Goal: Task Accomplishment & Management: Complete application form

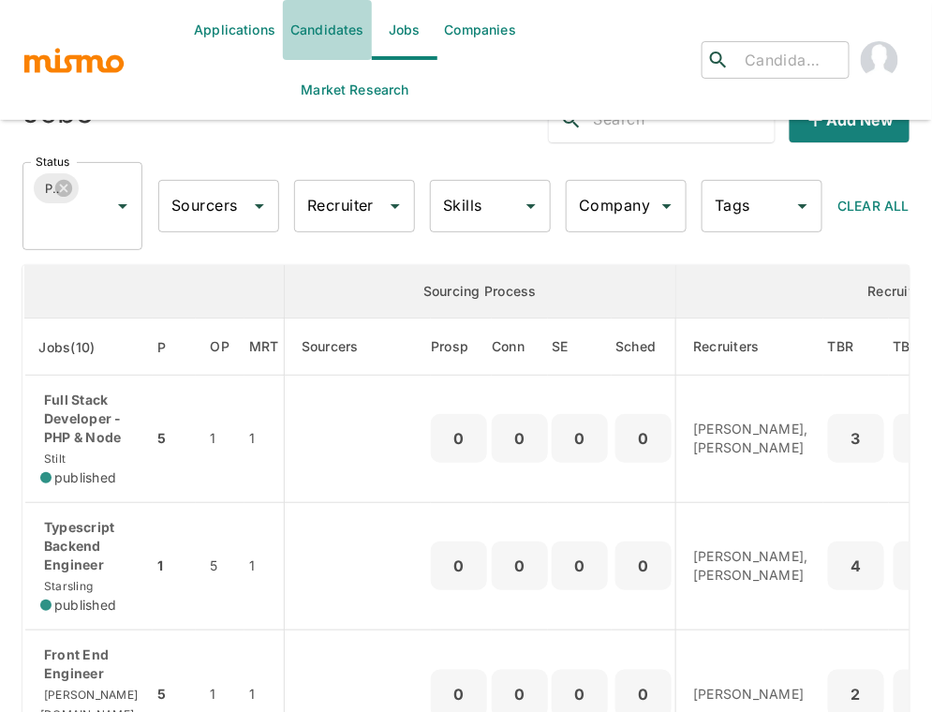
click at [333, 30] on link "Candidates" at bounding box center [327, 30] width 89 height 60
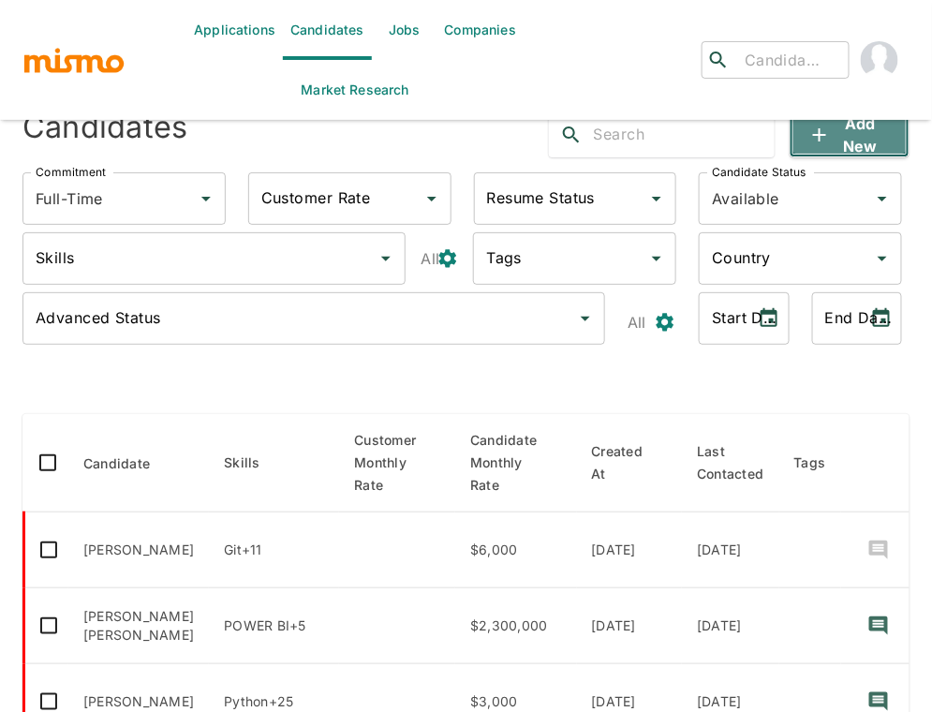
click at [848, 132] on button "Add new" at bounding box center [850, 134] width 120 height 45
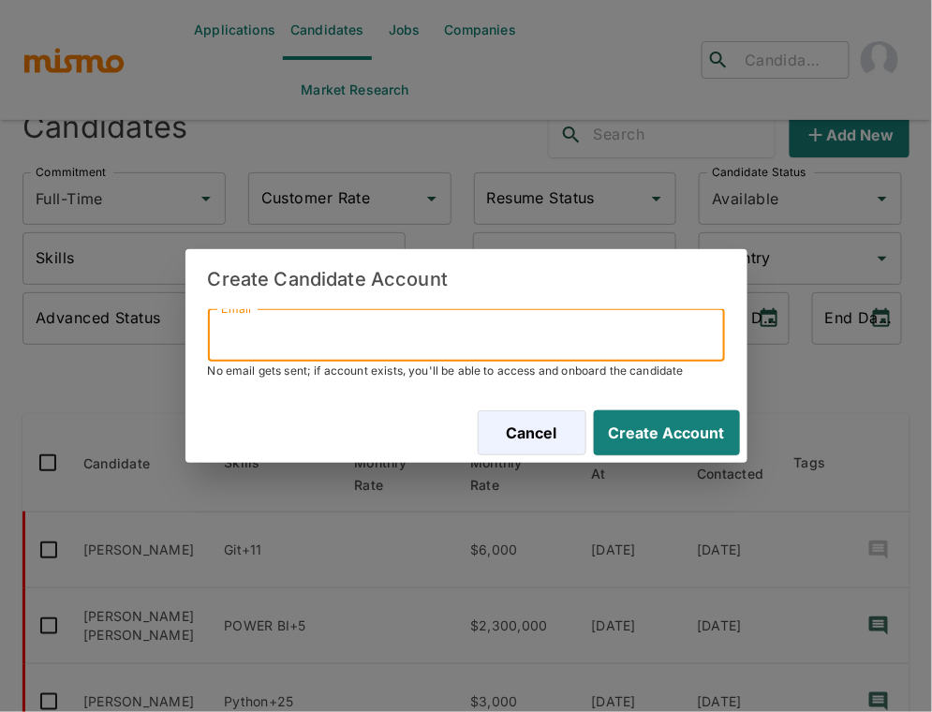
click at [471, 328] on input "Email" at bounding box center [466, 335] width 517 height 52
paste input "[PERSON_NAME][EMAIL_ADDRESS][DOMAIN_NAME]"
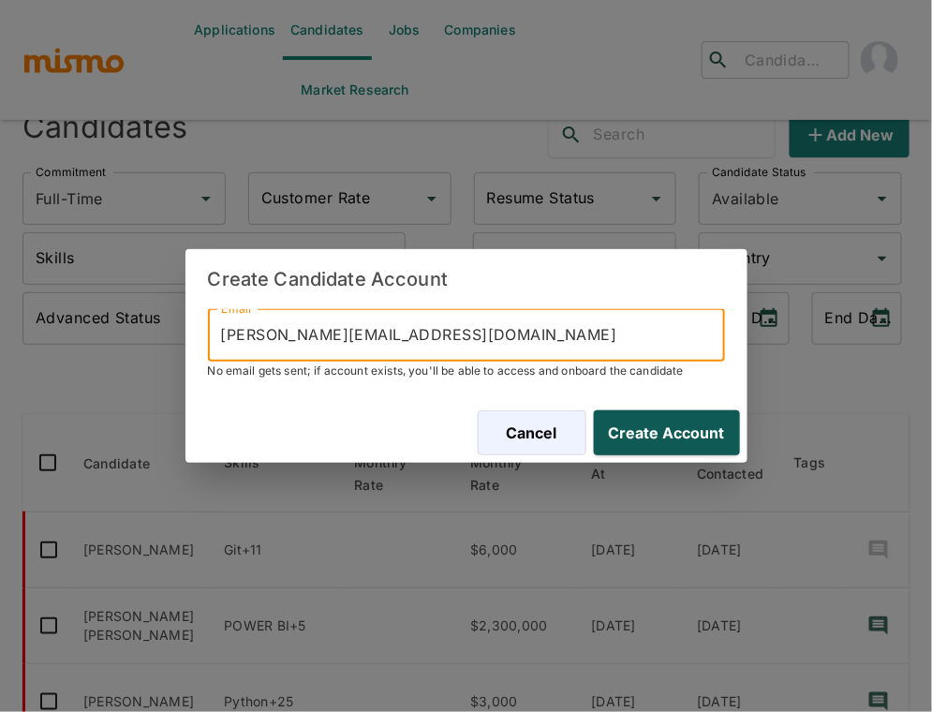
type input "[PERSON_NAME][EMAIL_ADDRESS][DOMAIN_NAME]"
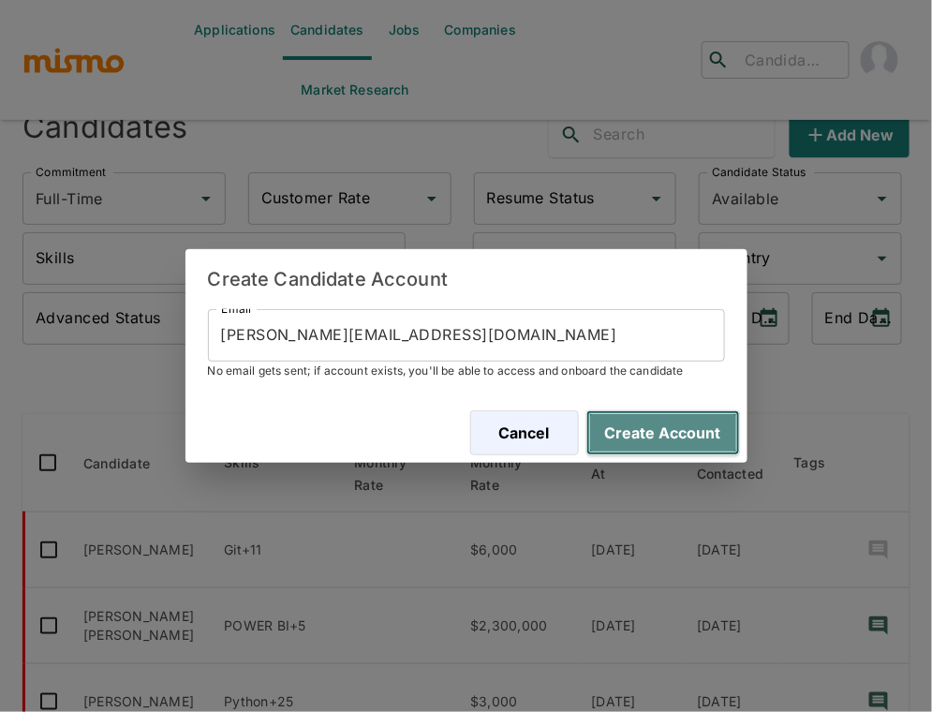
click at [673, 439] on button "Create Account" at bounding box center [664, 432] width 154 height 45
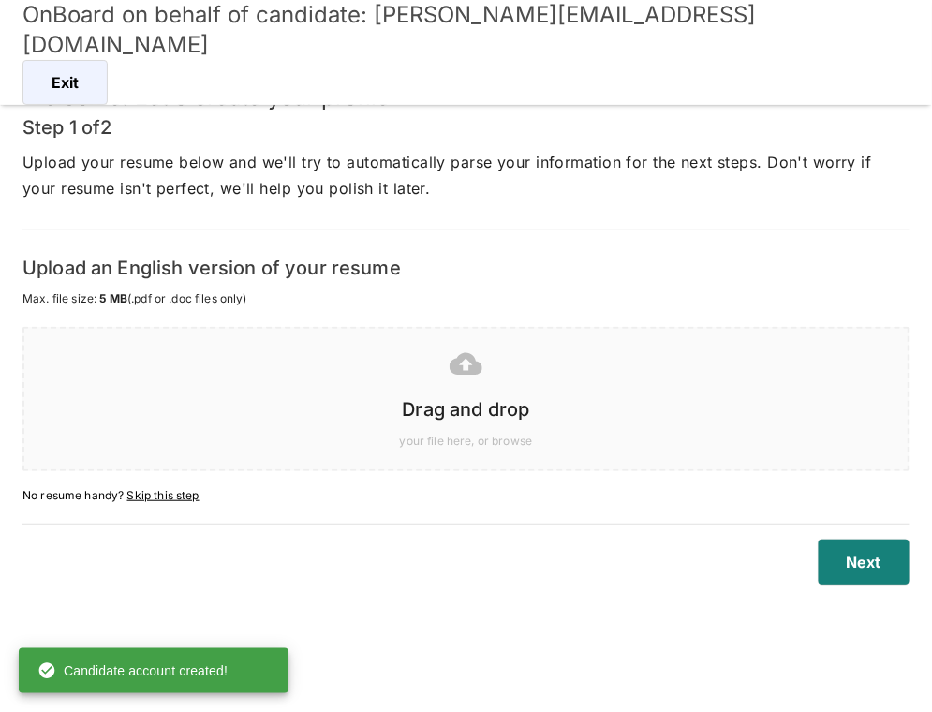
click at [481, 377] on icon at bounding box center [466, 364] width 33 height 33
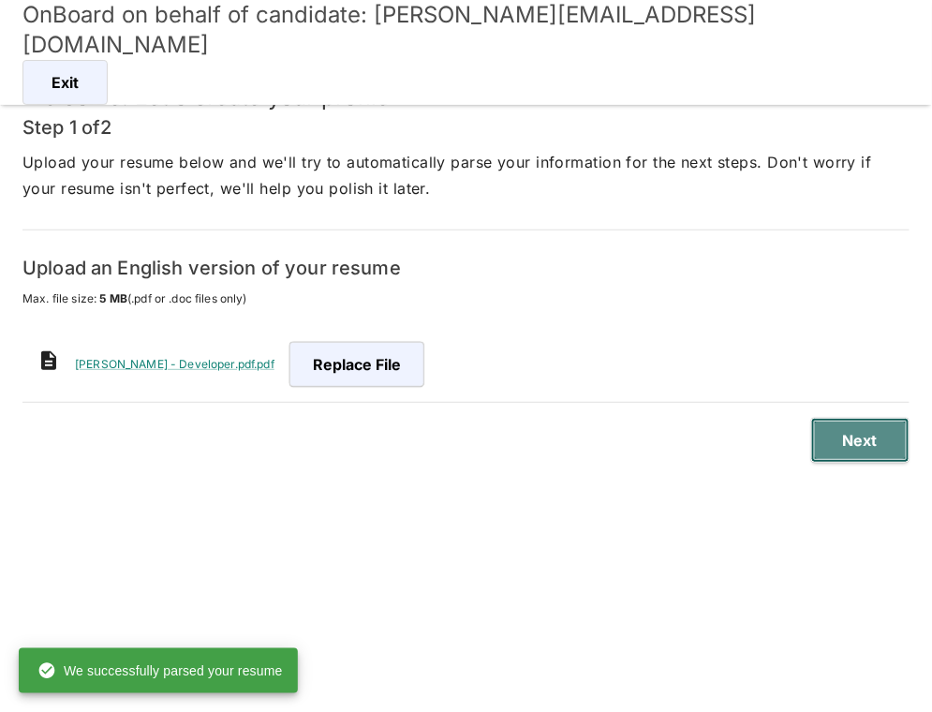
click at [872, 449] on button "Next" at bounding box center [861, 440] width 98 height 45
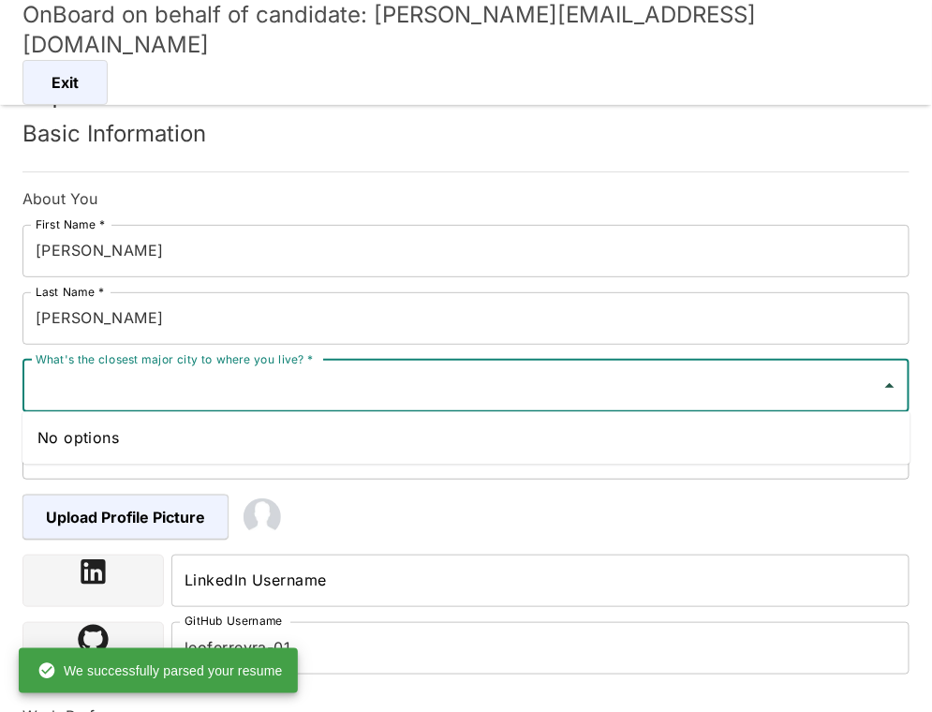
click at [411, 378] on input "What's the closest major city to where you live? *" at bounding box center [452, 386] width 842 height 36
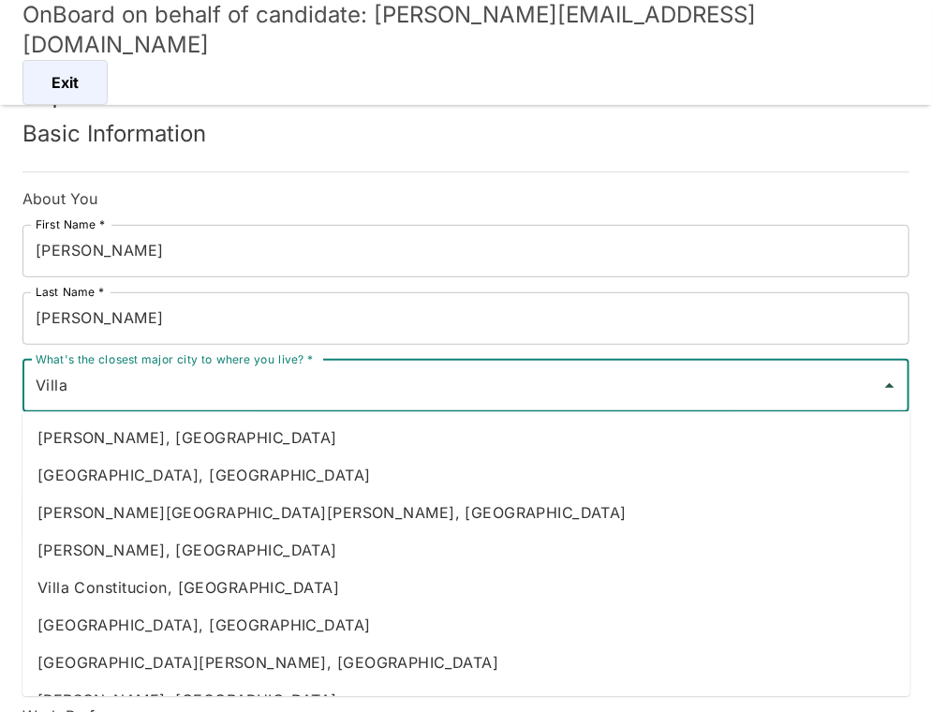
click at [289, 513] on li "[PERSON_NAME][GEOGRAPHIC_DATA][PERSON_NAME], [GEOGRAPHIC_DATA]" at bounding box center [466, 512] width 888 height 37
type input "[PERSON_NAME][GEOGRAPHIC_DATA][PERSON_NAME], [GEOGRAPHIC_DATA]"
type input "Argentina"
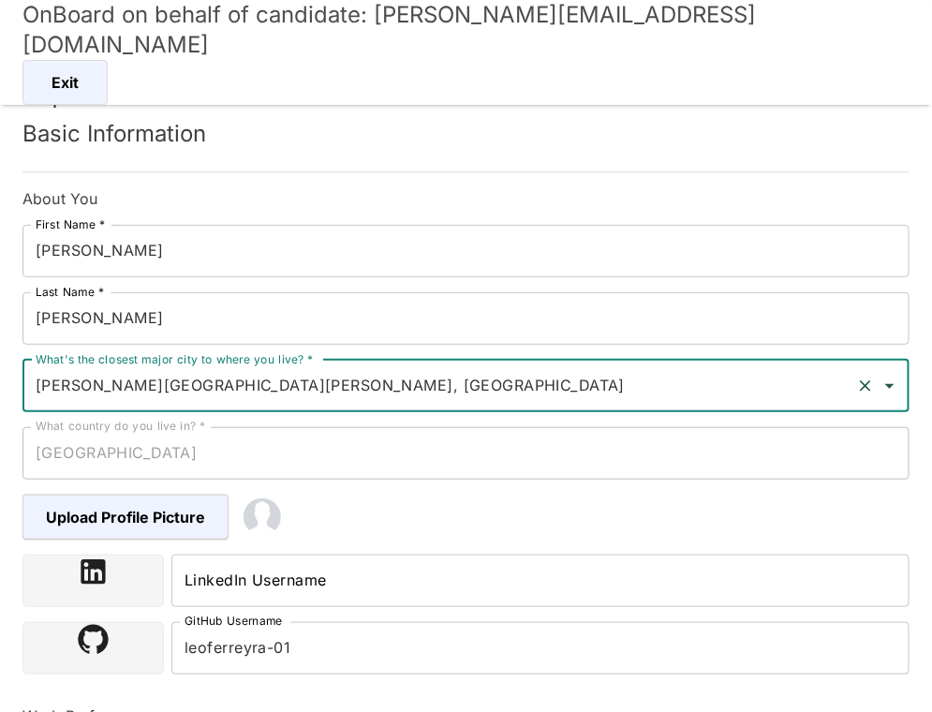
type input "[PERSON_NAME][GEOGRAPHIC_DATA][PERSON_NAME], [GEOGRAPHIC_DATA]"
click at [295, 583] on input "LinkedIn Username" at bounding box center [540, 581] width 738 height 52
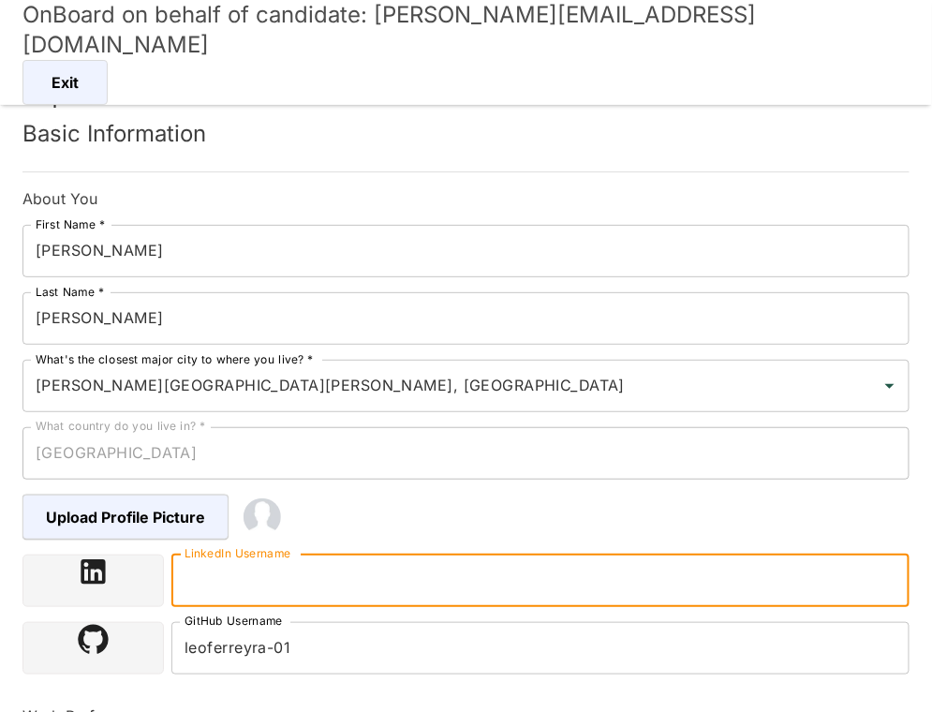
paste input "https://www.linkedin.com/in/leonardo-ferreyra"
type input "https://www.linkedin.com/in/leonardo-ferreyra"
click at [506, 505] on div "Upload Profile Picture" at bounding box center [451, 502] width 917 height 75
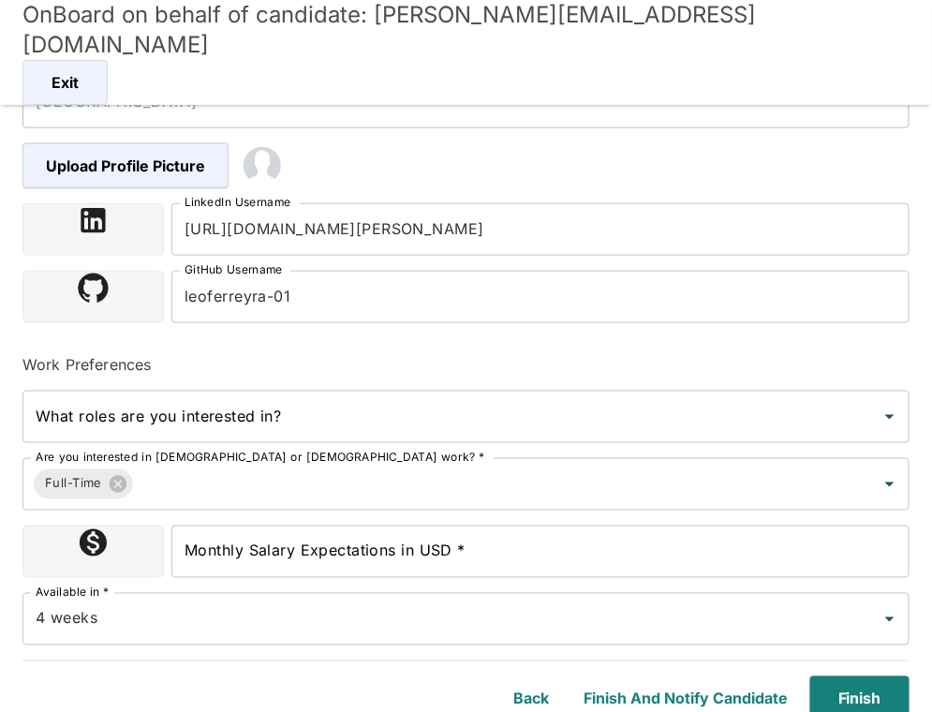
scroll to position [359, 0]
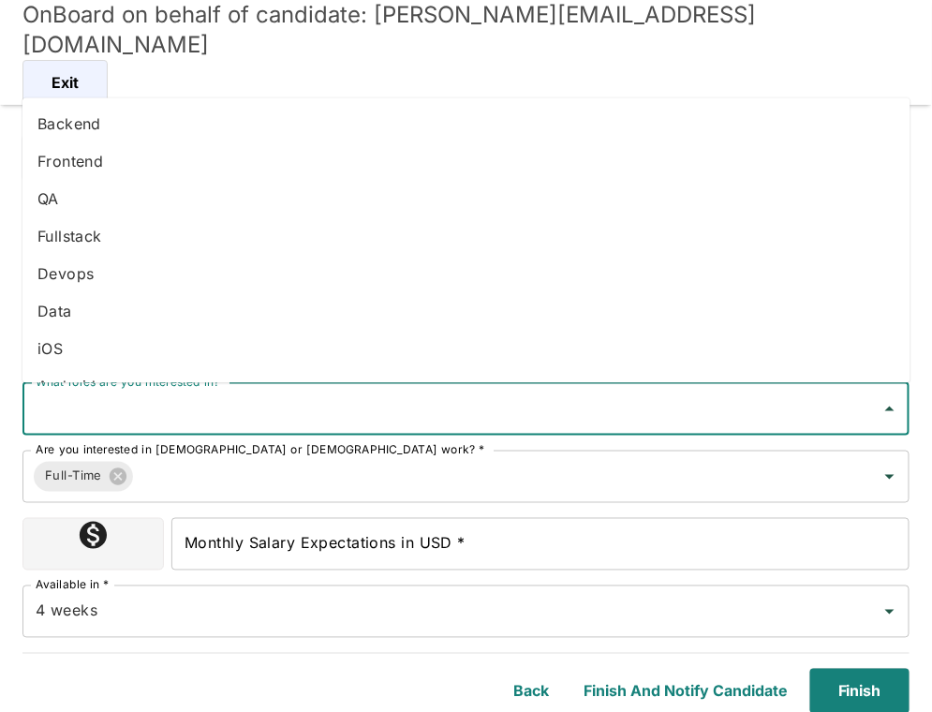
click at [483, 400] on input "What roles are you interested in?" at bounding box center [452, 410] width 842 height 36
click at [147, 123] on li "Backend" at bounding box center [466, 124] width 888 height 37
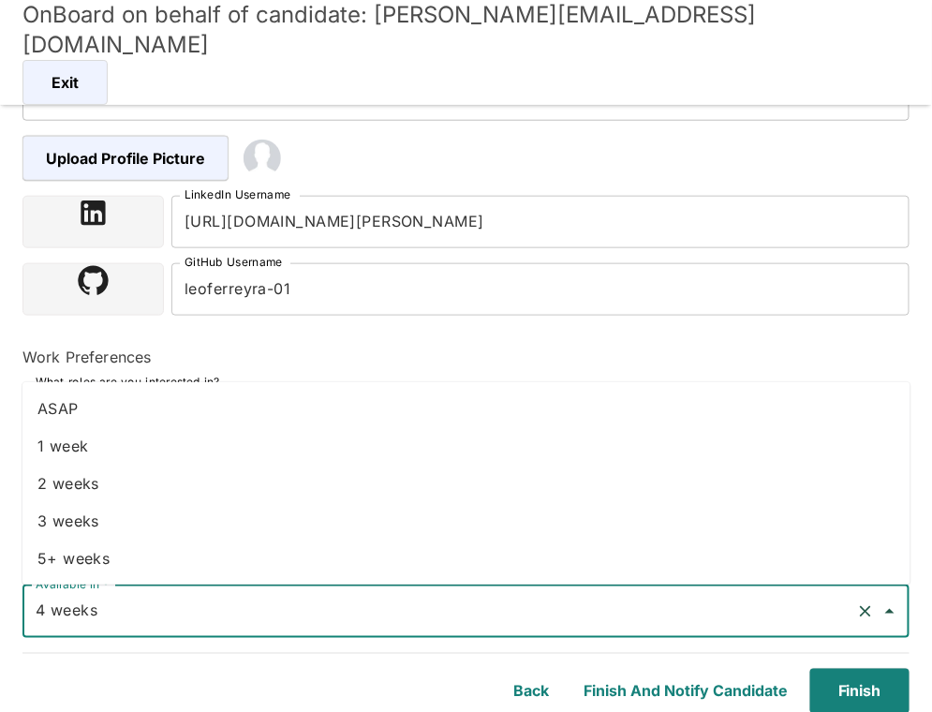
click at [327, 601] on input "4 weeks" at bounding box center [440, 612] width 818 height 36
click at [145, 481] on li "2 weeks" at bounding box center [466, 483] width 888 height 37
type input "2 weeks"
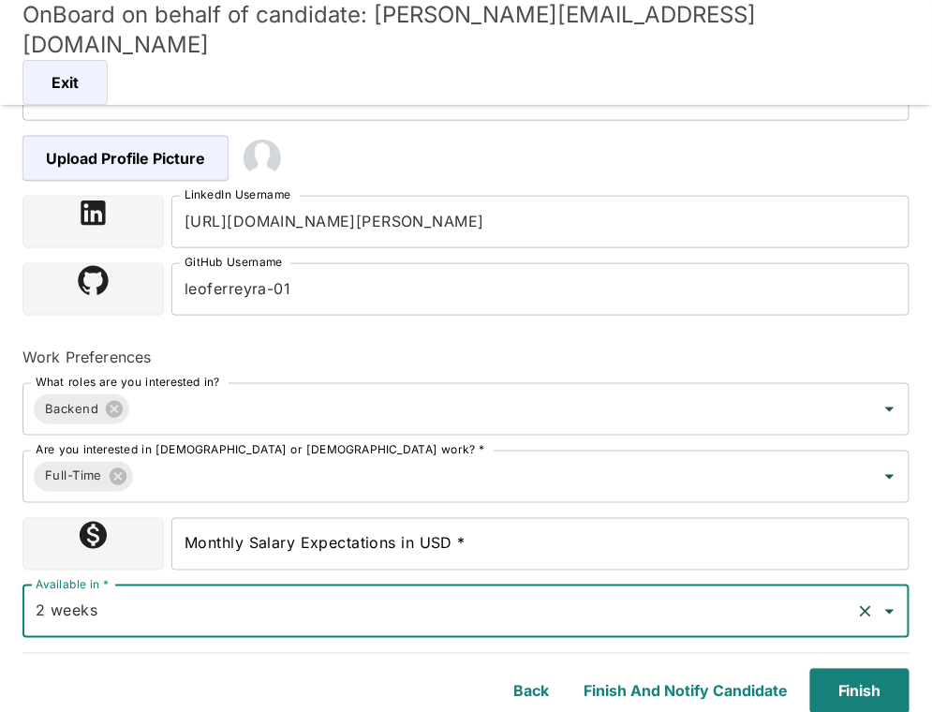
click at [392, 546] on input "Monthly Salary Expectations in USD *" at bounding box center [540, 544] width 738 height 52
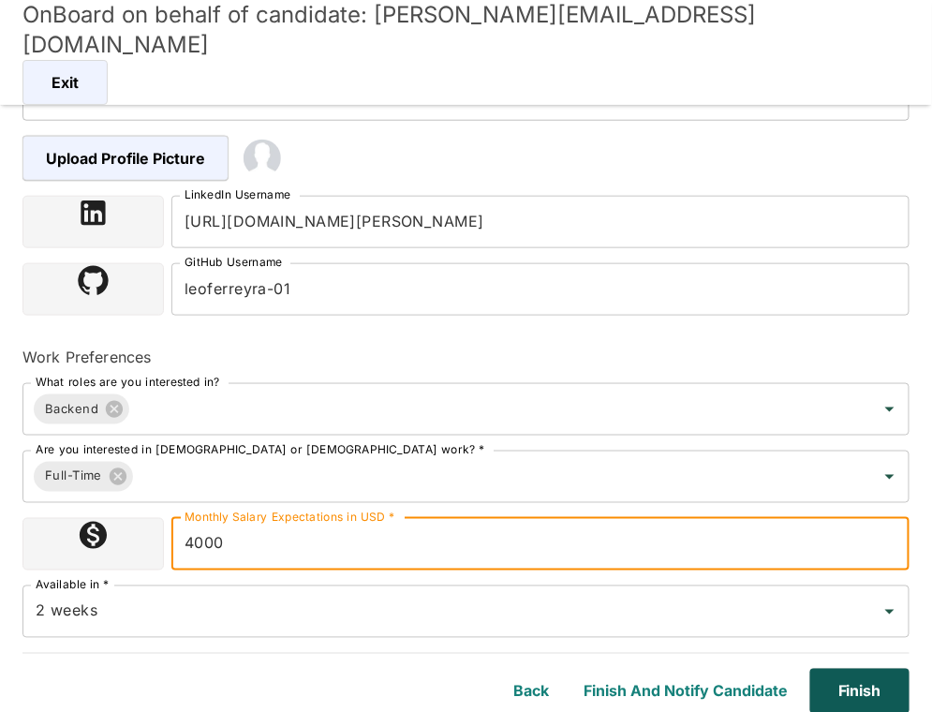
type input "4000"
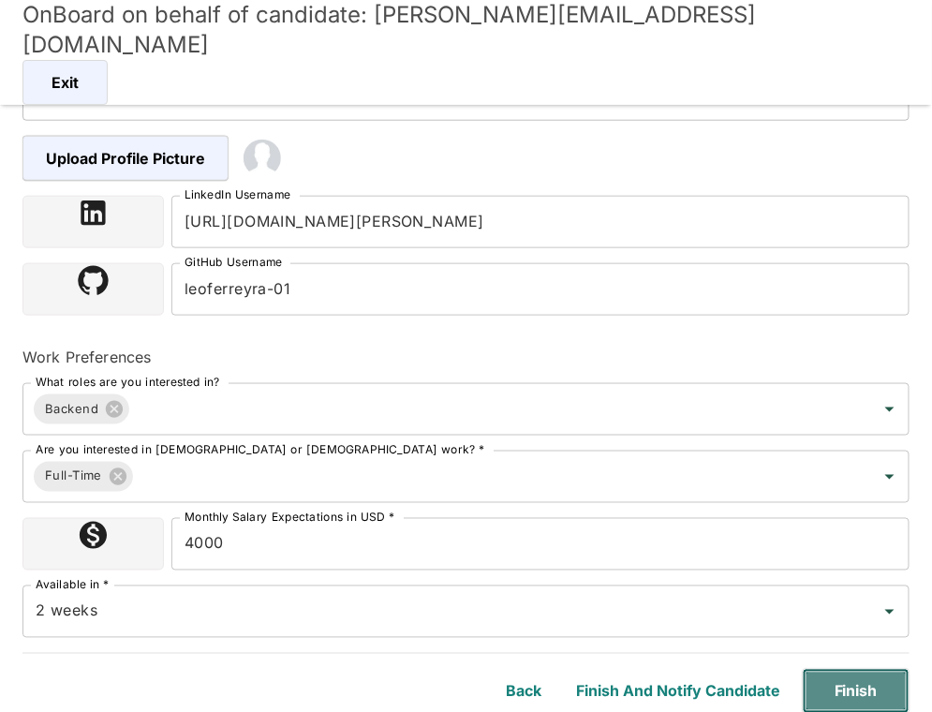
click at [875, 695] on button "Finish" at bounding box center [856, 691] width 107 height 45
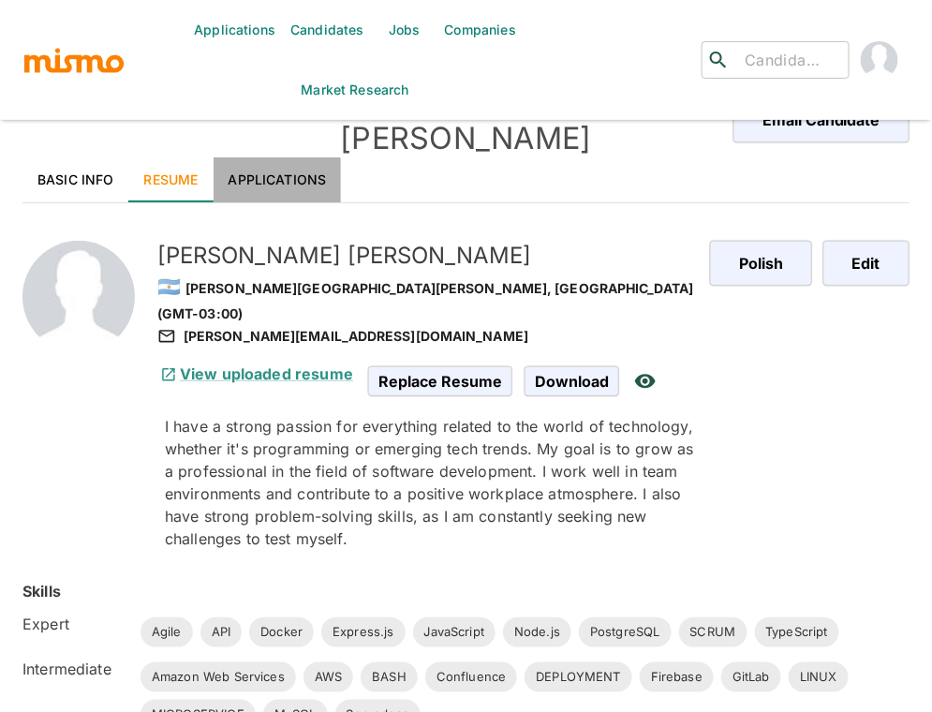
click at [267, 157] on link "Applications" at bounding box center [278, 179] width 128 height 45
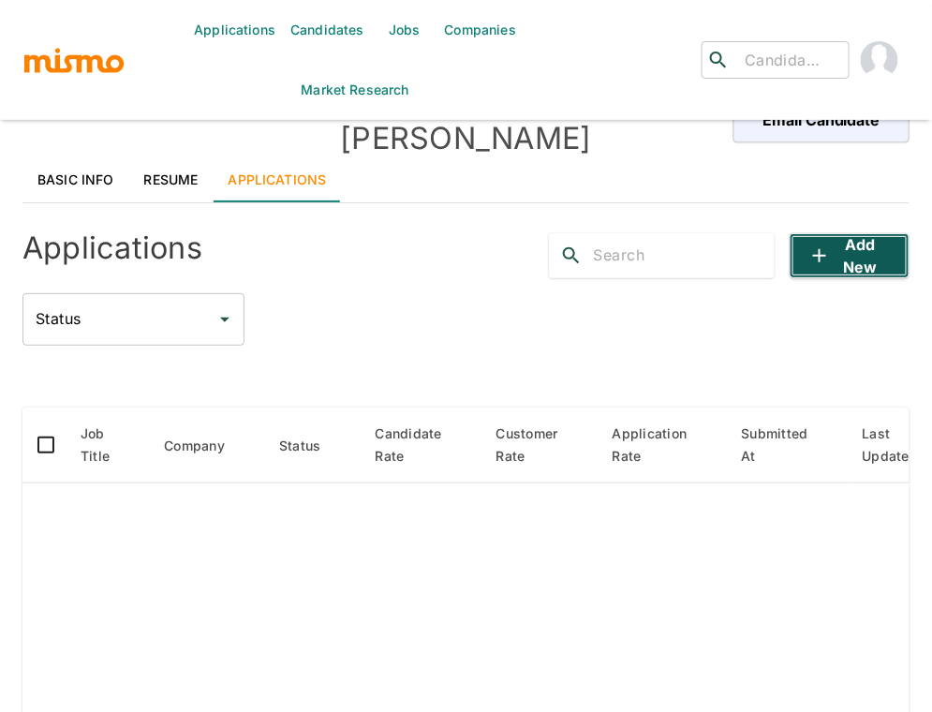
click at [845, 233] on button "Add new" at bounding box center [850, 255] width 120 height 45
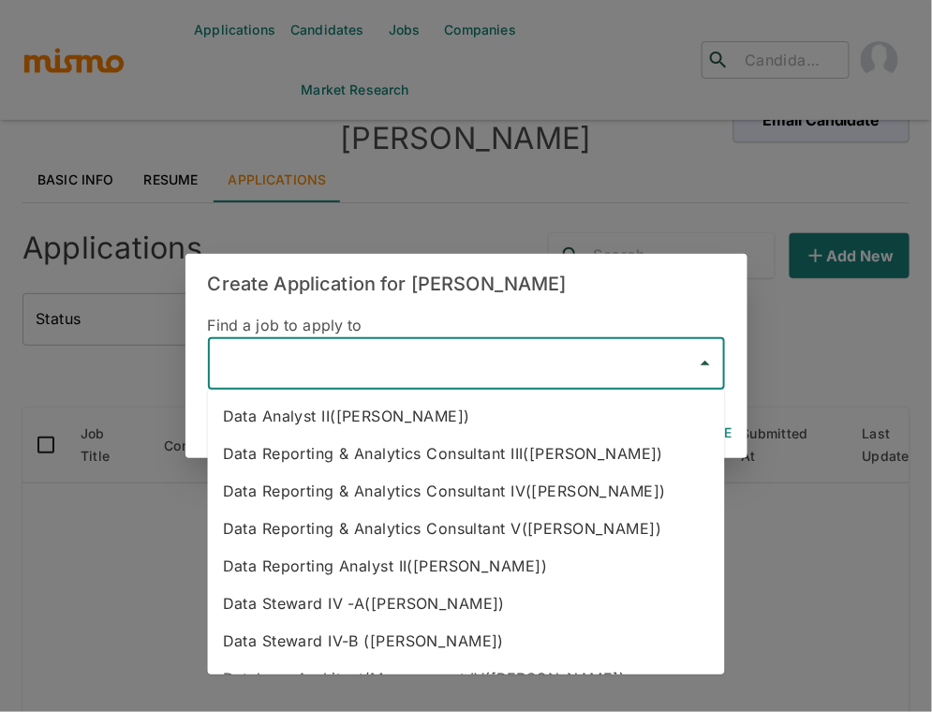
click at [438, 350] on input "text" at bounding box center [452, 364] width 472 height 36
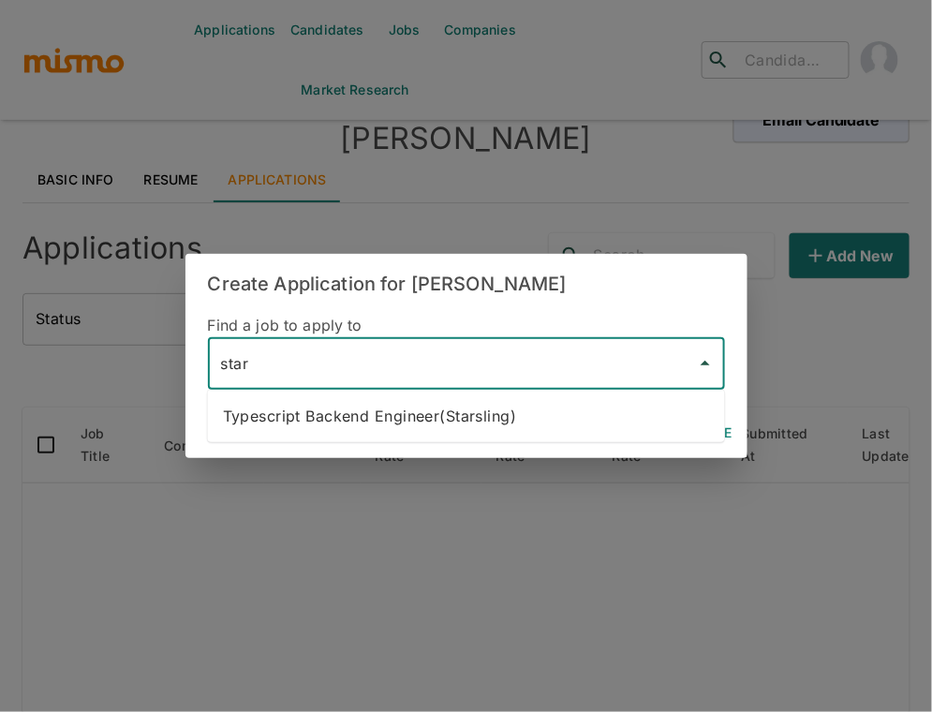
click at [499, 404] on li "Typescript Backend Engineer(Starsling)" at bounding box center [466, 415] width 517 height 37
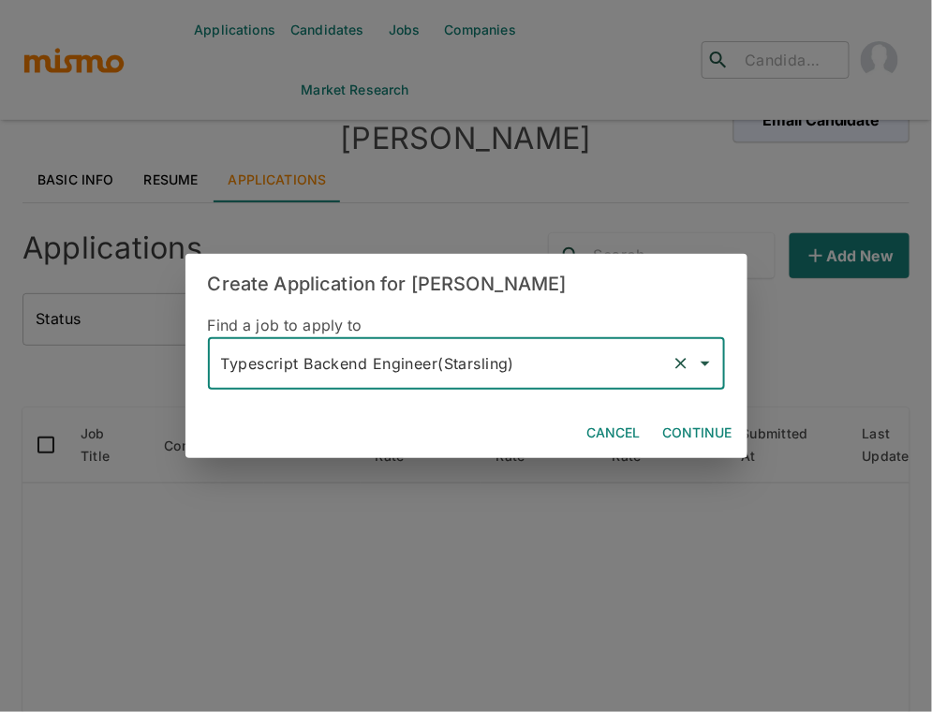
type input "Typescript Backend Engineer(Starsling)"
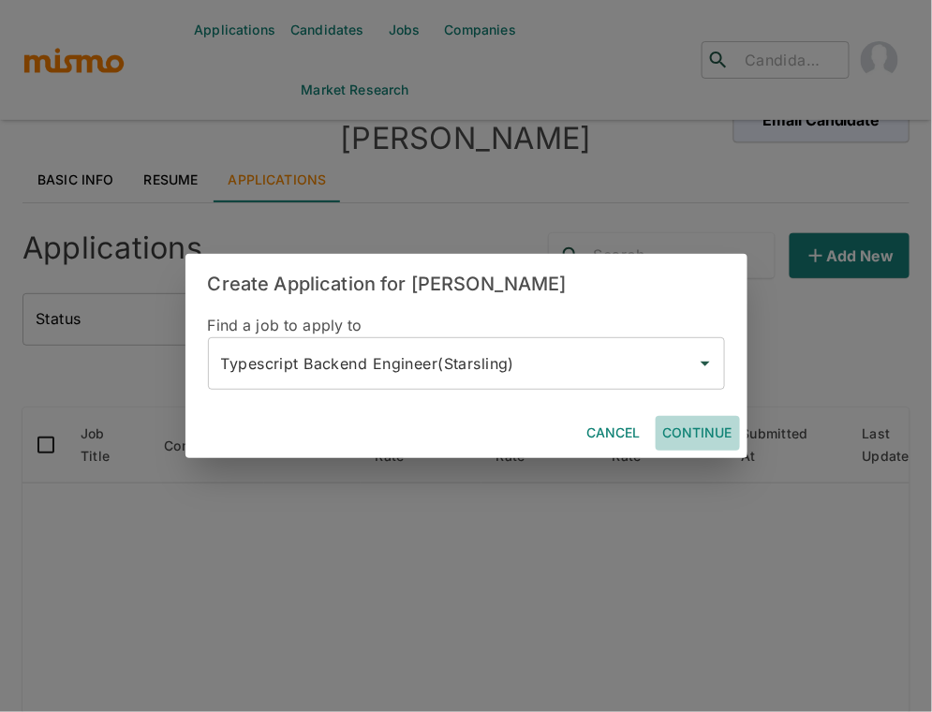
click at [697, 430] on button "Continue" at bounding box center [698, 433] width 84 height 35
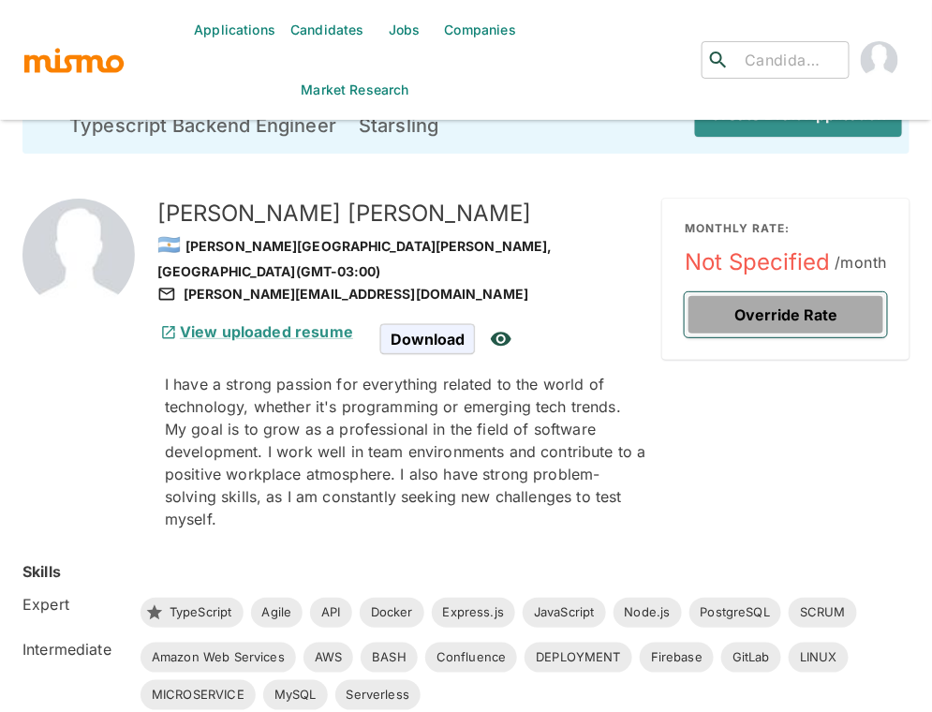
click at [789, 325] on button "Override Rate" at bounding box center [786, 314] width 202 height 45
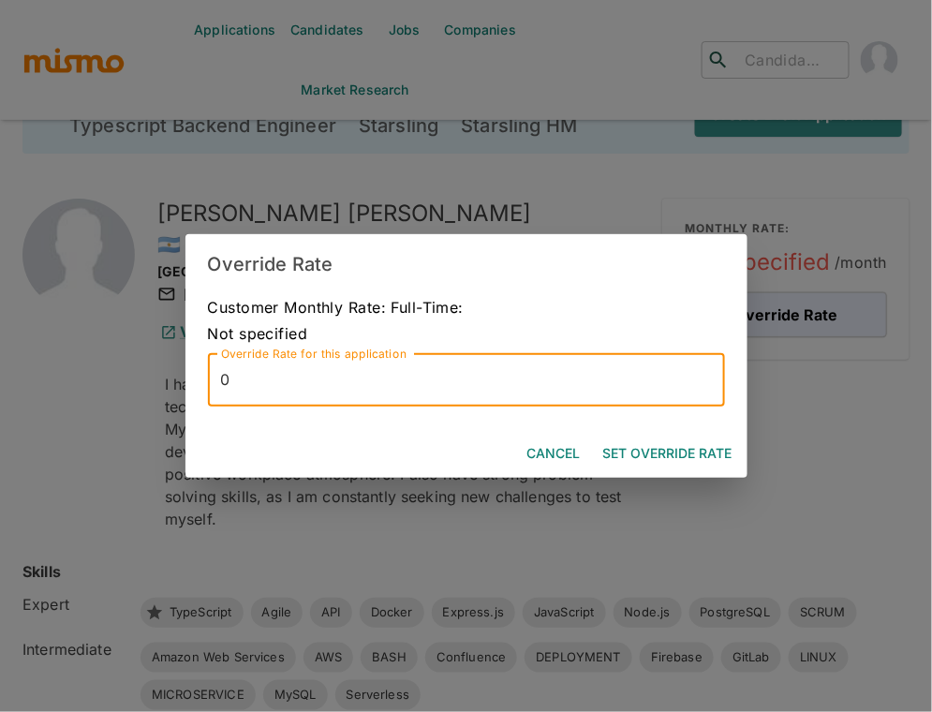
click at [385, 392] on input "0" at bounding box center [466, 380] width 517 height 52
click at [240, 374] on input "7500" at bounding box center [466, 380] width 517 height 52
type input "7000"
click at [705, 450] on button "Set Override Rate" at bounding box center [668, 454] width 144 height 35
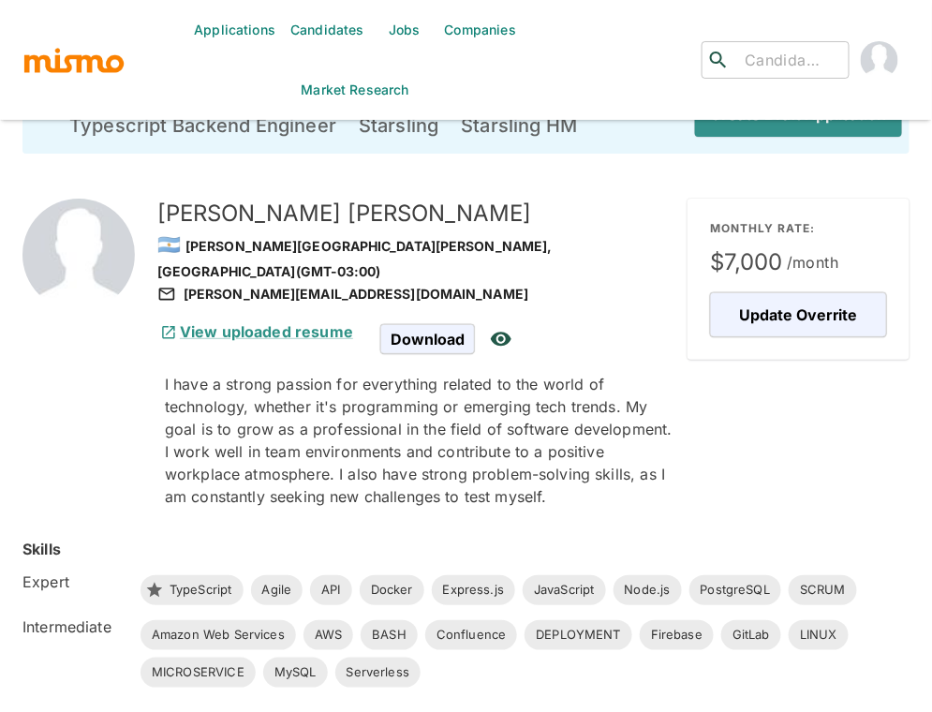
click at [643, 249] on div "🇦🇷 Villa Carlos Paz, Argentina (GMT-03:00)" at bounding box center [414, 256] width 515 height 54
click at [796, 125] on button "Create Draft Application" at bounding box center [795, 114] width 215 height 45
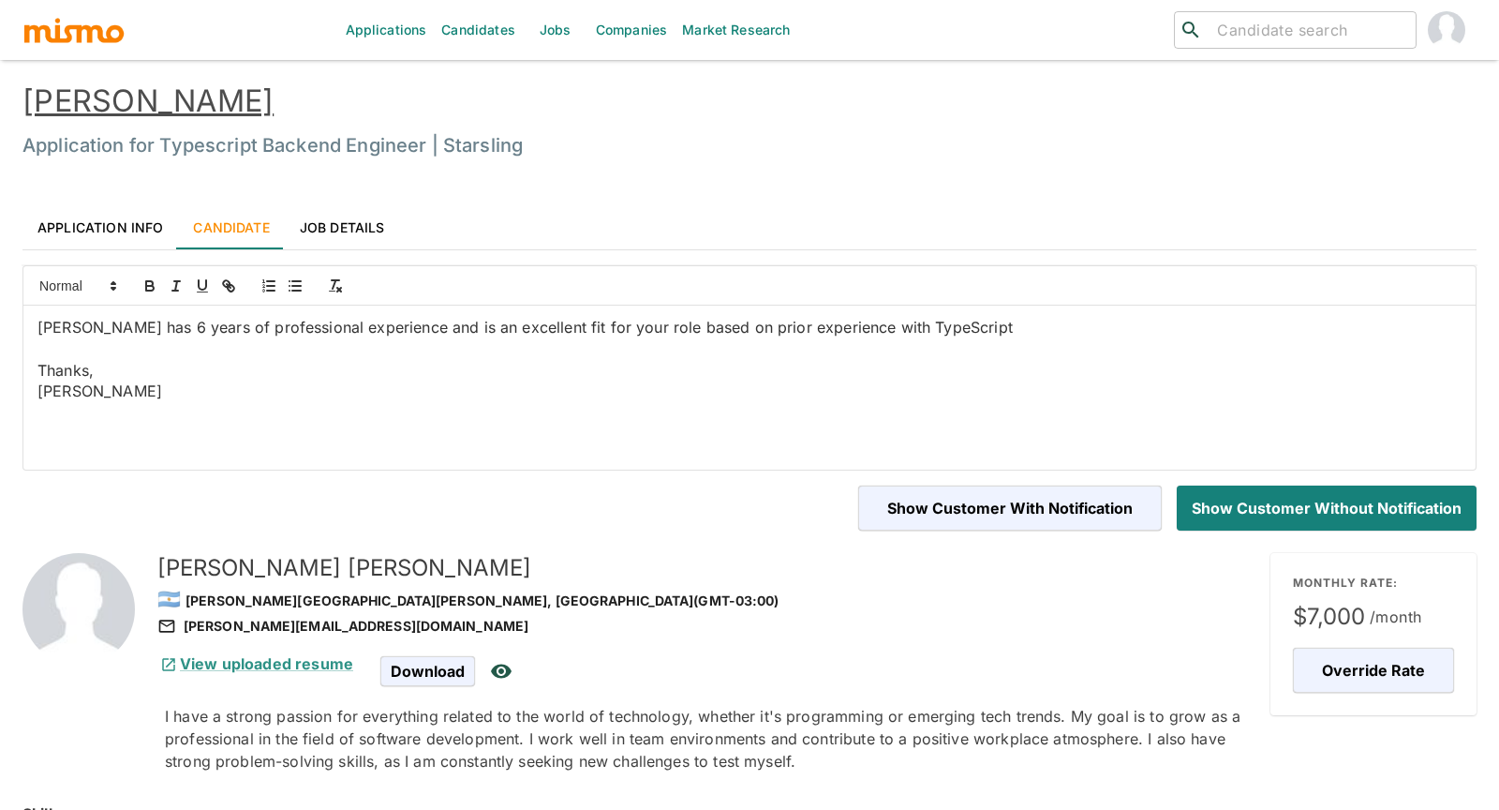
click at [215, 108] on link "Leonardo Ferreyra" at bounding box center [147, 100] width 251 height 37
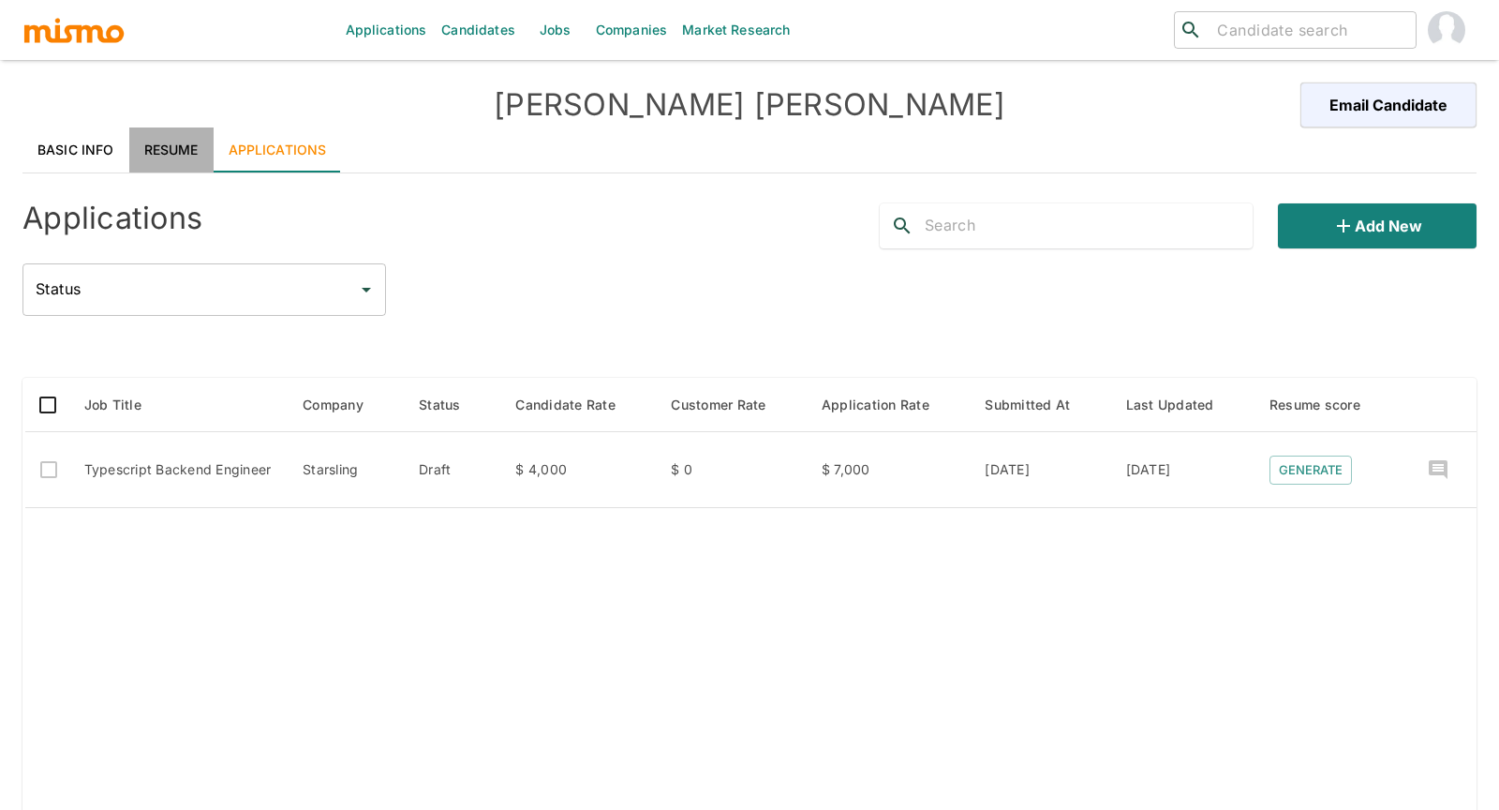
click at [156, 140] on link "Resume" at bounding box center [171, 149] width 84 height 45
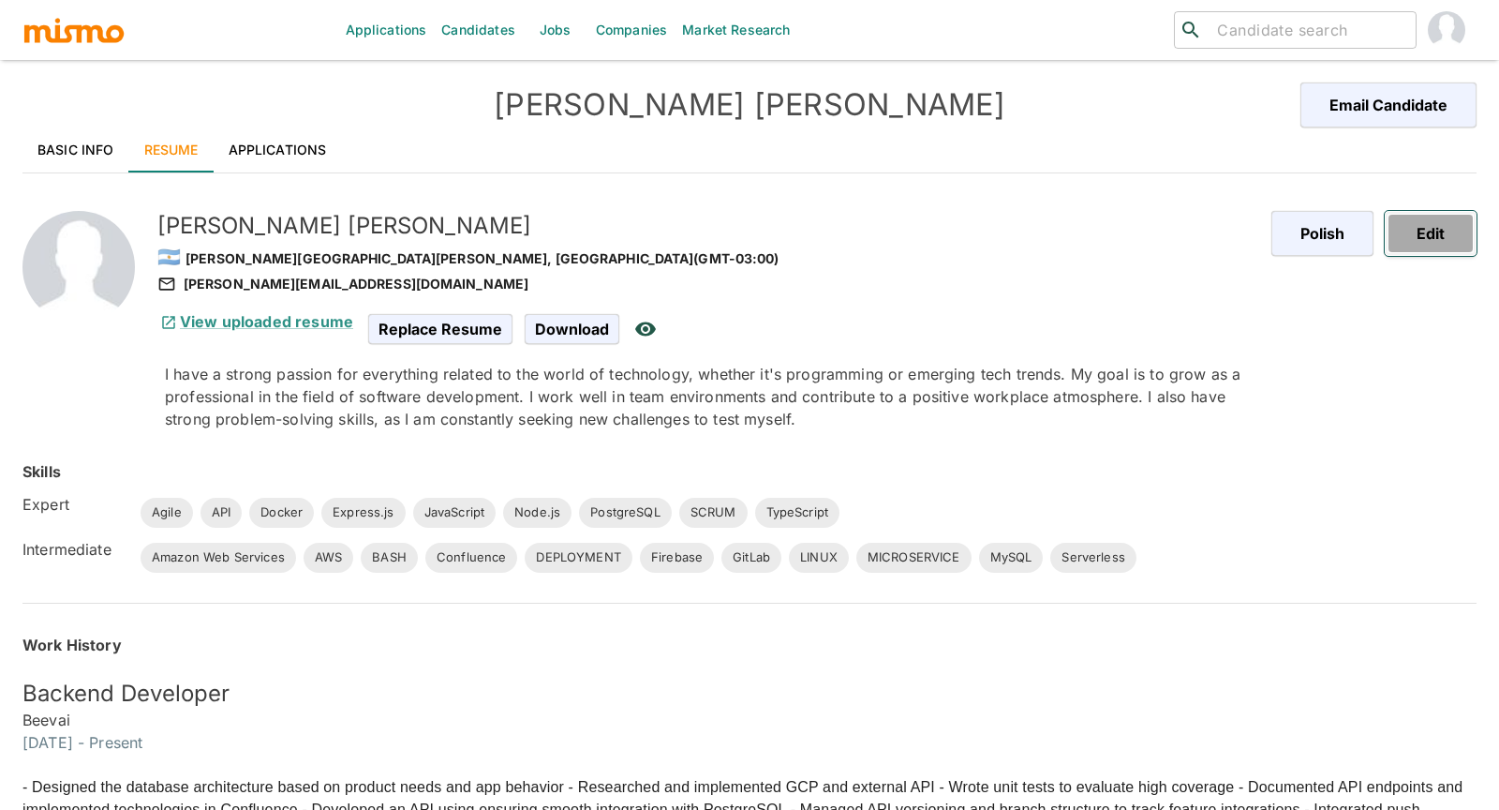
click at [1416, 225] on button "Edit" at bounding box center [1431, 233] width 92 height 45
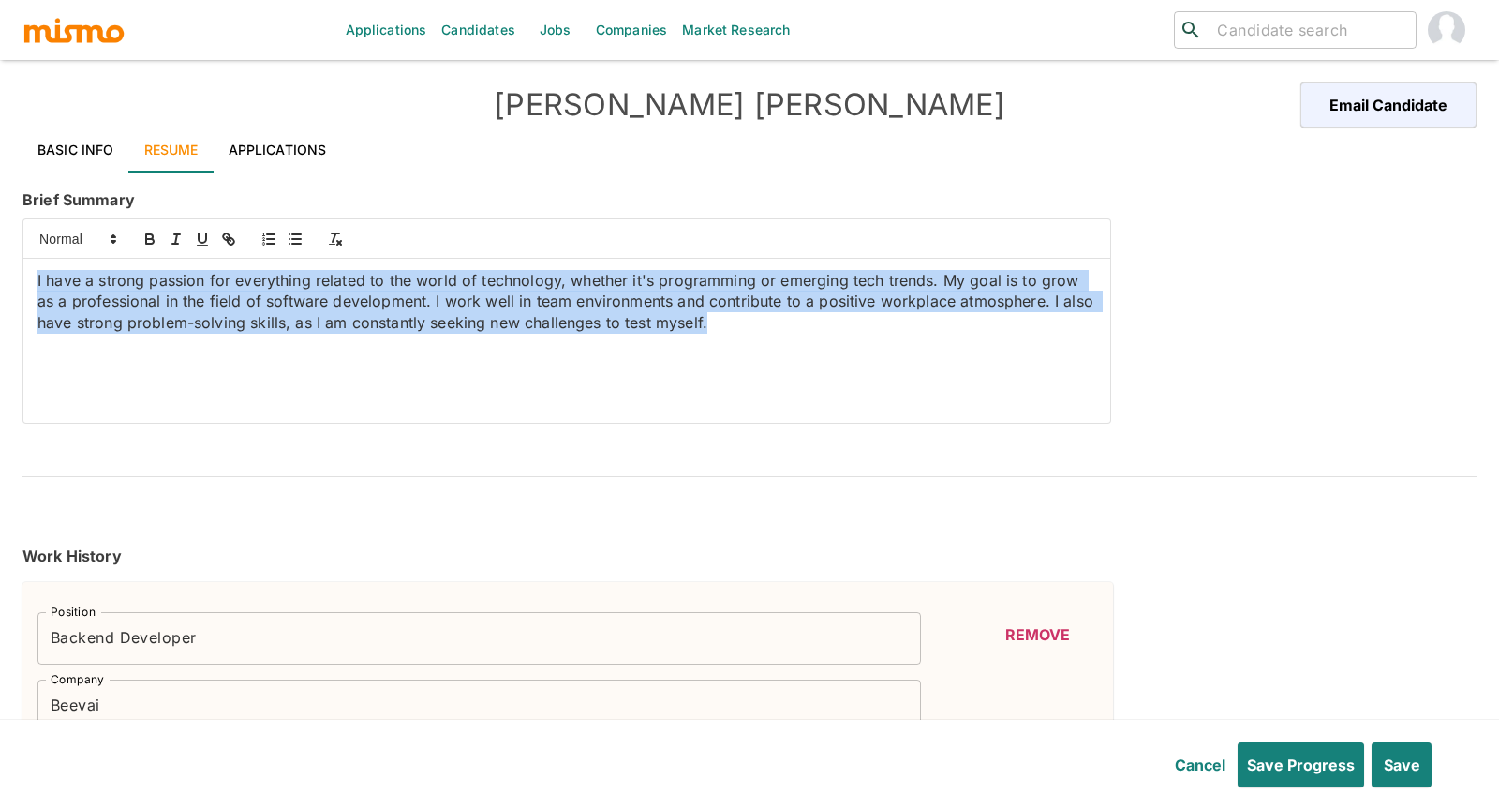
drag, startPoint x: 719, startPoint y: 330, endPoint x: 23, endPoint y: 260, distance: 698.9
click at [23, 260] on div "I have a strong passion for everything related to the world of technology, whet…" at bounding box center [566, 341] width 1087 height 164
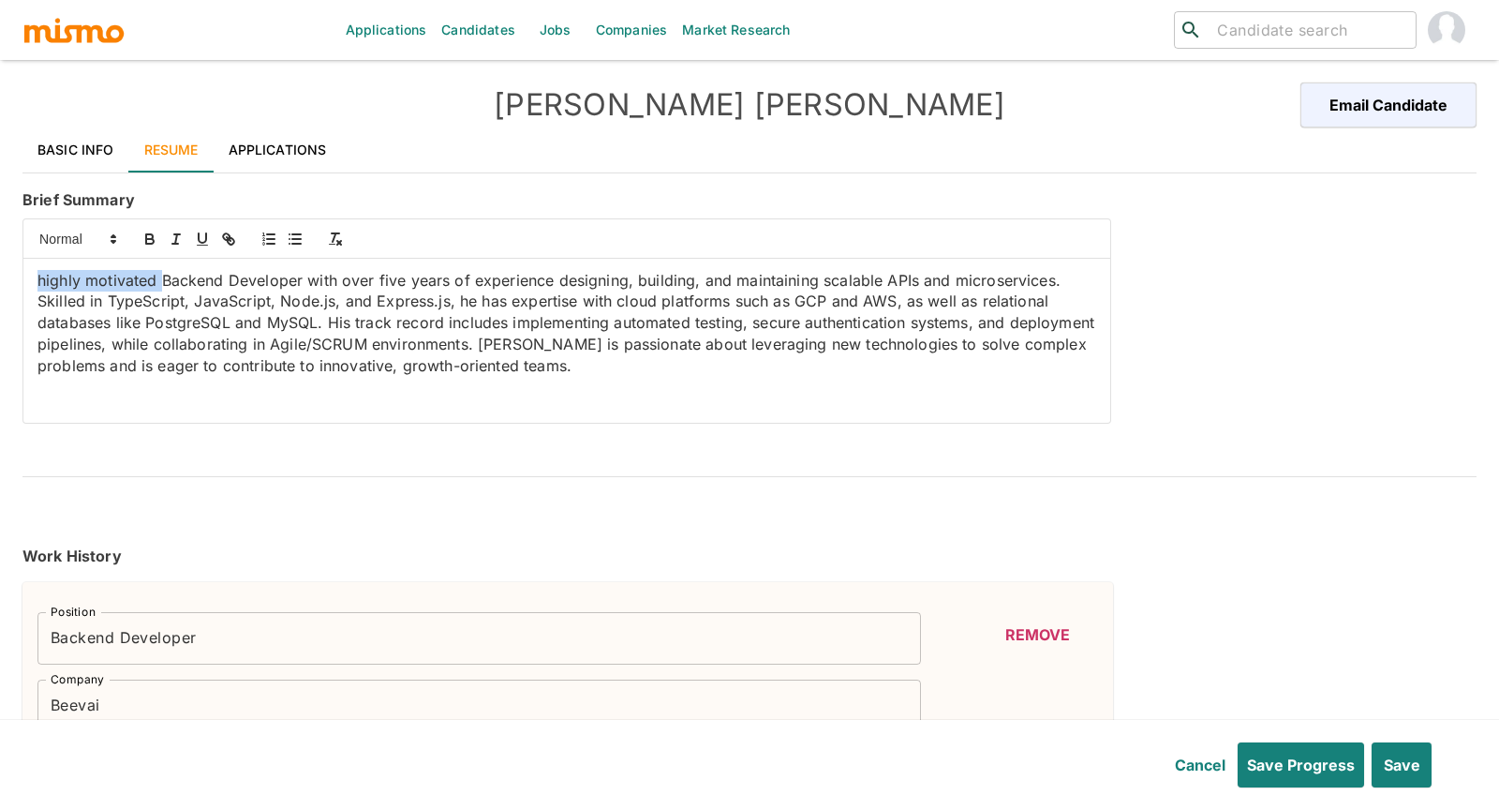
drag, startPoint x: 162, startPoint y: 280, endPoint x: 21, endPoint y: 272, distance: 141.8
click at [21, 272] on div "highly motivated Backend Developer with over five years of experience designing…" at bounding box center [563, 317] width 1096 height 213
click at [826, 276] on p "Senior Backend Developer with over five years of experience designing, building…" at bounding box center [566, 323] width 1059 height 107
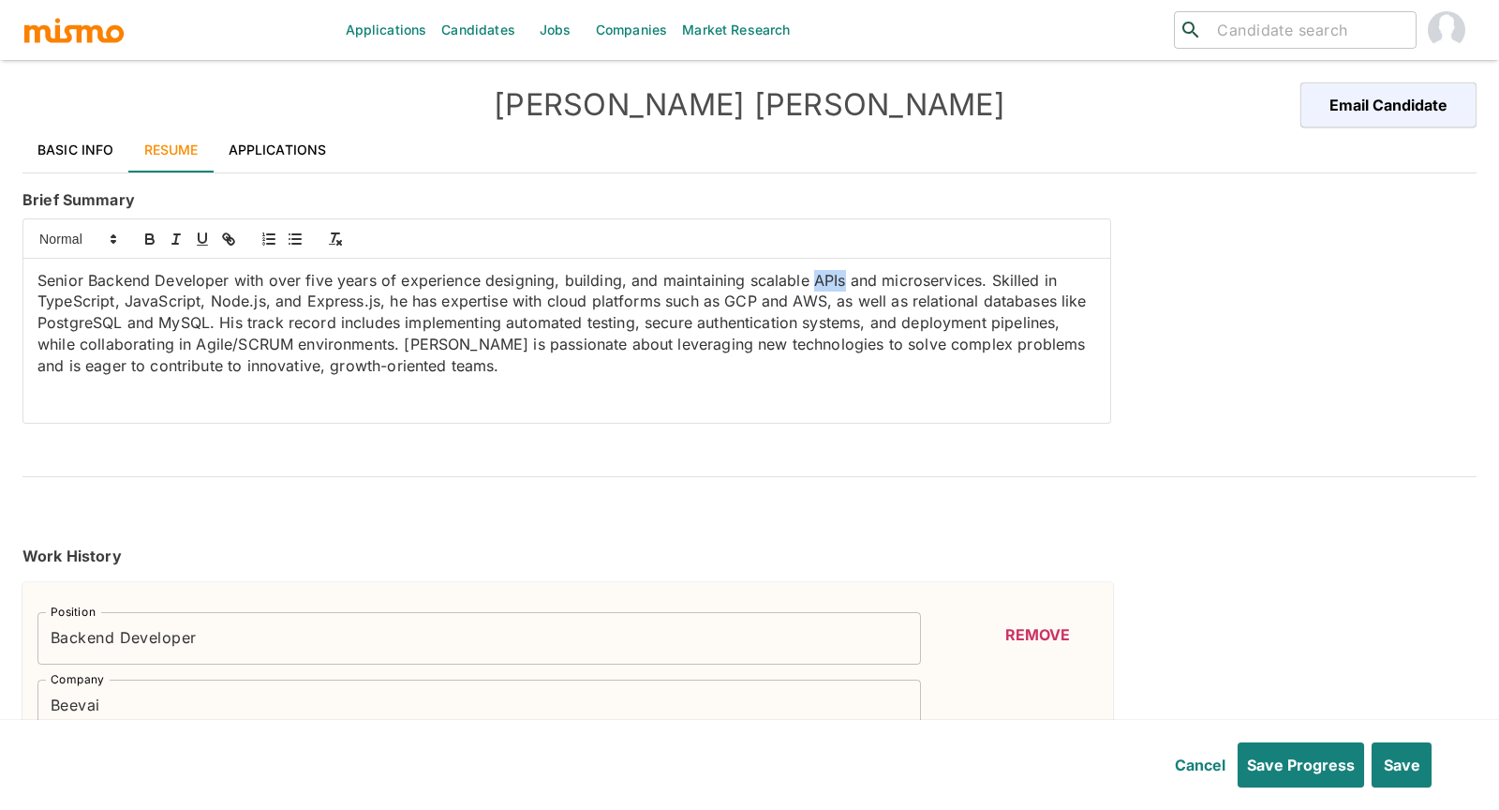
click at [826, 276] on p "Senior Backend Developer with over five years of experience designing, building…" at bounding box center [566, 323] width 1059 height 107
click at [151, 231] on icon "button" at bounding box center [150, 239] width 17 height 17
click at [946, 279] on p "Senior Backend Developer with over five years of experience designing, building…" at bounding box center [566, 323] width 1059 height 107
click at [147, 234] on icon "button" at bounding box center [149, 236] width 7 height 5
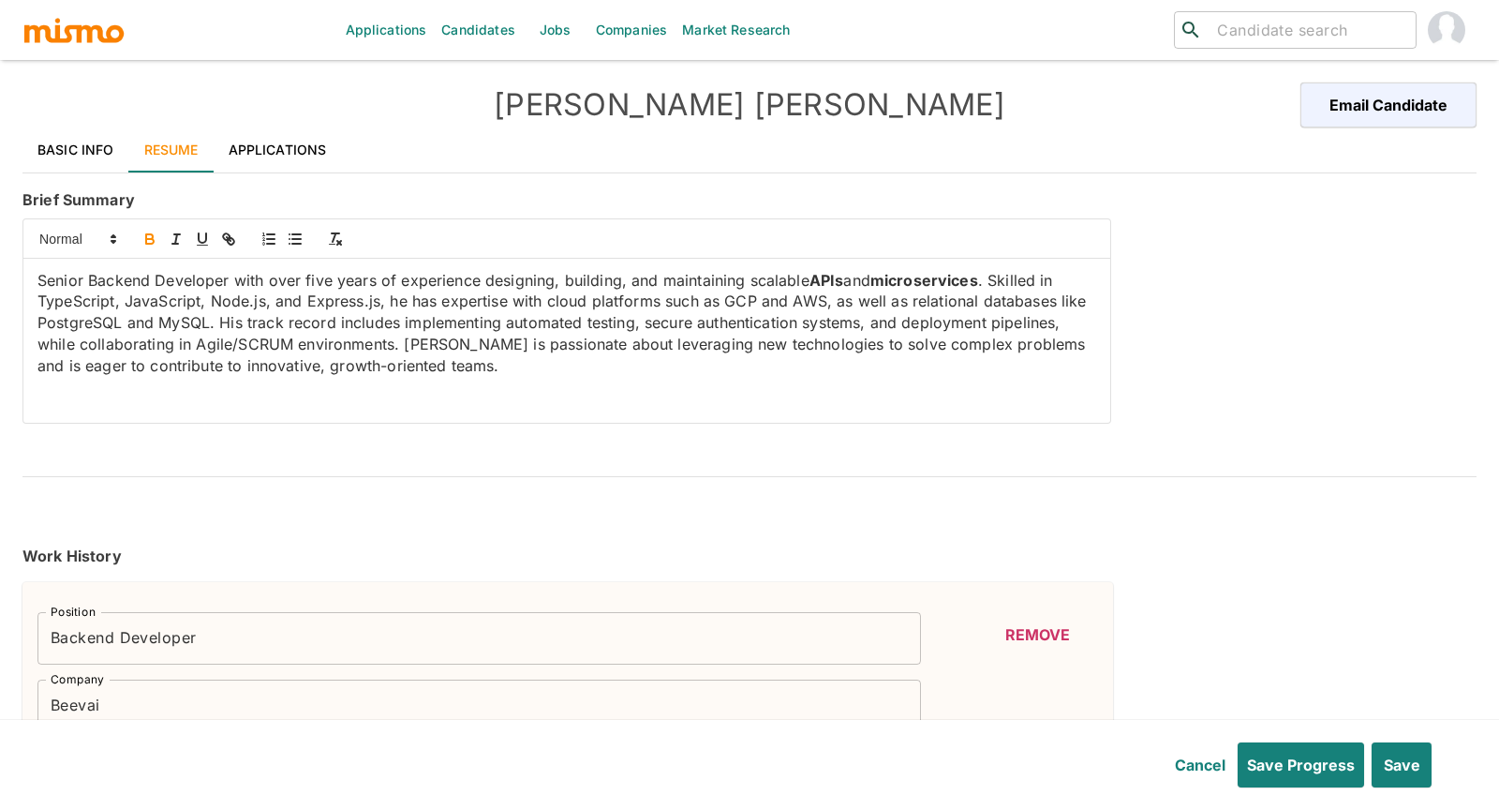
click at [54, 306] on p "Senior Backend Developer with over five years of experience designing, building…" at bounding box center [566, 323] width 1059 height 107
click at [71, 295] on p "Senior Backend Developer with over five years of experience designing, building…" at bounding box center [566, 323] width 1059 height 107
click at [154, 238] on icon "button" at bounding box center [150, 239] width 17 height 17
click at [185, 305] on p "Senior Backend Developer with over five years of experience designing, building…" at bounding box center [566, 323] width 1059 height 107
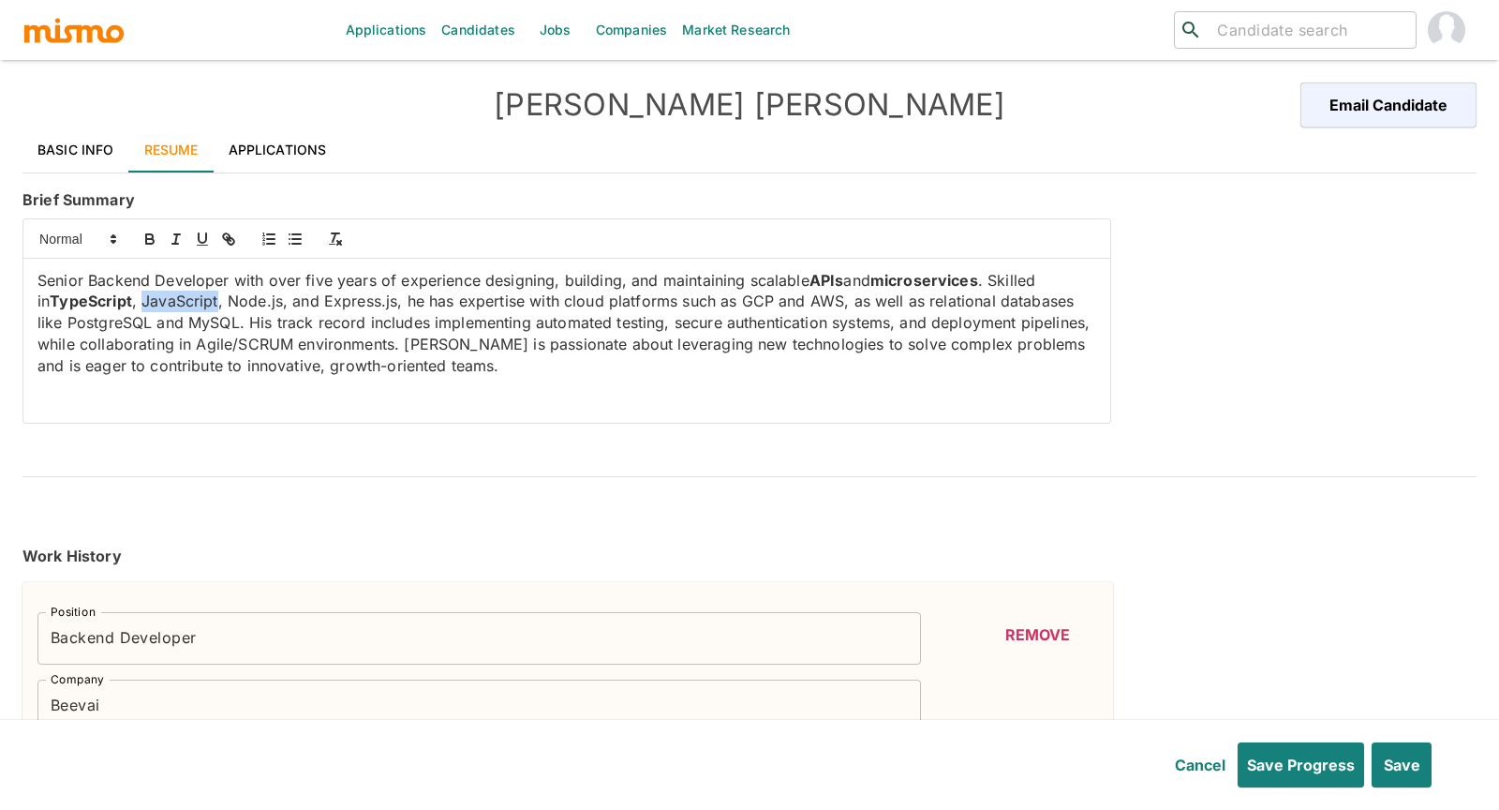
click at [185, 305] on p "Senior Backend Developer with over five years of experience designing, building…" at bounding box center [566, 323] width 1059 height 107
click at [147, 235] on icon "button" at bounding box center [150, 239] width 17 height 17
click at [253, 294] on p "Senior Backend Developer with over five years of experience designing, building…" at bounding box center [566, 323] width 1059 height 107
drag, startPoint x: 272, startPoint y: 303, endPoint x: 220, endPoint y: 300, distance: 51.6
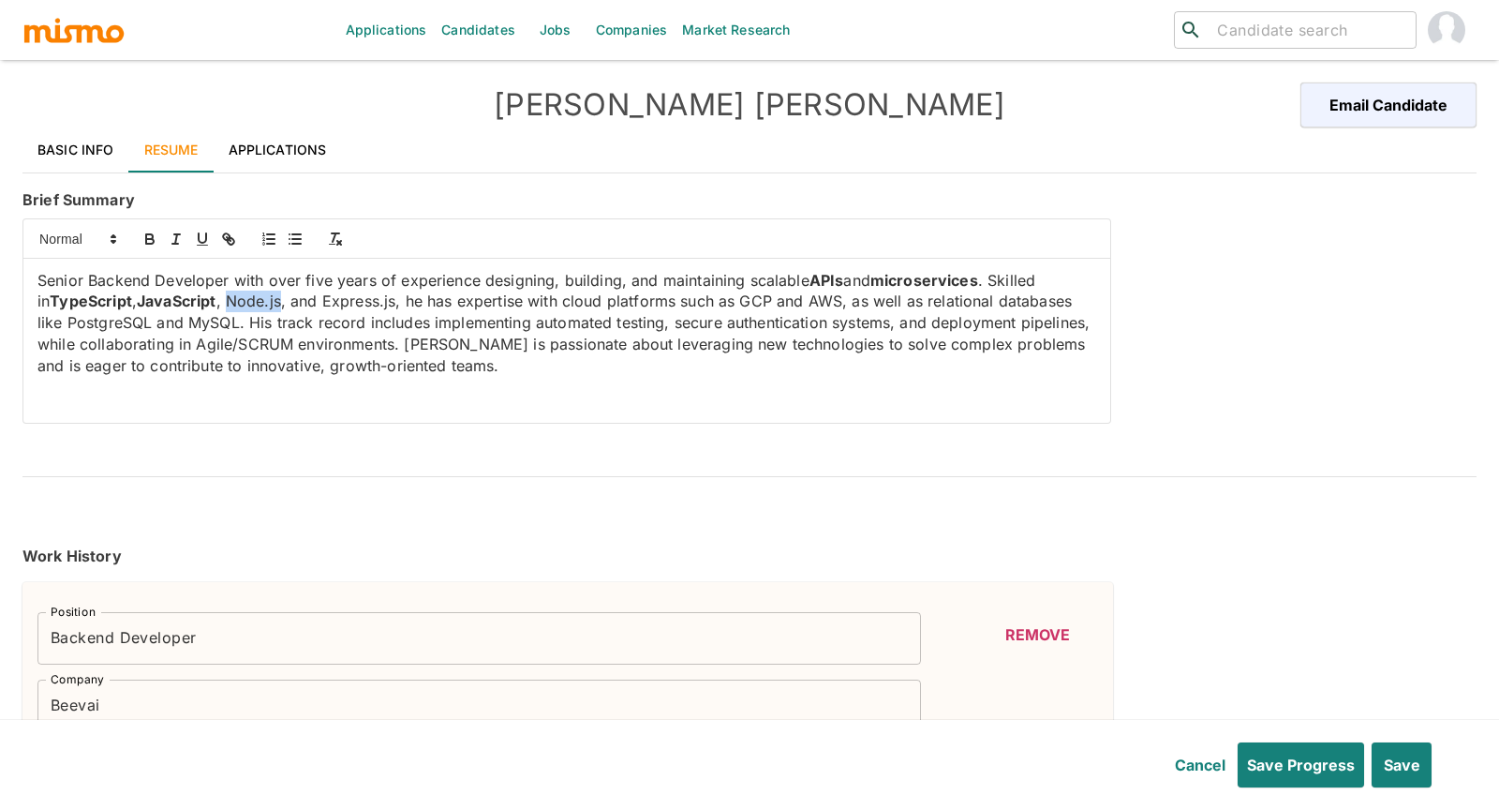
click at [220, 300] on p "Senior Backend Developer with over five years of experience designing, building…" at bounding box center [566, 323] width 1059 height 107
click at [142, 233] on icon "button" at bounding box center [150, 239] width 17 height 17
drag, startPoint x: 314, startPoint y: 301, endPoint x: 388, endPoint y: 299, distance: 74.1
click at [388, 299] on p "Senior Backend Developer with over five years of experience designing, building…" at bounding box center [566, 323] width 1059 height 107
click at [146, 234] on icon "button" at bounding box center [149, 236] width 7 height 5
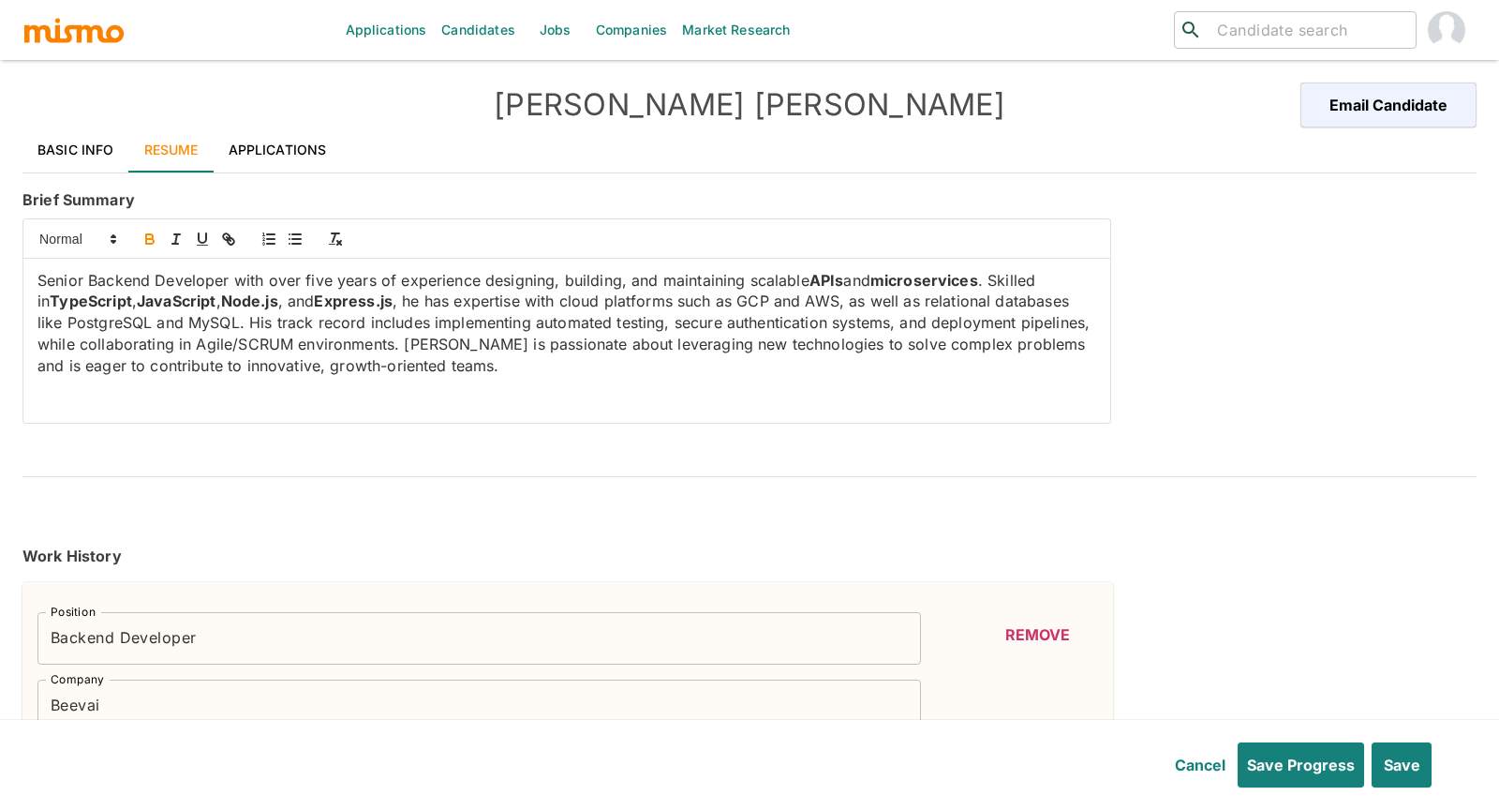
click at [763, 299] on p "Senior Backend Developer with over five years of experience designing, building…" at bounding box center [566, 323] width 1059 height 107
click at [755, 298] on p "Senior Backend Developer with over five years of experience designing, building…" at bounding box center [566, 323] width 1059 height 107
click at [150, 240] on icon "button" at bounding box center [150, 239] width 17 height 17
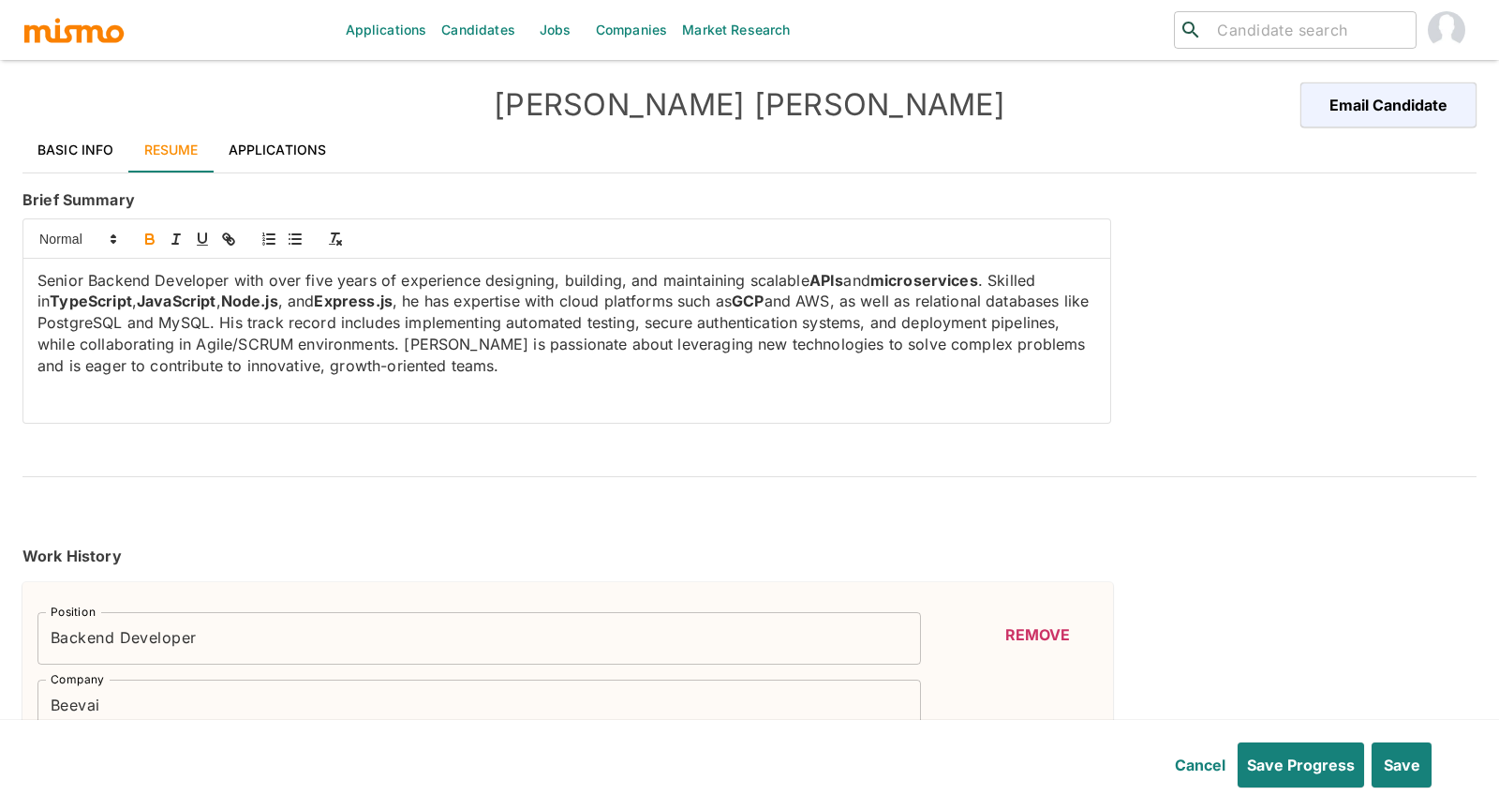
click at [823, 300] on p "Senior Backend Developer with over five years of experience designing, building…" at bounding box center [566, 323] width 1059 height 107
click at [152, 241] on icon "button" at bounding box center [150, 239] width 17 height 17
drag, startPoint x: 36, startPoint y: 320, endPoint x: 123, endPoint y: 321, distance: 87.2
click at [123, 321] on div "Senior Backend Developer with over five years of experience designing, building…" at bounding box center [566, 341] width 1087 height 164
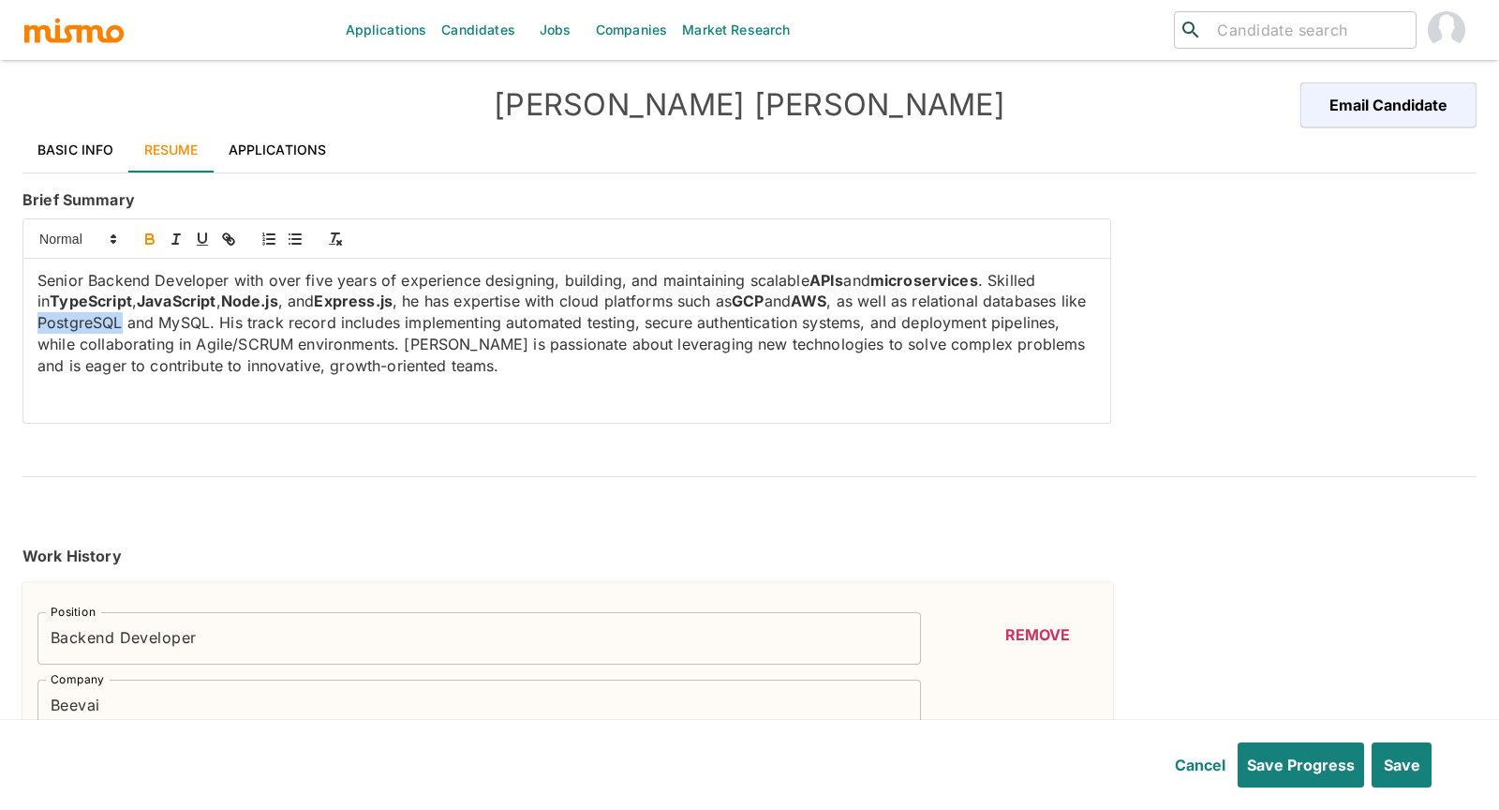
click at [149, 231] on icon "button" at bounding box center [150, 239] width 17 height 17
click at [195, 323] on p "Senior Backend Developer with over five years of experience designing, building…" at bounding box center [566, 323] width 1059 height 107
click at [153, 232] on icon "button" at bounding box center [150, 239] width 17 height 17
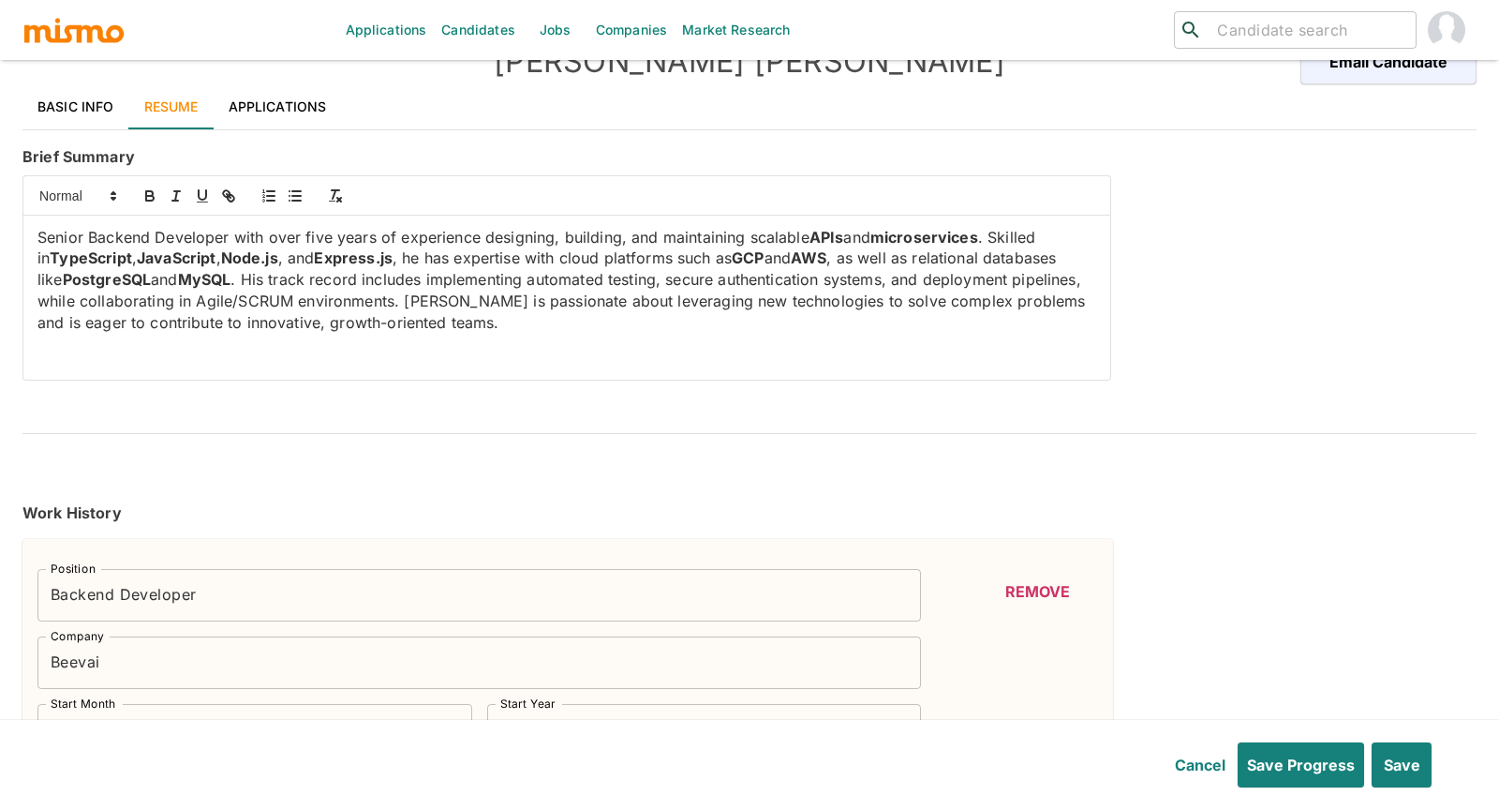
scroll to position [82, 0]
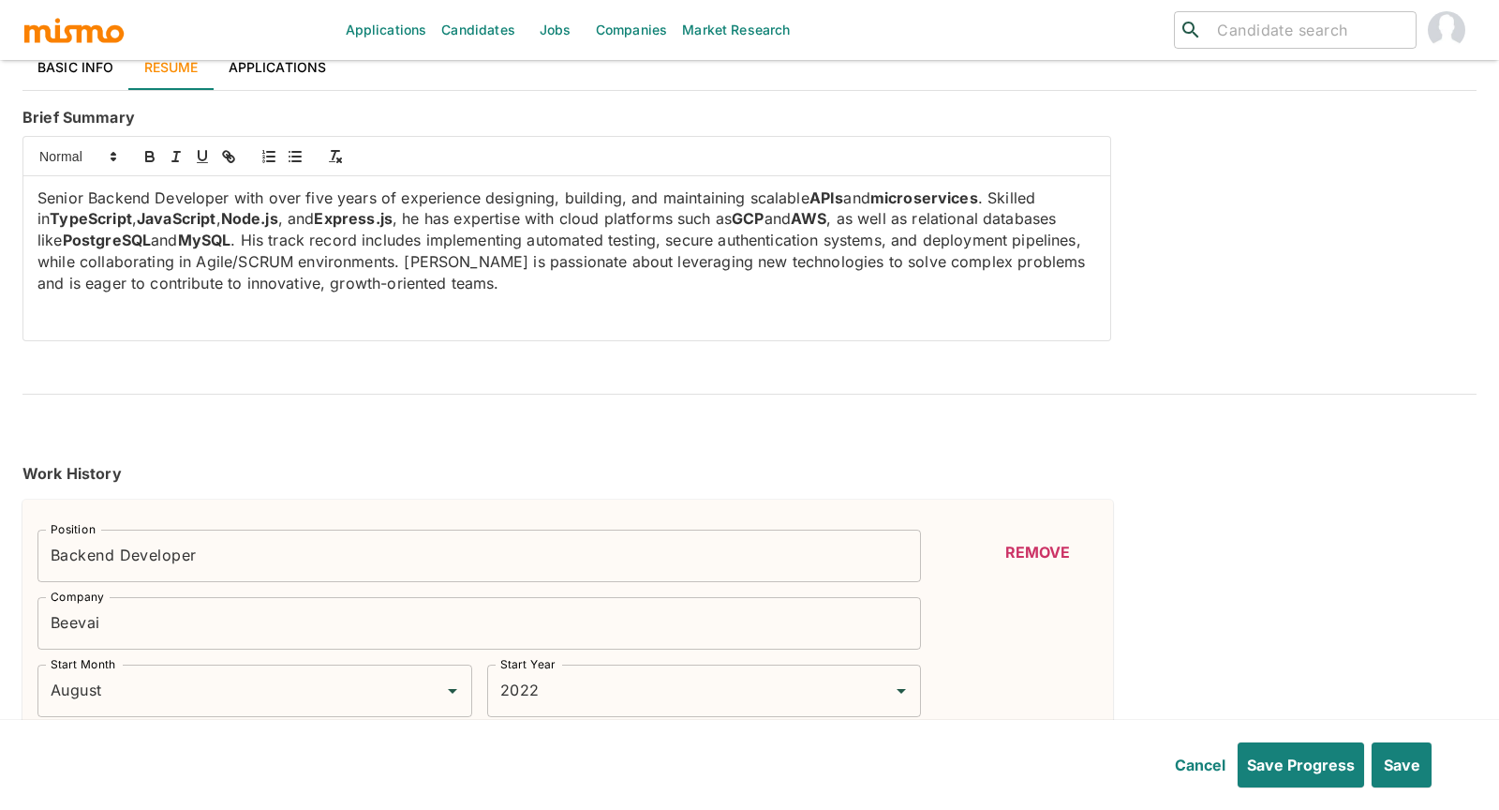
click at [276, 218] on p "Senior Backend Developer with over five years of experience designing, building…" at bounding box center [566, 240] width 1059 height 107
drag, startPoint x: 285, startPoint y: 215, endPoint x: 334, endPoint y: 218, distance: 48.9
click at [334, 218] on p "Senior Backend Developer with over five years of experience designing, building…" at bounding box center [566, 240] width 1059 height 107
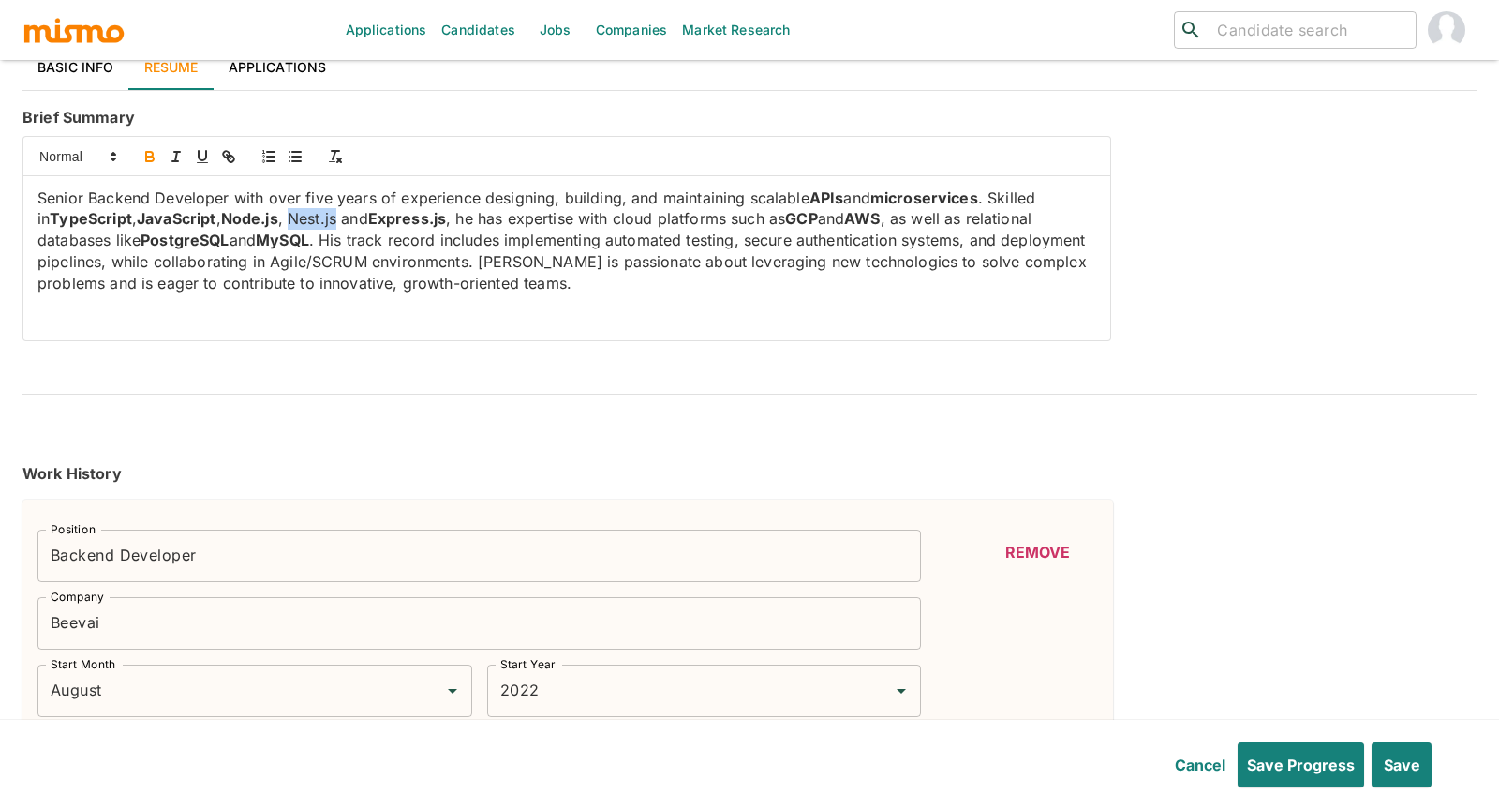
click at [144, 155] on icon "button" at bounding box center [150, 156] width 17 height 17
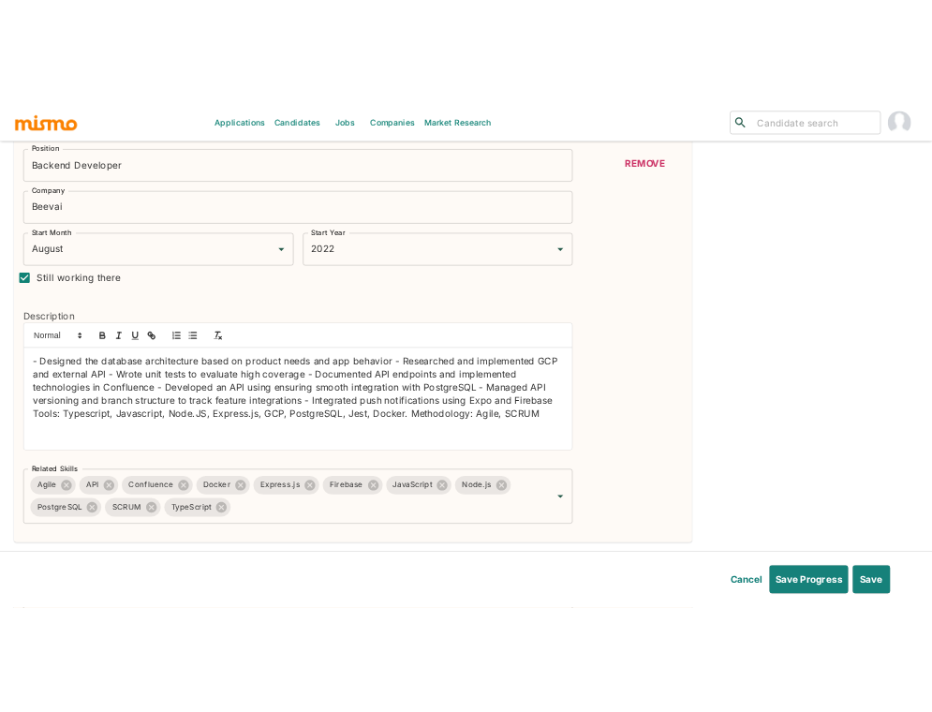
scroll to position [541, 0]
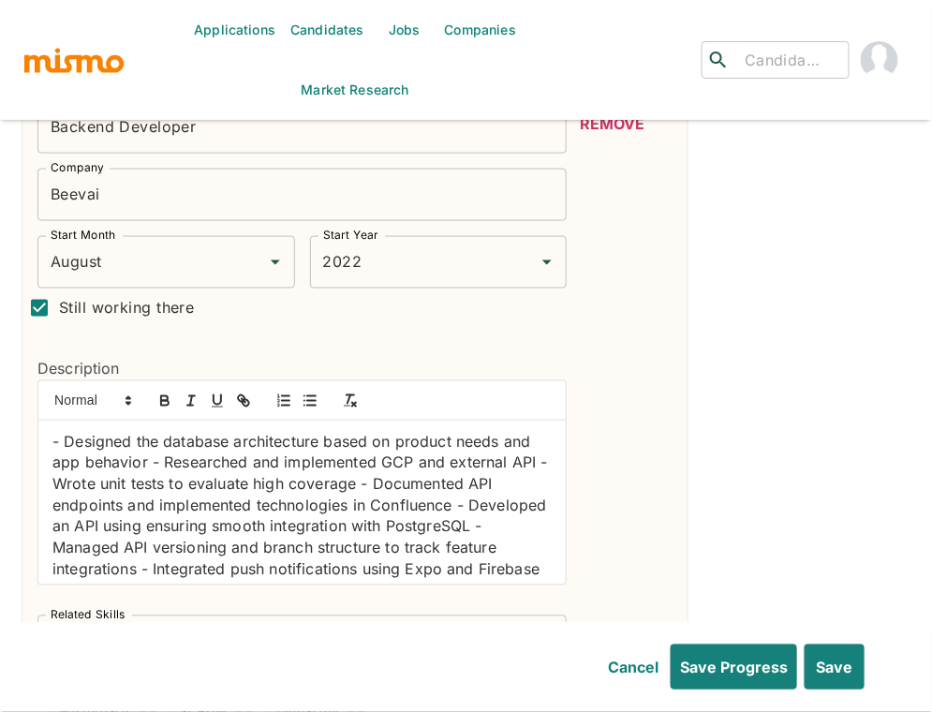
click at [65, 432] on p "- Designed the database architecture based on product needs and app behavior - …" at bounding box center [301, 527] width 499 height 191
click at [305, 390] on button "button" at bounding box center [310, 401] width 26 height 22
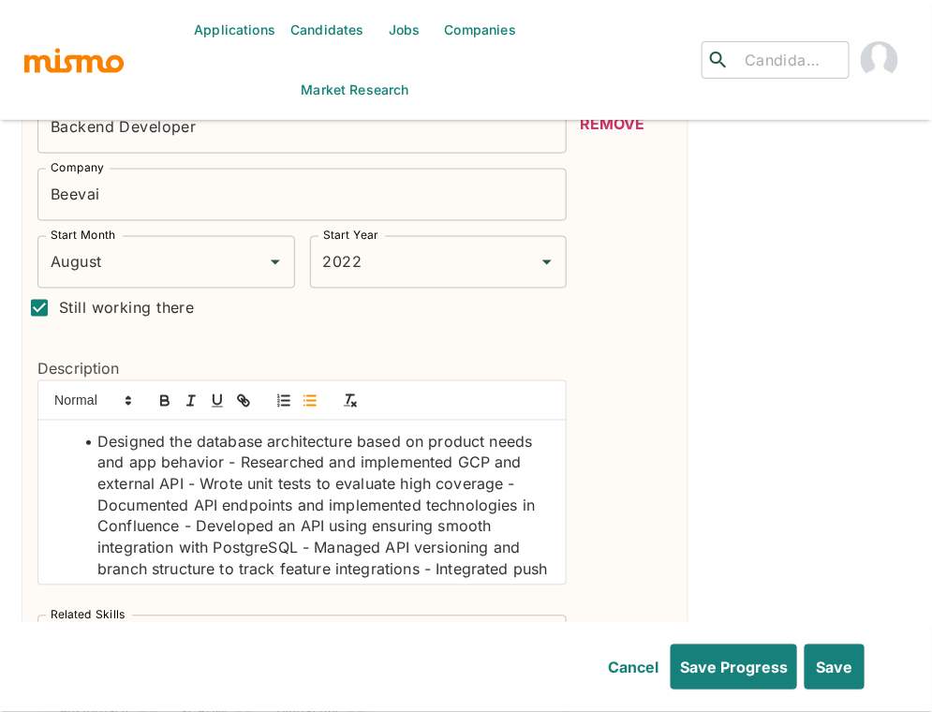
click at [239, 434] on li "Designed the database architecture based on product needs and app behavior - Re…" at bounding box center [313, 538] width 477 height 213
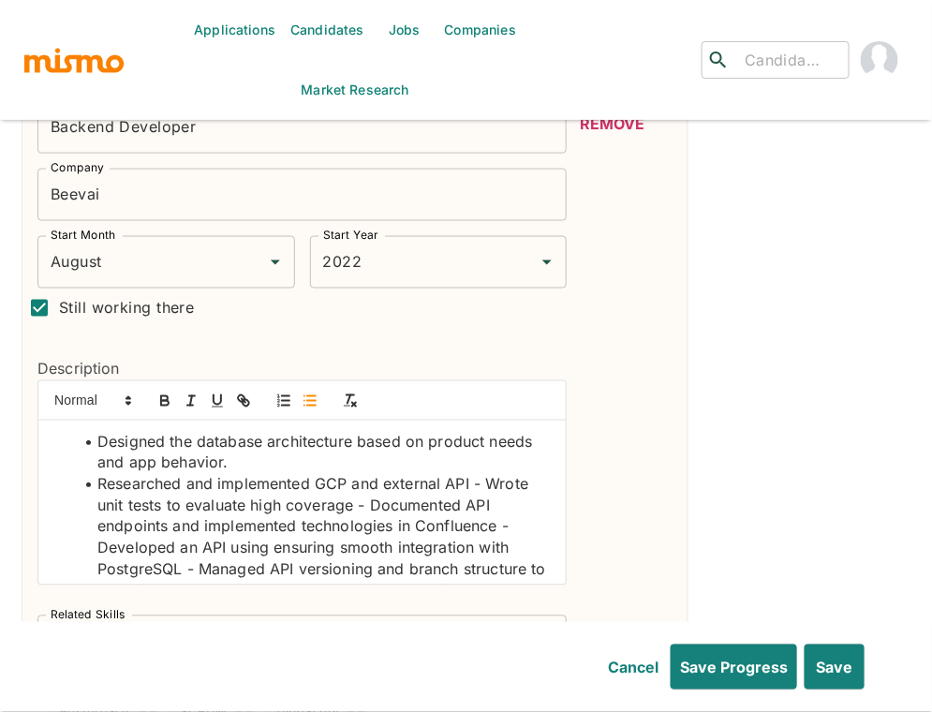
click at [372, 474] on li "Researched and implemented GCP and external API - Wrote unit tests to evaluate …" at bounding box center [313, 569] width 477 height 191
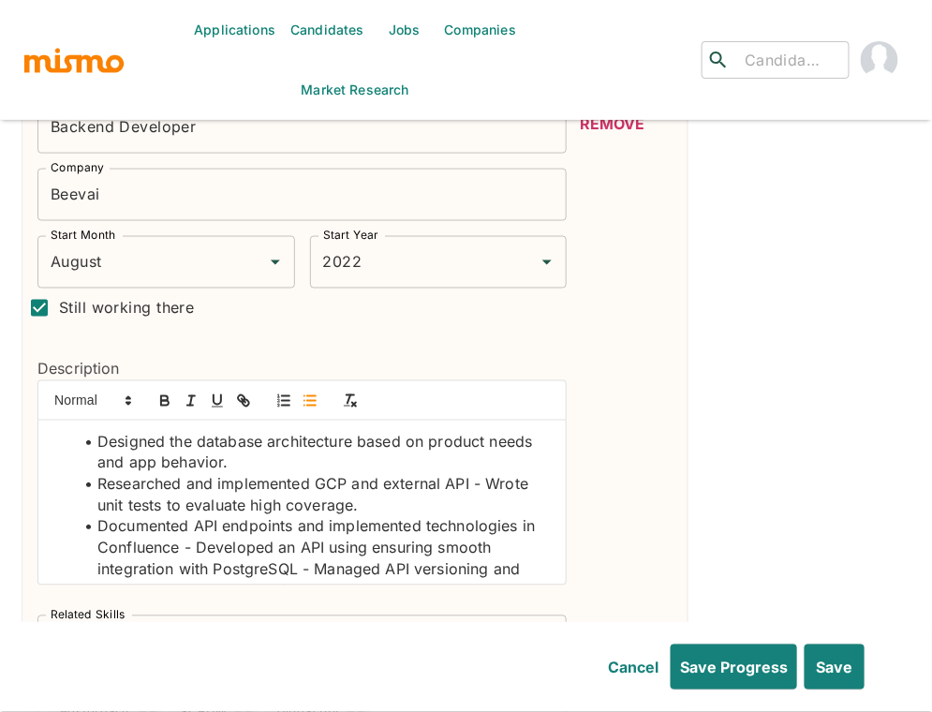
click at [198, 518] on li "Documented API endpoints and implemented technologies in Confluence - Developed…" at bounding box center [313, 590] width 477 height 149
click at [485, 474] on li "Researched and implemented GCP and external API - Wrote unit tests to evaluate …" at bounding box center [313, 495] width 477 height 42
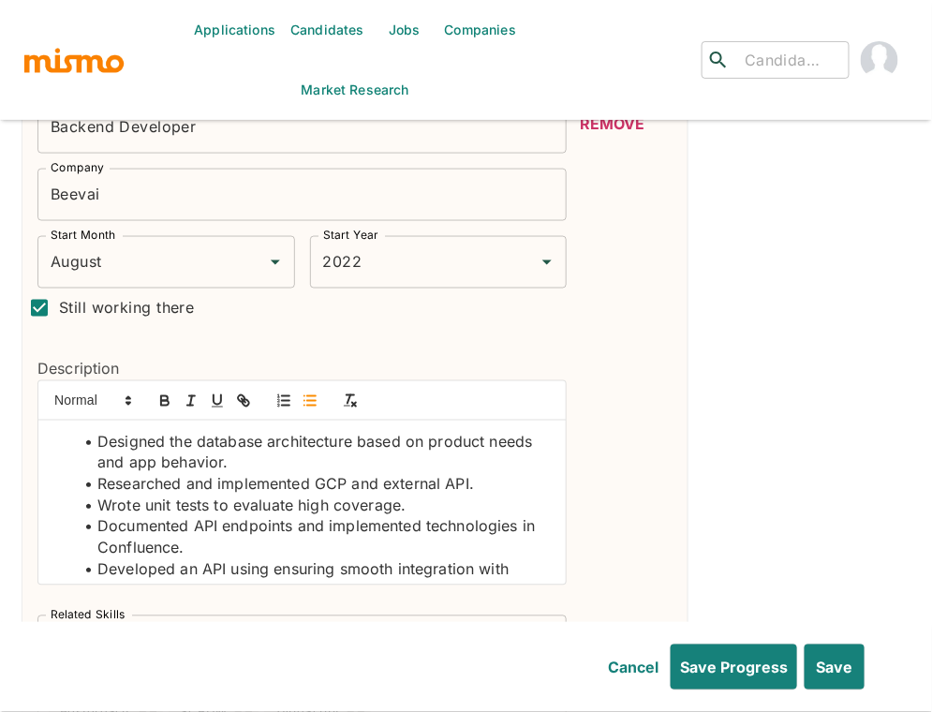
click at [466, 559] on li "Developed an API using ensuring smooth integration with PostgreSQL - Managed AP…" at bounding box center [313, 622] width 477 height 127
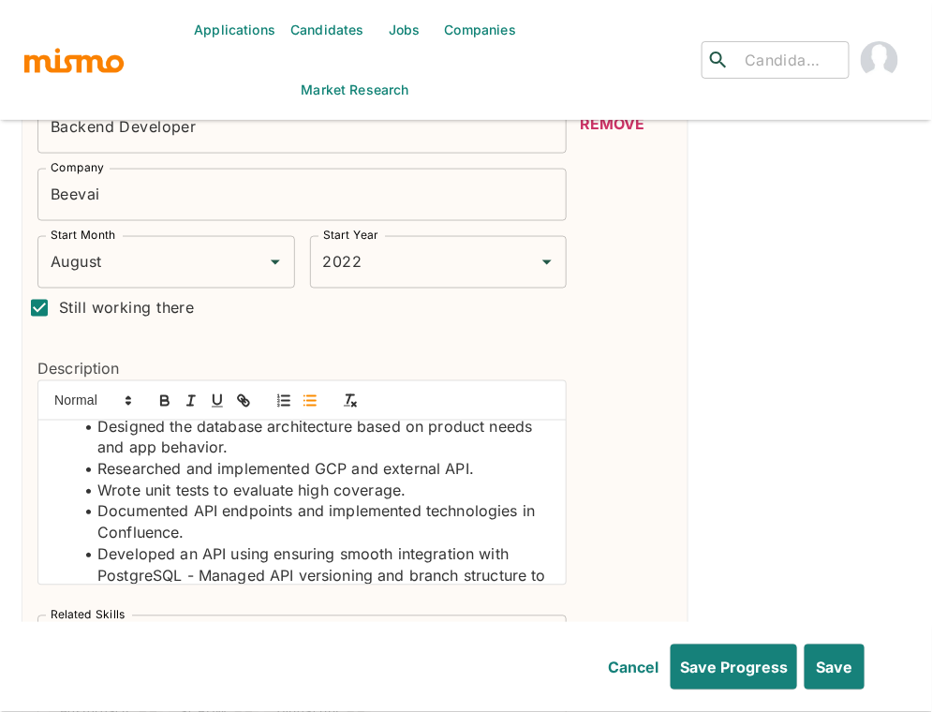
scroll to position [110, 0]
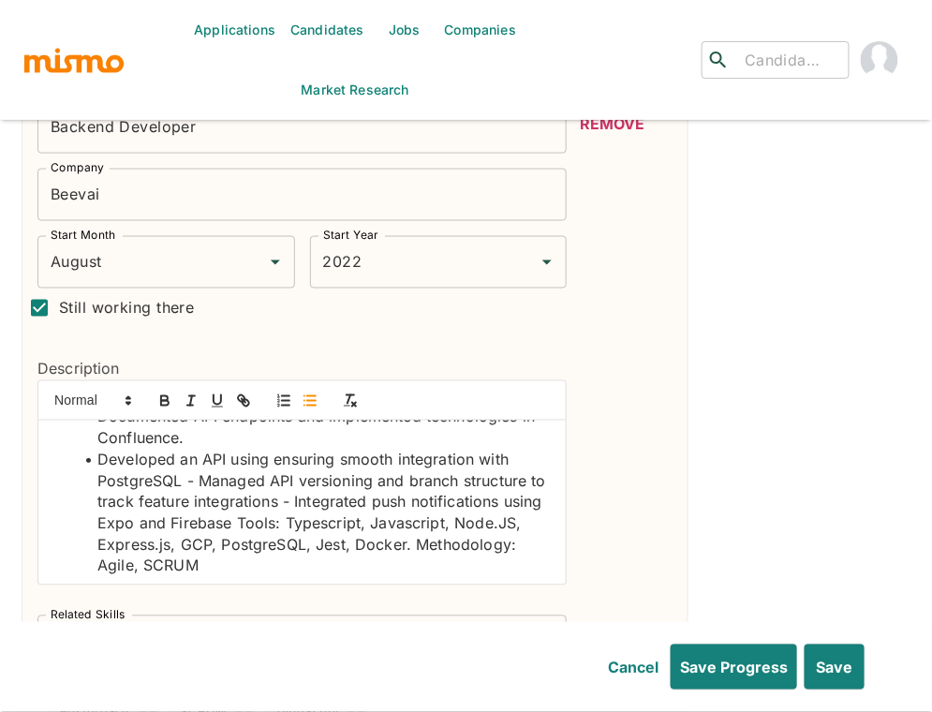
click at [199, 450] on li "Developed an API using ensuring smooth integration with PostgreSQL - Managed AP…" at bounding box center [313, 513] width 477 height 127
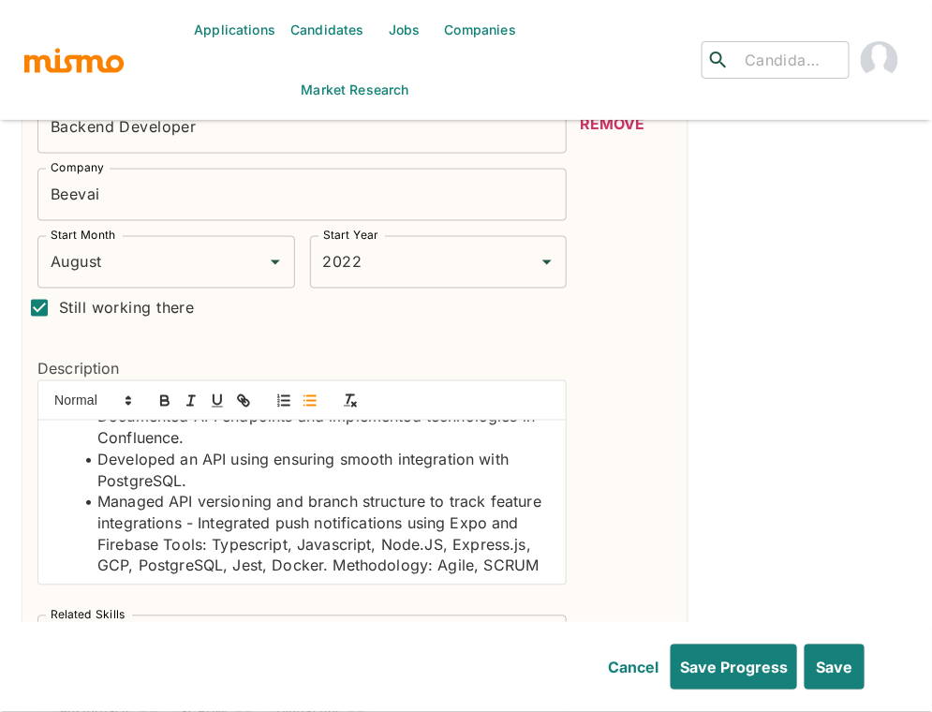
click at [197, 494] on li "Managed API versioning and branch structure to track feature integrations - Int…" at bounding box center [313, 534] width 477 height 85
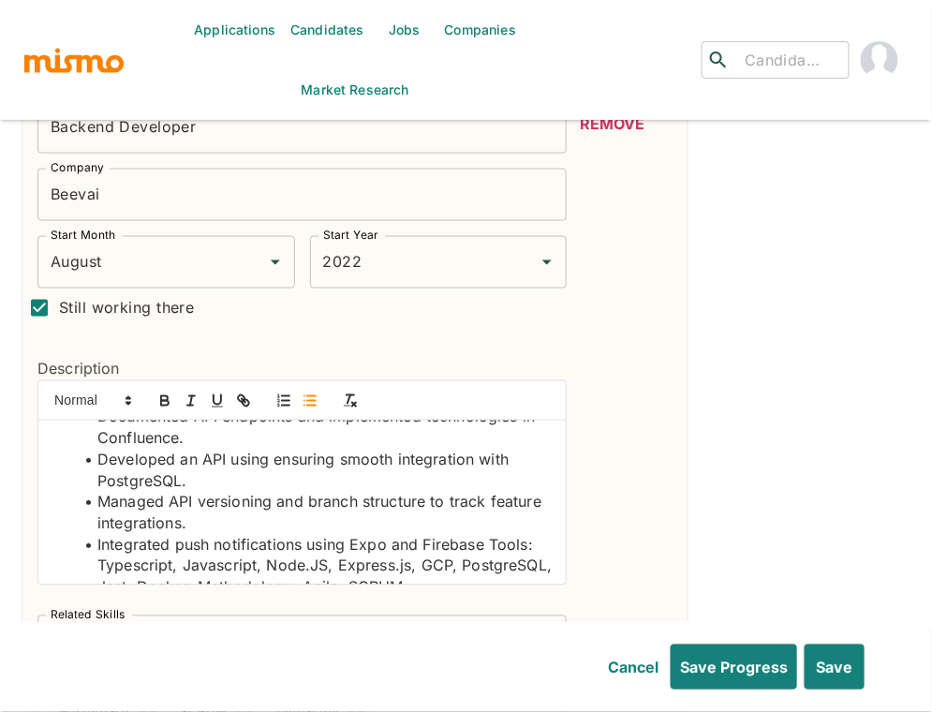
click at [488, 535] on li "Integrated push notifications using Expo and Firebase Tools: Typescript, Javasc…" at bounding box center [313, 567] width 477 height 64
click at [486, 535] on li "Integrated push notifications using Expo and Firebase" at bounding box center [313, 546] width 477 height 22
click at [215, 450] on li "Developed an API using ensuring smooth integration with PostgreSQL." at bounding box center [313, 471] width 477 height 42
click at [167, 393] on icon "button" at bounding box center [164, 401] width 17 height 17
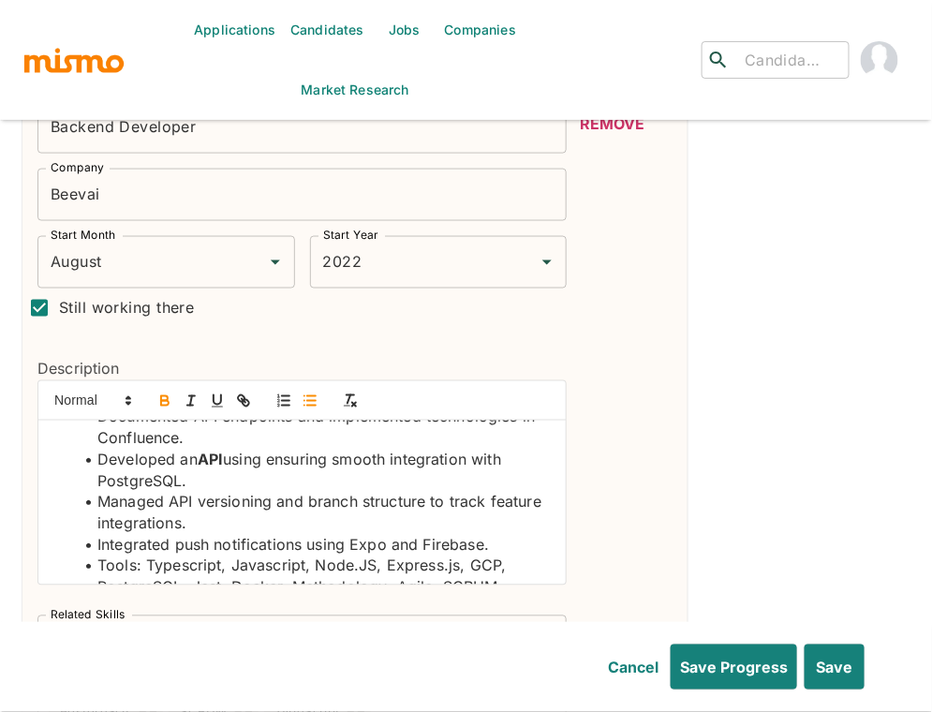
click at [146, 450] on li "Developed an API using ensuring smooth integration with PostgreSQL." at bounding box center [313, 471] width 477 height 42
click at [159, 393] on icon "button" at bounding box center [164, 401] width 17 height 17
click at [177, 492] on li "Managed API versioning and branch structure to track feature integrations." at bounding box center [313, 513] width 477 height 42
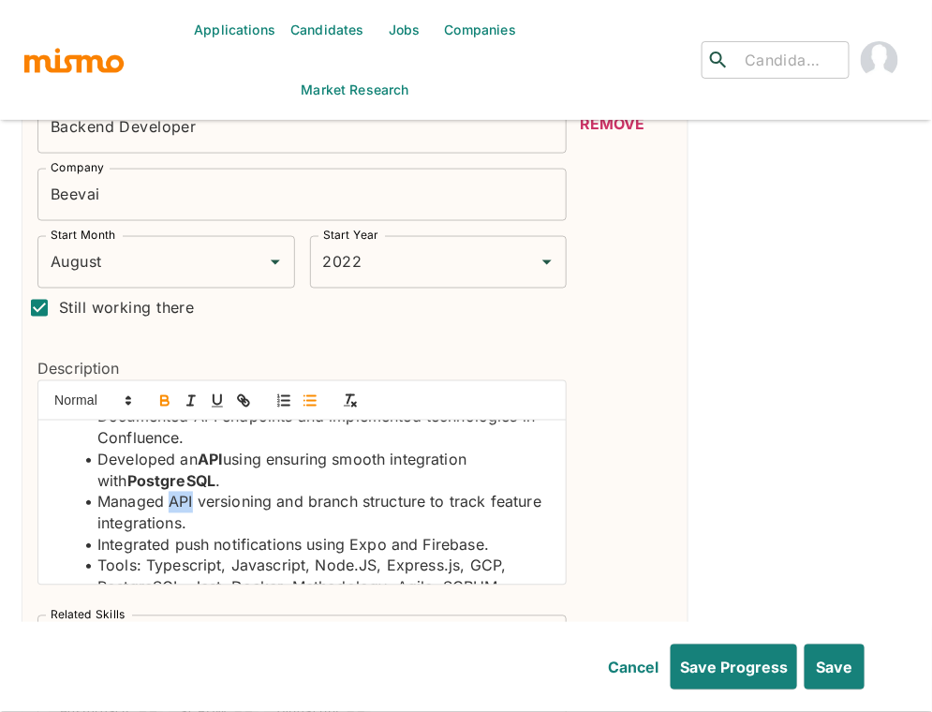
click at [167, 396] on icon "button" at bounding box center [164, 398] width 7 height 5
click at [464, 535] on li "Integrated push notifications using Expo and Firebase." at bounding box center [313, 546] width 477 height 22
click at [161, 396] on icon "button" at bounding box center [164, 398] width 7 height 5
click at [364, 535] on li "Integrated push notifications using Expo and Firebase ." at bounding box center [313, 546] width 477 height 22
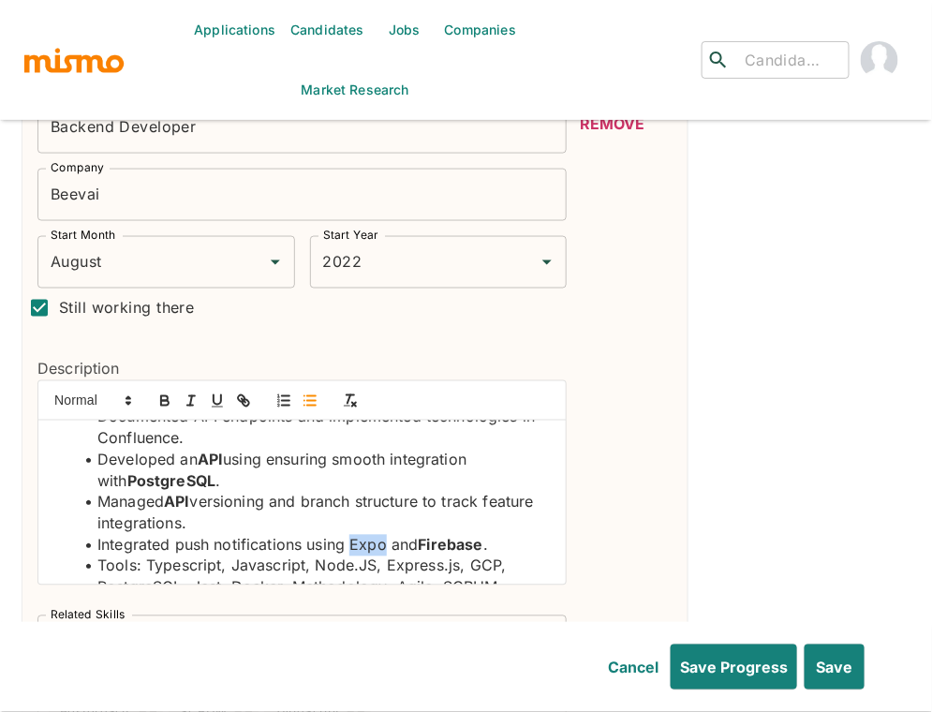
click at [364, 535] on li "Integrated push notifications using Expo and Firebase ." at bounding box center [313, 546] width 477 height 22
click at [169, 393] on icon "button" at bounding box center [164, 401] width 17 height 17
click at [217, 451] on strong "API" at bounding box center [210, 460] width 25 height 19
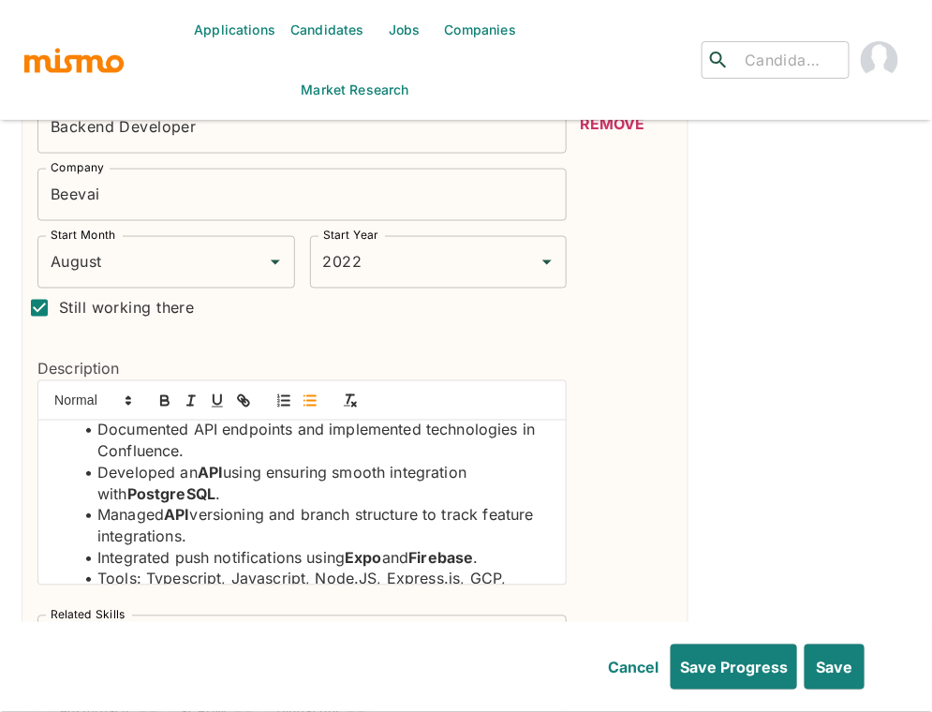
click at [207, 420] on li "Documented API endpoints and implemented technologies in Confluence." at bounding box center [313, 441] width 477 height 42
click at [165, 401] on icon "button" at bounding box center [164, 403] width 7 height 5
click at [155, 423] on li "Documented API endpoints and implemented technologies in Confluence." at bounding box center [313, 441] width 477 height 42
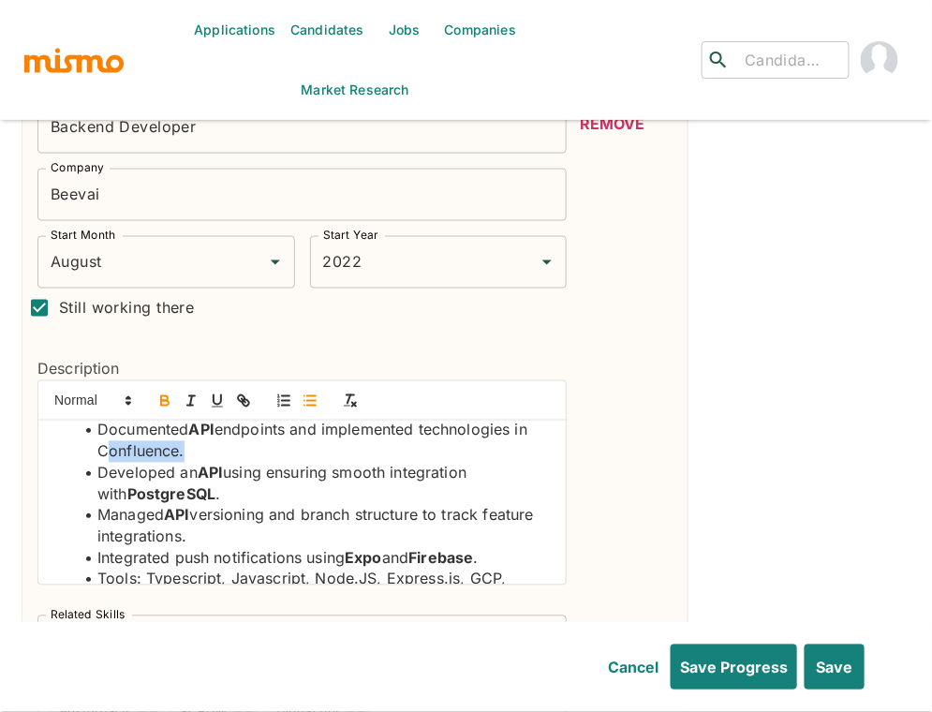
click at [161, 393] on icon "button" at bounding box center [164, 401] width 17 height 17
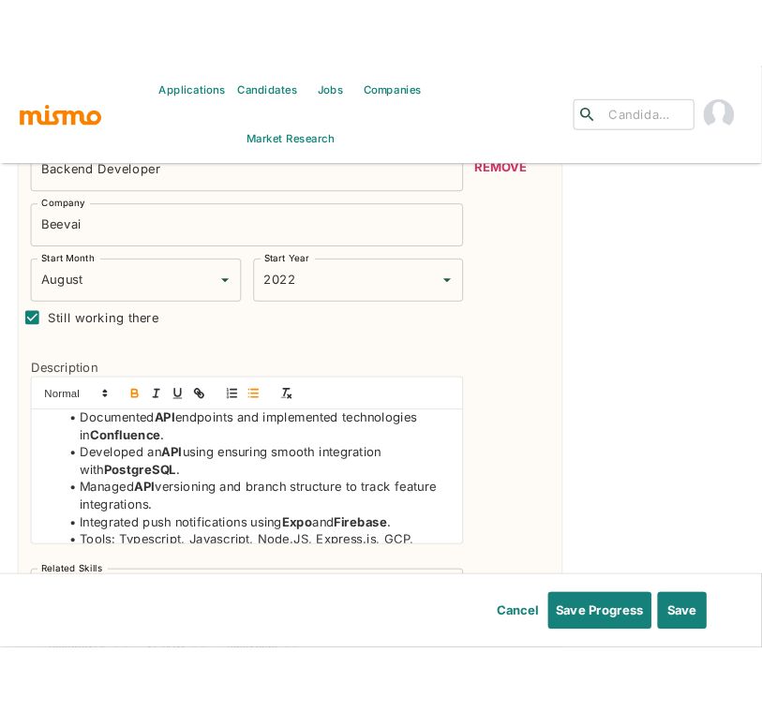
scroll to position [3, 0]
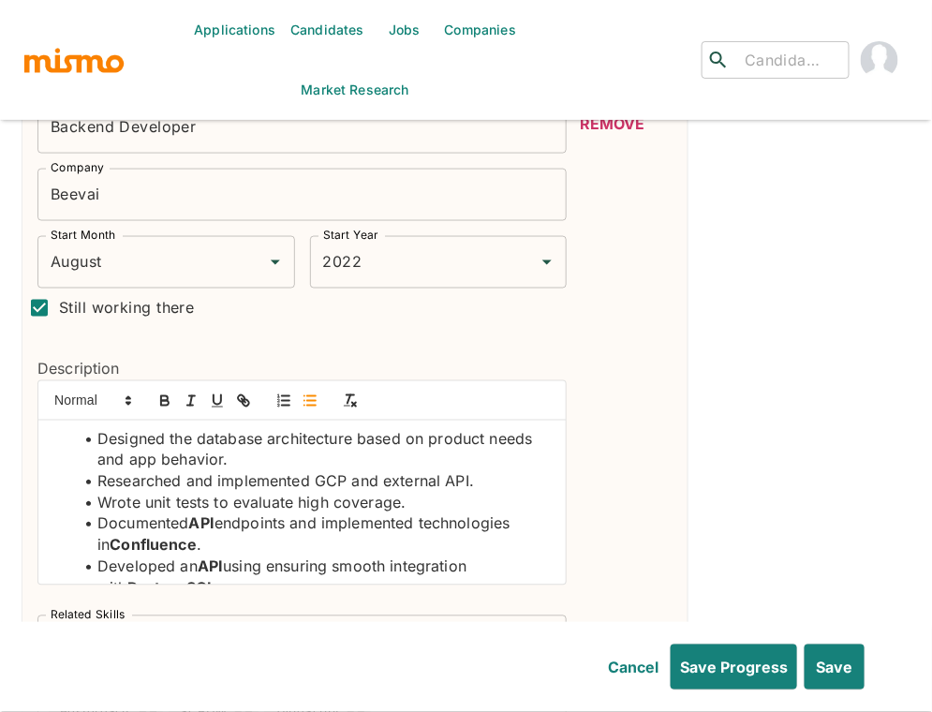
click at [335, 471] on li "Researched and implemented GCP and external API." at bounding box center [313, 482] width 477 height 22
click at [159, 393] on icon "button" at bounding box center [164, 401] width 17 height 17
click at [459, 471] on li "Researched and implemented GCP and external API." at bounding box center [313, 482] width 477 height 22
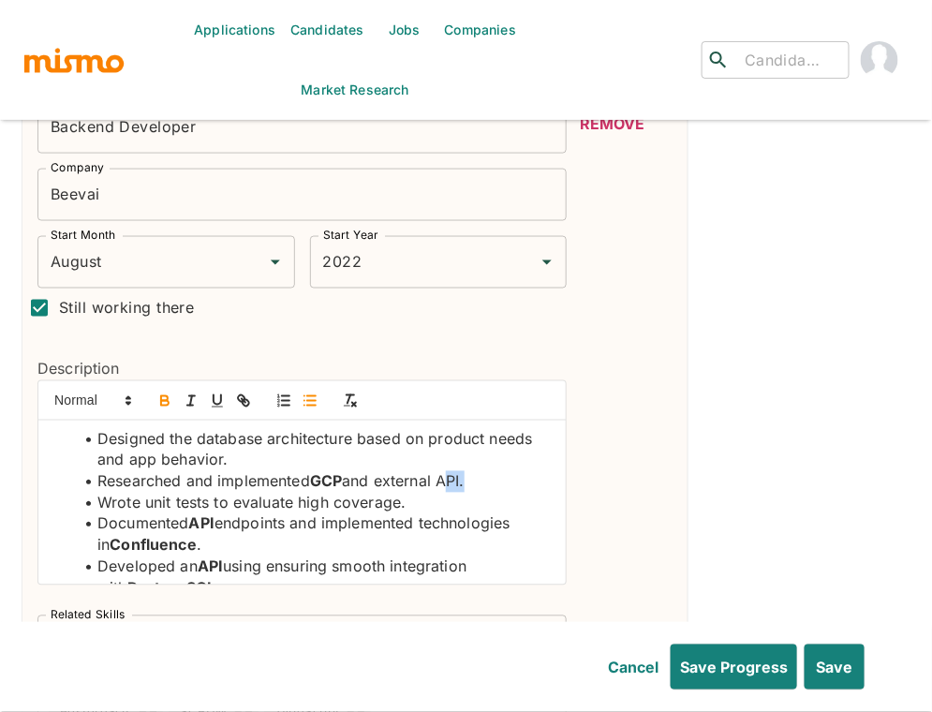
click at [166, 393] on icon "button" at bounding box center [164, 401] width 17 height 17
click at [621, 460] on div "Remove" at bounding box center [612, 420] width 121 height 638
click at [221, 429] on li "Designed the database architecture based on product needs and app behavior." at bounding box center [313, 450] width 477 height 42
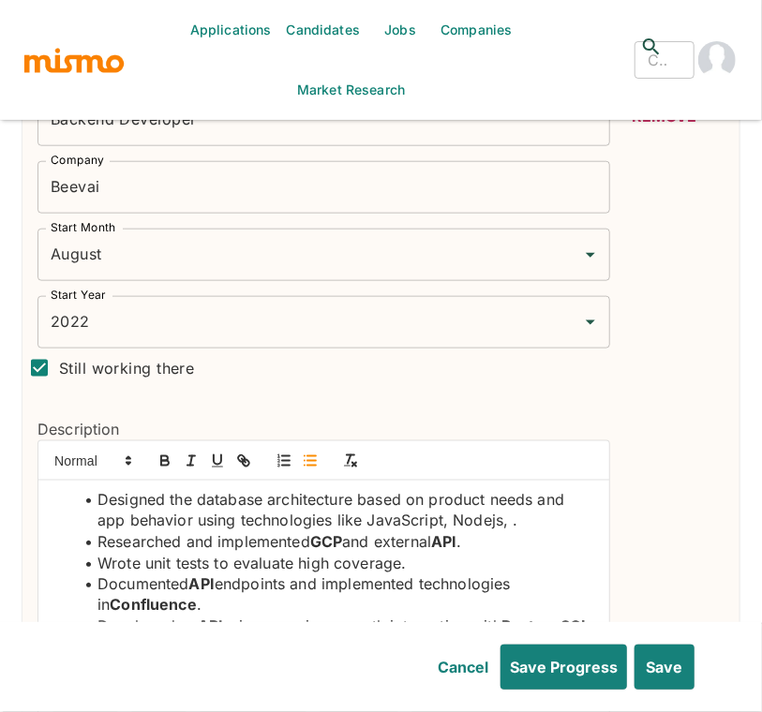
click at [385, 494] on li "Designed the database architecture based on product needs and app behavior usin…" at bounding box center [335, 510] width 520 height 42
click at [161, 456] on icon "button" at bounding box center [164, 458] width 7 height 5
click at [490, 498] on li "Designed the database architecture based on product needs and app behavior usin…" at bounding box center [335, 510] width 520 height 42
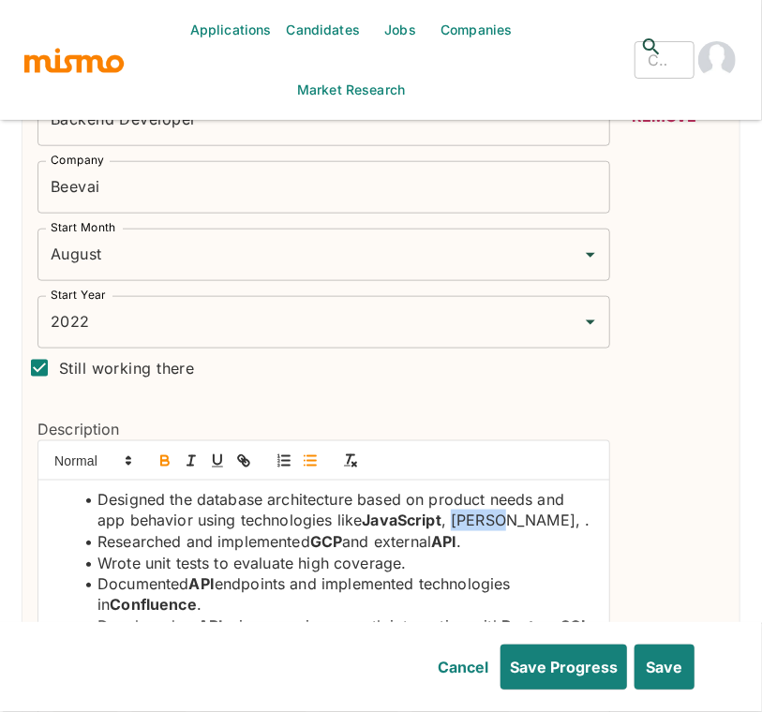
click at [166, 461] on icon "button" at bounding box center [164, 463] width 7 height 5
click at [513, 499] on li "Designed the database architecture based on product needs and app behavior usin…" at bounding box center [335, 510] width 520 height 42
click at [574, 494] on li "Designed the database architecture based on product needs and app behavior usin…" at bounding box center [335, 510] width 520 height 42
click at [559, 493] on li "Designed the database architecture based on product needs and app behavior usin…" at bounding box center [335, 510] width 520 height 42
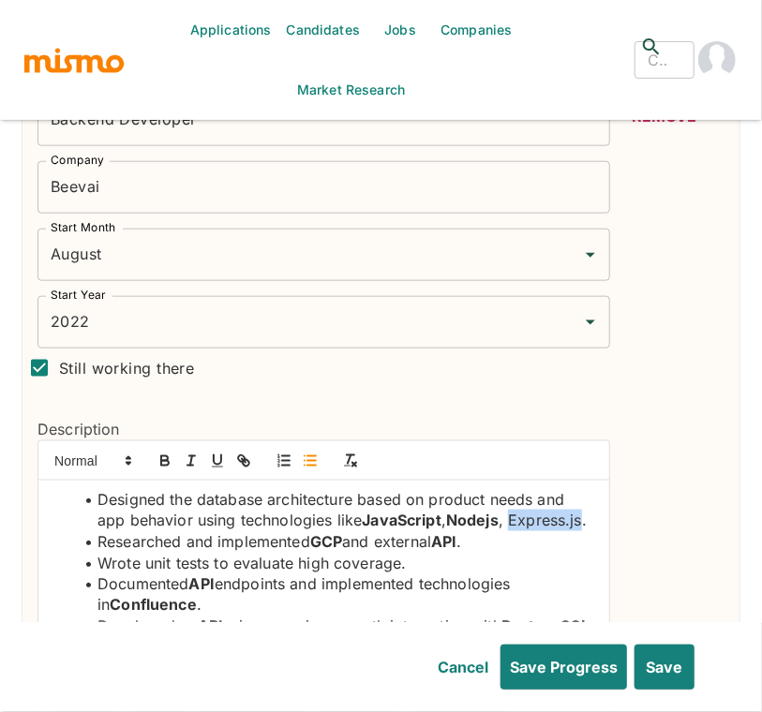
drag, startPoint x: 589, startPoint y: 495, endPoint x: 516, endPoint y: 496, distance: 72.2
click at [516, 496] on li "Designed the database architecture based on product needs and app behavior usin…" at bounding box center [335, 510] width 520 height 42
click at [171, 453] on icon "button" at bounding box center [164, 461] width 17 height 17
click at [503, 514] on strong "Express.js" at bounding box center [542, 520] width 79 height 19
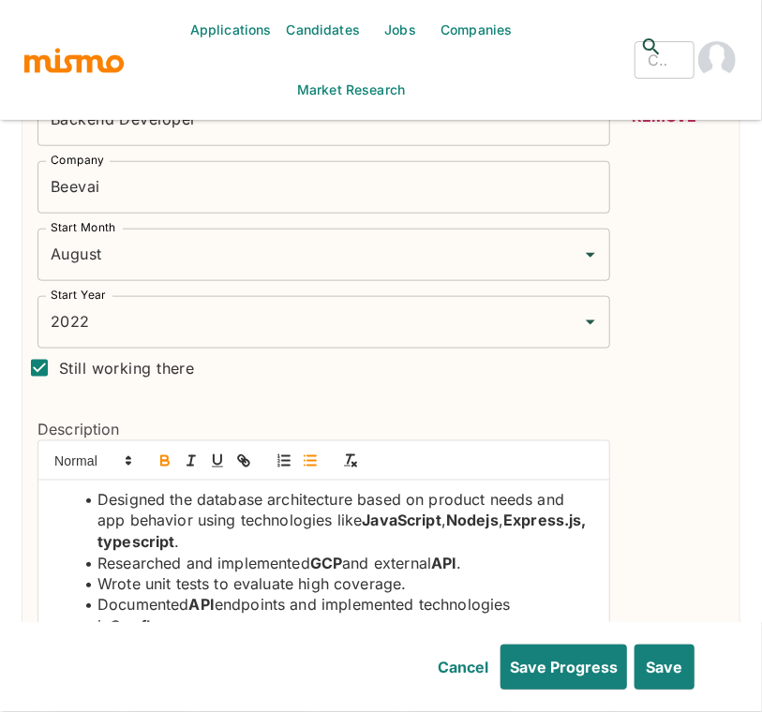
click at [194, 516] on strong "Express.js, typescript" at bounding box center [343, 531] width 493 height 40
click at [189, 516] on strong "Express.js, typescript" at bounding box center [343, 531] width 493 height 40
click at [670, 525] on div "Remove" at bounding box center [663, 447] width 121 height 706
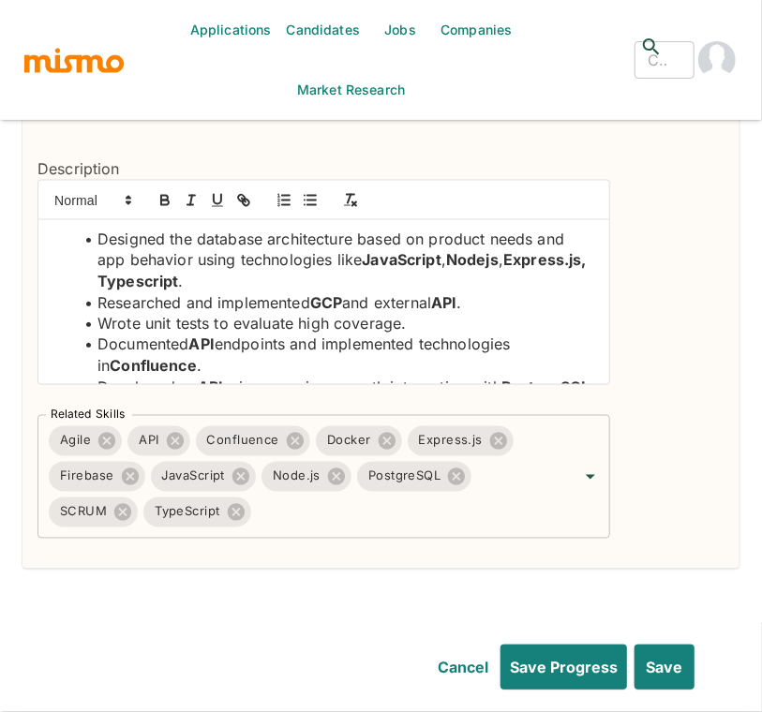
scroll to position [832, 0]
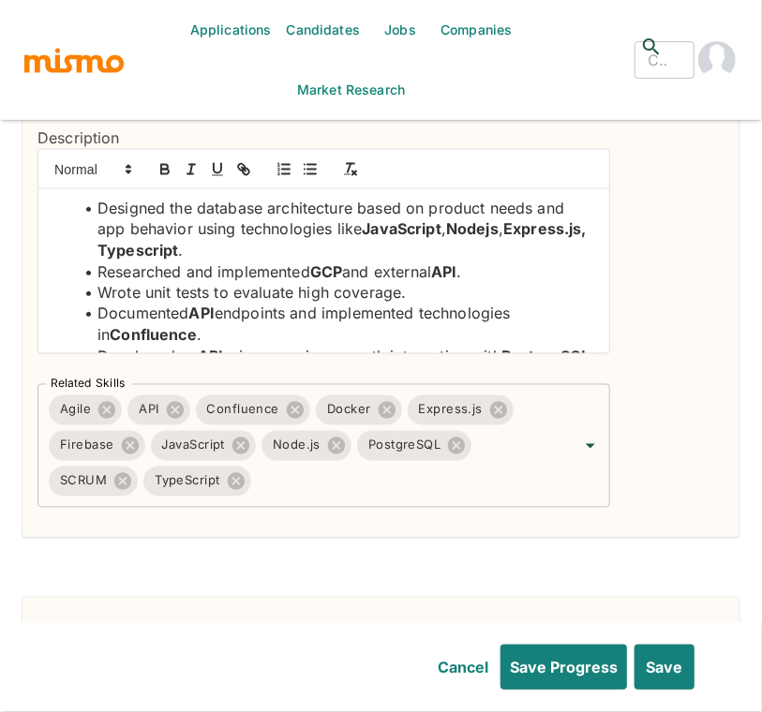
click at [482, 304] on li "Documented API endpoints and implemented technologies in Confluence ." at bounding box center [335, 325] width 520 height 42
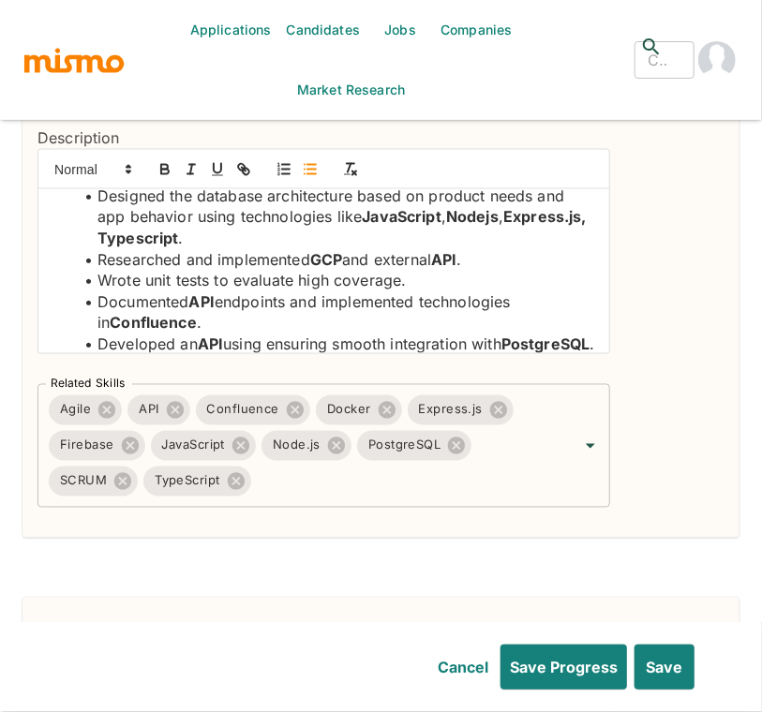
scroll to position [109, 0]
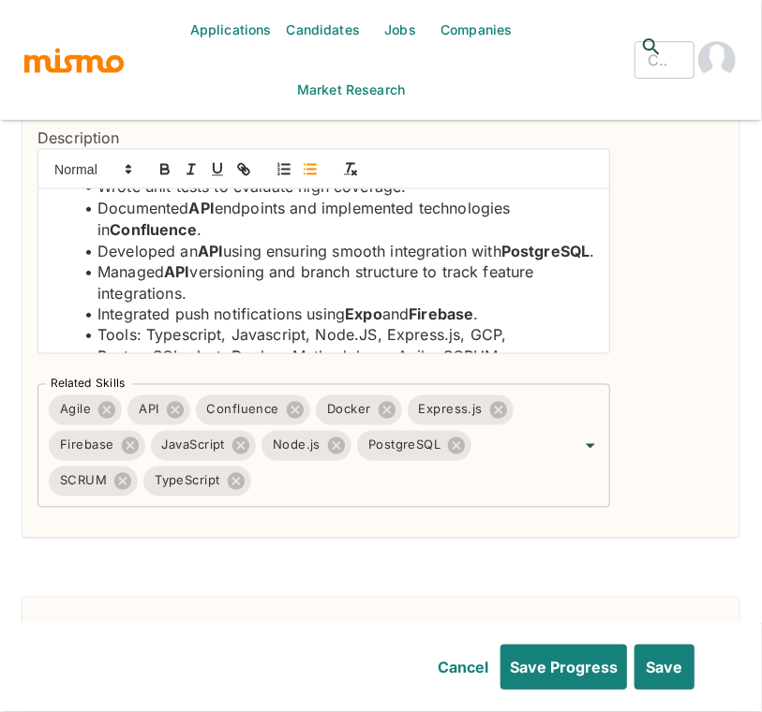
click at [501, 252] on li "Developed an API using ensuring smooth integration with PostgreSQL ." at bounding box center [335, 252] width 520 height 22
click at [668, 435] on div "Remove" at bounding box center [663, 155] width 121 height 706
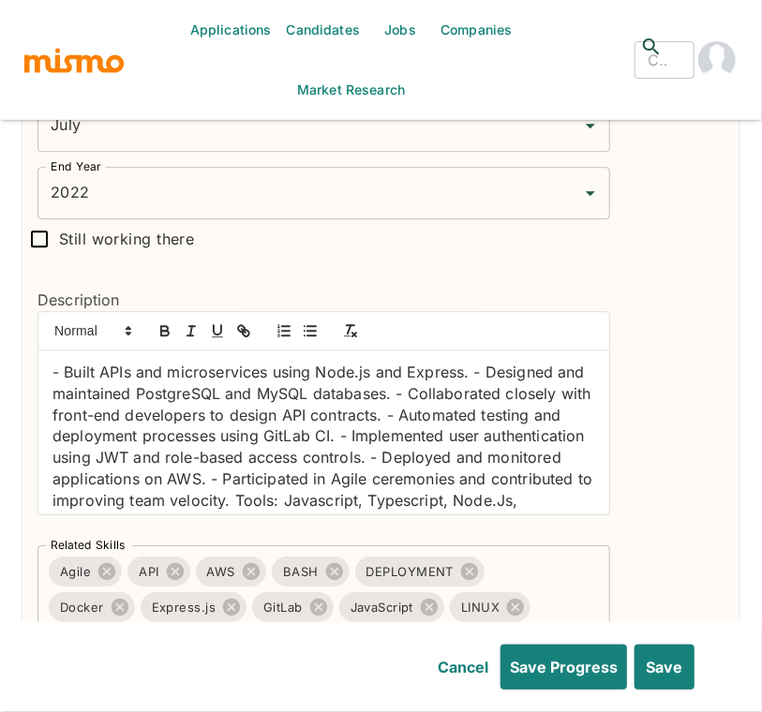
scroll to position [1665, 0]
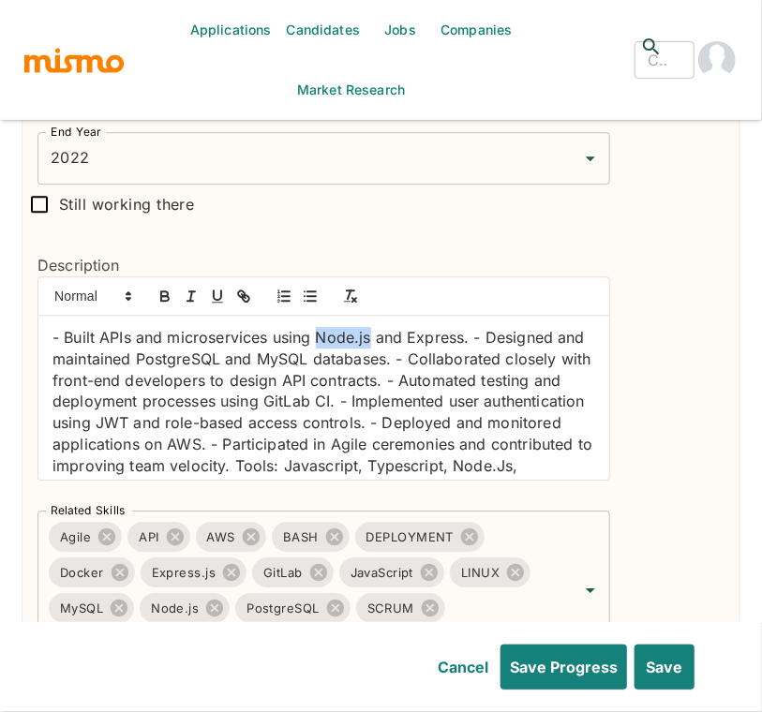
drag, startPoint x: 320, startPoint y: 313, endPoint x: 371, endPoint y: 312, distance: 50.6
click at [371, 327] on p "- Built APIs and microservices using Node.js and Express. - Designed and mainta…" at bounding box center [323, 422] width 543 height 191
click at [438, 327] on p "- Built APIs and microservices using Node.js and Express. - Designed and mainta…" at bounding box center [323, 422] width 543 height 191
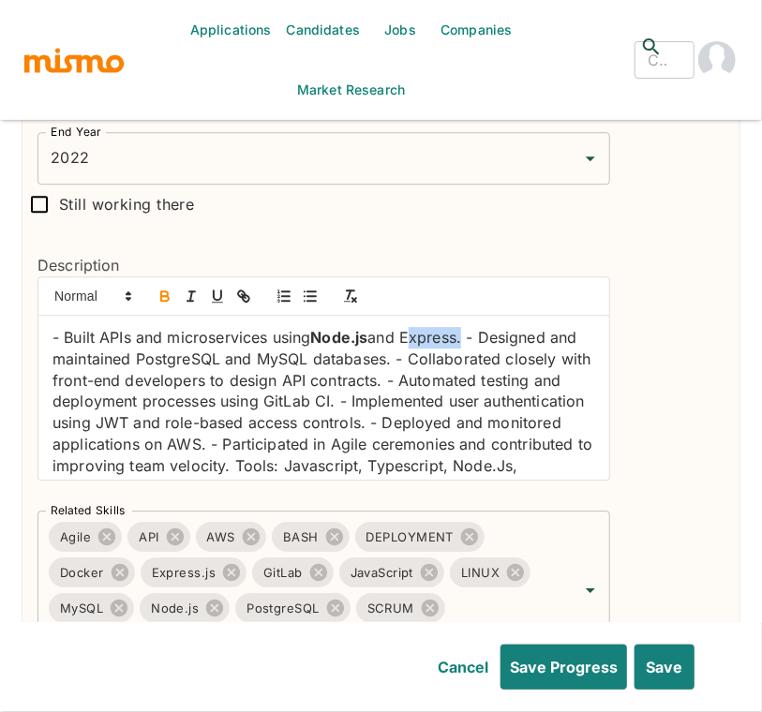
click at [120, 327] on p "- Built APIs and microservices using Node.js and Express . - Designed and maint…" at bounding box center [323, 422] width 543 height 191
click at [63, 327] on p "- Built APIs and microservices using Node.js and Express . - Designed and maint…" at bounding box center [323, 422] width 543 height 191
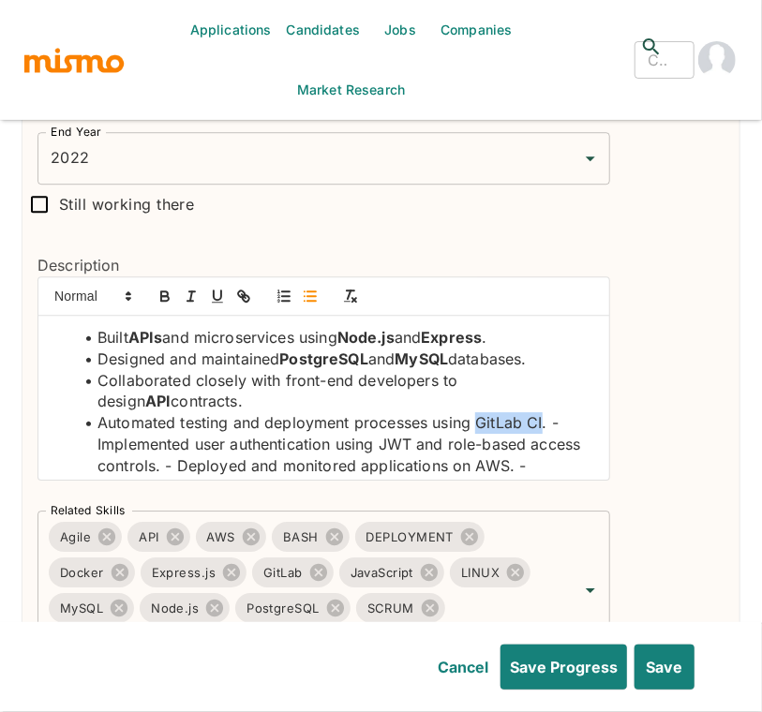
drag, startPoint x: 479, startPoint y: 395, endPoint x: 543, endPoint y: 395, distance: 63.7
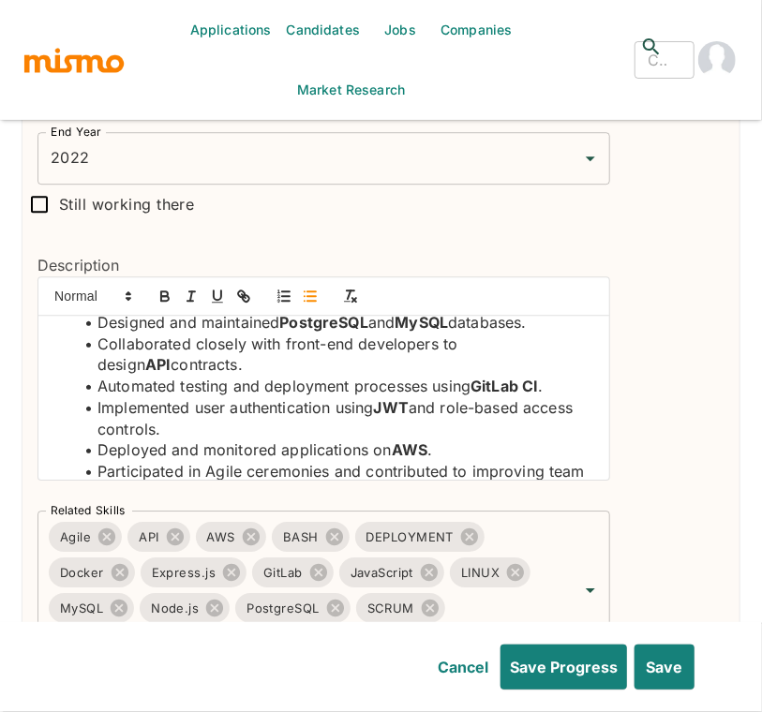
scroll to position [113, 0]
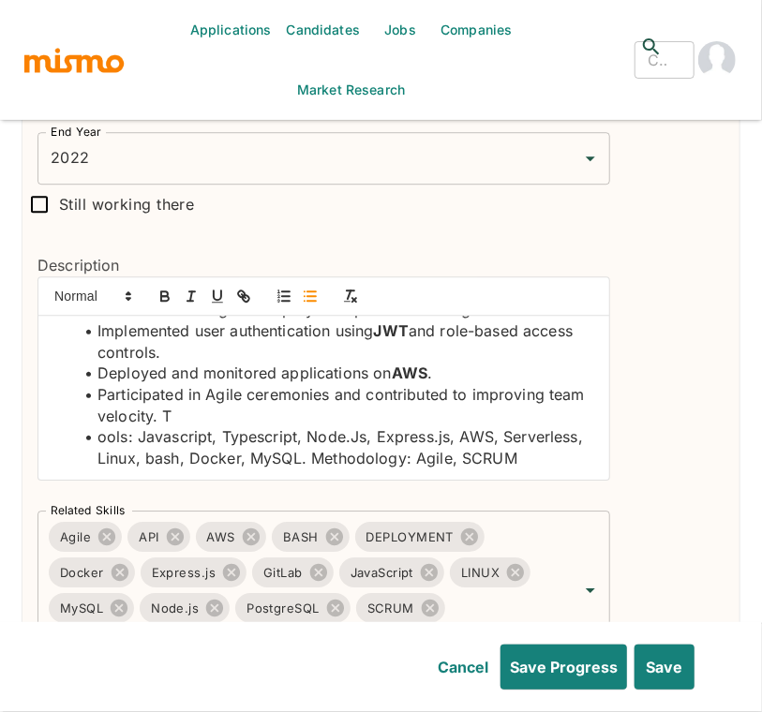
click at [668, 510] on div "Remove" at bounding box center [663, 233] width 121 height 876
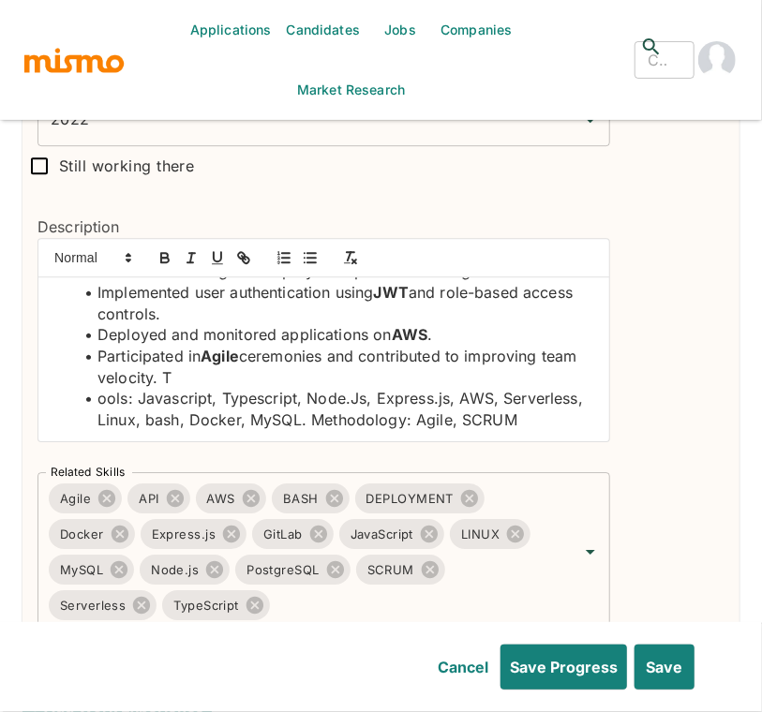
scroll to position [1707, 0]
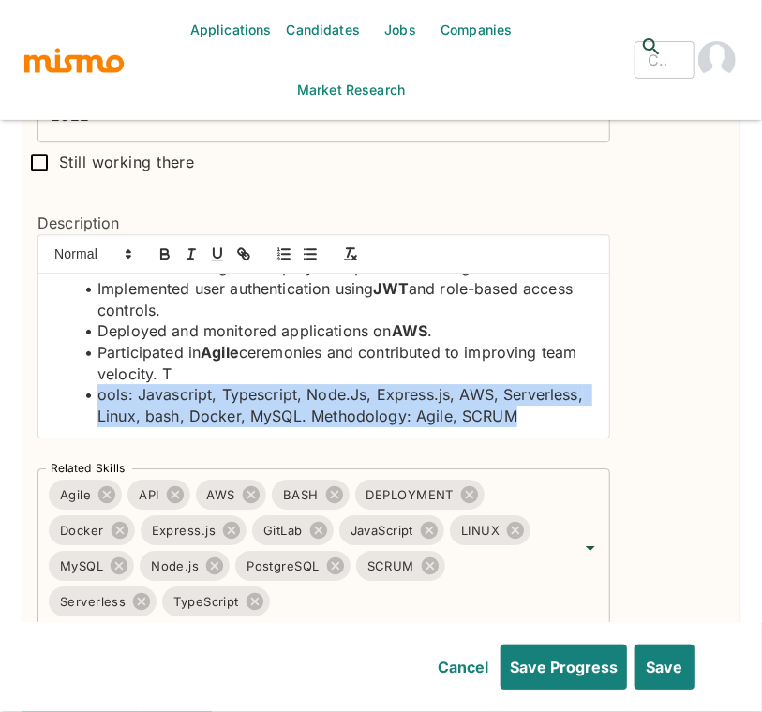
drag, startPoint x: 522, startPoint y: 394, endPoint x: 163, endPoint y: 350, distance: 361.6
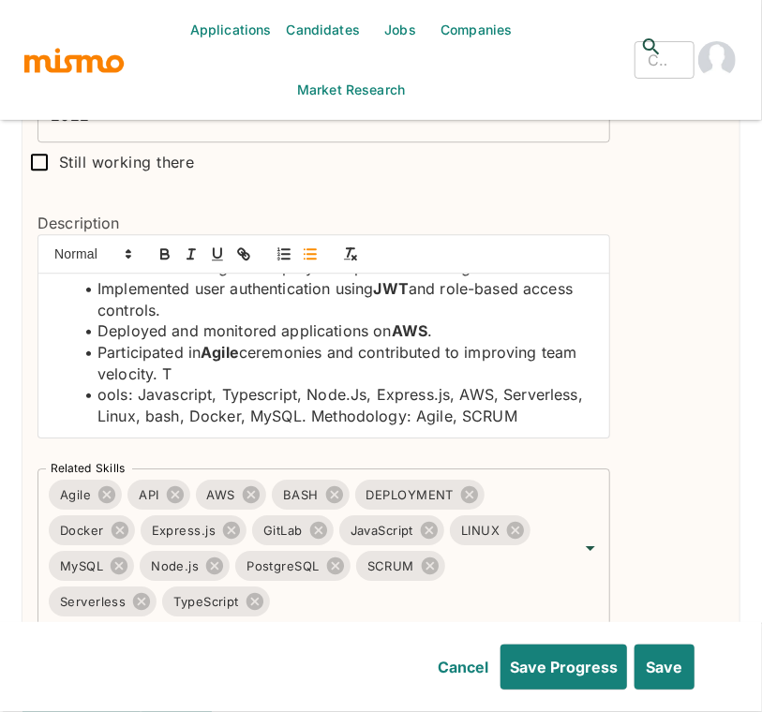
scroll to position [71, 0]
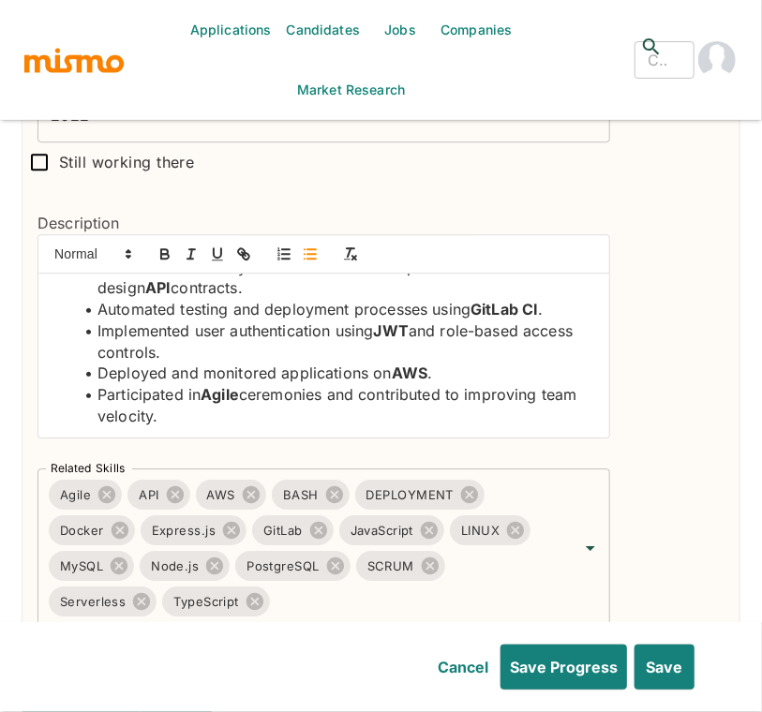
click at [684, 352] on div "Remove" at bounding box center [663, 191] width 121 height 876
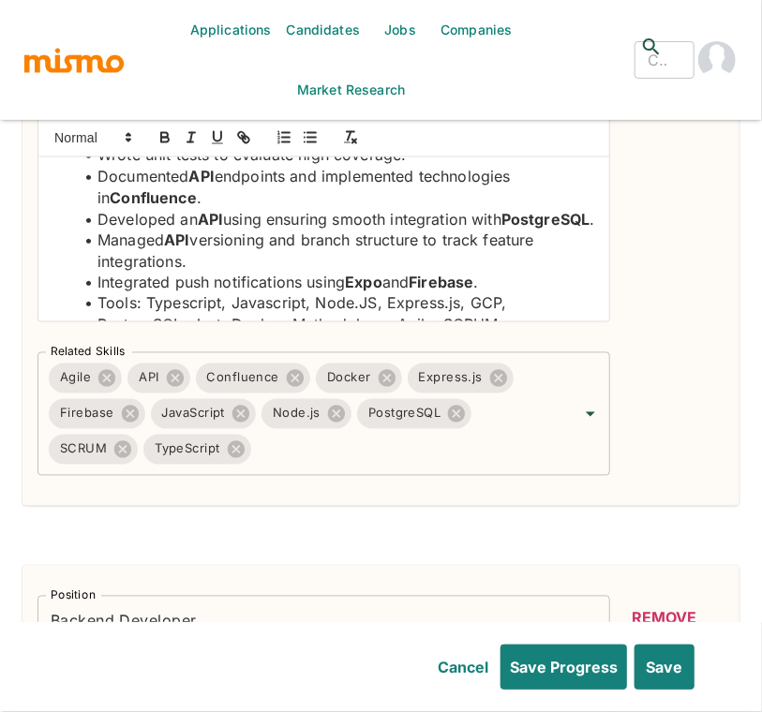
scroll to position [832, 0]
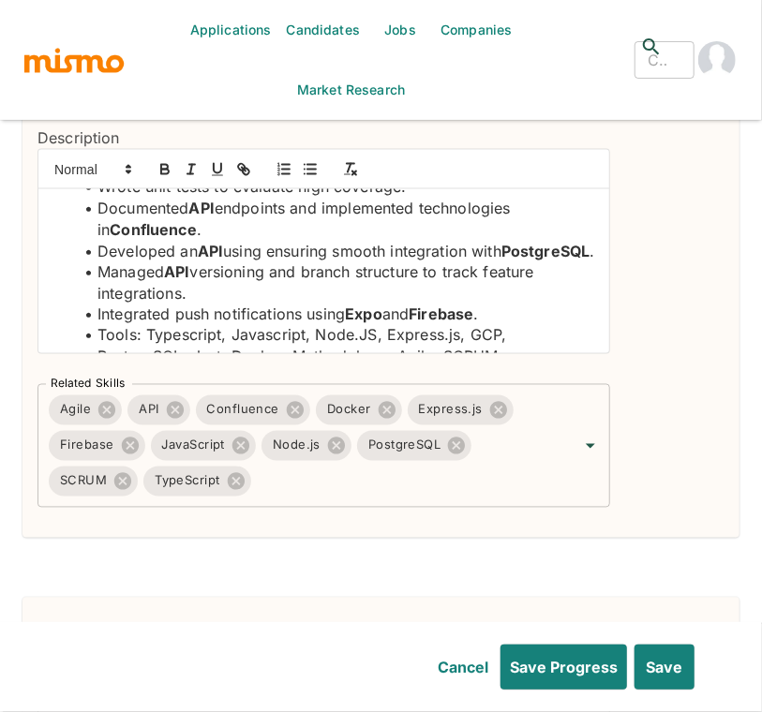
click at [503, 310] on li "Integrated push notifications using Expo and Firebase ." at bounding box center [335, 316] width 520 height 22
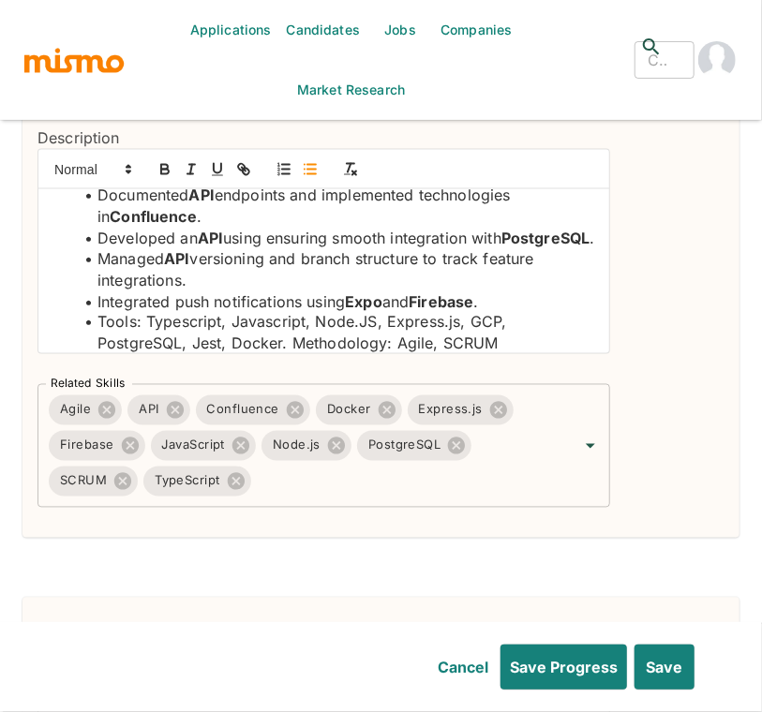
scroll to position [156, 0]
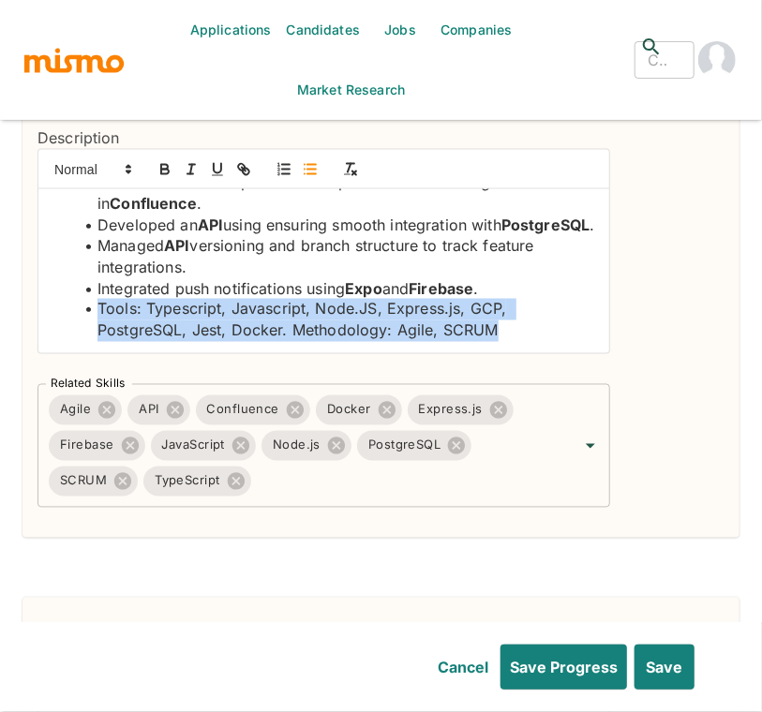
drag, startPoint x: 502, startPoint y: 302, endPoint x: 91, endPoint y: 280, distance: 412.0
click at [91, 299] on li "Tools: Typescript, Javascript, Node.JS, Express.js, GCP, PostgreSQL, Jest, Dock…" at bounding box center [335, 320] width 520 height 42
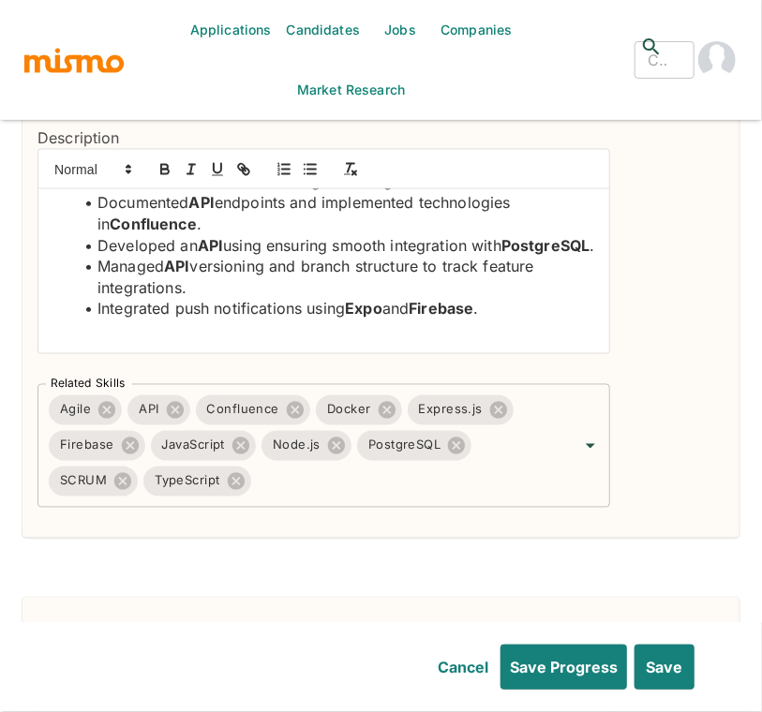
scroll to position [113, 0]
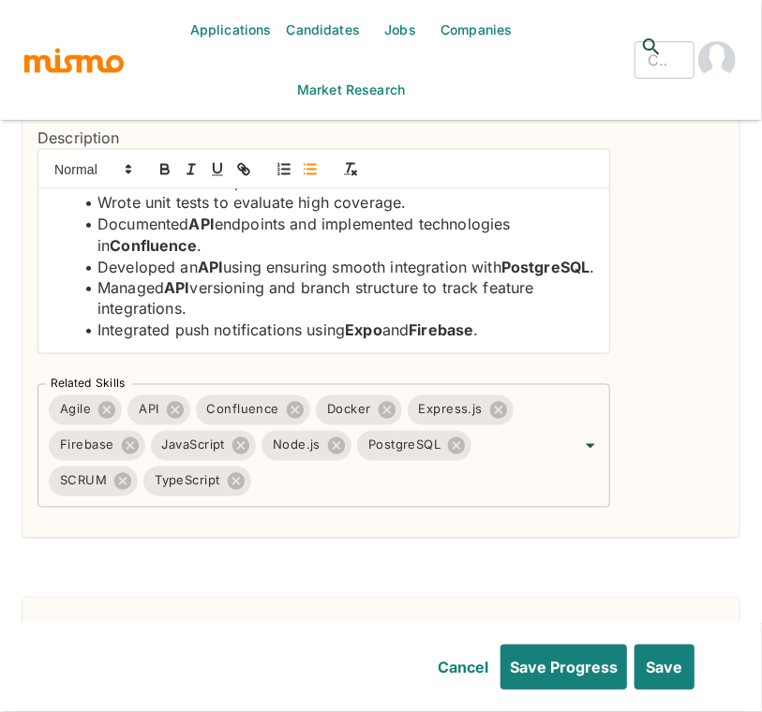
click at [671, 478] on div "Remove" at bounding box center [663, 155] width 121 height 706
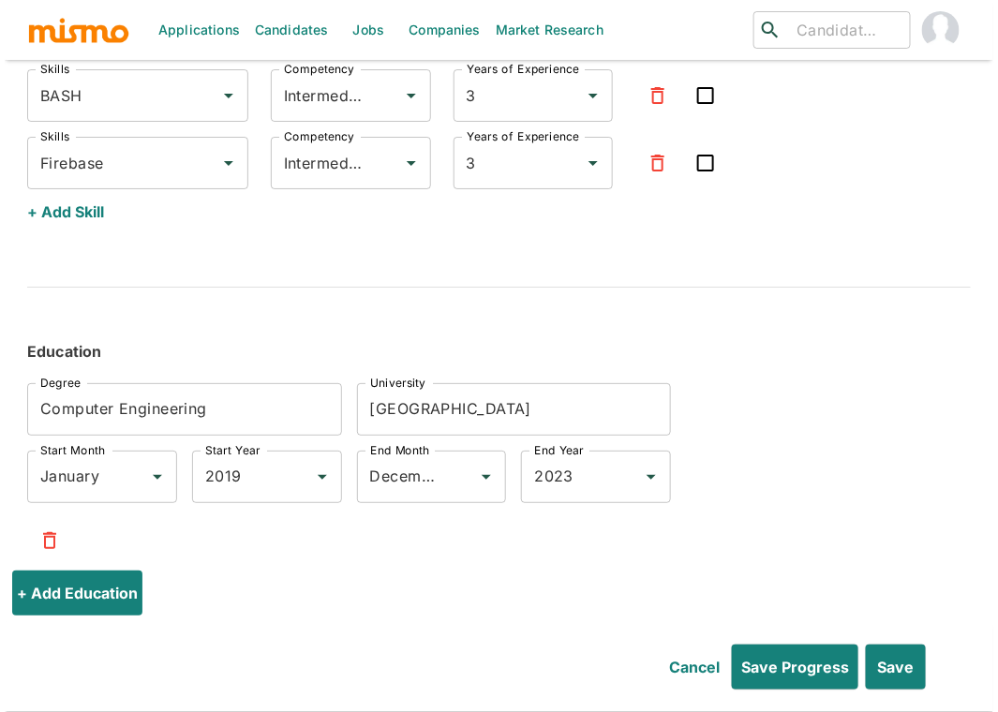
scroll to position [3411, 0]
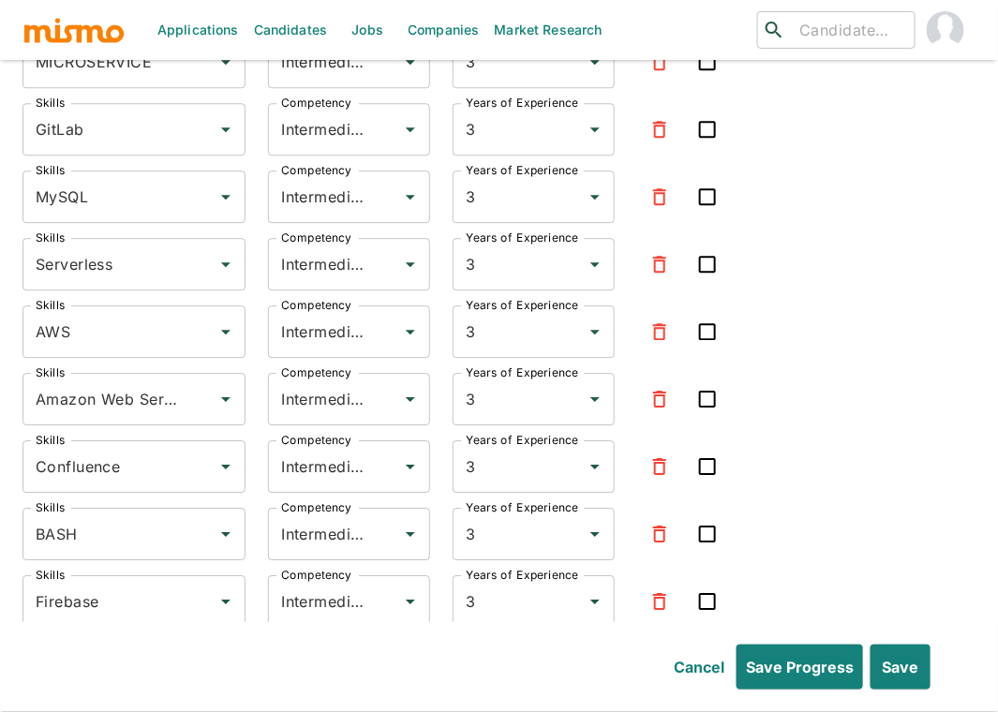
scroll to position [2994, 0]
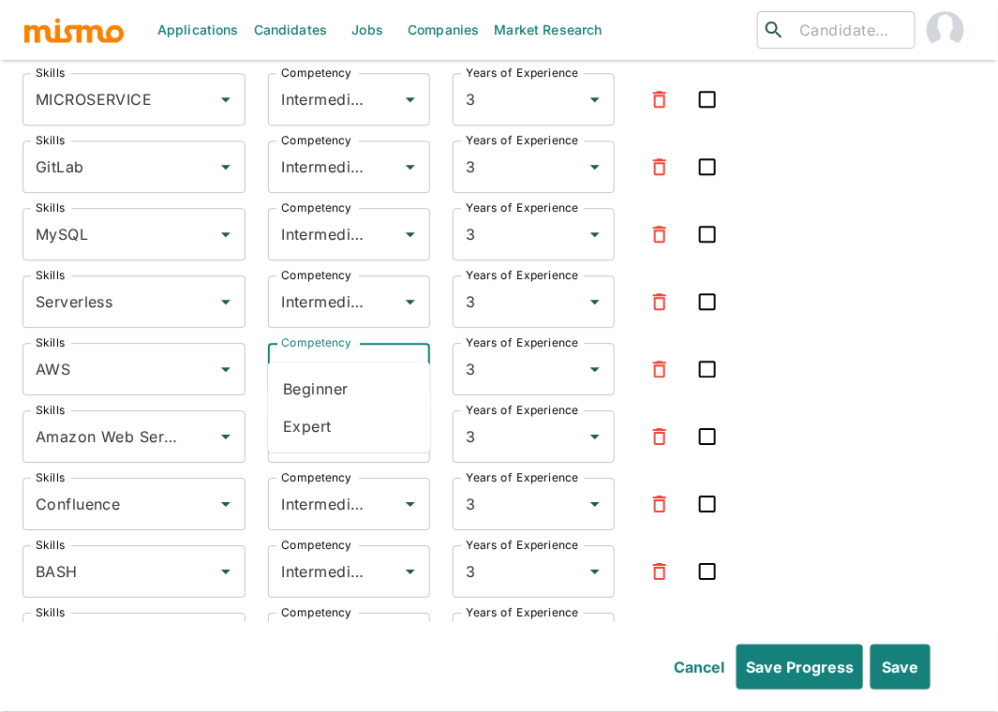
click at [315, 351] on input "Intermediate" at bounding box center [322, 369] width 93 height 36
click at [310, 434] on li "Expert" at bounding box center [349, 426] width 162 height 37
type input "Expert"
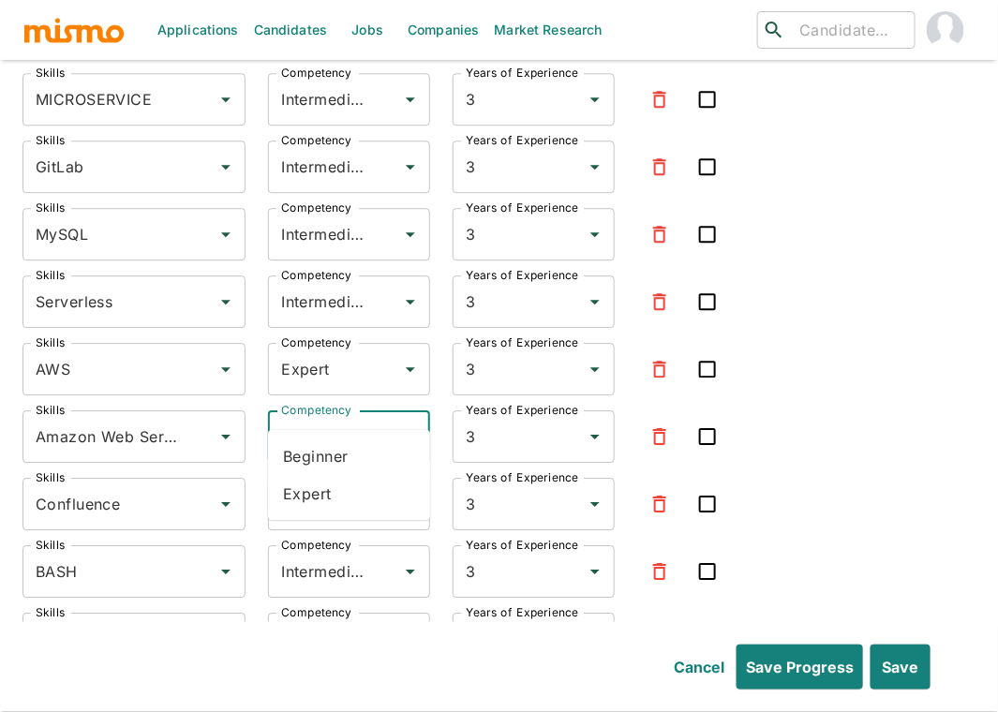
click at [318, 419] on input "Intermediate" at bounding box center [322, 437] width 93 height 36
click at [320, 490] on li "Expert" at bounding box center [349, 493] width 162 height 37
type input "Expert"
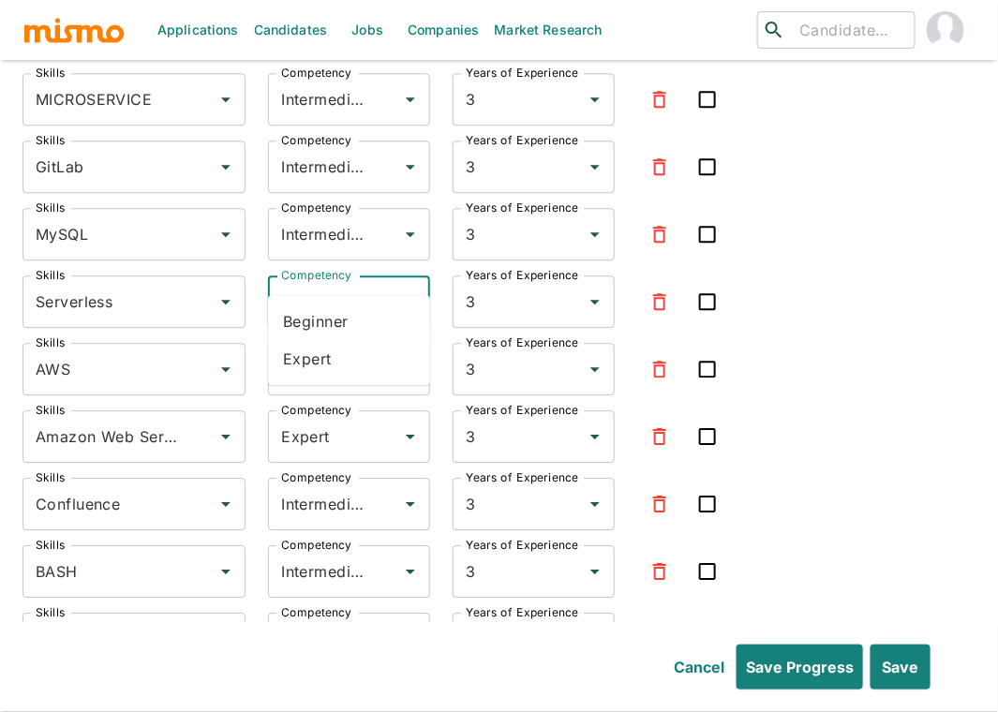
click at [339, 284] on input "Intermediate" at bounding box center [322, 302] width 93 height 36
click at [321, 361] on li "Expert" at bounding box center [349, 358] width 162 height 37
type input "Expert"
click at [324, 216] on input "Intermediate" at bounding box center [322, 234] width 93 height 36
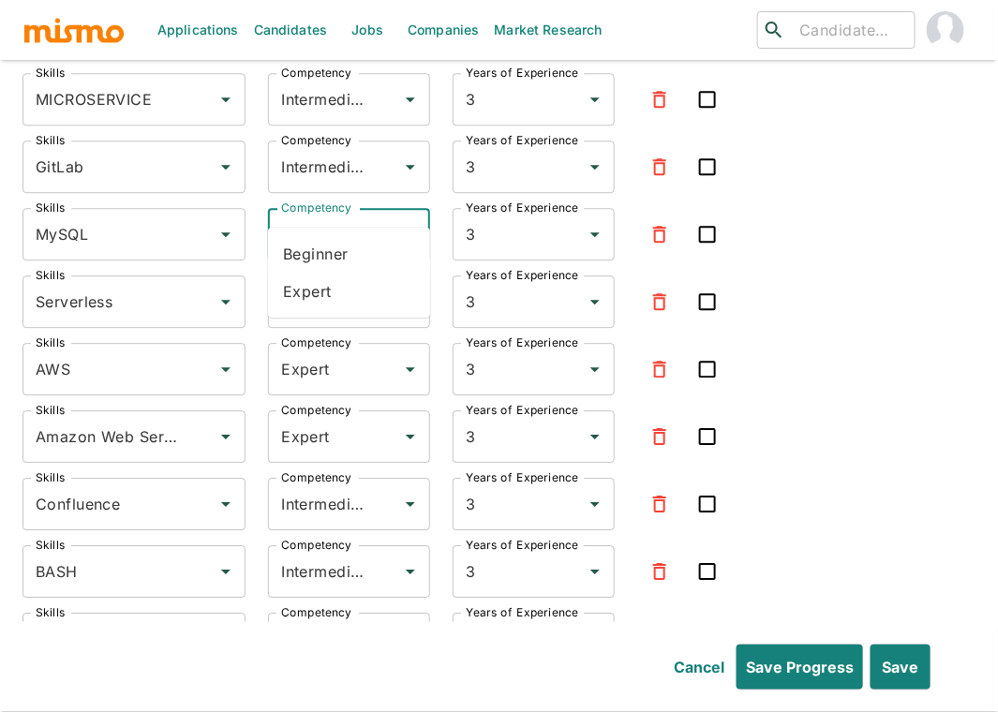
click at [313, 286] on li "Expert" at bounding box center [349, 291] width 162 height 37
type input "Expert"
click at [330, 149] on input "Intermediate" at bounding box center [322, 167] width 93 height 36
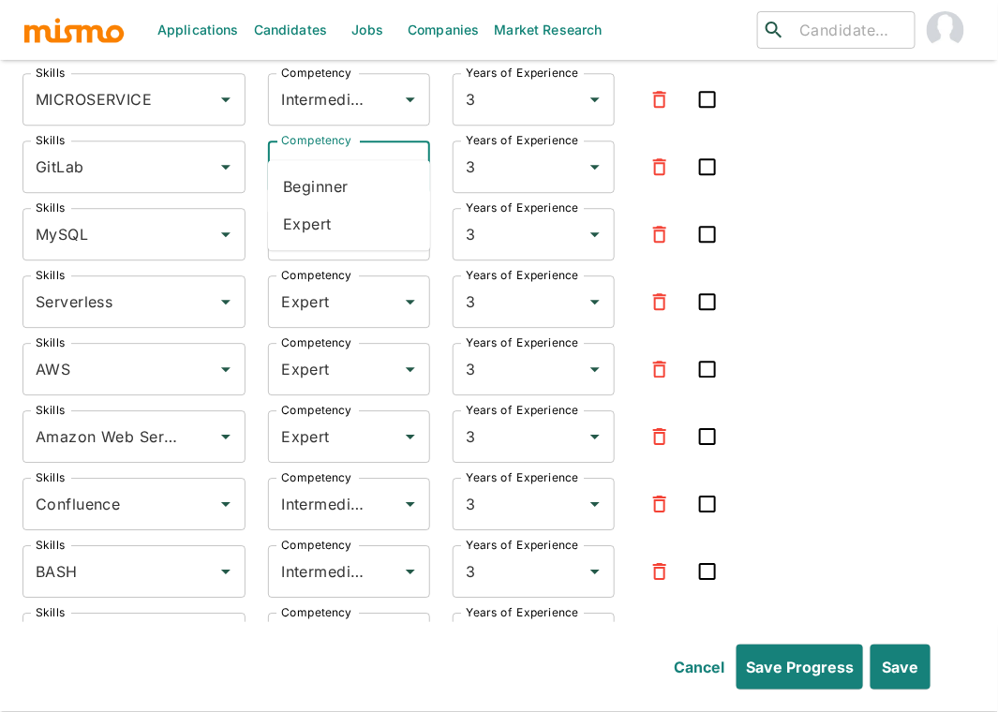
click at [316, 239] on li "Expert" at bounding box center [349, 223] width 162 height 37
type input "Expert"
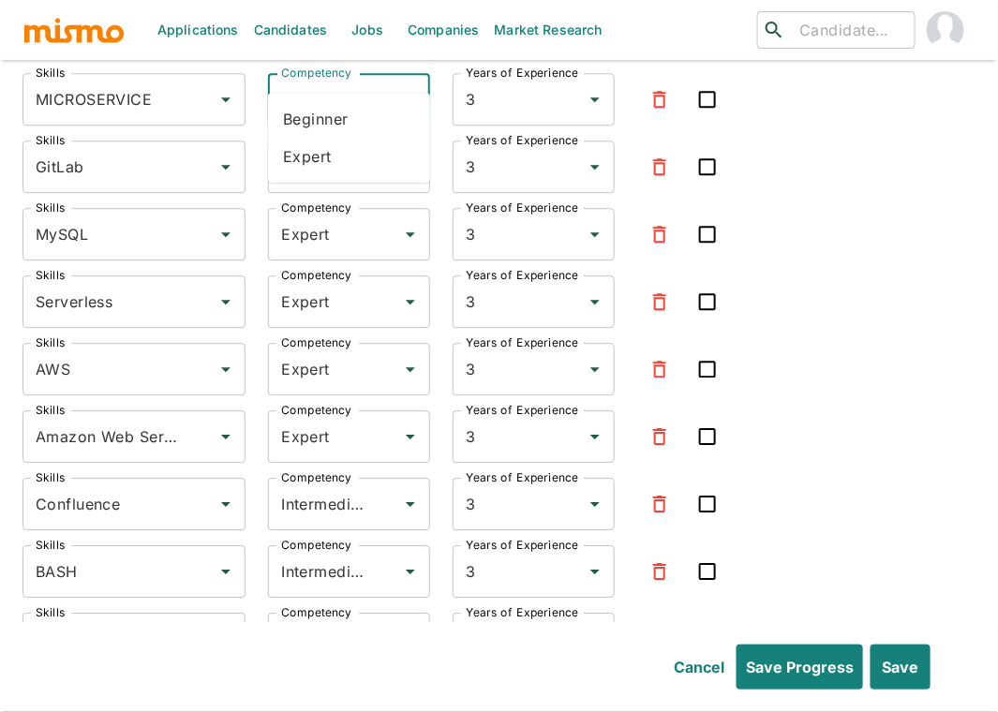
click at [322, 82] on input "Intermediate" at bounding box center [322, 100] width 93 height 36
click at [316, 162] on li "Expert" at bounding box center [349, 156] width 162 height 37
type input "Expert"
click at [852, 196] on div "Skills Express.js Skills Competency Expert Competency Years of Experience 6 Yea…" at bounding box center [498, 20] width 953 height 1379
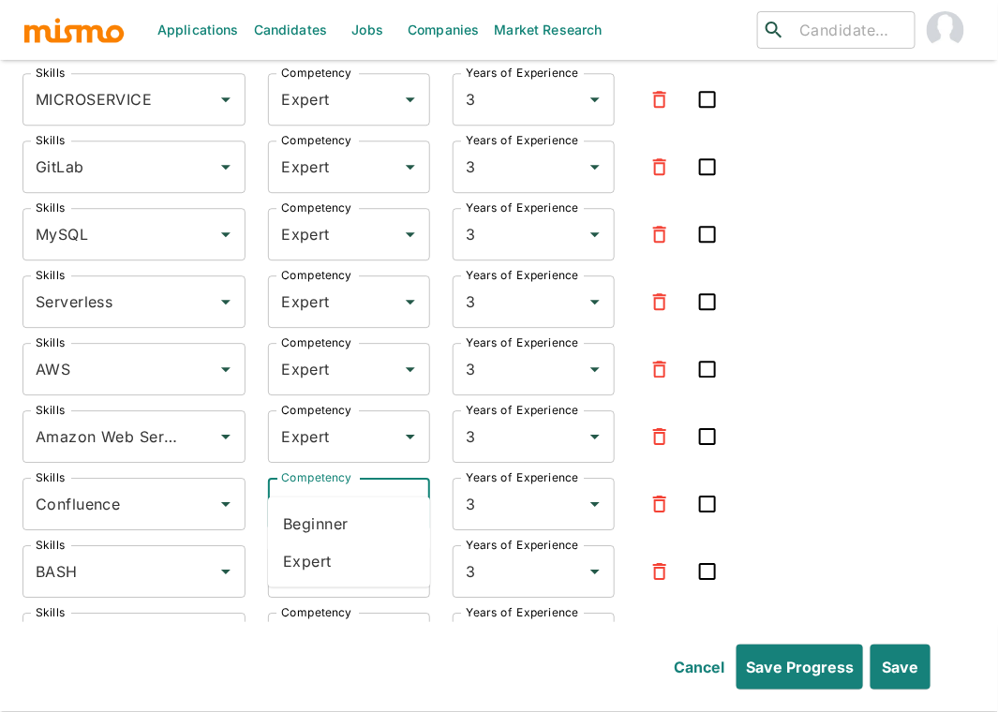
click at [322, 486] on input "Intermediate" at bounding box center [322, 504] width 93 height 36
click at [317, 552] on li "Expert" at bounding box center [349, 561] width 162 height 37
type input "Expert"
click at [322, 554] on input "Intermediate" at bounding box center [322, 572] width 93 height 36
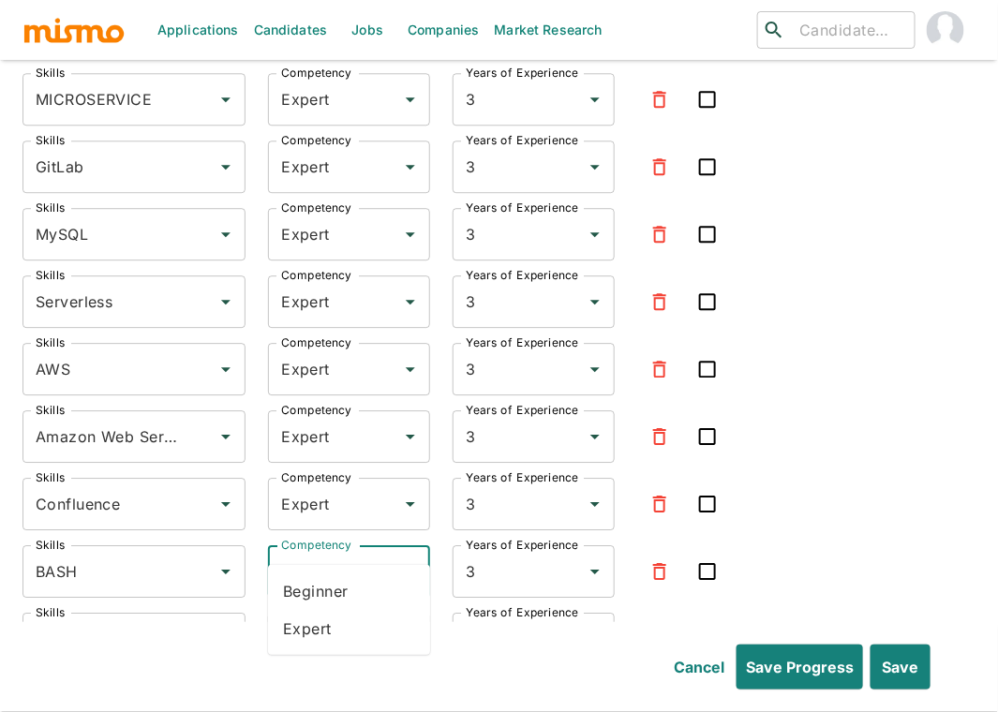
click at [318, 624] on li "Expert" at bounding box center [349, 628] width 162 height 37
type input "Expert"
click at [320, 621] on input "Intermediate" at bounding box center [322, 639] width 93 height 36
click at [320, 550] on li "Expert" at bounding box center [349, 553] width 162 height 37
type input "Expert"
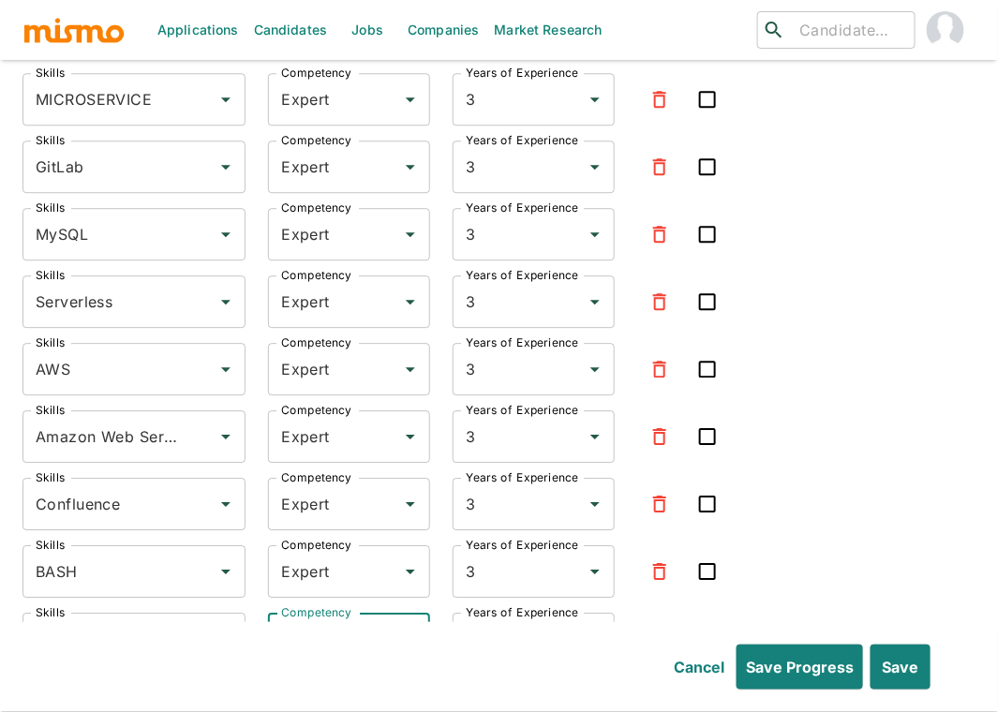
click at [853, 456] on div "Skills Express.js Skills Competency Expert Competency Years of Experience 6 Yea…" at bounding box center [498, 20] width 953 height 1379
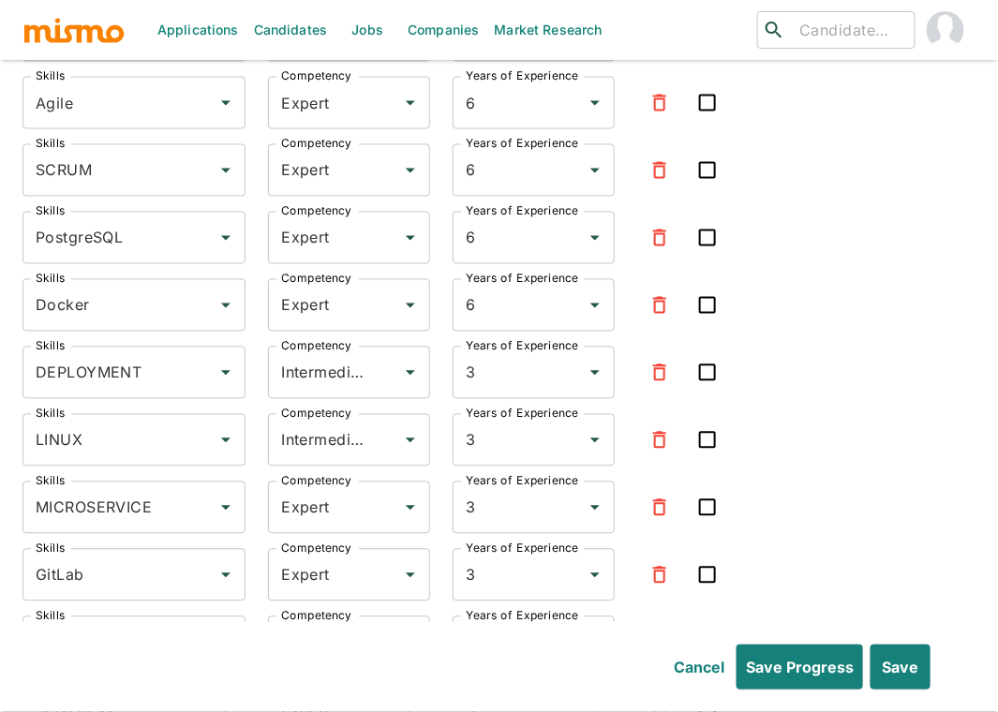
scroll to position [2578, 0]
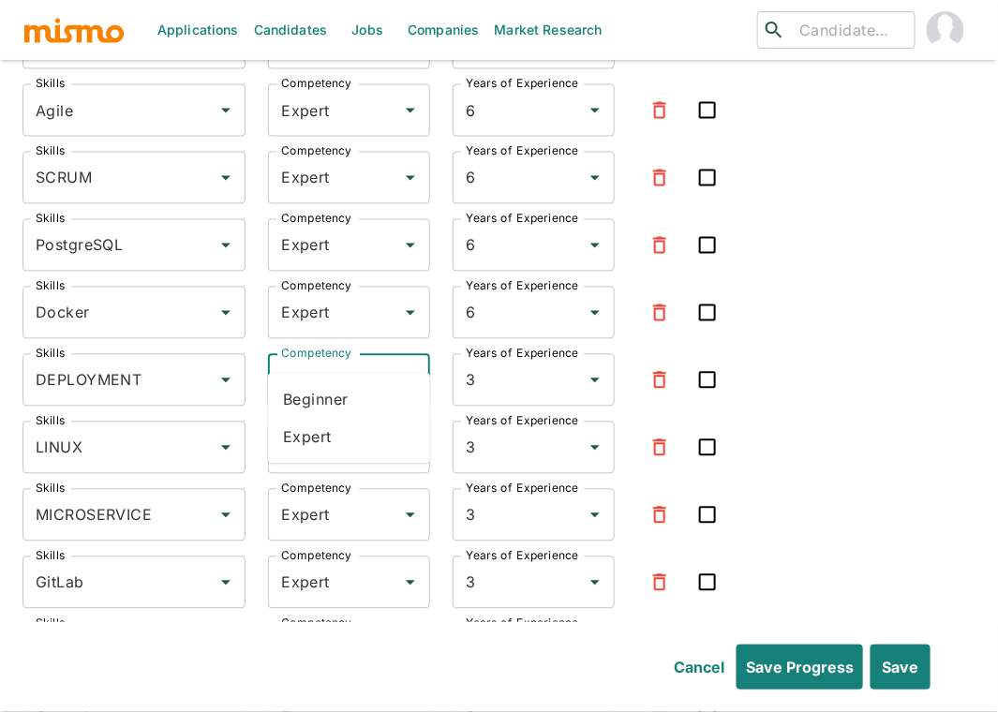
click at [341, 363] on input "Intermediate" at bounding box center [322, 381] width 93 height 36
click at [318, 441] on li "Expert" at bounding box center [349, 437] width 162 height 37
type input "Expert"
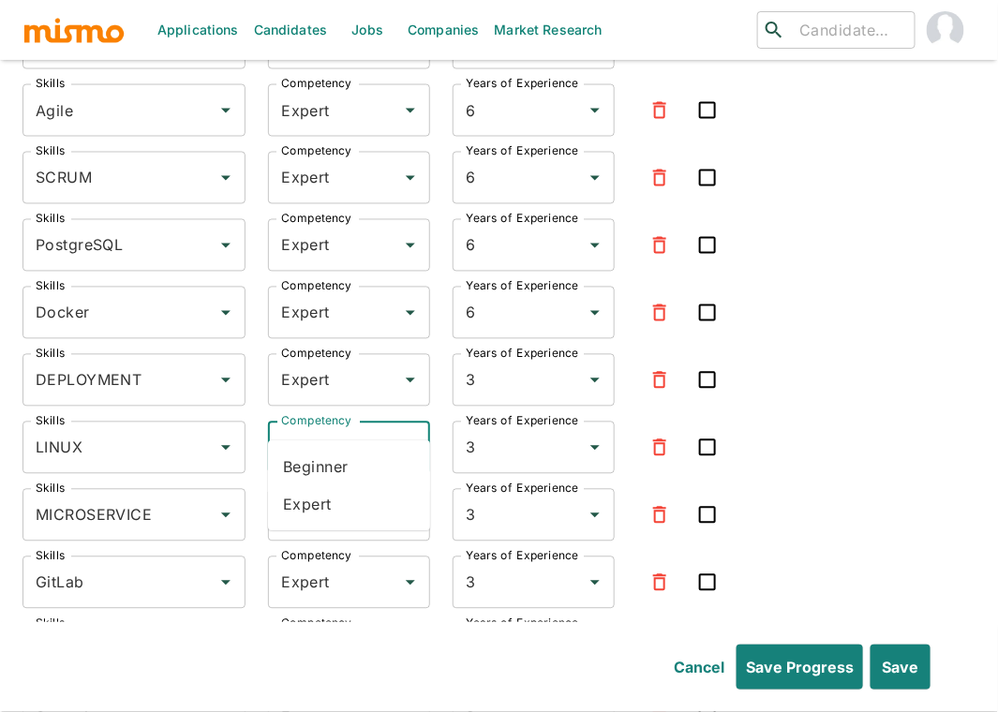
click at [321, 430] on input "Intermediate" at bounding box center [322, 448] width 93 height 36
click at [317, 508] on li "Expert" at bounding box center [349, 504] width 162 height 37
type input "Expert"
click at [864, 376] on div "Skills Express.js Skills Competency Expert Competency Years of Experience 6 Yea…" at bounding box center [498, 436] width 953 height 1379
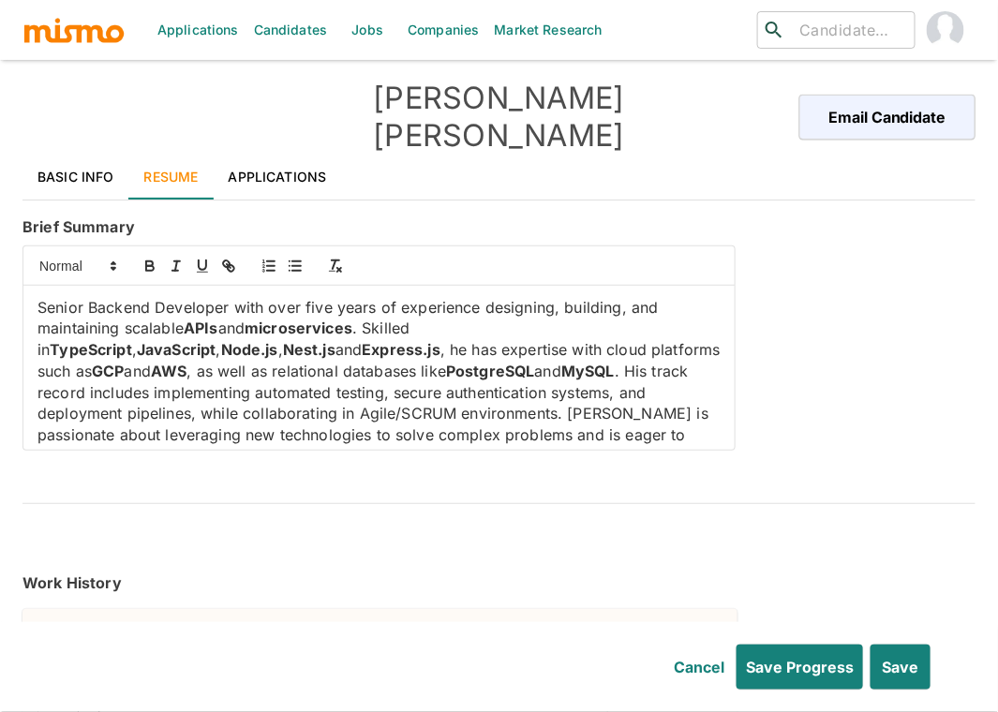
scroll to position [0, 0]
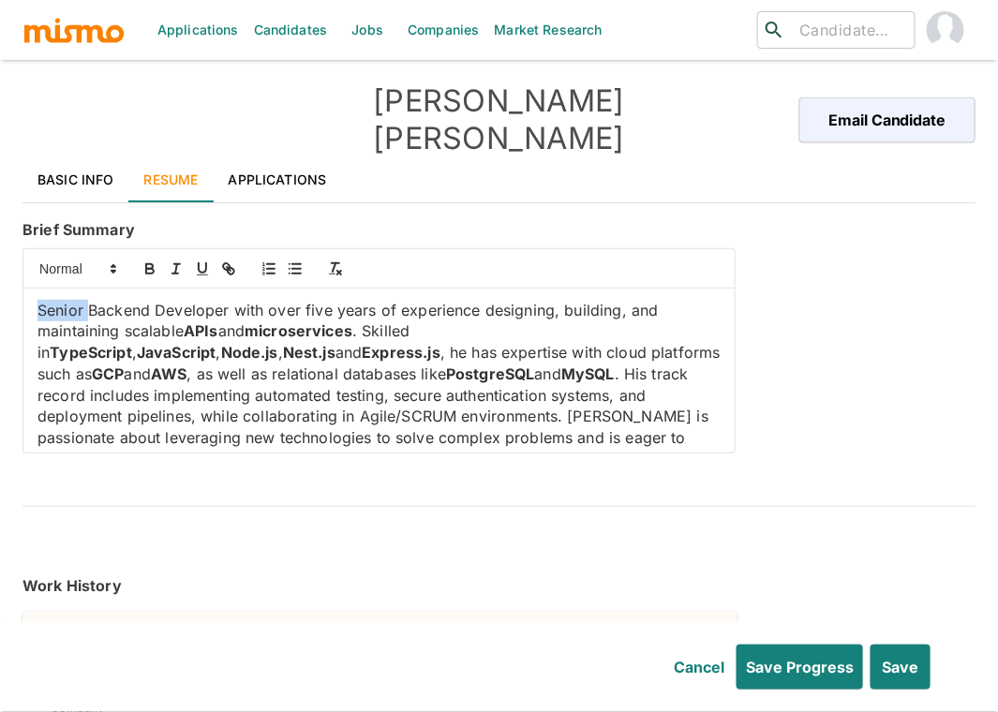
drag, startPoint x: 88, startPoint y: 273, endPoint x: 12, endPoint y: 265, distance: 76.3
click at [12, 265] on div "Applications Candidates Jobs Companies Market Research ​ ​ Leonardo Ferreyra Em…" at bounding box center [499, 378] width 998 height 757
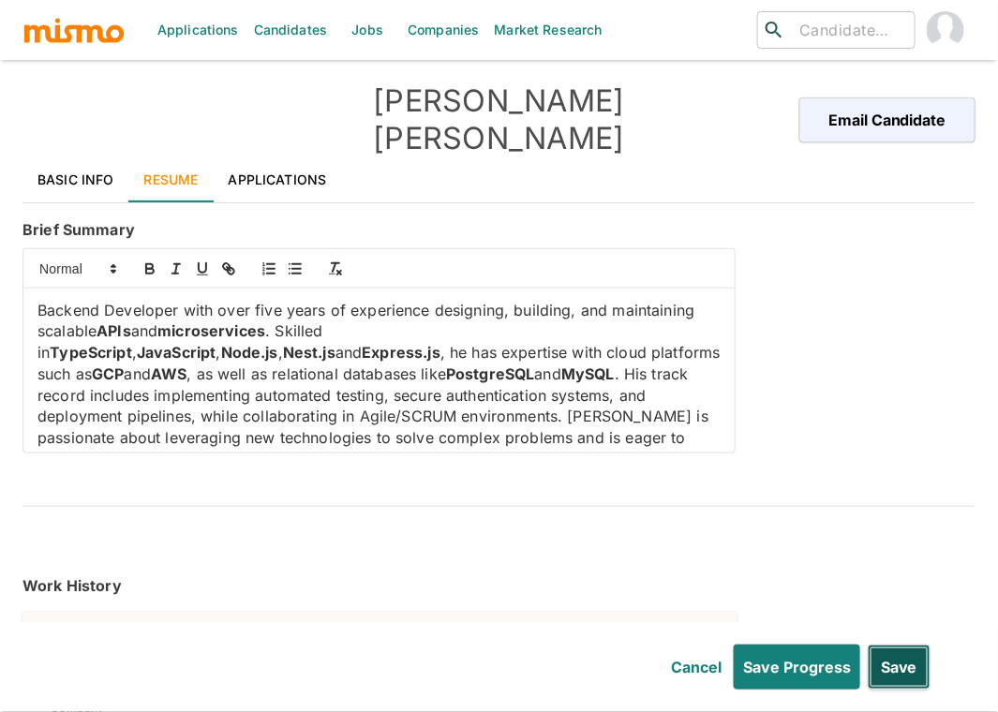
click at [899, 666] on button "Save" at bounding box center [899, 667] width 63 height 45
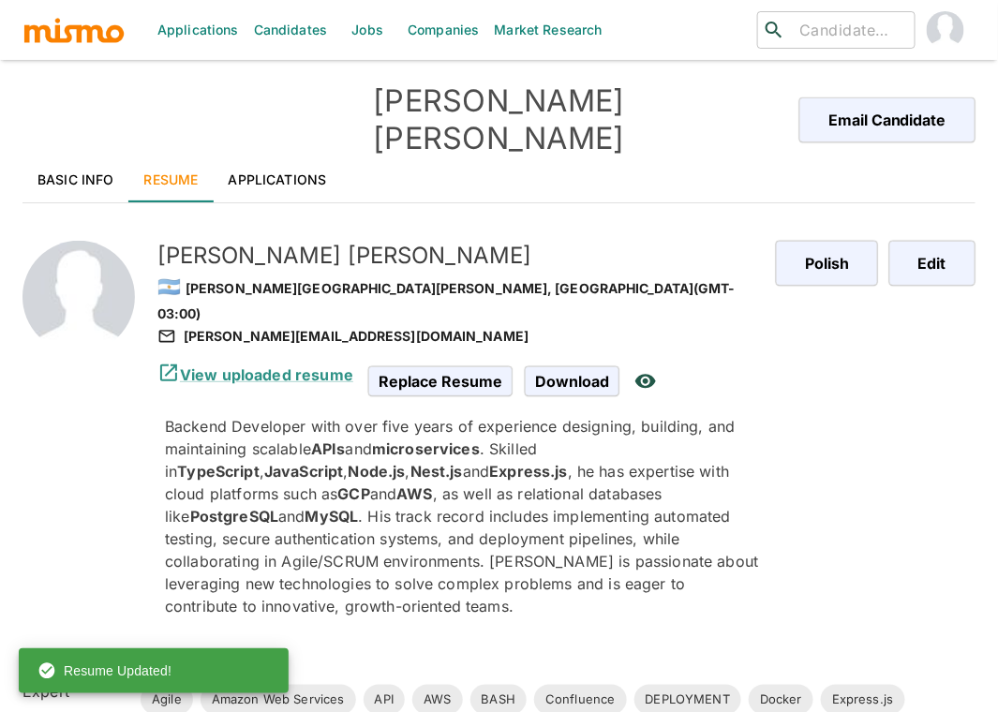
click at [262, 157] on link "Applications" at bounding box center [278, 179] width 128 height 45
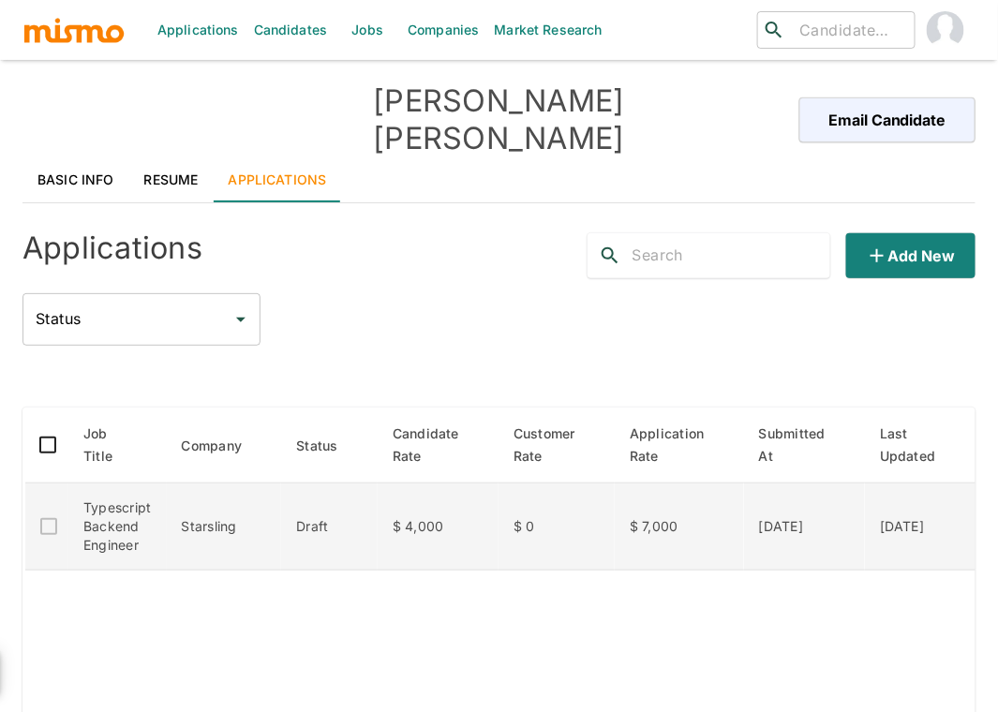
click at [190, 484] on td "Starsling" at bounding box center [224, 527] width 115 height 87
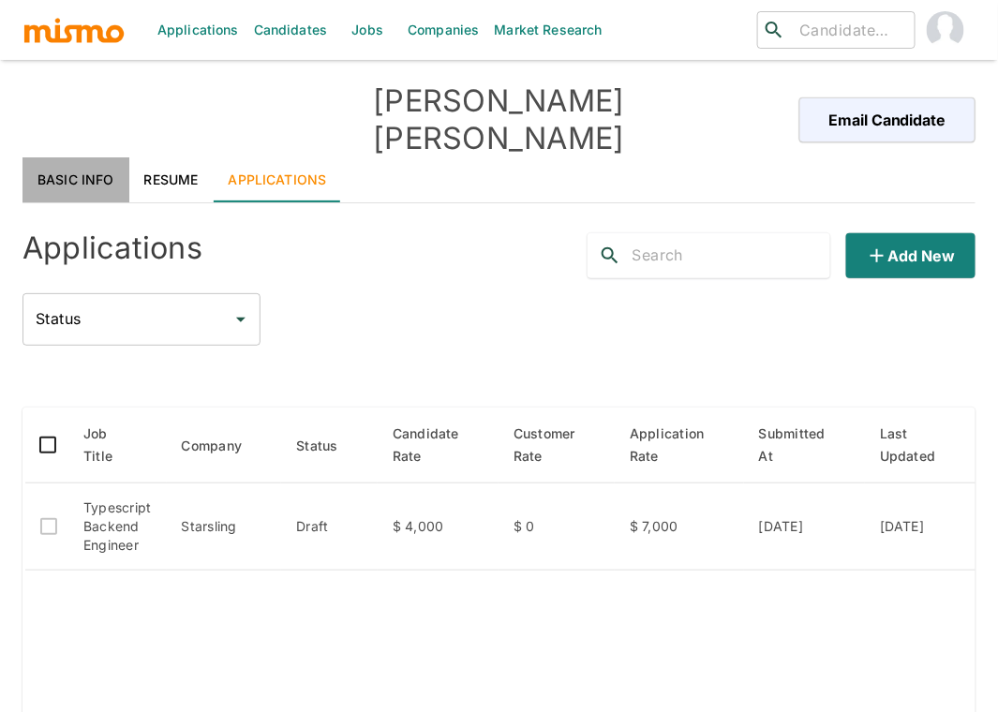
click at [90, 157] on link "Basic Info" at bounding box center [75, 179] width 107 height 45
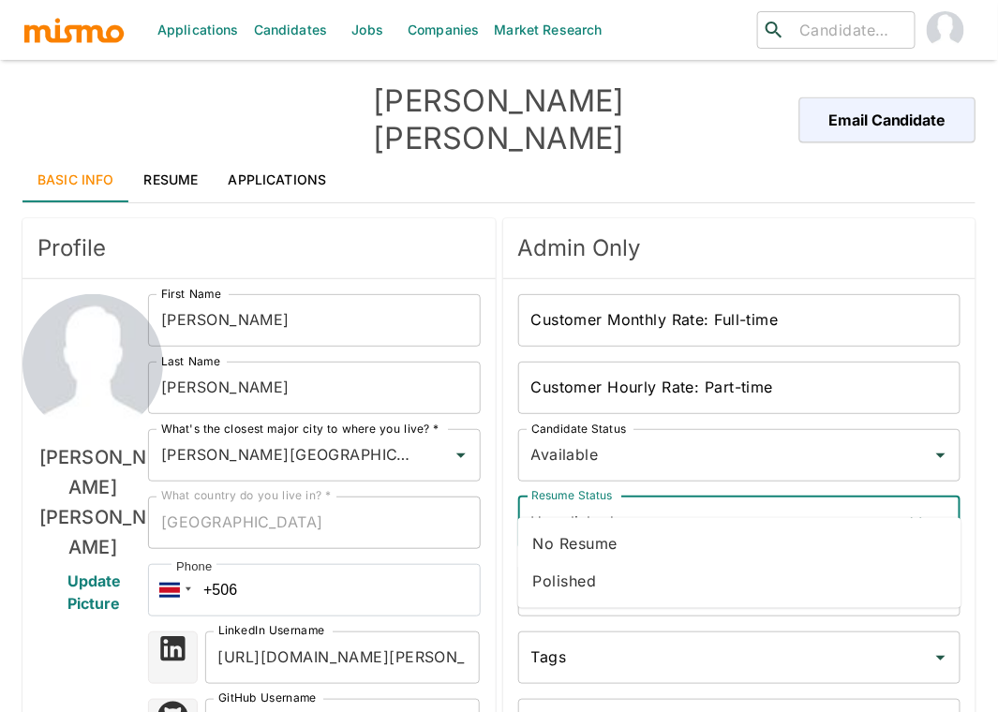
click at [663, 505] on input "Unpolished" at bounding box center [714, 523] width 374 height 36
click at [594, 576] on li "Polished" at bounding box center [739, 581] width 443 height 37
type input "Polished"
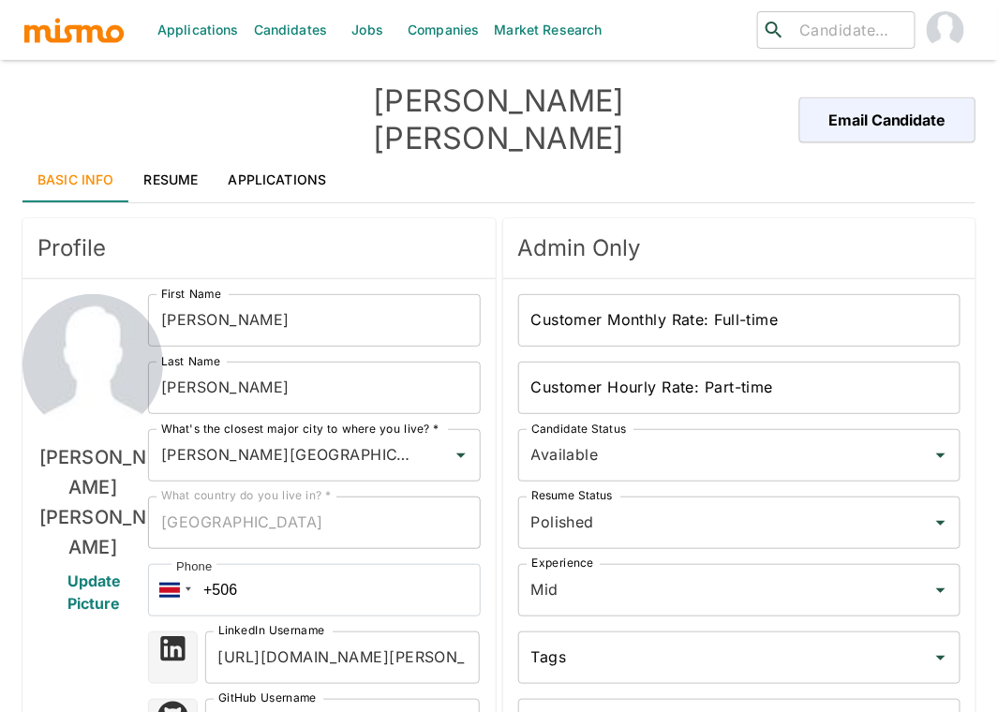
click at [112, 617] on div "Leonardo Ferreyra Update Picture" at bounding box center [92, 710] width 111 height 832
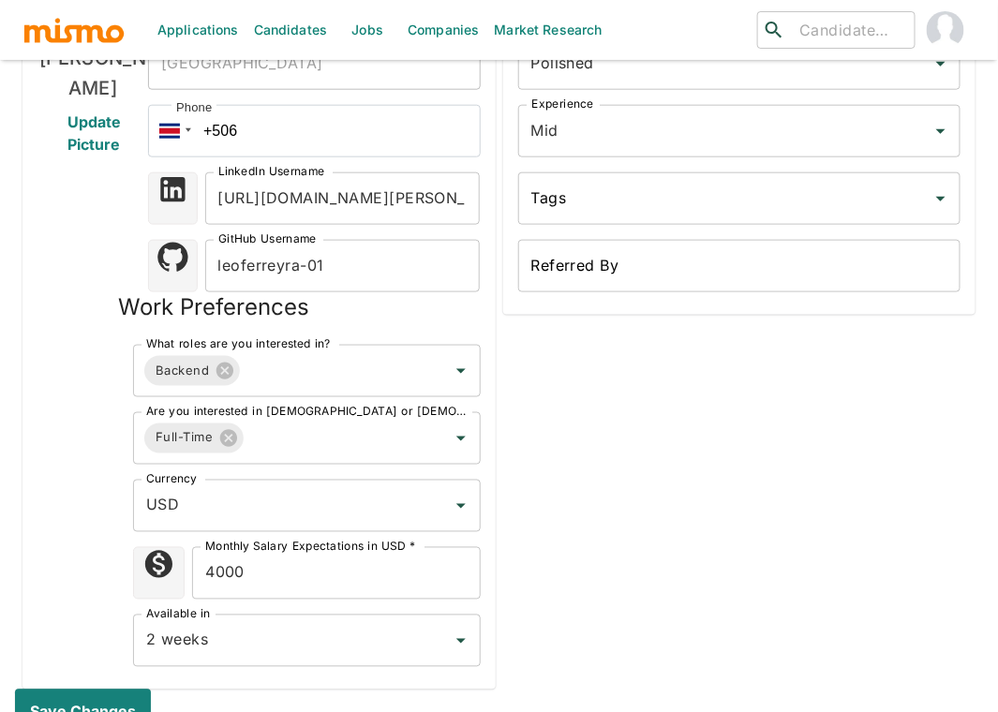
scroll to position [499, 0]
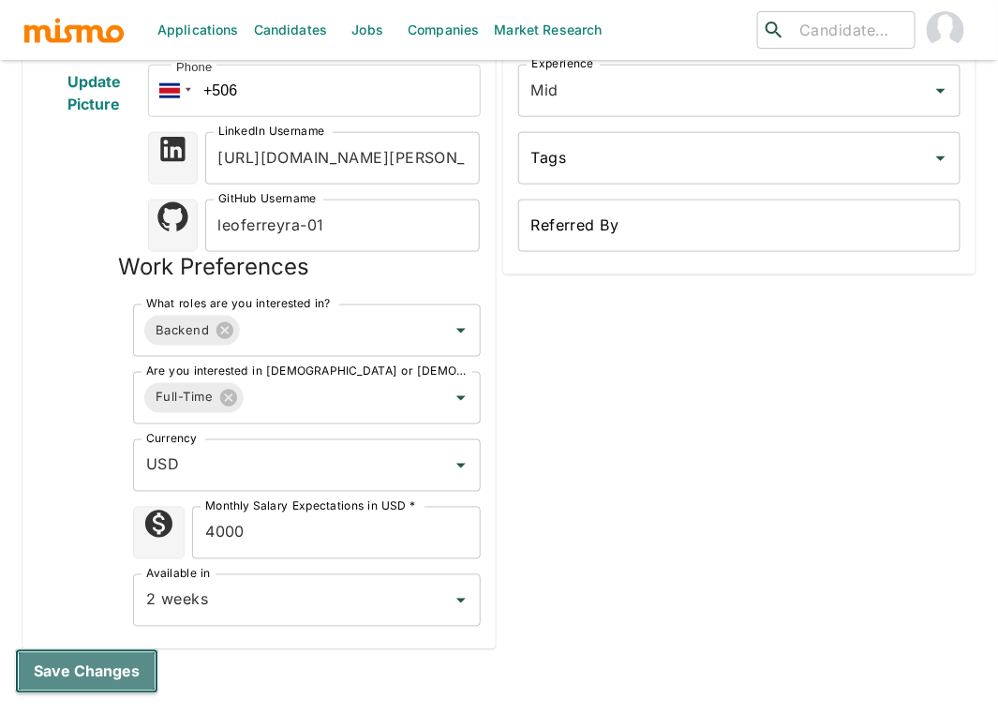
click at [103, 649] on button "Save changes" at bounding box center [86, 671] width 143 height 45
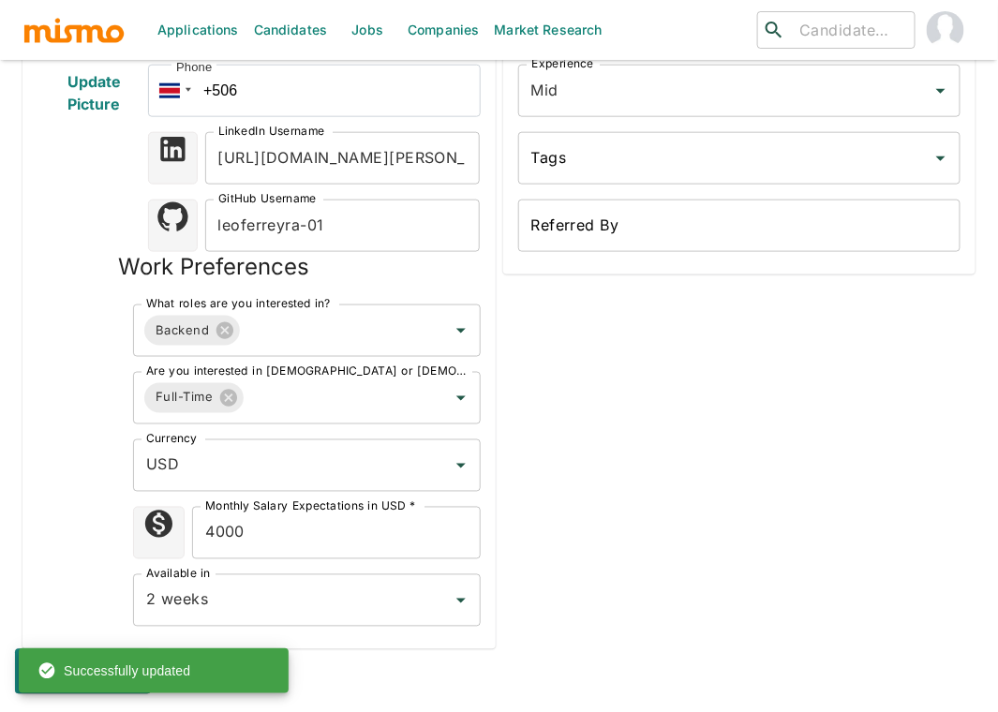
click at [37, 422] on div "Leonardo Ferreyra Update Picture" at bounding box center [92, 211] width 111 height 832
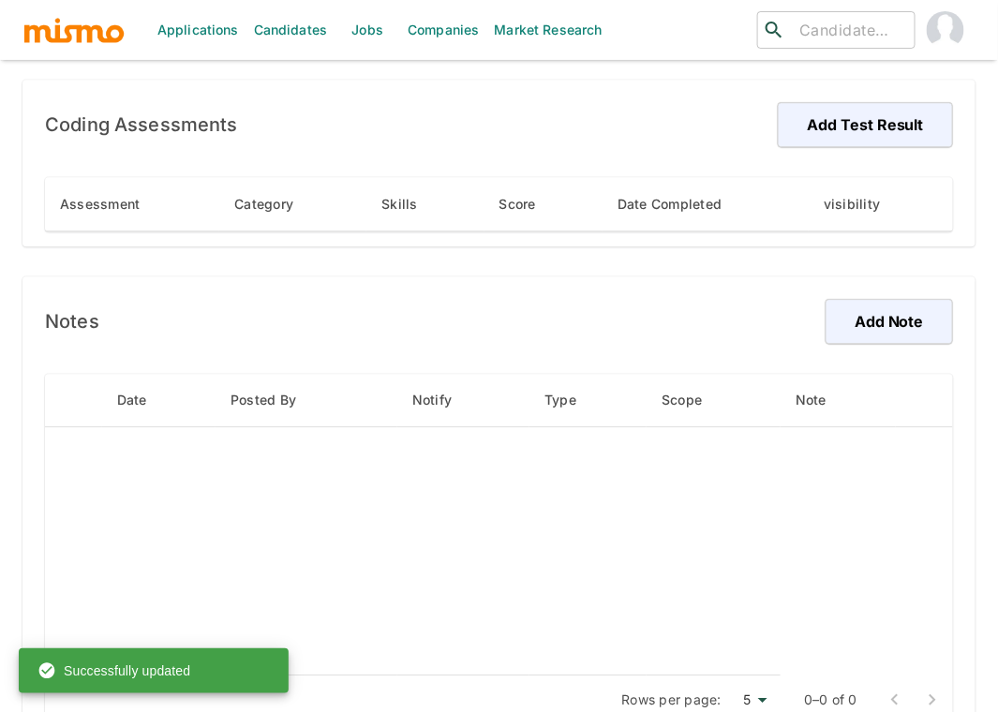
scroll to position [1154, 0]
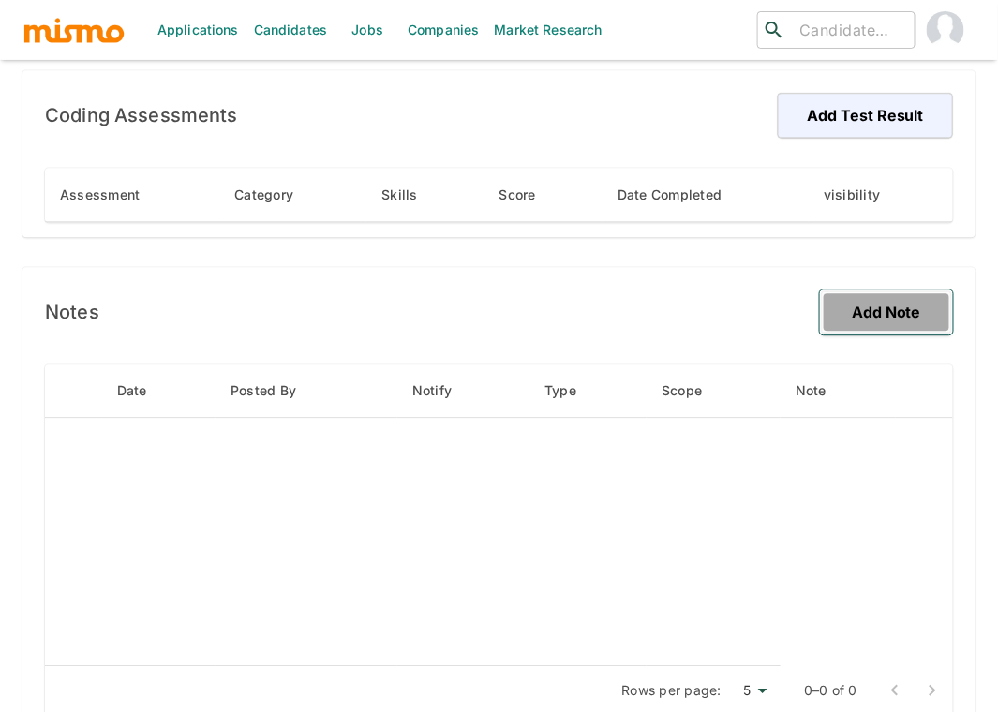
click at [902, 290] on button "Add Note" at bounding box center [886, 312] width 133 height 45
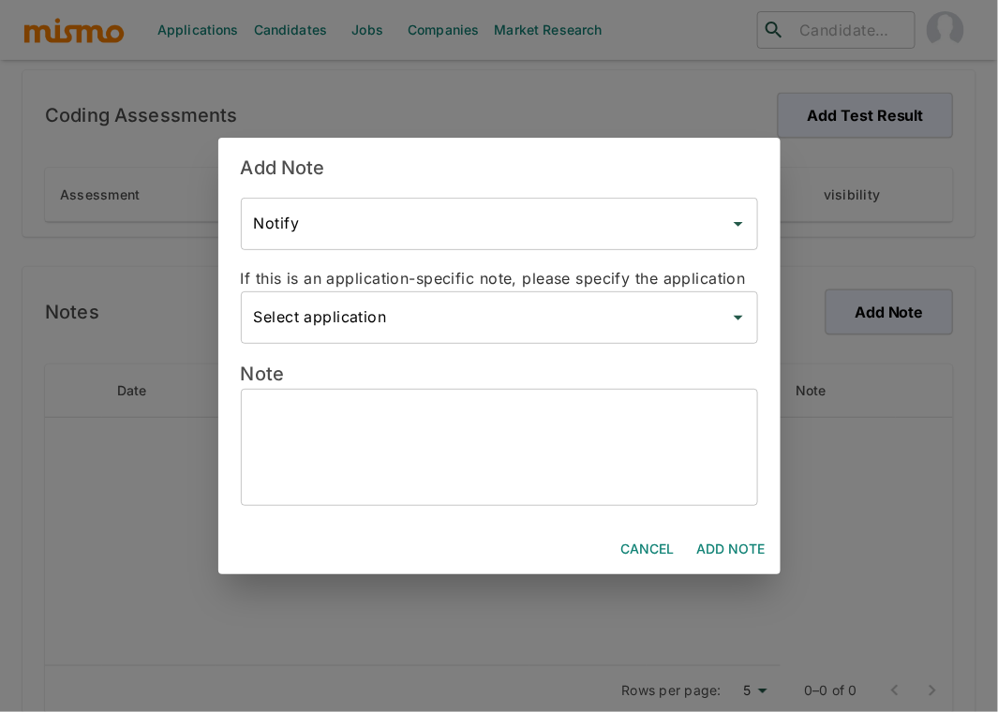
click at [444, 322] on input "Select application" at bounding box center [485, 318] width 472 height 36
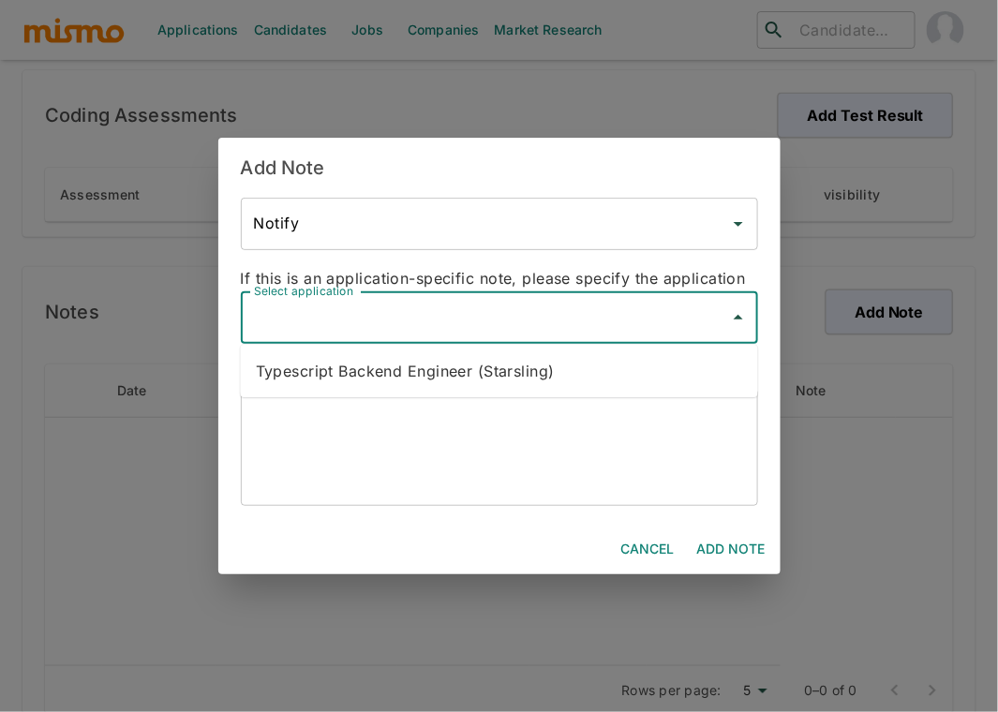
click at [424, 372] on li "Typescript Backend Engineer (Starsling)" at bounding box center [499, 370] width 517 height 37
type input "Typescript Backend Engineer (Starsling)"
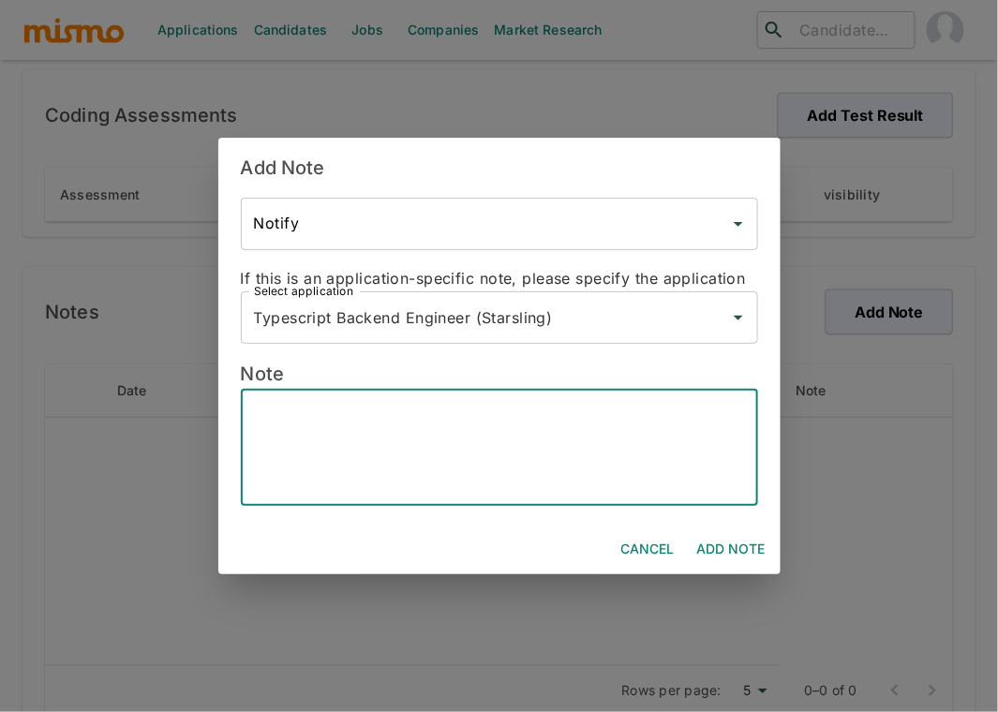
click at [399, 411] on textarea at bounding box center [499, 448] width 491 height 86
click at [477, 489] on textarea "Email: Phone: English: B2+ Driver: Degree: Bachelor Degree in" at bounding box center [499, 448] width 491 height 86
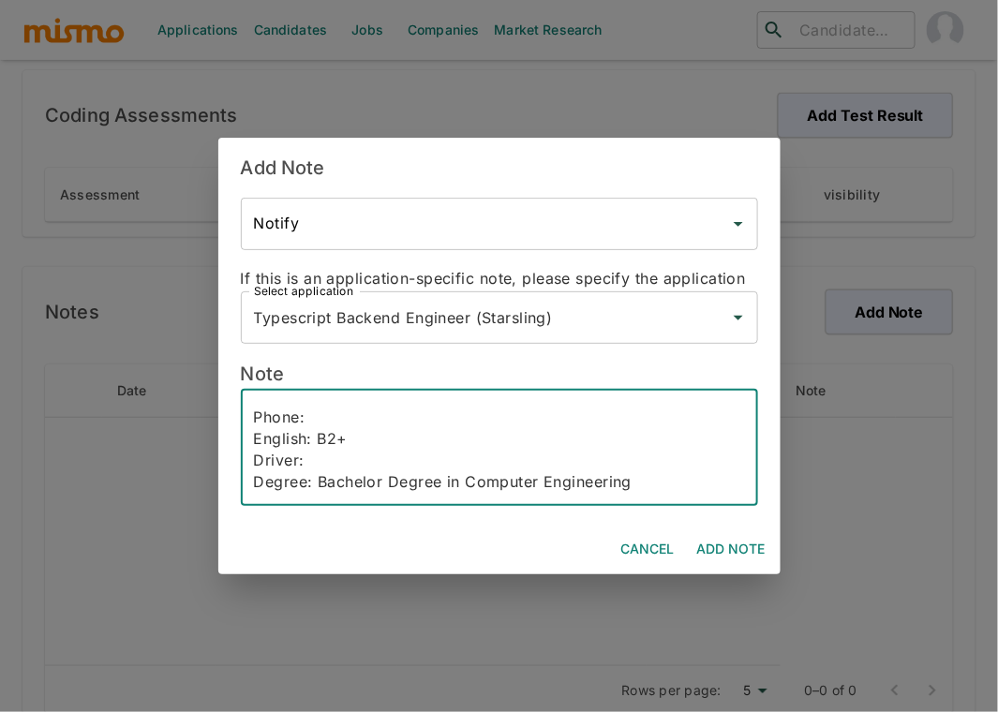
click at [322, 465] on textarea "Email: Phone: English: B2+ Driver: Degree: Bachelor Degree in Computer Engineer…" at bounding box center [499, 448] width 491 height 86
click at [365, 443] on textarea "Email: Phone: English: B2+ Driver: Degree: Bachelor Degree in Computer Engineer…" at bounding box center [499, 448] width 491 height 86
click at [346, 412] on textarea "Email: Phone: English: B2+ Join: 2 weeks Driver: Degree: Bachelor Degree in Com…" at bounding box center [499, 448] width 491 height 86
drag, startPoint x: 306, startPoint y: 418, endPoint x: 244, endPoint y: 420, distance: 62.8
click at [244, 420] on div "Email: Phone: English: B2+ Join: 2 weeks Driver: Degree: Bachelor Degree in Com…" at bounding box center [499, 447] width 517 height 117
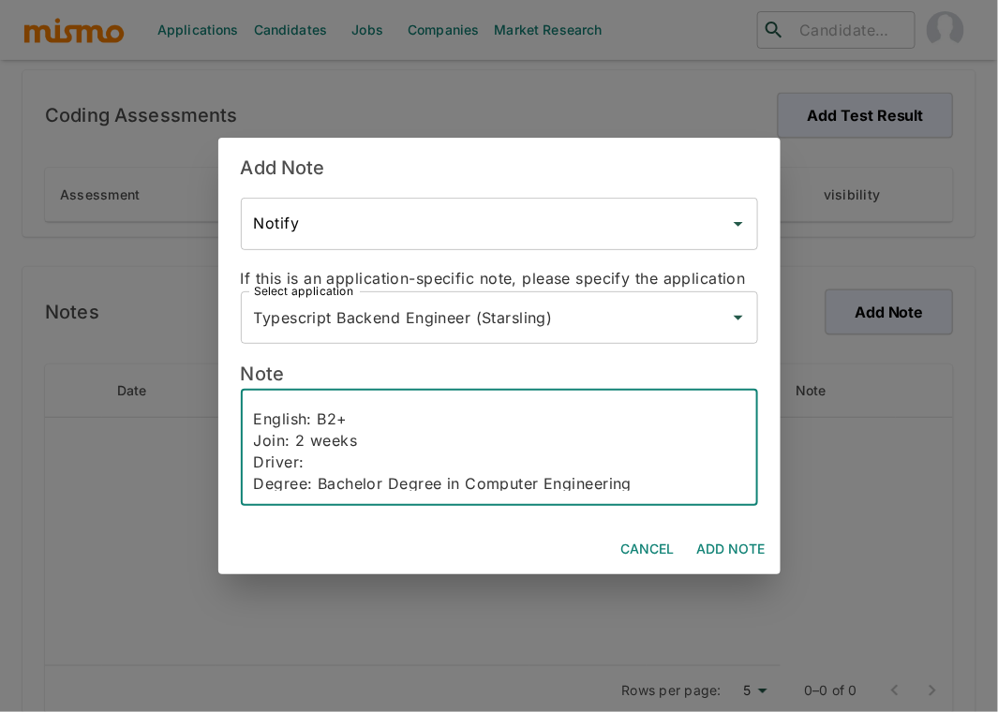
scroll to position [0, 0]
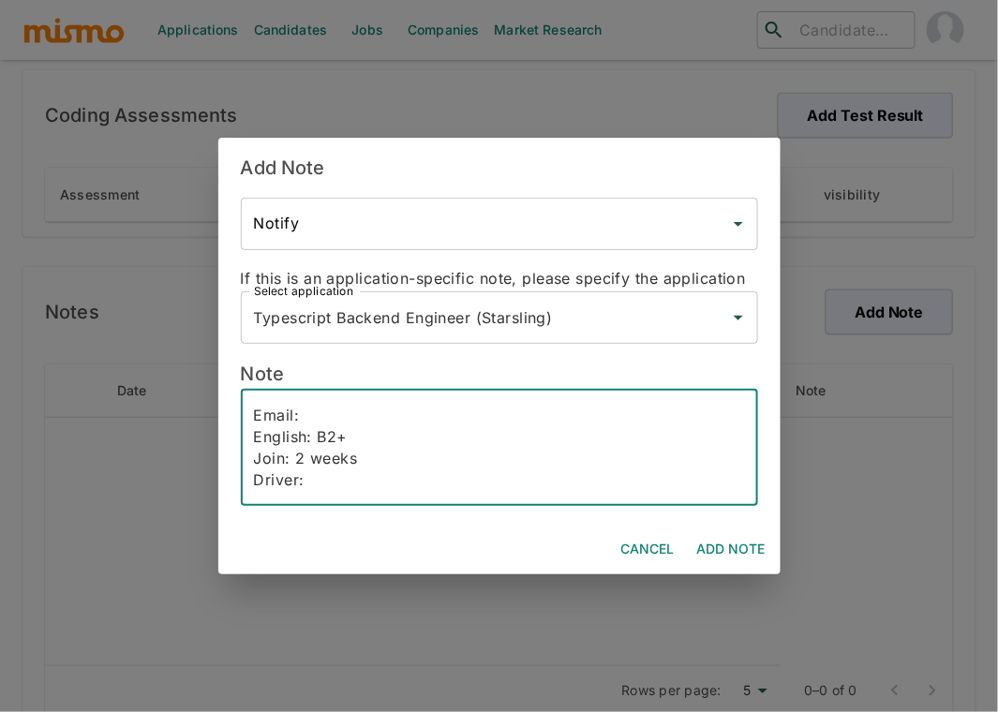
click at [356, 414] on textarea "Email: English: B2+ Join: 2 weeks Driver: Degree: Bachelor Degree in Computer E…" at bounding box center [499, 448] width 491 height 86
paste textarea "leo.ferreyra060@gmail.com"
click at [419, 488] on textarea "Email: leo.ferreyra060@gmail.com English: B2+ Join: 2 weeks Driver: Degree: Bac…" at bounding box center [499, 448] width 491 height 86
paste textarea "Express, AWS Lambda, Cloudformation, Node, CI/CD, Docker, PHP, API, JS, Postgre…"
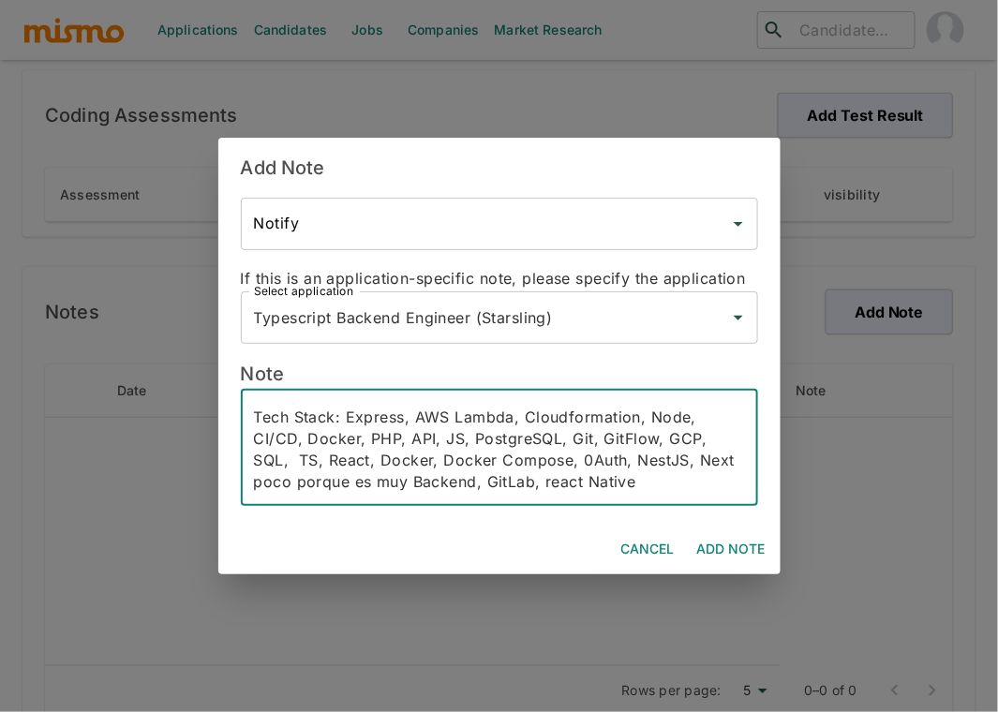
scroll to position [128, 0]
drag, startPoint x: 590, startPoint y: 484, endPoint x: 488, endPoint y: 485, distance: 102.2
click at [488, 485] on textarea "Email: leo.ferreyra060@gmail.com English: B2+ Join: 2 weeks Driver: Degree: Bac…" at bounding box center [499, 448] width 491 height 86
drag, startPoint x: 653, startPoint y: 460, endPoint x: 432, endPoint y: 487, distance: 222.8
click at [432, 487] on textarea "Email: leo.ferreyra060@gmail.com English: B2+ Join: 2 weeks Driver: Degree: Bac…" at bounding box center [499, 448] width 491 height 86
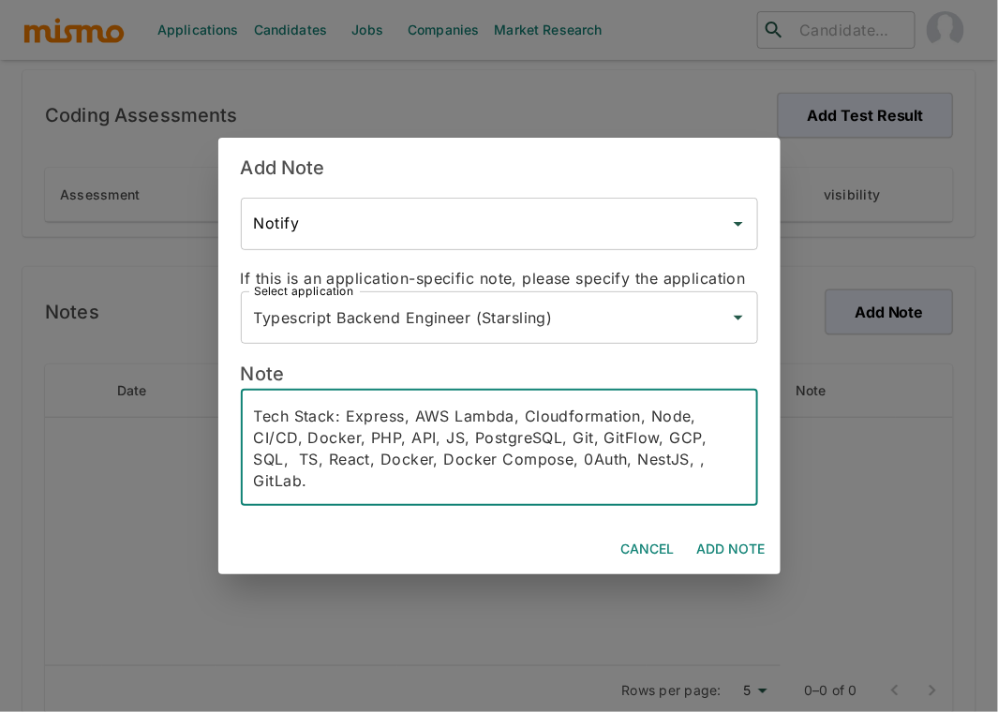
scroll to position [108, 0]
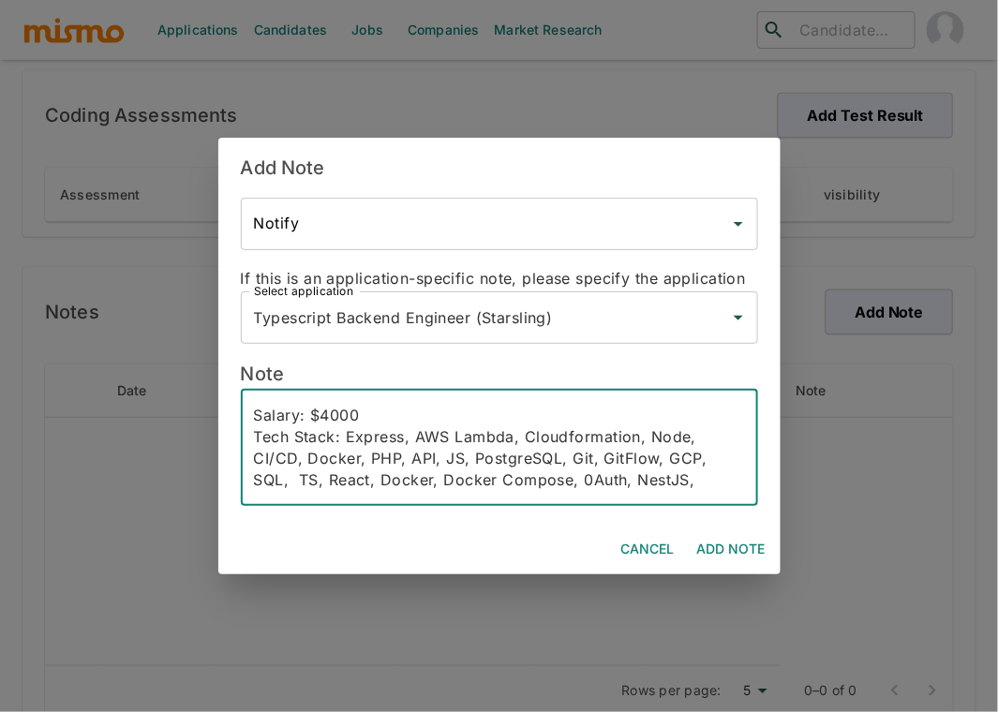
click at [724, 490] on textarea "Email: leo.ferreyra060@gmail.com English: B2+ Join: 2 weeks Driver: Degree: Bac…" at bounding box center [499, 448] width 491 height 86
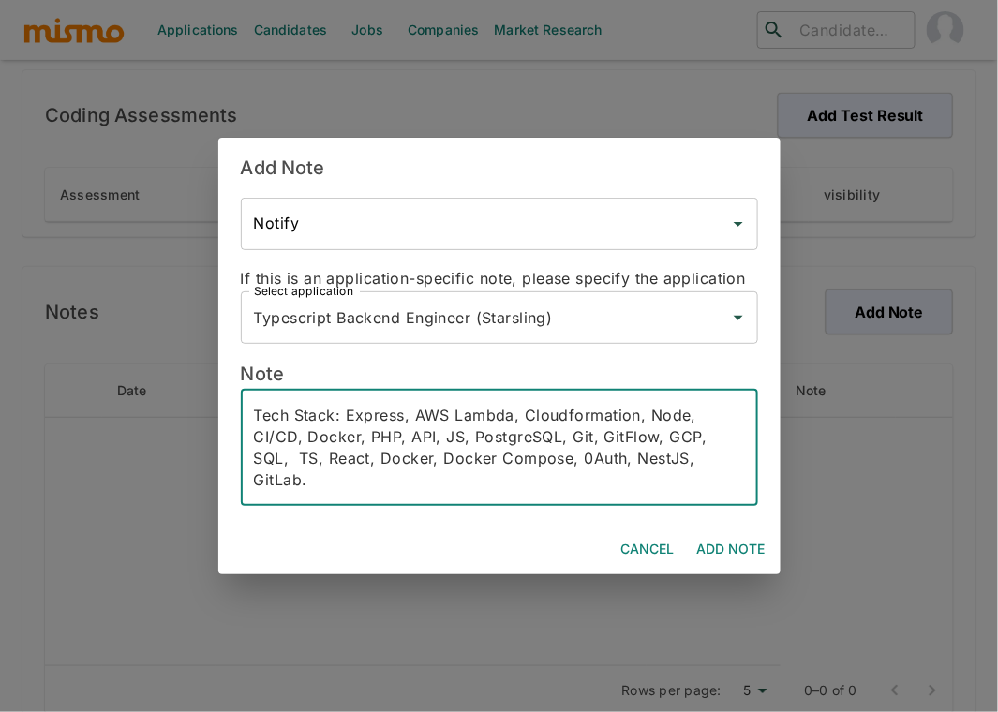
paste textarea "Ferreyra presented himself as a proactive and detail-oriented Backend Developer…"
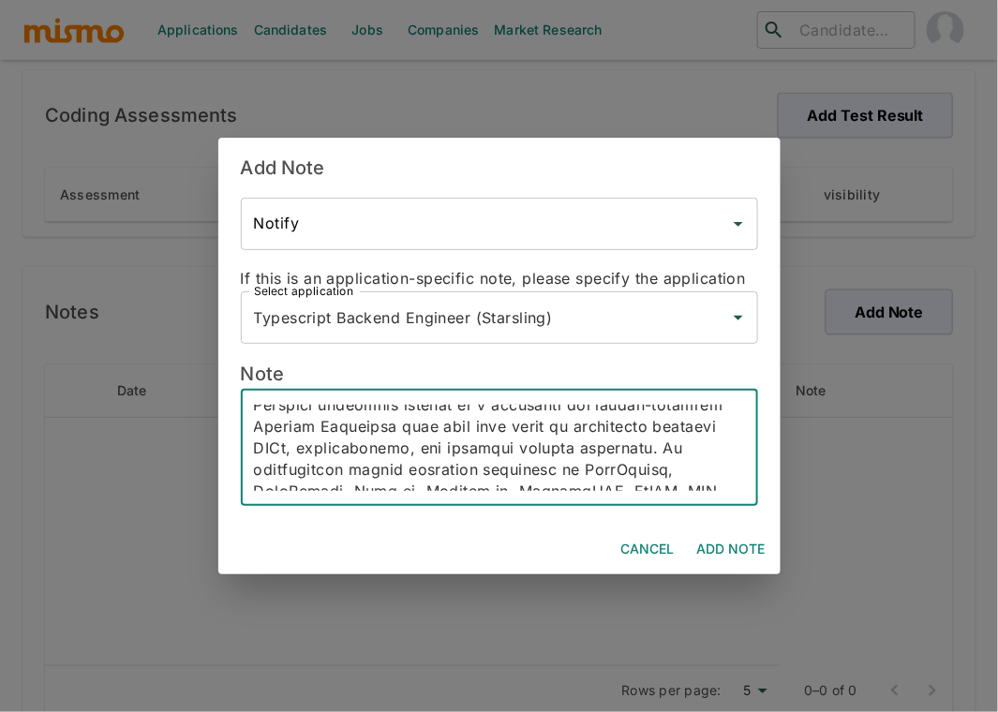
scroll to position [216, 0]
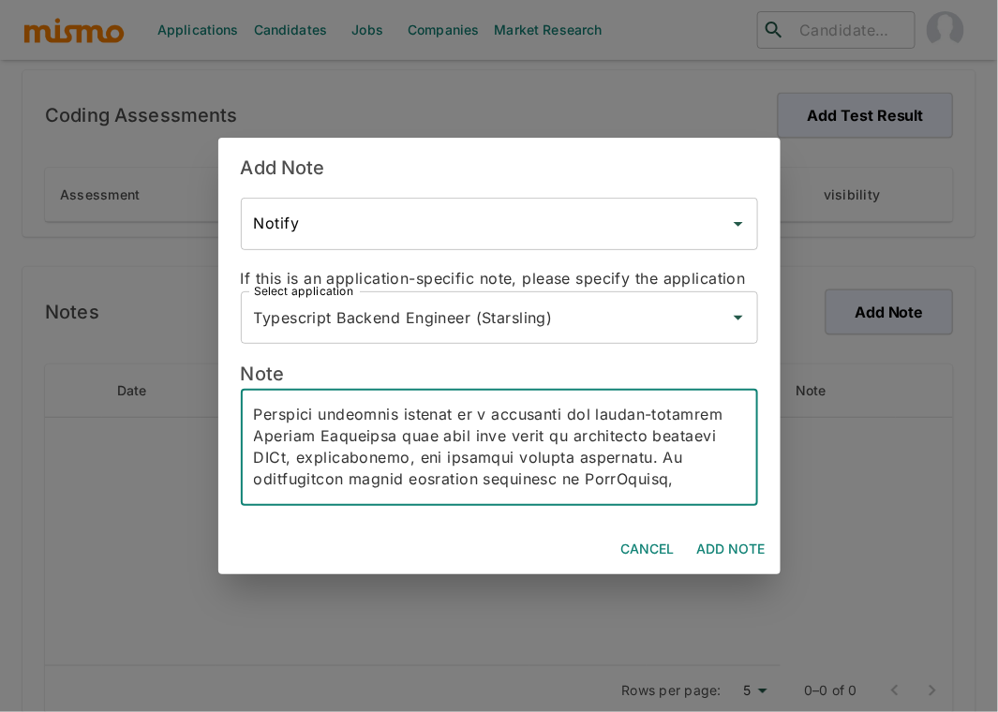
click at [288, 414] on textarea at bounding box center [499, 448] width 491 height 86
type textarea "Email: leo.ferreyra060@gmail.com English: B2+ Join: 2 weeks Driver: Degree: Bac…"
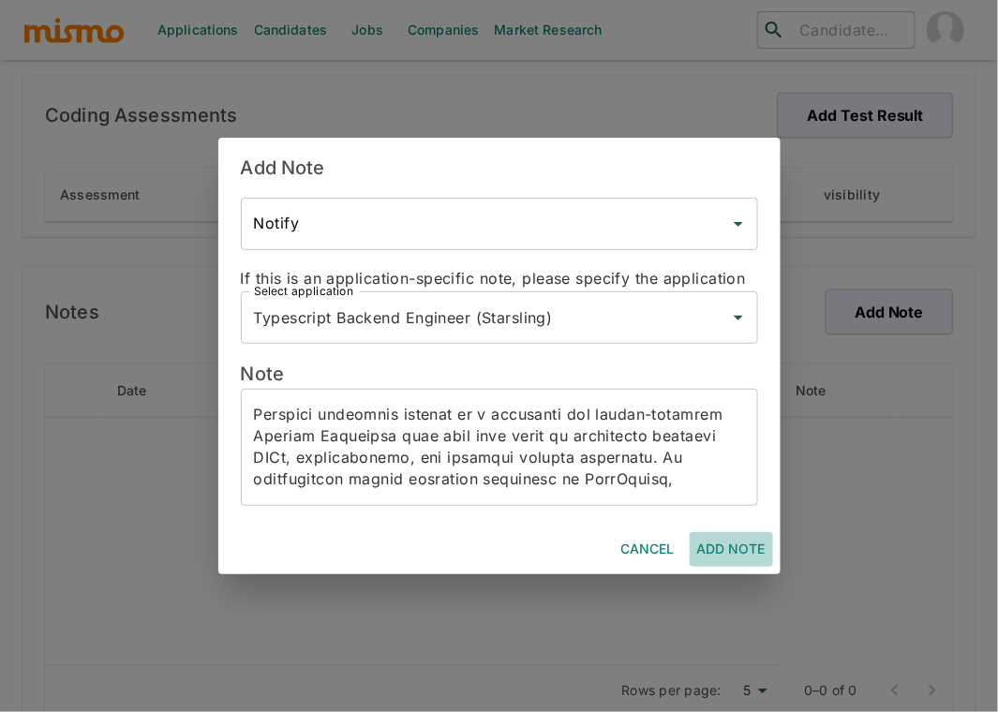
click at [737, 550] on button "Add Note" at bounding box center [731, 549] width 83 height 35
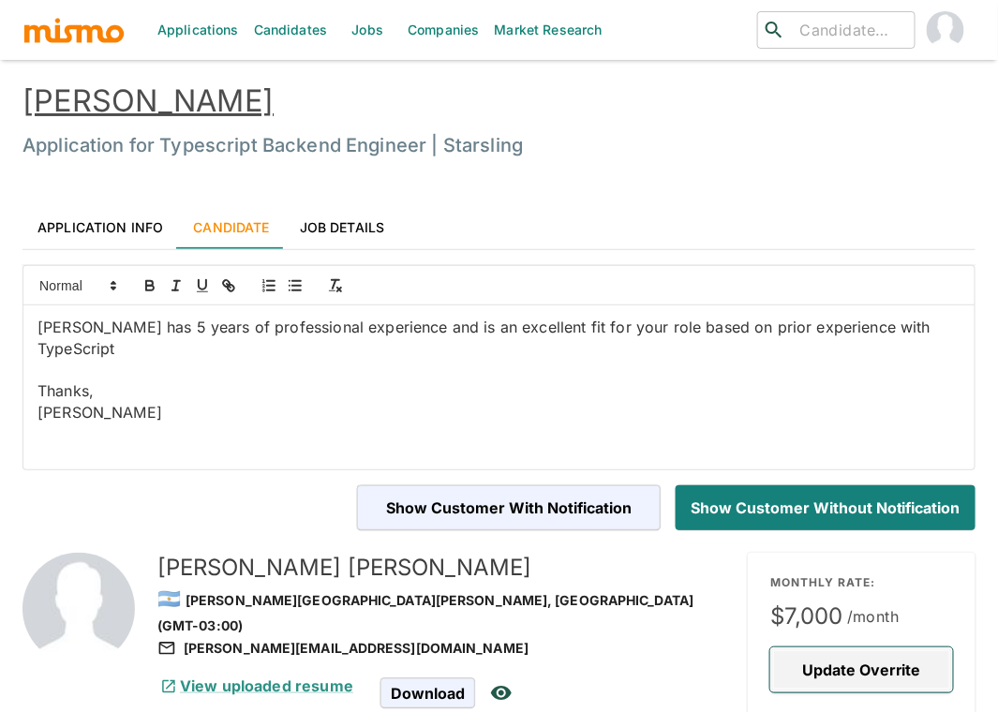
click at [857, 667] on button "Update Overrite" at bounding box center [861, 670] width 183 height 45
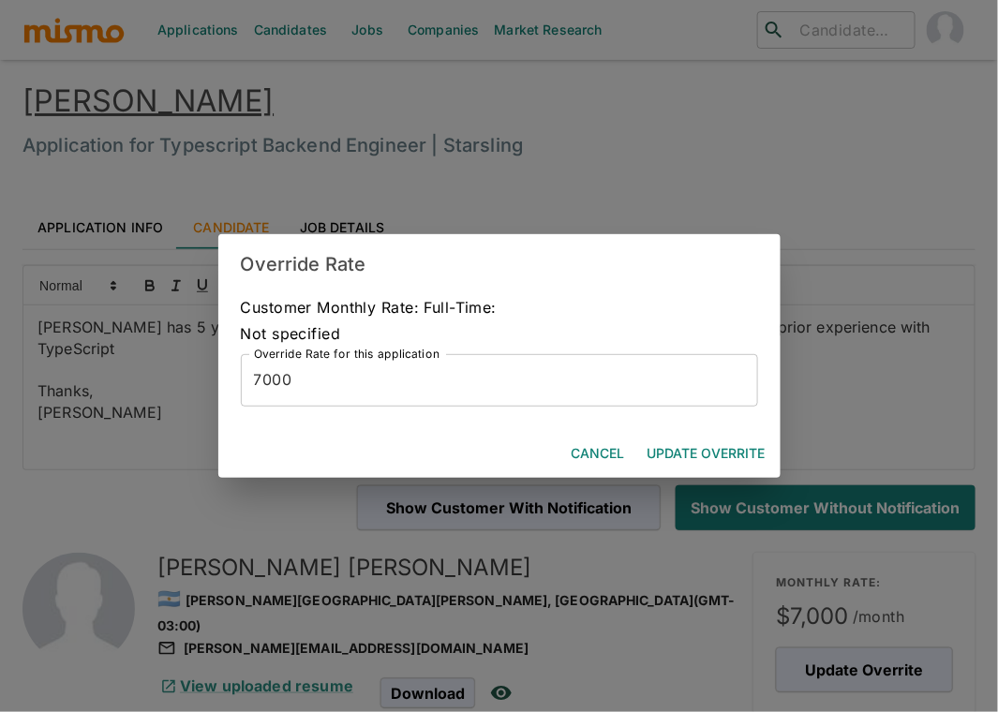
click at [261, 383] on input "7000" at bounding box center [499, 380] width 517 height 52
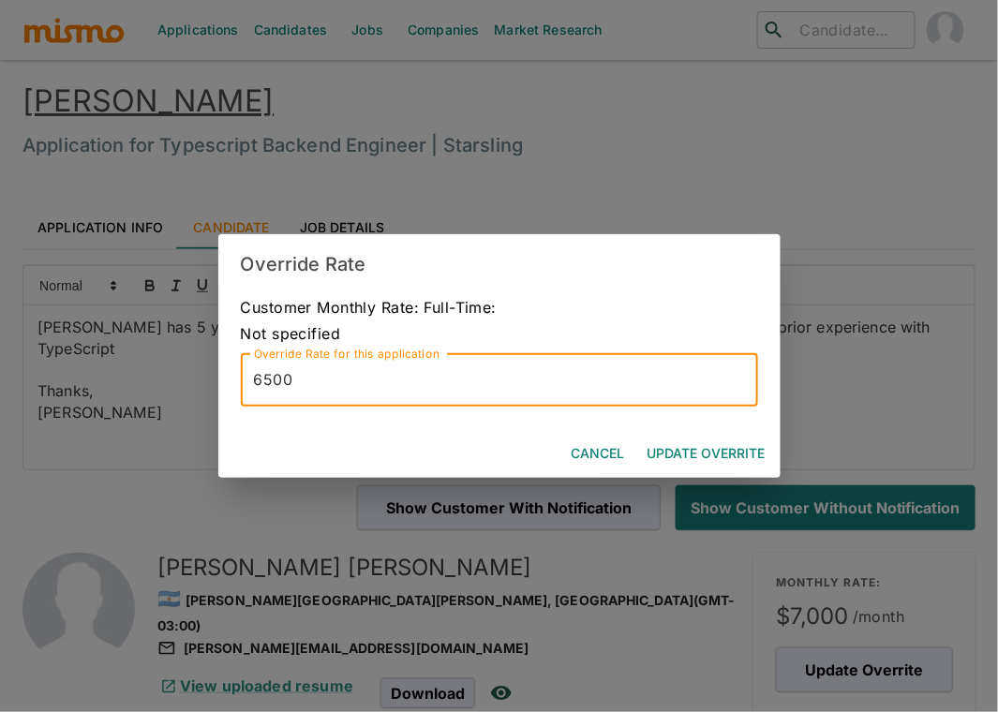
type input "6500"
click at [704, 440] on button "Update Overrite" at bounding box center [706, 454] width 133 height 35
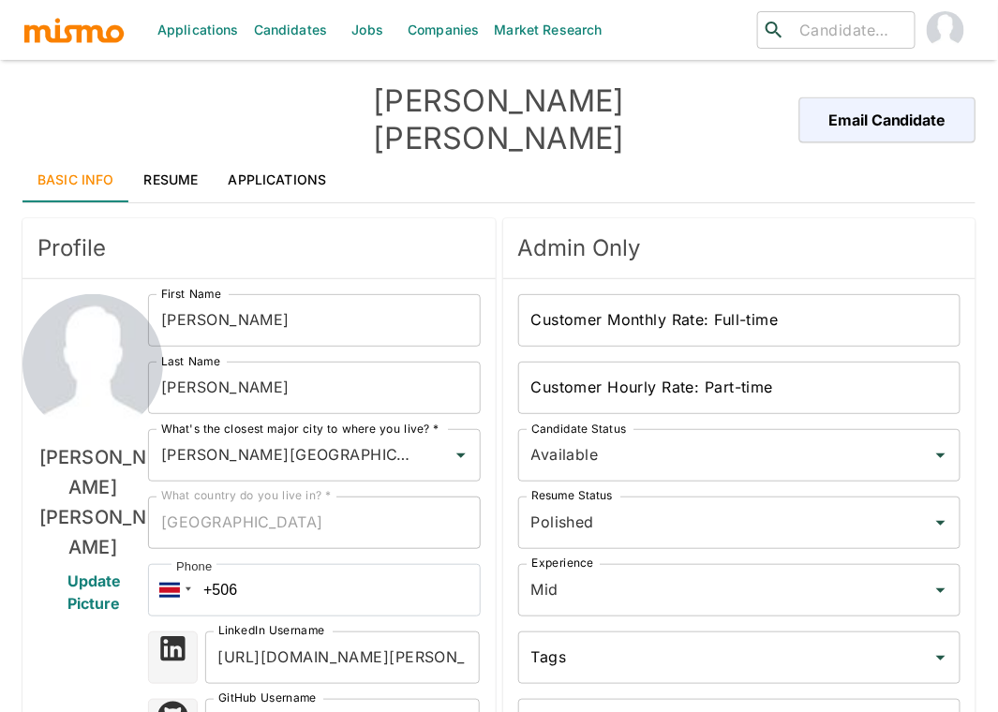
click at [179, 157] on link "Resume" at bounding box center [171, 179] width 84 height 45
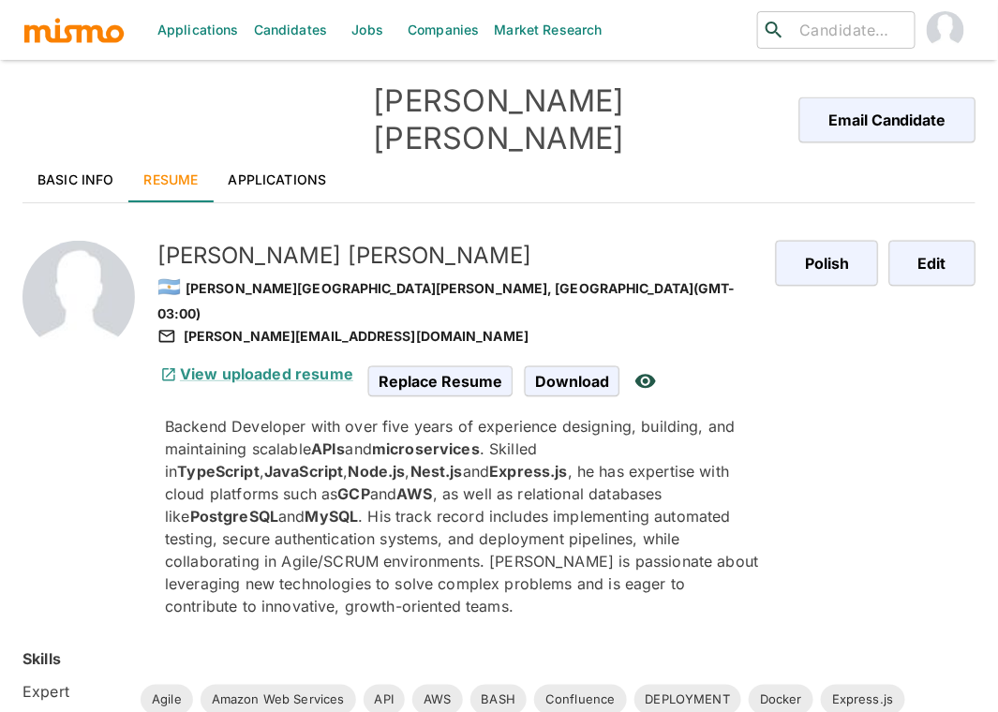
click at [67, 157] on link "Basic Info" at bounding box center [75, 179] width 107 height 45
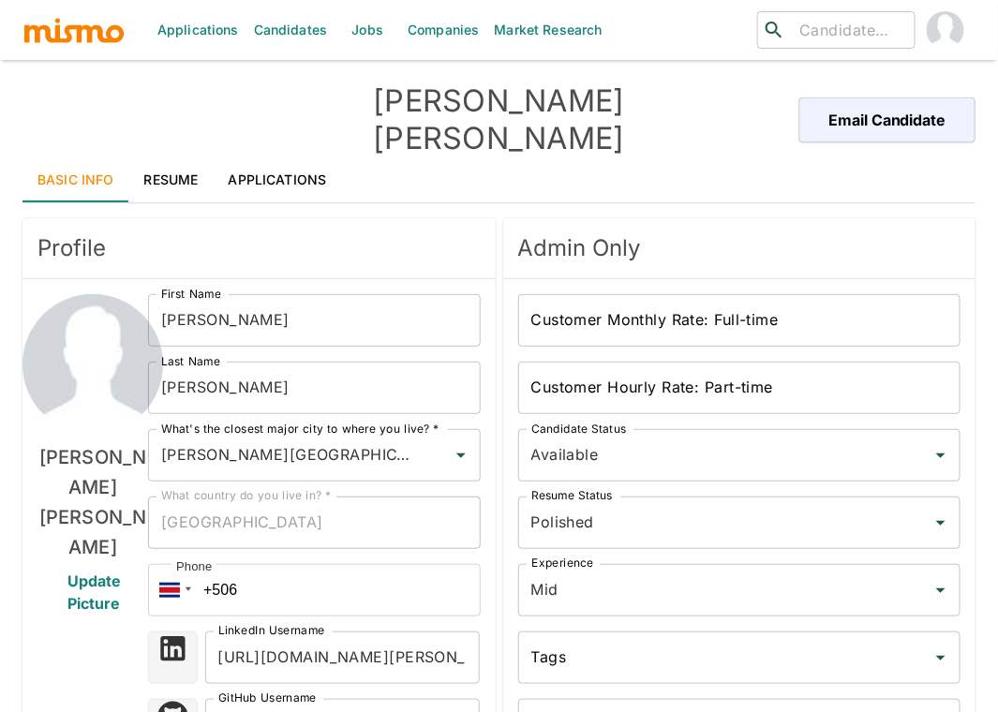
click at [391, 233] on span "Profile" at bounding box center [258, 248] width 443 height 30
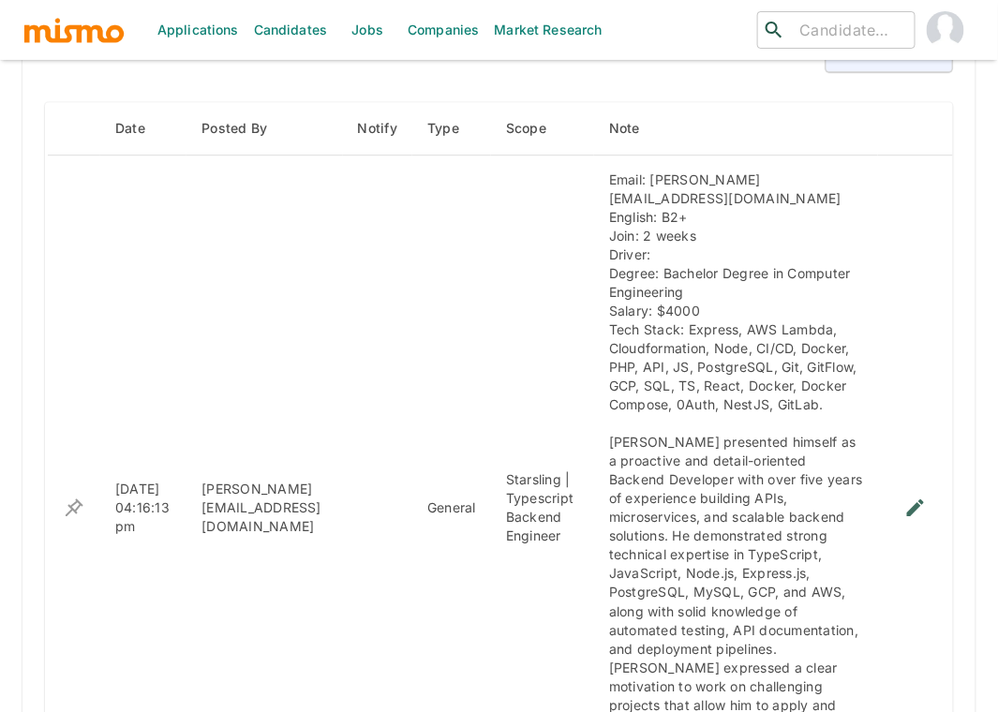
scroll to position [1457, 0]
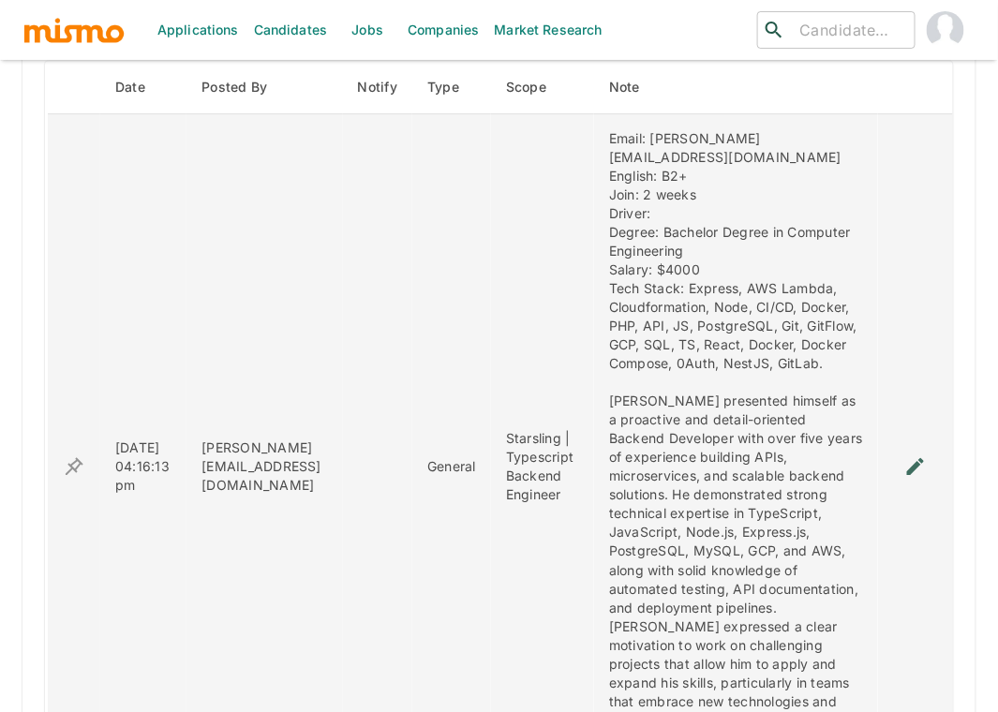
click at [912, 455] on icon "enhanced table" at bounding box center [915, 466] width 22 height 22
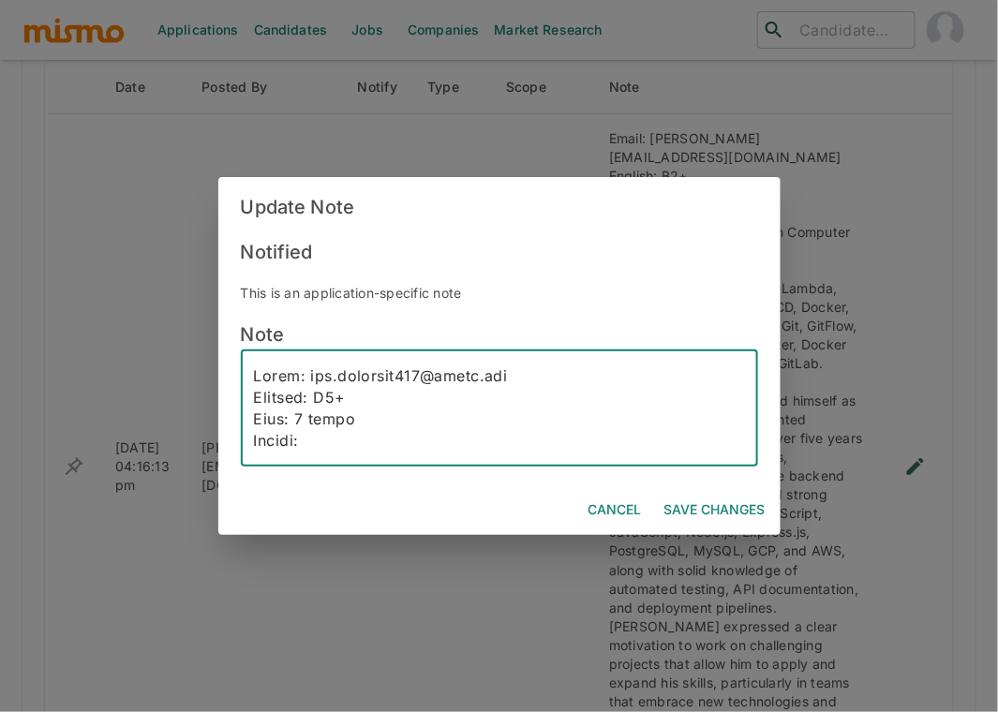
click at [322, 440] on textarea at bounding box center [499, 408] width 491 height 86
type textarea "Email: leo.ferreyra060@gmail.com English: B2+ Join: 2 weeks Driver: New challen…"
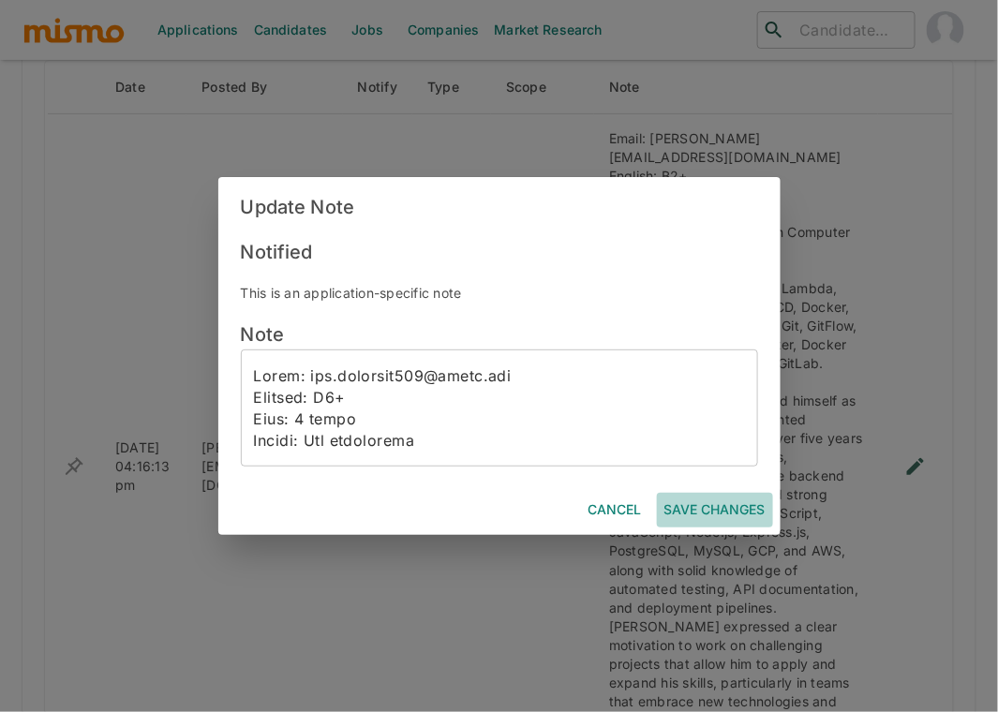
click at [720, 501] on button "Save Changes" at bounding box center [715, 510] width 116 height 35
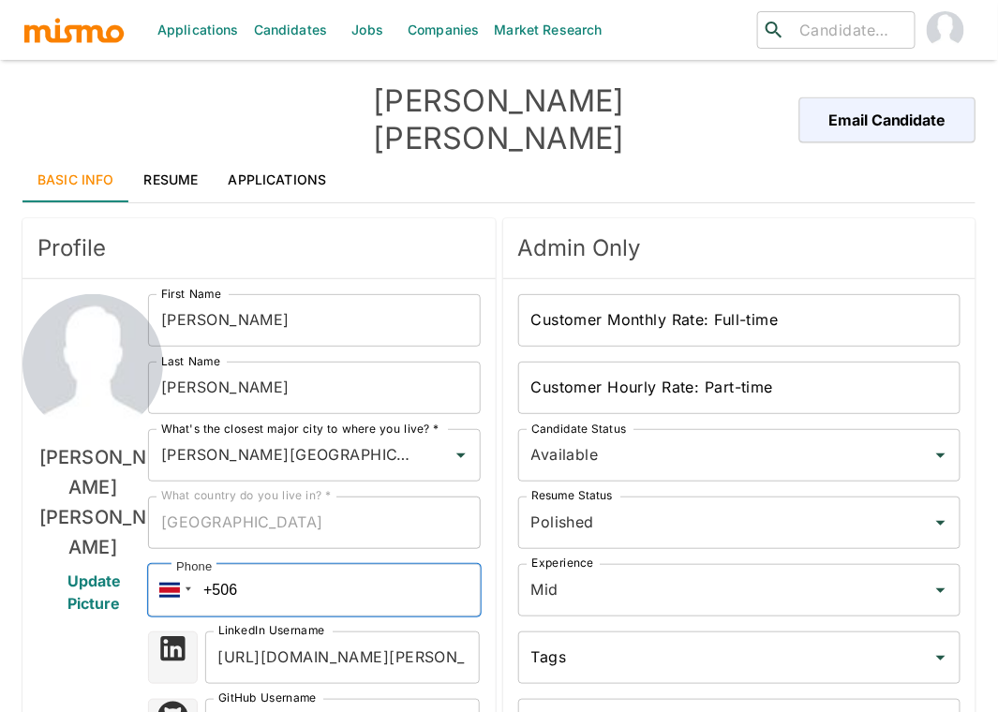
click at [265, 564] on input "+506" at bounding box center [314, 590] width 332 height 52
type input "+5"
paste input "[PHONE_NUMBER]"
type input "[PHONE_NUMBER]"
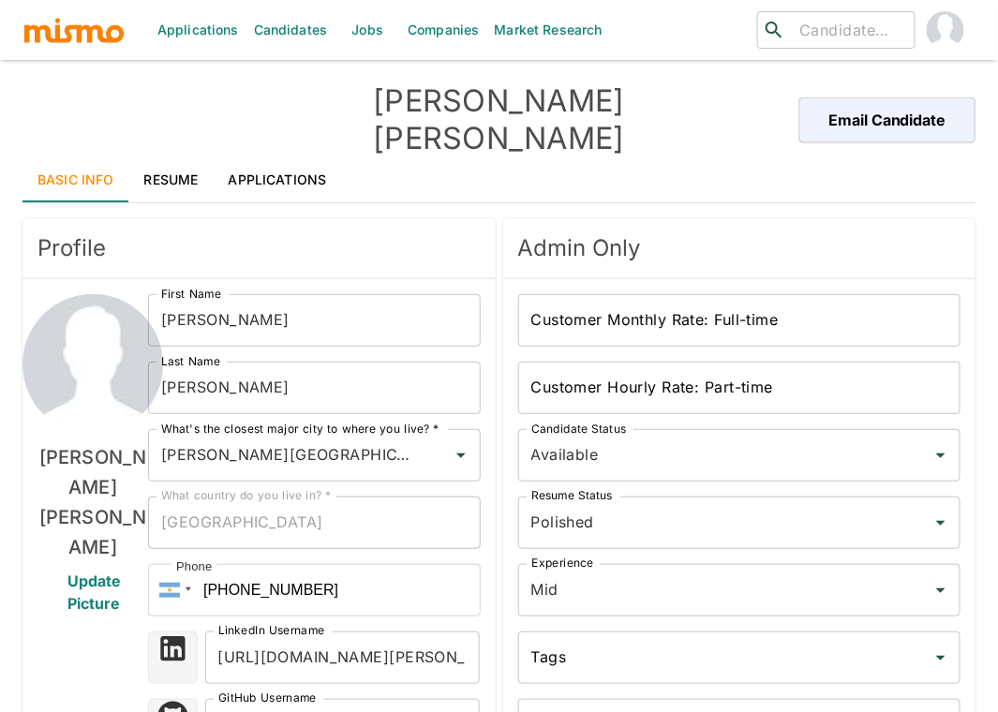
click at [47, 597] on div "[PERSON_NAME] Update Picture" at bounding box center [92, 710] width 111 height 832
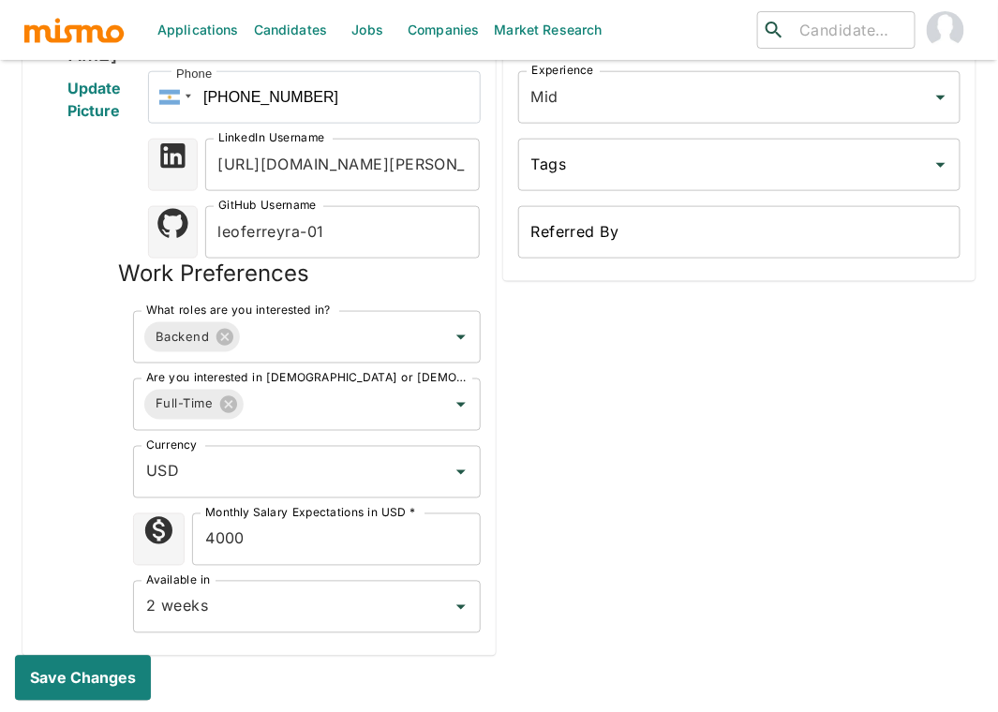
scroll to position [541, 0]
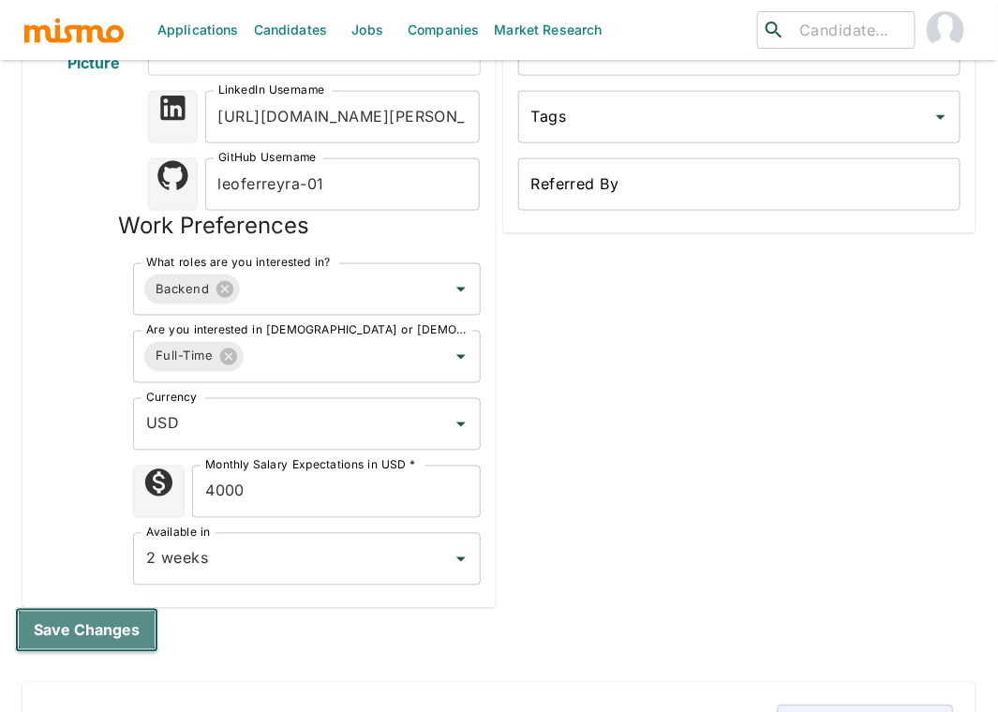
click at [57, 608] on button "Save changes" at bounding box center [86, 630] width 143 height 45
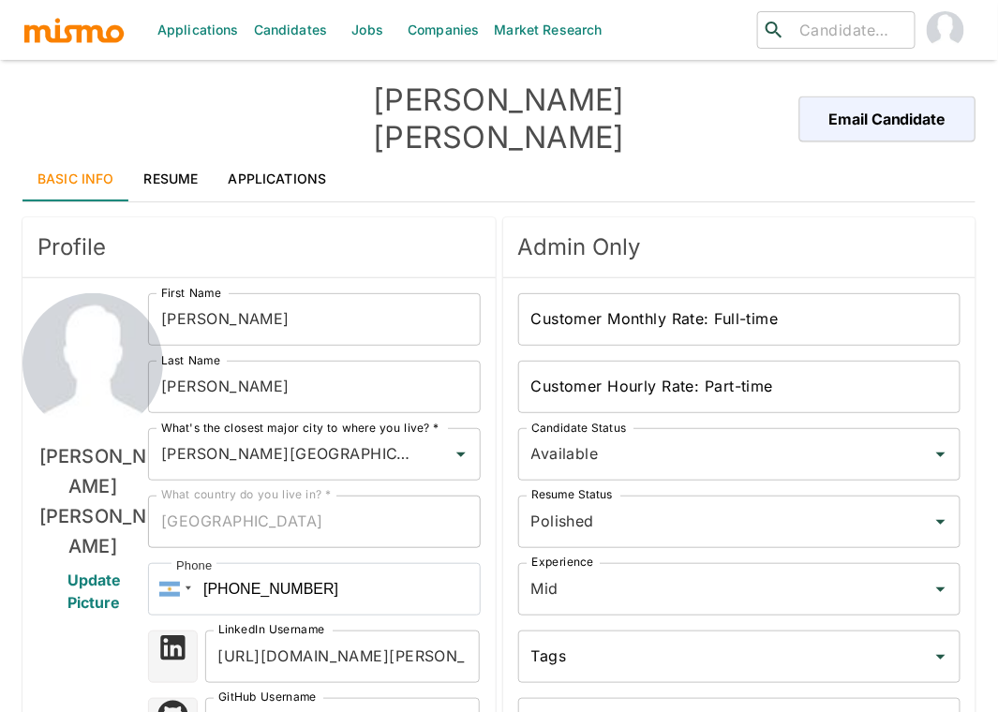
scroll to position [0, 0]
click at [173, 157] on link "Resume" at bounding box center [171, 179] width 84 height 45
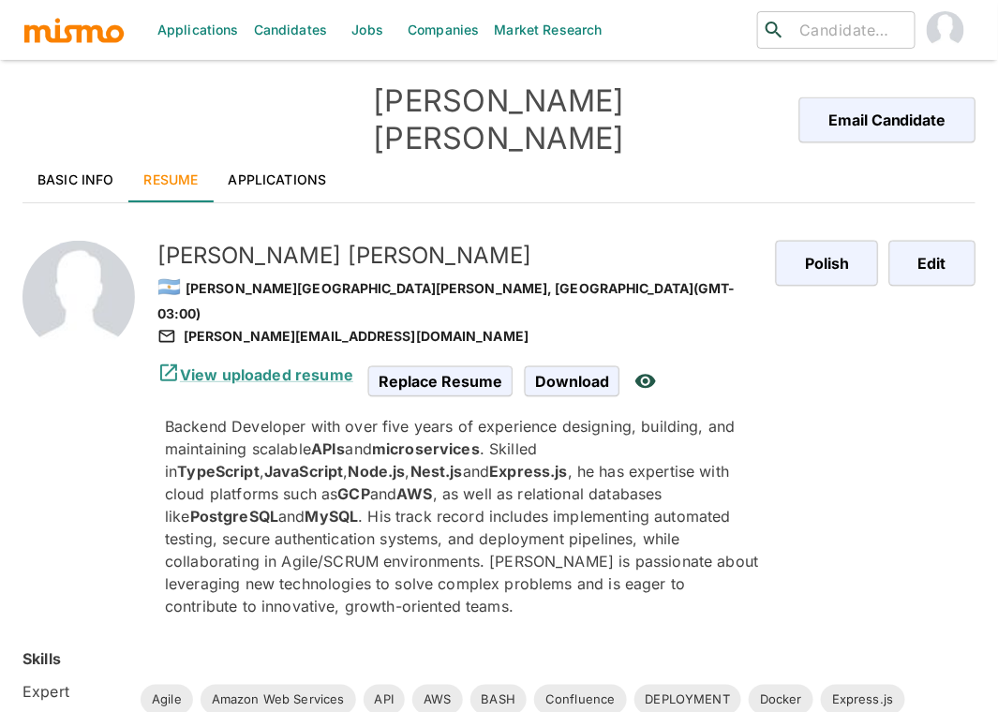
click at [853, 440] on div "Polish Edit" at bounding box center [861, 414] width 230 height 407
click at [300, 157] on link "Applications" at bounding box center [278, 179] width 128 height 45
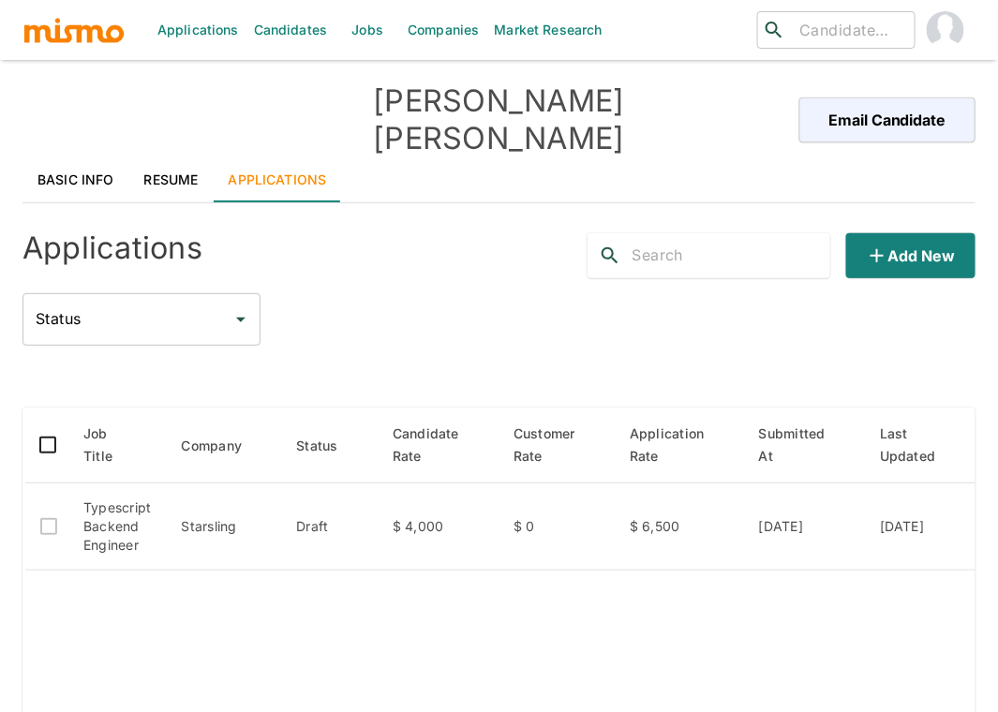
click at [464, 257] on div "Applications Add new Status Status" at bounding box center [498, 281] width 953 height 127
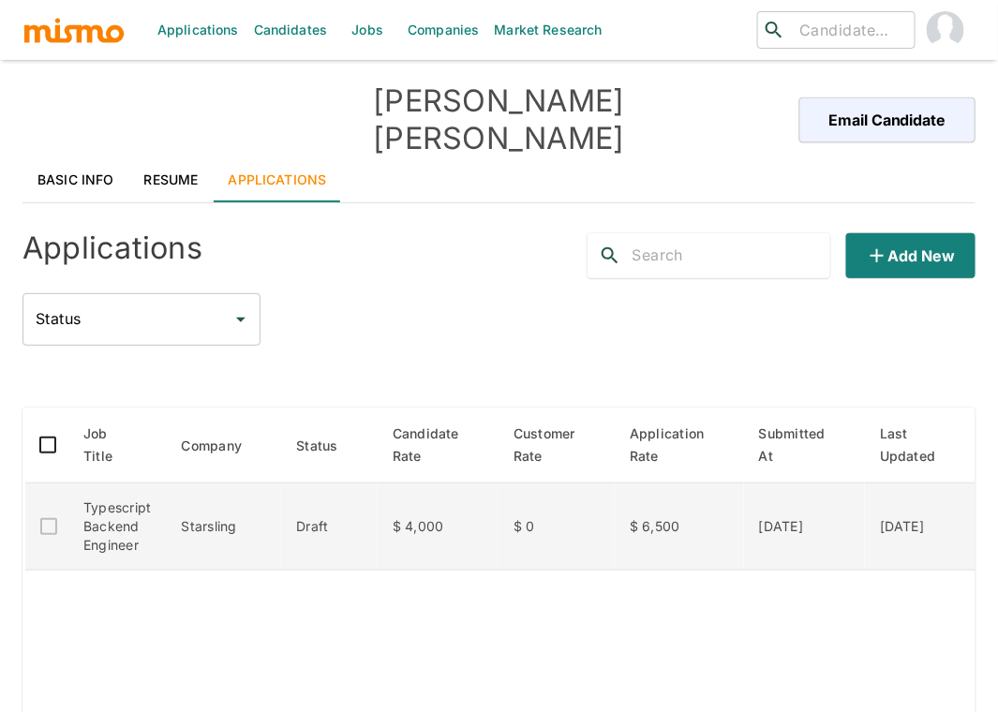
click at [370, 484] on td "Draft" at bounding box center [329, 527] width 97 height 87
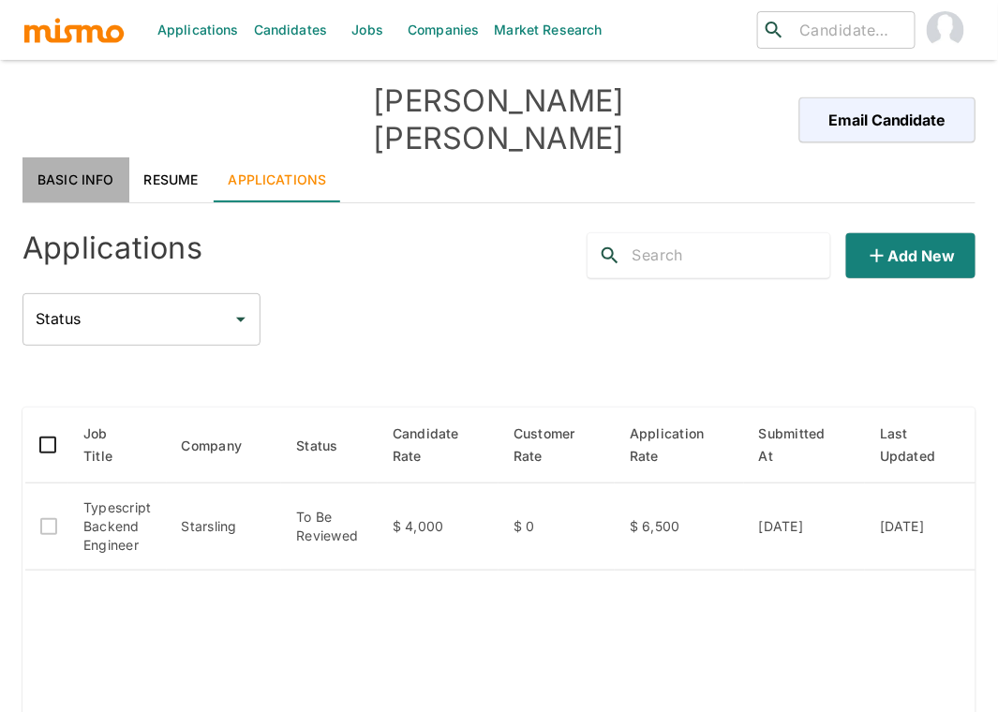
click at [80, 157] on link "Basic Info" at bounding box center [75, 179] width 107 height 45
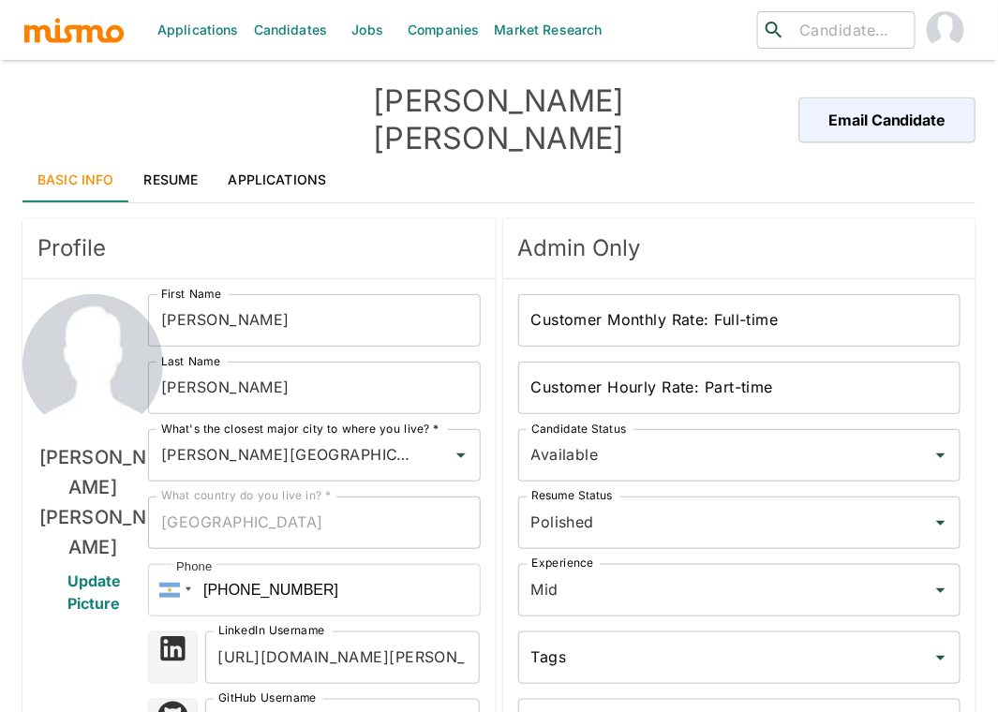
click at [382, 34] on link "Jobs" at bounding box center [368, 30] width 66 height 60
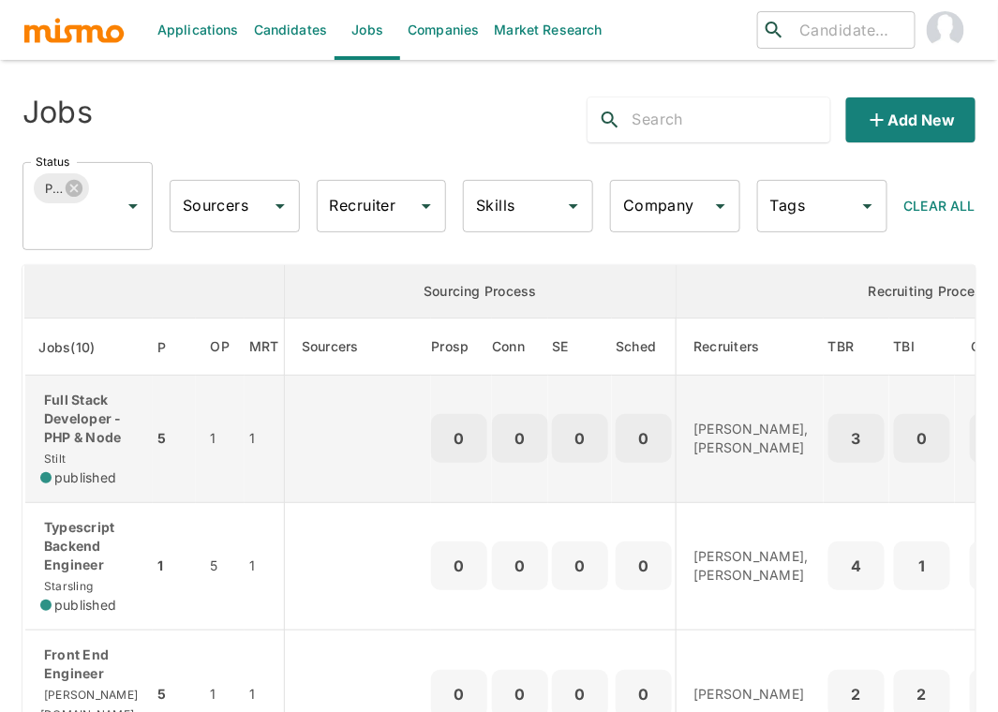
click at [99, 407] on p "Full Stack Developer - PHP & Node" at bounding box center [88, 419] width 97 height 56
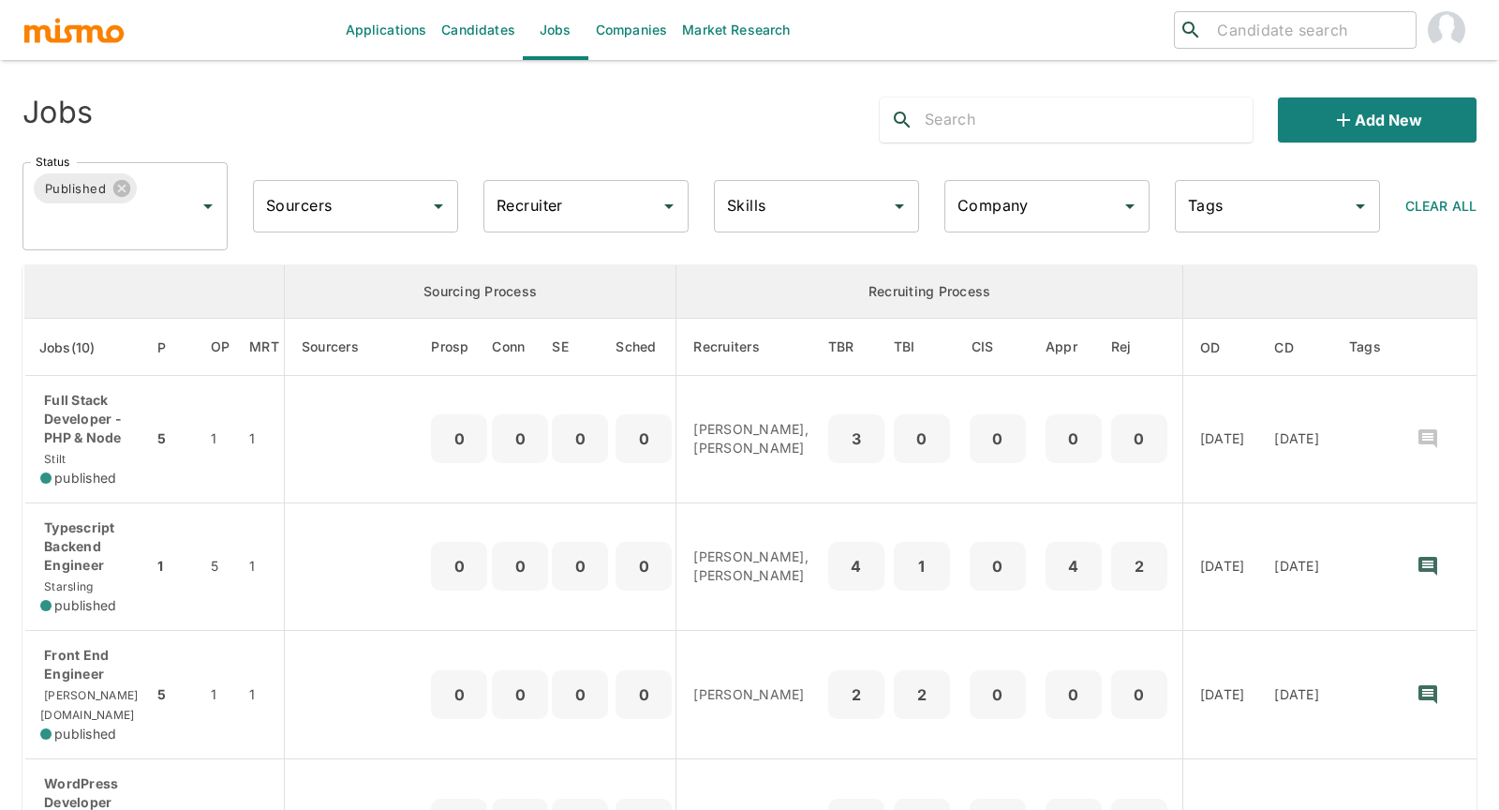
click at [11, 472] on div "Applications Candidates Jobs Companies Market Research ​ ​ Jobs Add new Status …" at bounding box center [749, 427] width 1499 height 855
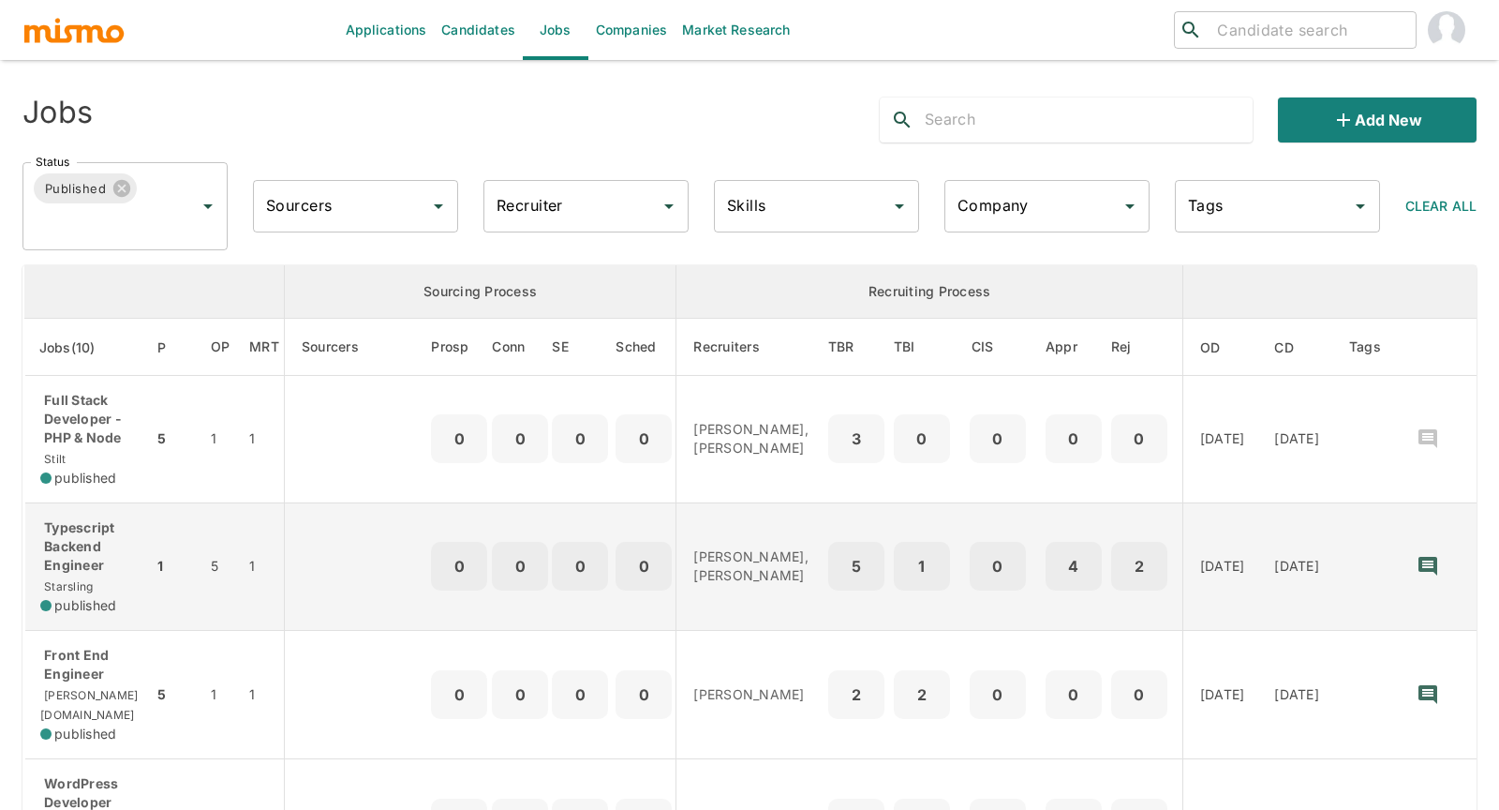
click at [90, 532] on p "Typescript Backend Engineer" at bounding box center [88, 546] width 97 height 56
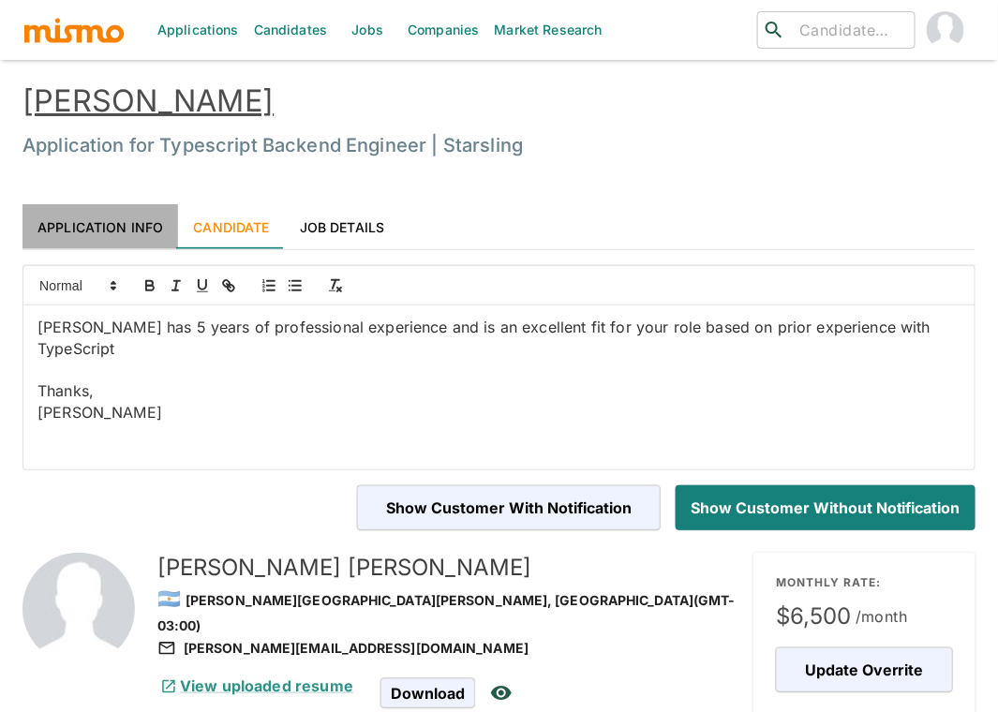
click at [94, 219] on link "Application Info" at bounding box center [100, 226] width 156 height 45
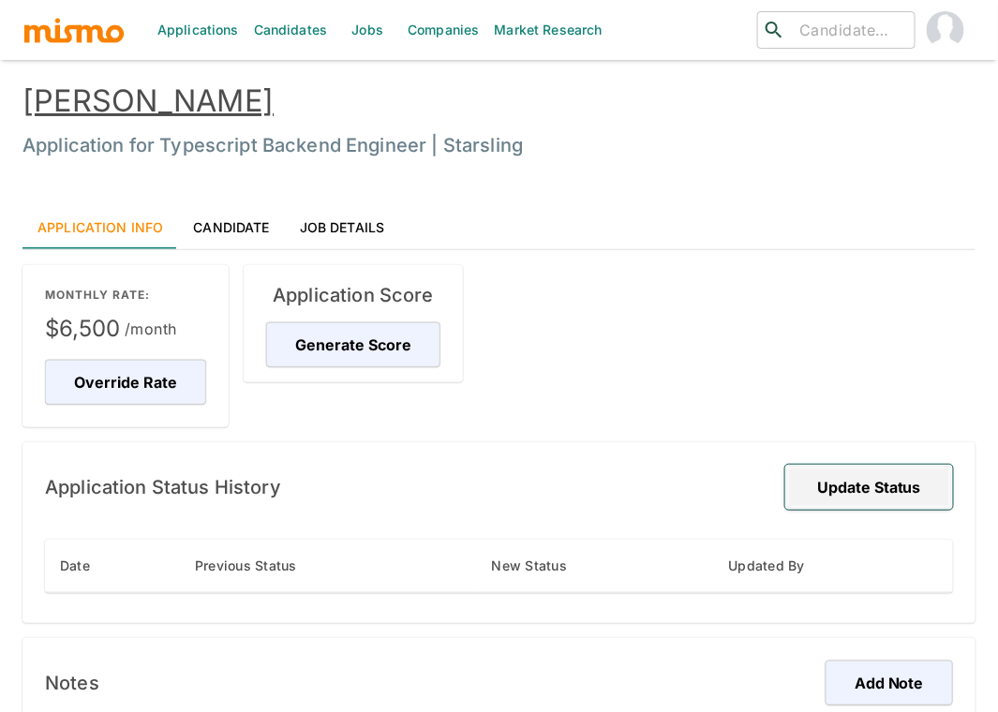
click at [920, 477] on button "Update Status" at bounding box center [869, 487] width 168 height 45
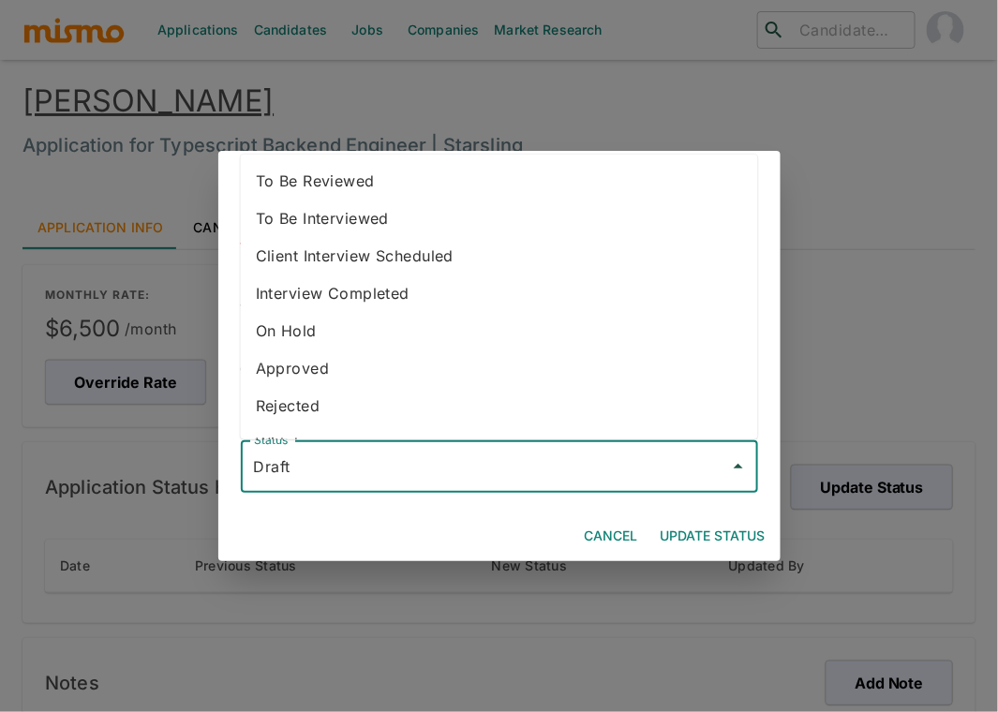
click at [578, 481] on input "Draft" at bounding box center [485, 467] width 472 height 36
click at [465, 190] on li "To Be Reviewed" at bounding box center [499, 180] width 517 height 37
type input "To Be Reviewed"
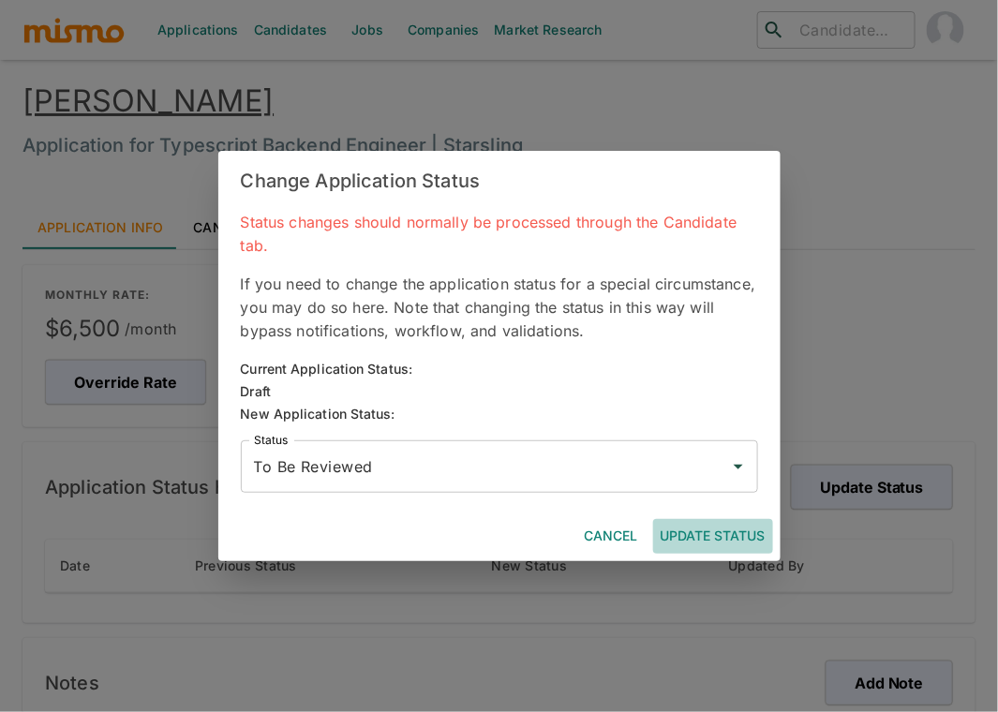
click at [729, 539] on button "Update Status" at bounding box center [713, 536] width 120 height 35
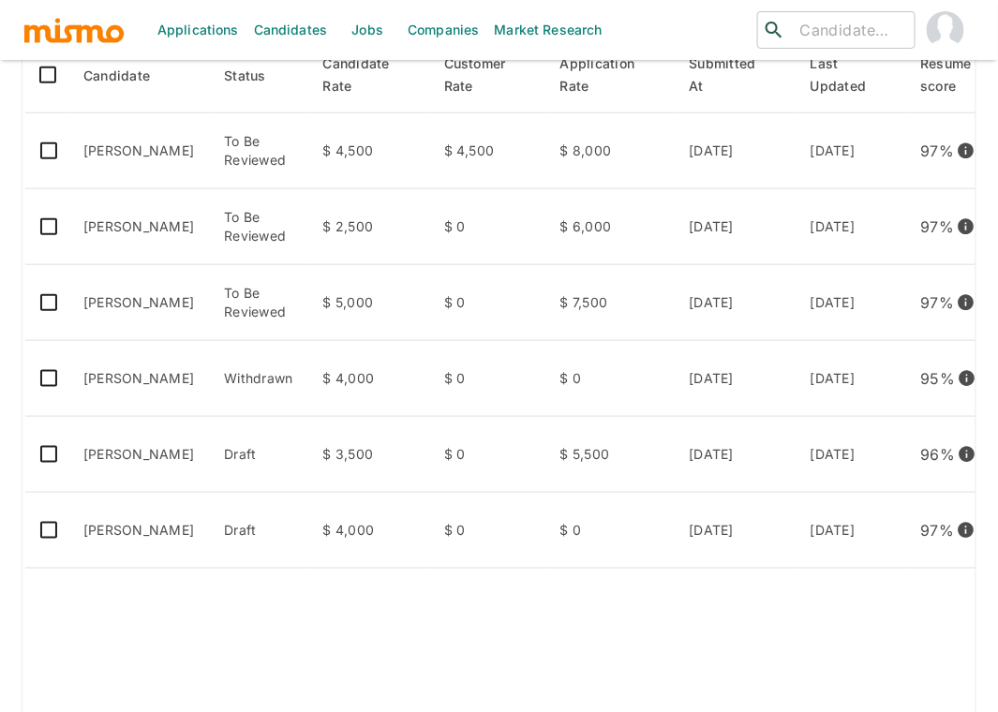
click at [152, 611] on td "enhanced table" at bounding box center [349, 668] width 650 height 199
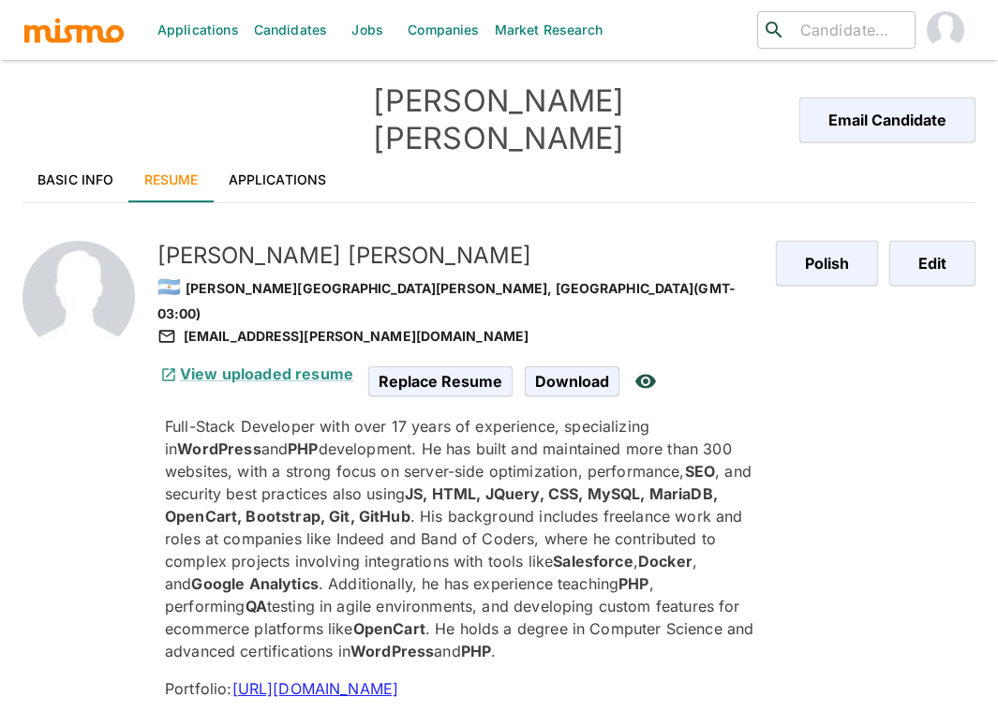
scroll to position [2173, 0]
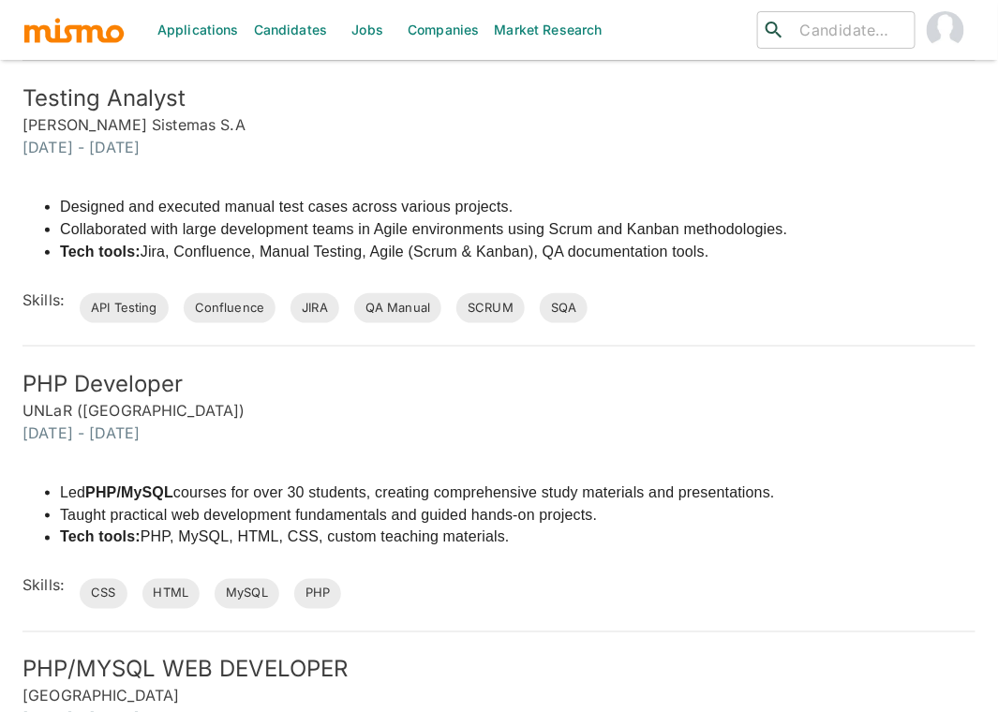
click at [396, 181] on div "Designed and executed manual test cases across various projects. Collaborated w…" at bounding box center [405, 229] width 766 height 97
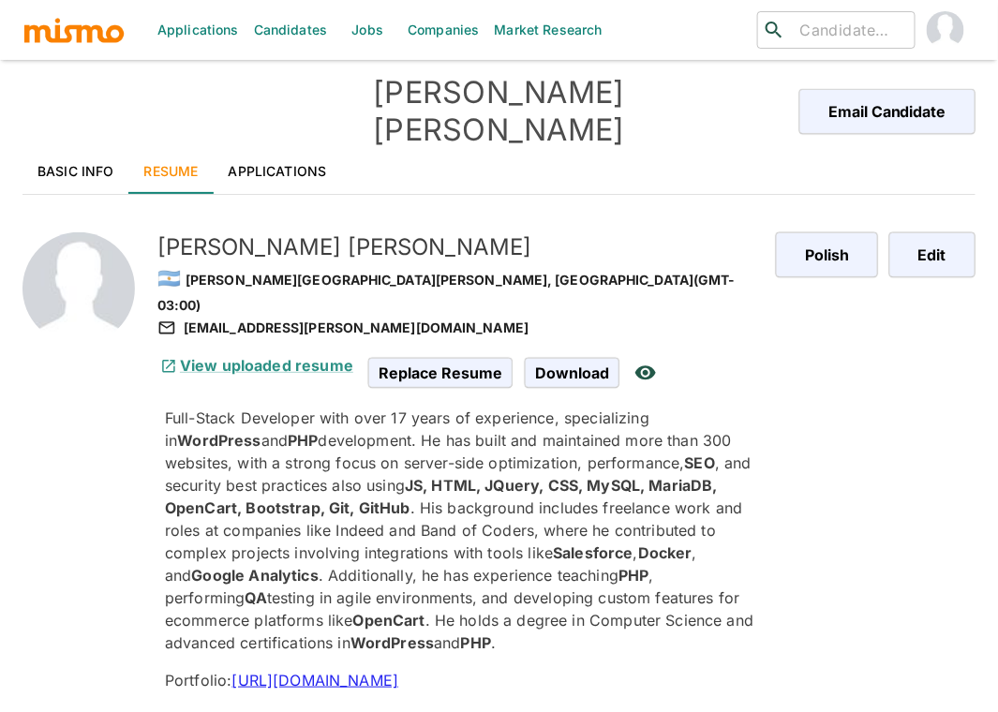
scroll to position [0, 0]
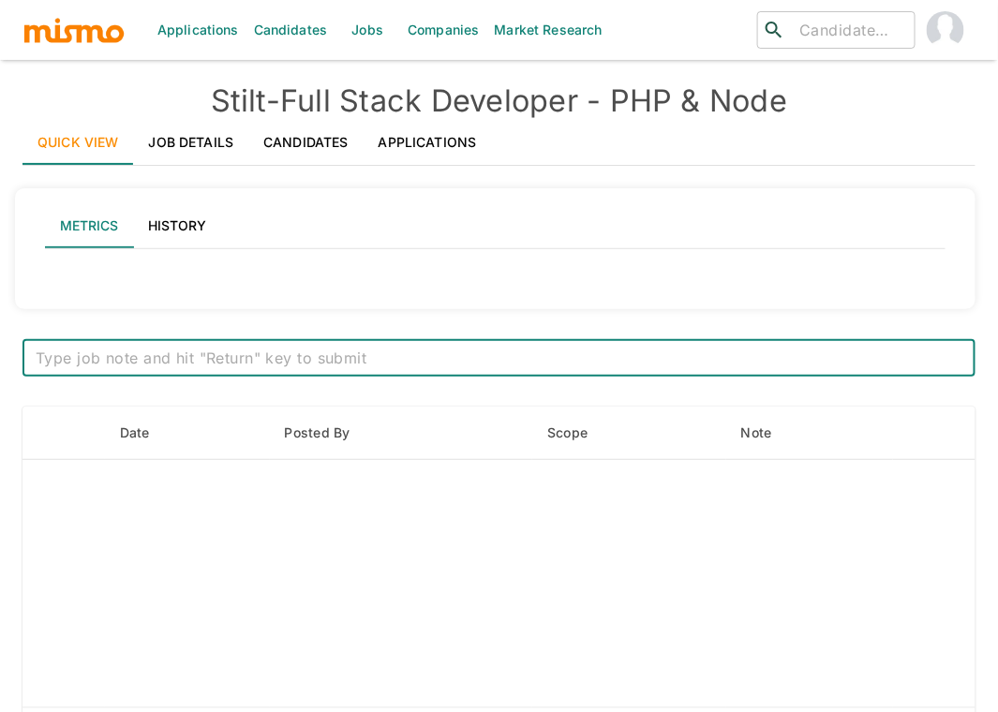
click at [395, 138] on link "Applications" at bounding box center [428, 142] width 128 height 45
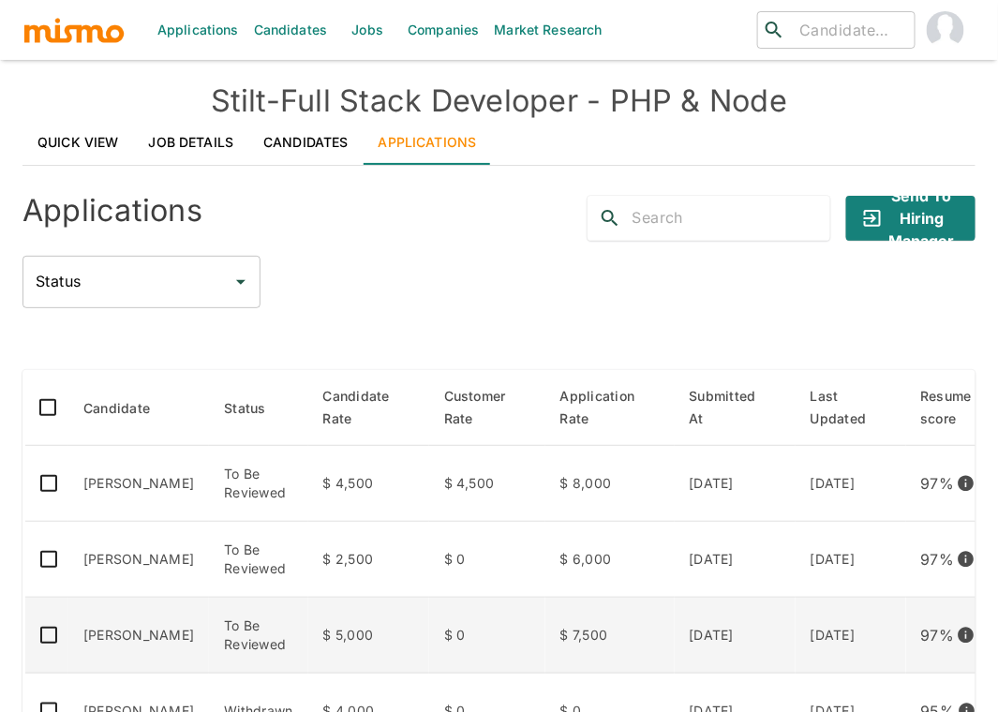
click at [131, 638] on td "Erick Blangino" at bounding box center [138, 636] width 141 height 76
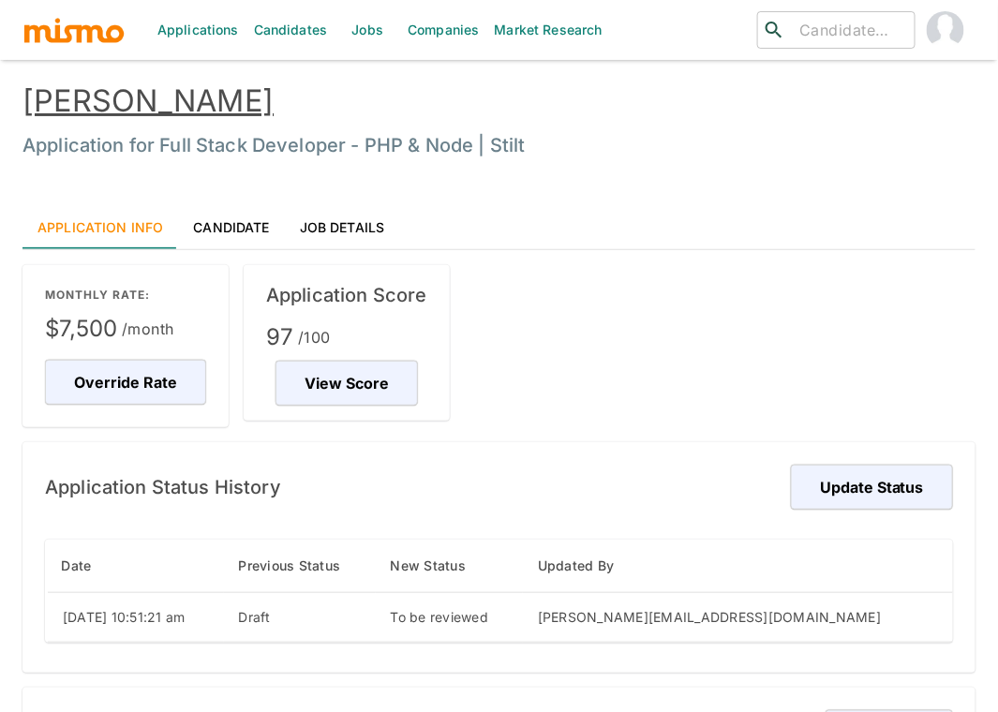
click at [182, 105] on link "[PERSON_NAME]" at bounding box center [147, 100] width 251 height 37
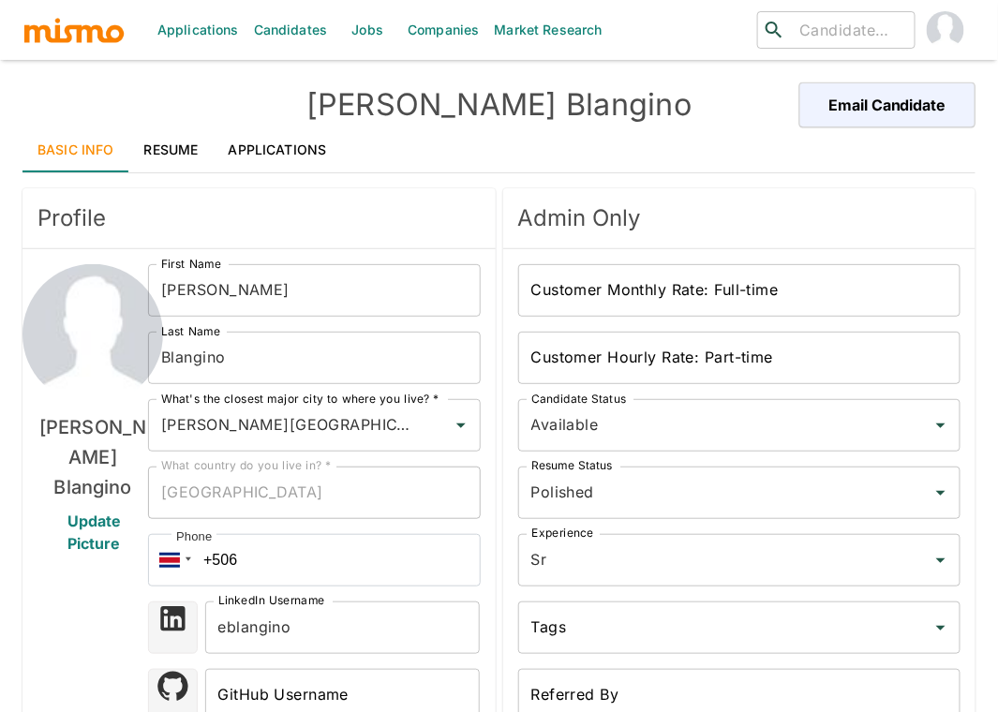
click at [311, 189] on div "Profile" at bounding box center [258, 218] width 473 height 60
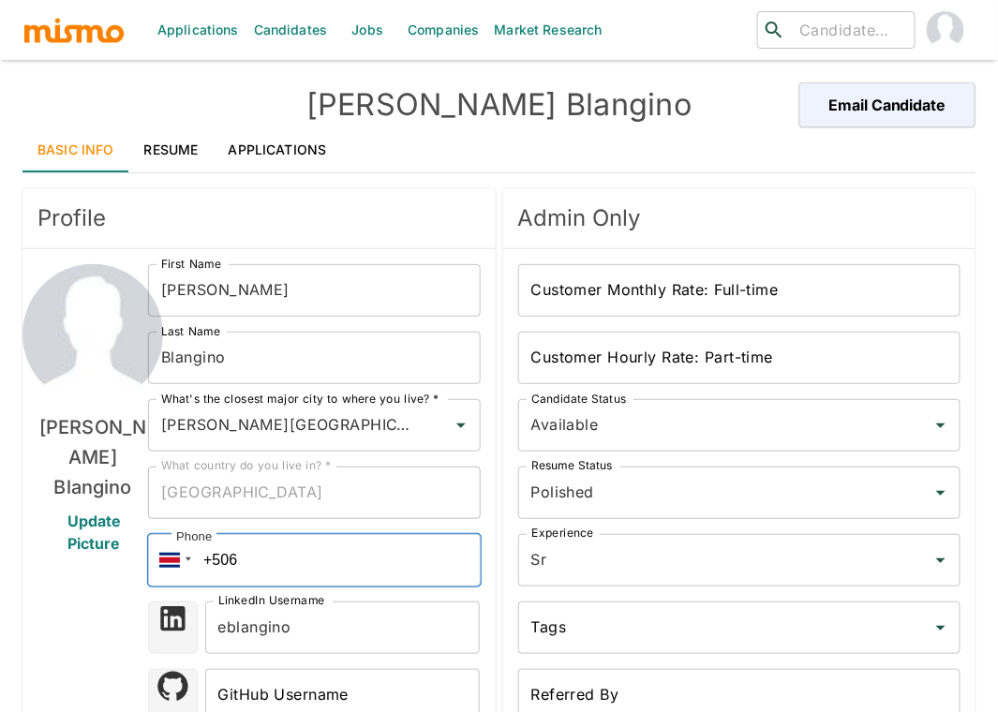
click at [258, 571] on input "+506" at bounding box center [314, 560] width 332 height 52
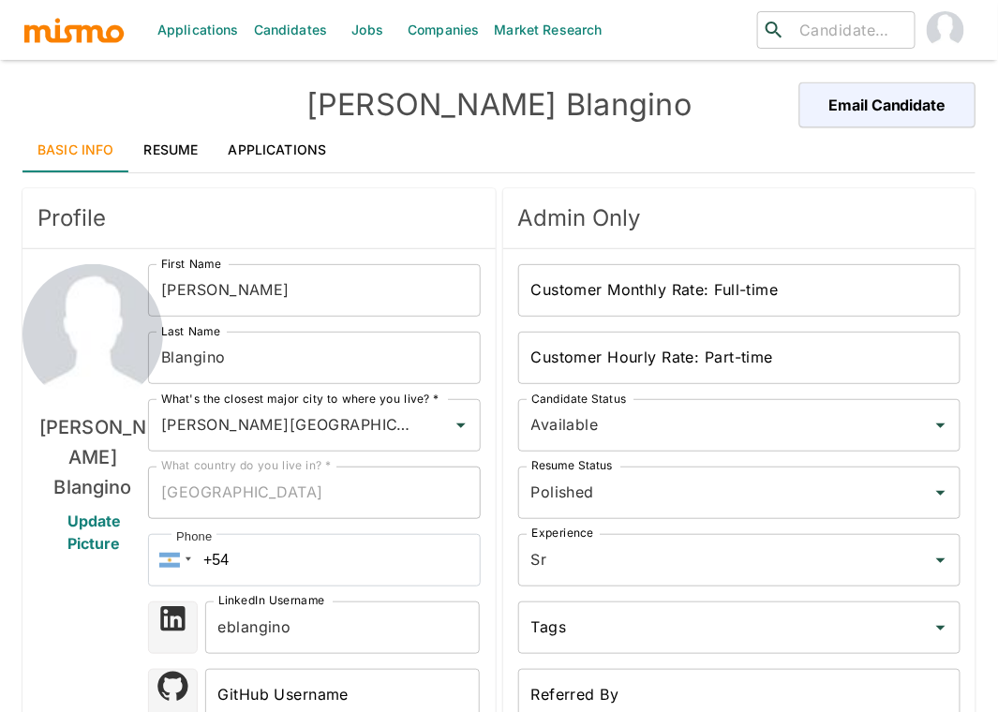
click at [288, 596] on label "LinkedIn Username" at bounding box center [271, 601] width 107 height 16
click at [288, 602] on input "eblangino" at bounding box center [343, 628] width 276 height 52
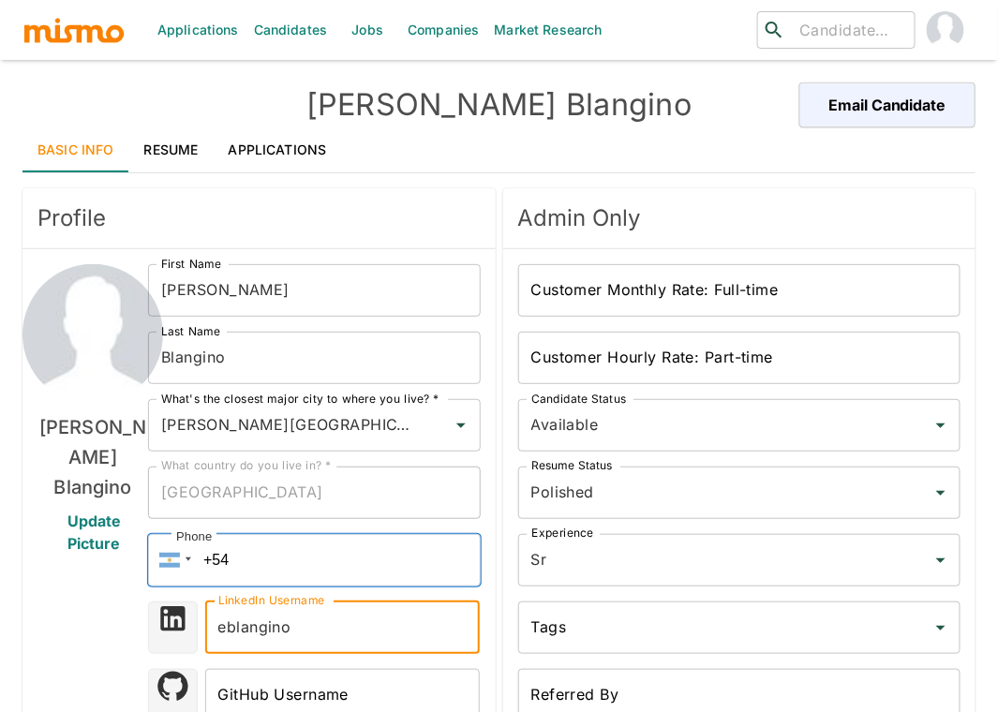
click at [291, 561] on input "+54" at bounding box center [314, 560] width 332 height 52
paste input "(93) 51306506"
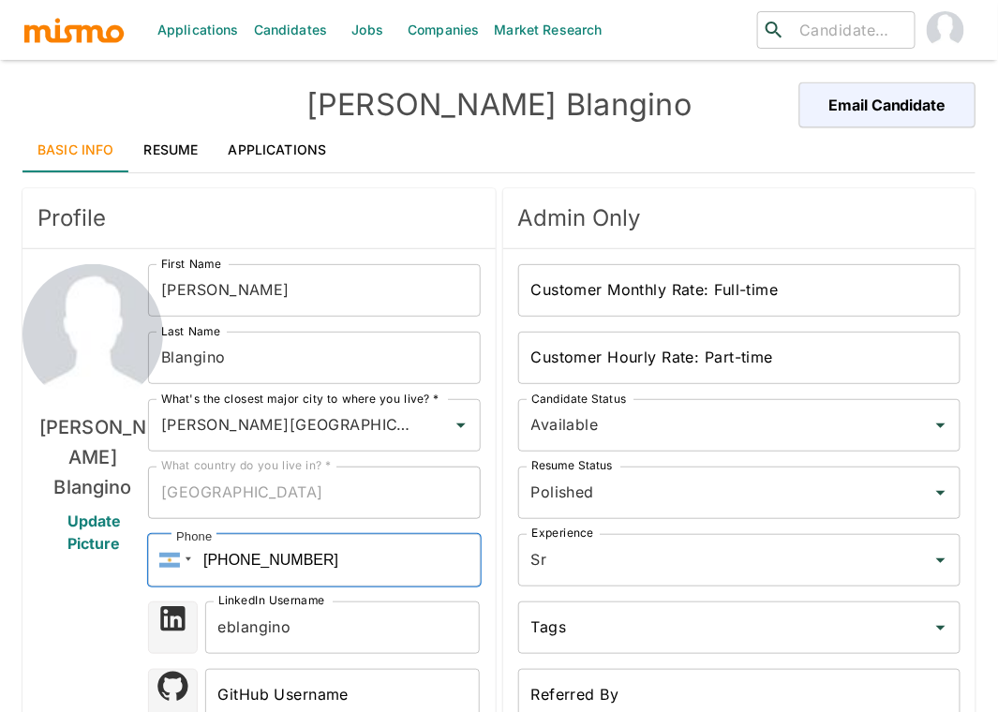
type input "+54 (93) 51306506"
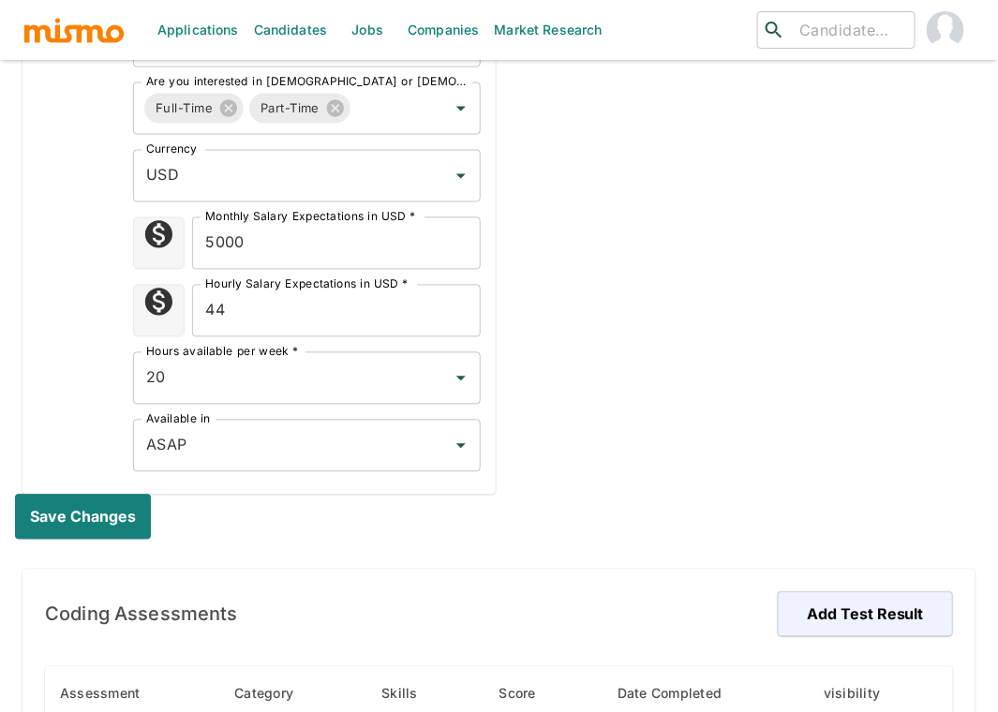
scroll to position [791, 0]
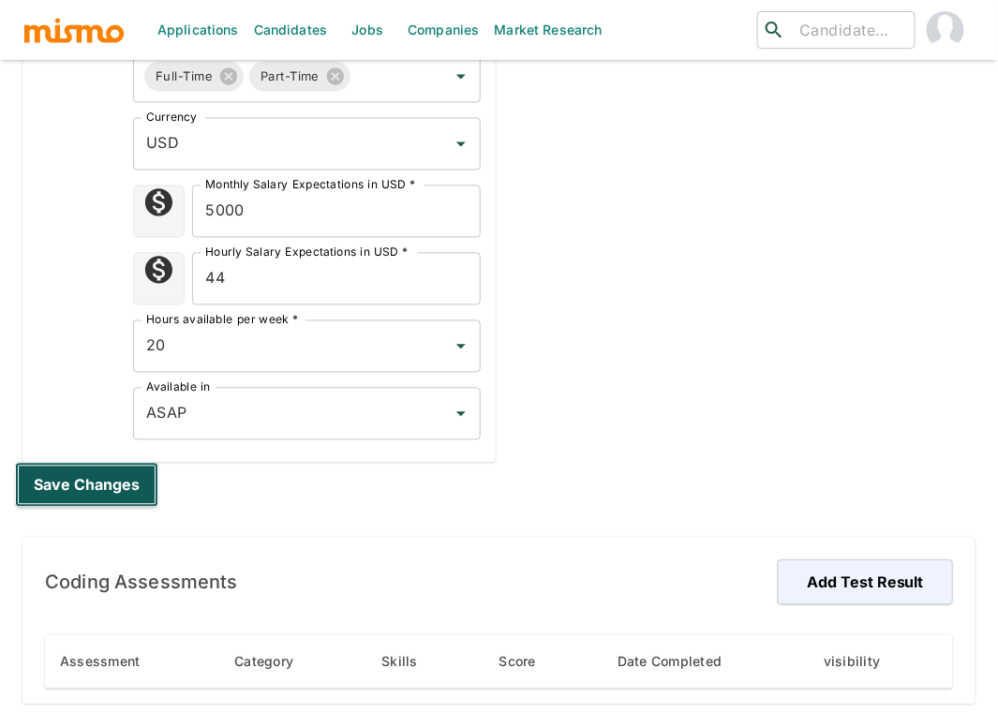
click at [76, 487] on button "Save changes" at bounding box center [86, 485] width 143 height 45
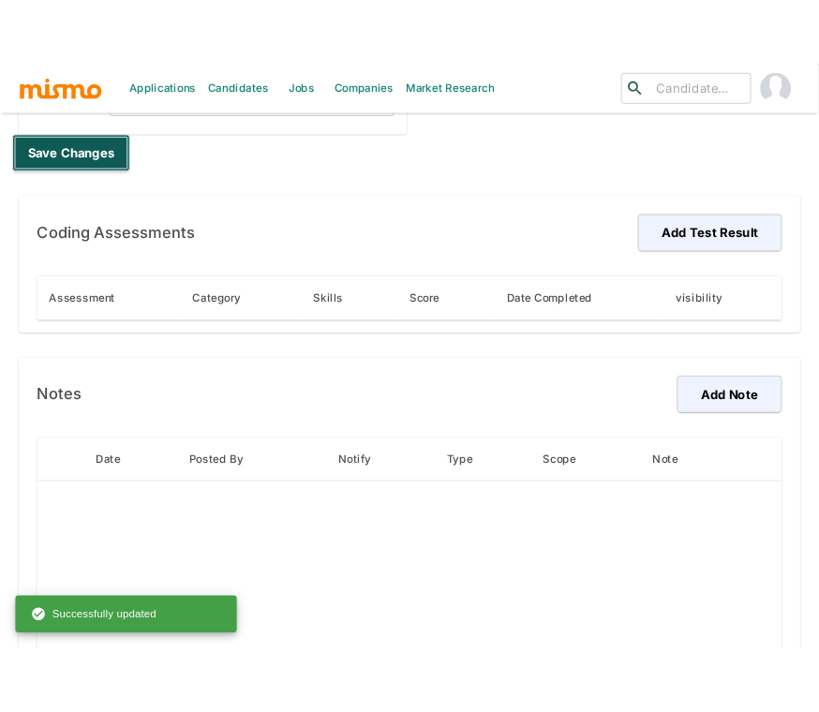
scroll to position [1207, 0]
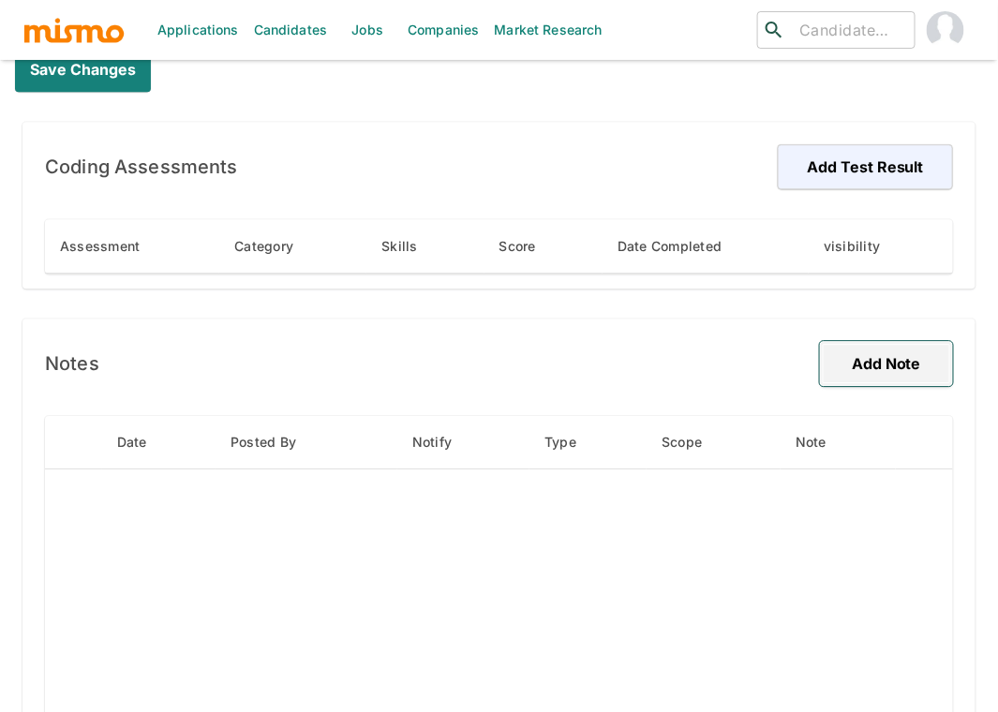
click at [885, 367] on button "Add Note" at bounding box center [886, 363] width 133 height 45
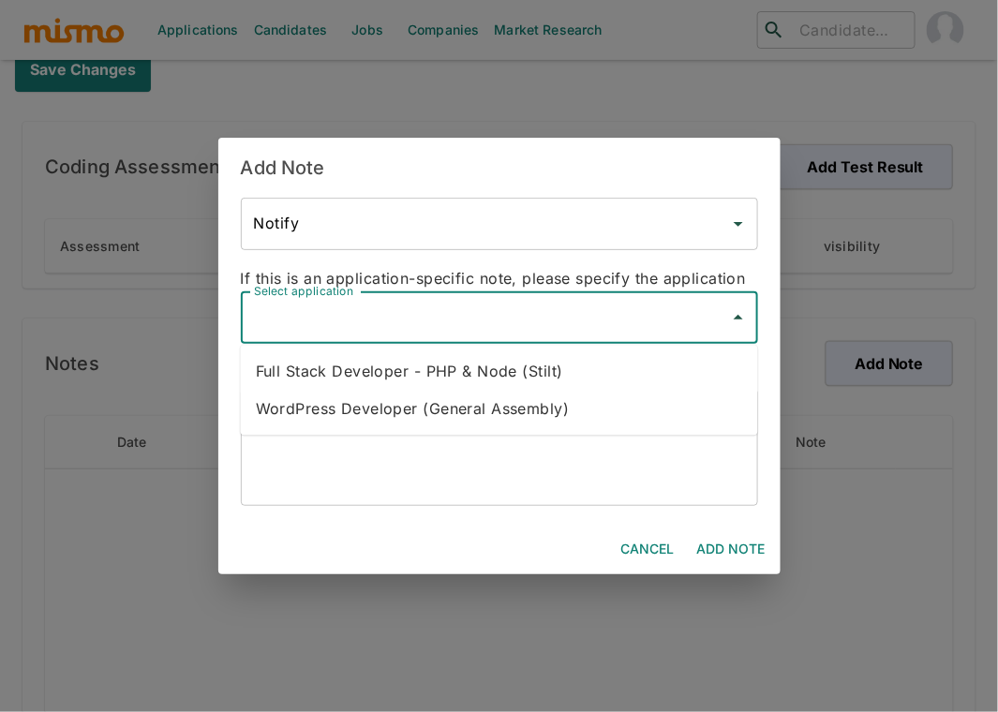
click at [608, 320] on input "Select application" at bounding box center [485, 318] width 472 height 36
click at [545, 402] on li "WordPress Developer (General Assembly)" at bounding box center [499, 408] width 517 height 37
type input "WordPress Developer (General Assembly)"
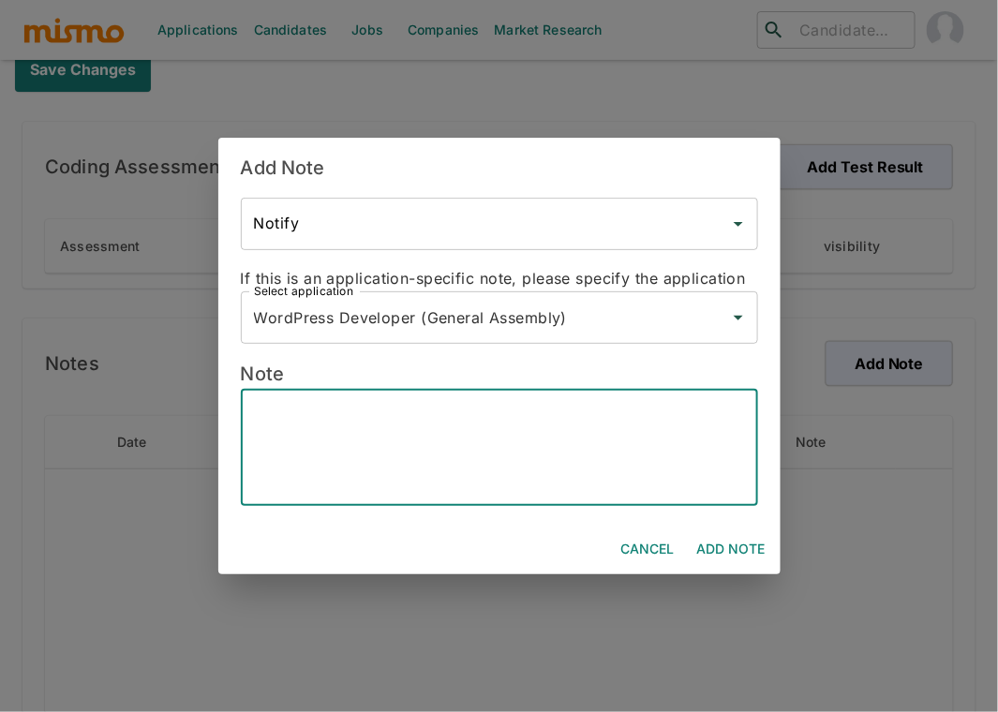
click at [530, 407] on textarea at bounding box center [499, 448] width 491 height 86
paste textarea "9 351 3065065"
click at [339, 406] on textarea "Email: Phone: +549 351 3065065" at bounding box center [499, 448] width 491 height 86
paste textarea "blanginoe@gmail.com"
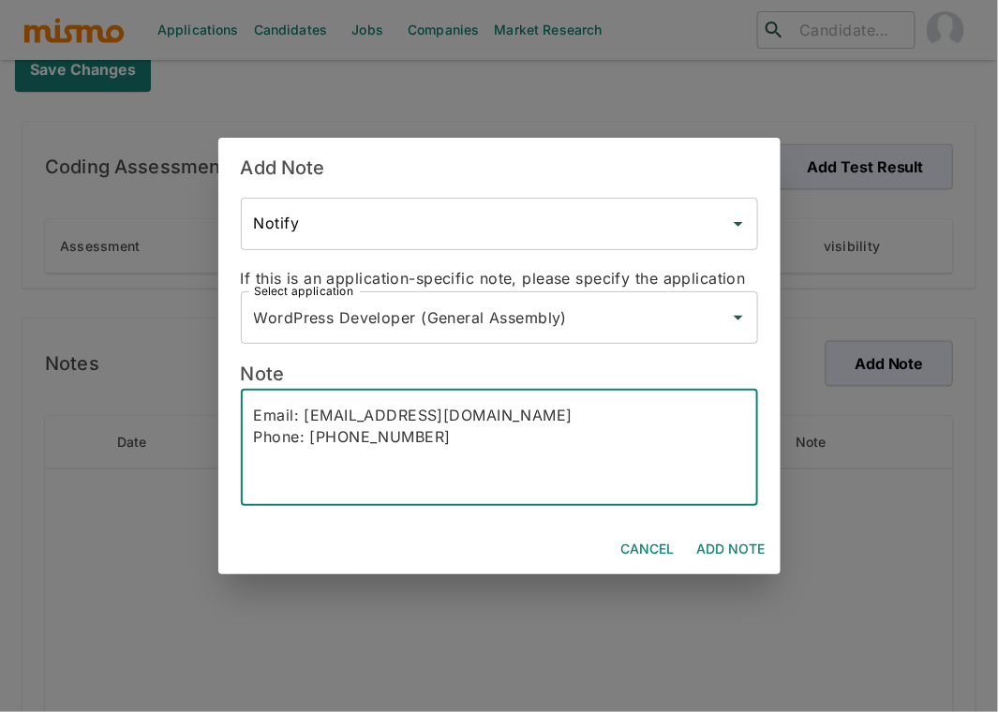
click at [469, 437] on textarea "Email: blanginoe@gmail.com Phone: +549 351 3065065" at bounding box center [499, 448] width 491 height 86
click at [342, 458] on textarea "Email: blanginoe@gmail.com Phone: +549 351 3065065 English:" at bounding box center [499, 448] width 491 height 86
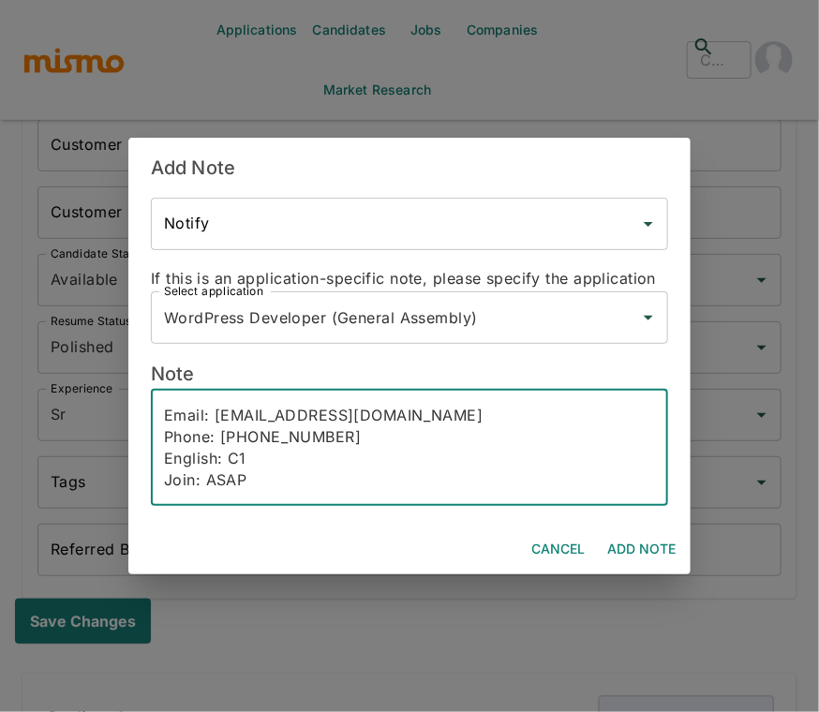
scroll to position [20, 0]
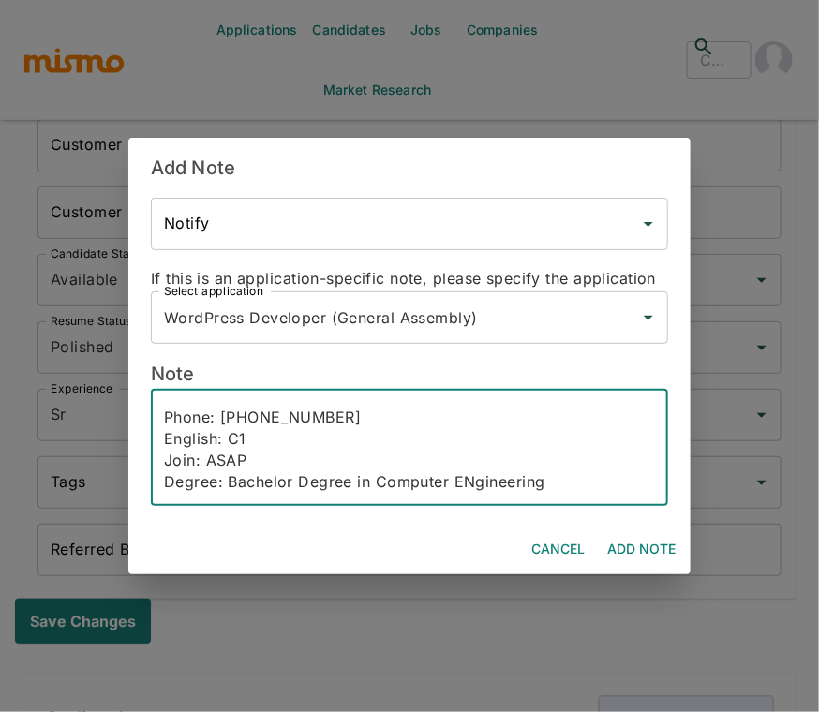
click at [464, 478] on textarea "Email: blanginoe@gmail.com Phone: +549 351 3065065 English: C1 Join: ASAP Degre…" at bounding box center [409, 448] width 491 height 86
click at [572, 482] on textarea "Email: blanginoe@gmail.com Phone: +549 351 3065065 English: C1 Join: ASAP Degre…" at bounding box center [409, 448] width 491 height 86
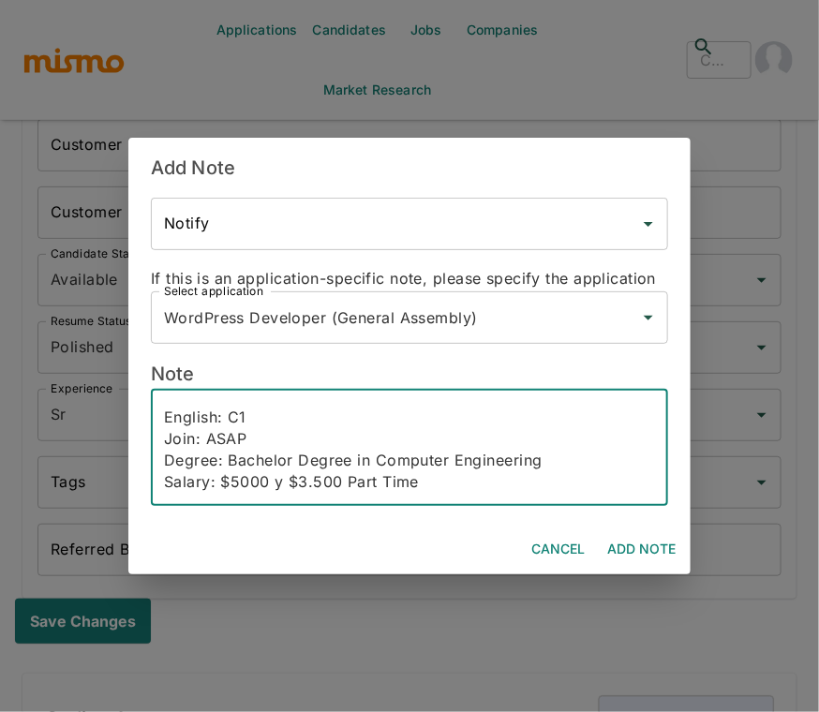
scroll to position [63, 0]
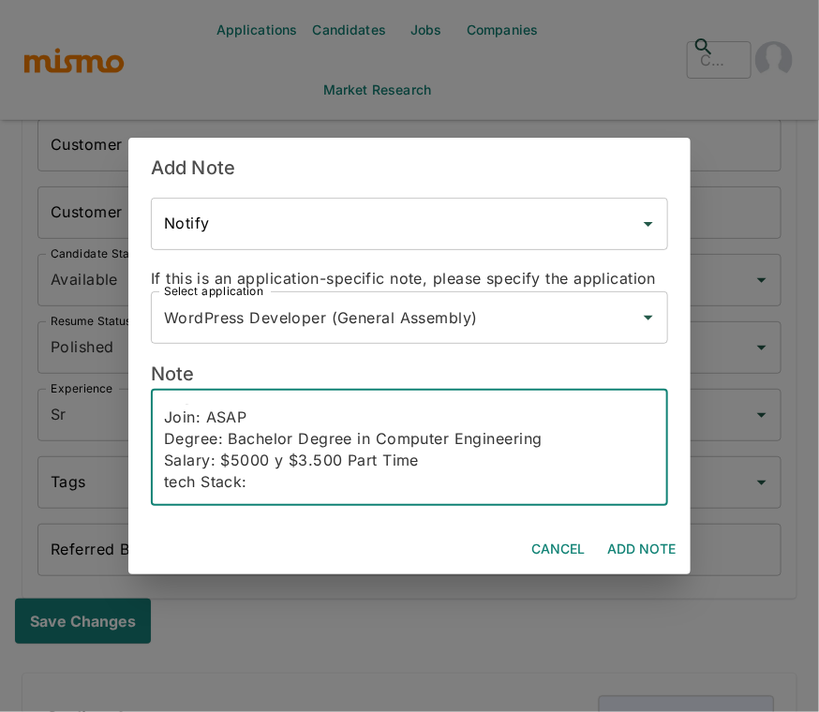
click at [171, 482] on textarea "Email: blanginoe@gmail.com Phone: +549 351 3065065 English: C1 Join: ASAP Degre…" at bounding box center [409, 448] width 491 height 86
click at [479, 479] on textarea "Email: blanginoe@gmail.com Phone: +549 351 3065065 English: C1 Join: ASAP Degre…" at bounding box center [409, 448] width 491 height 86
paste textarea "Wordpress, Mangento2, PHP, GCP, React, JS, NodeJS"
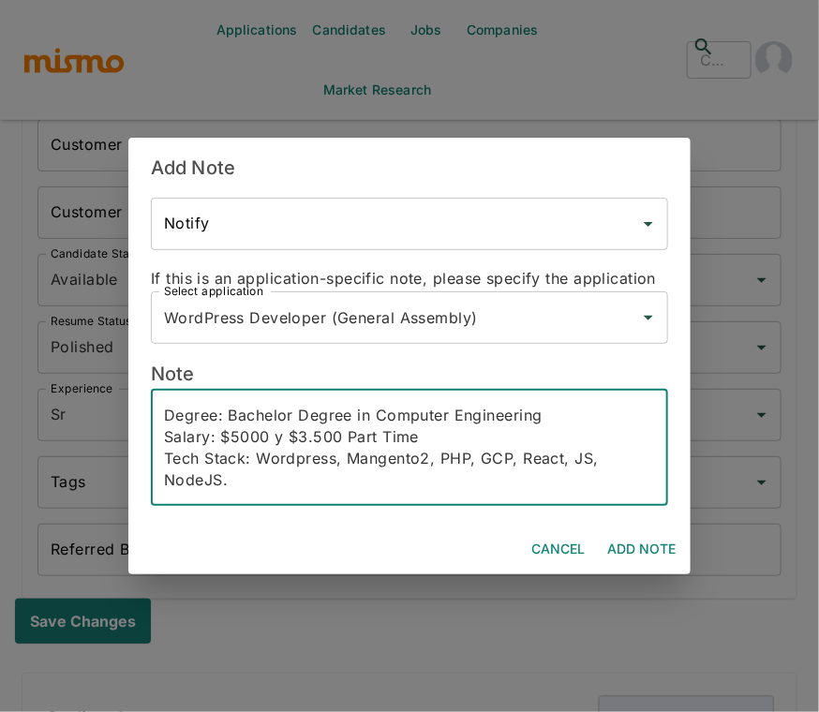
scroll to position [149, 0]
paste textarea "Erick Blangino is a seasoned Full Stack Developer and Systems Engineer with ove…"
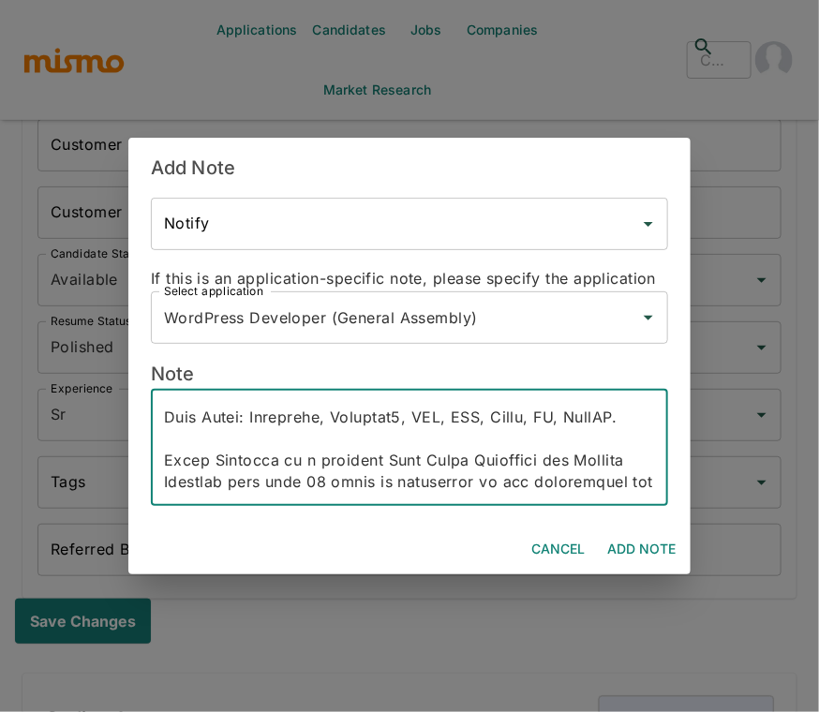
click at [256, 478] on textarea at bounding box center [409, 448] width 491 height 86
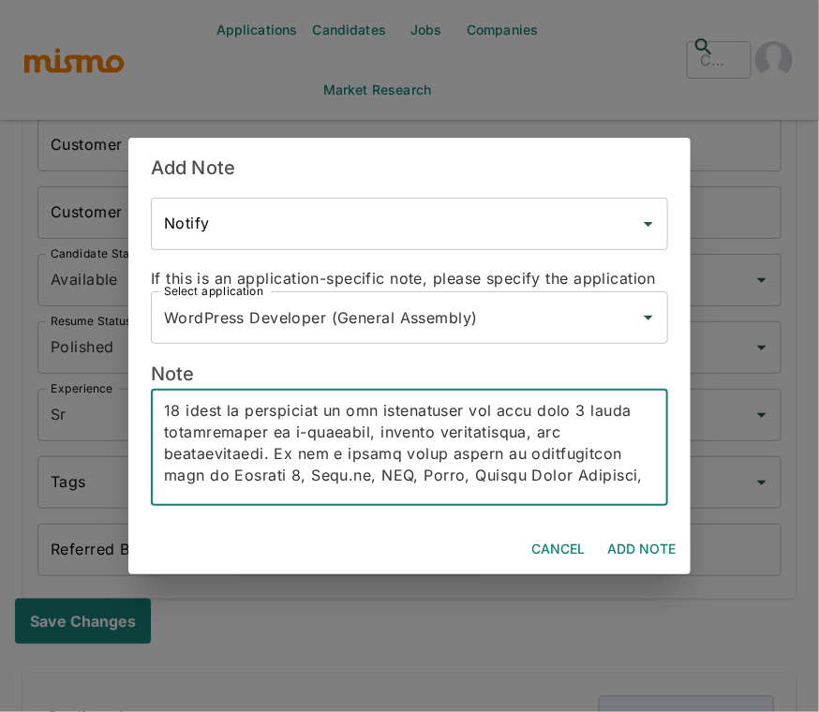
scroll to position [218, 0]
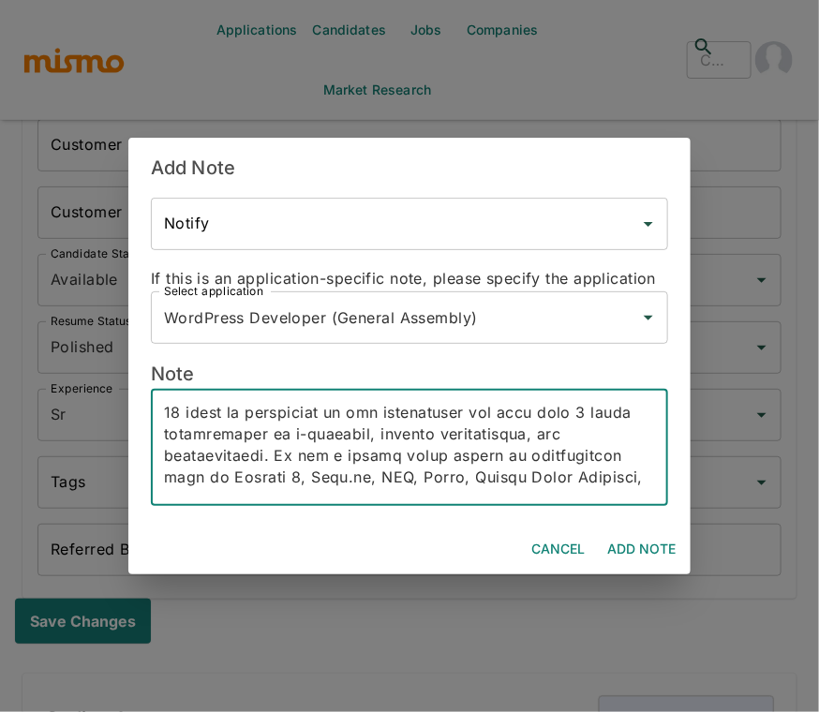
drag, startPoint x: 562, startPoint y: 483, endPoint x: 430, endPoint y: 415, distance: 148.4
click at [430, 415] on textarea at bounding box center [409, 448] width 491 height 86
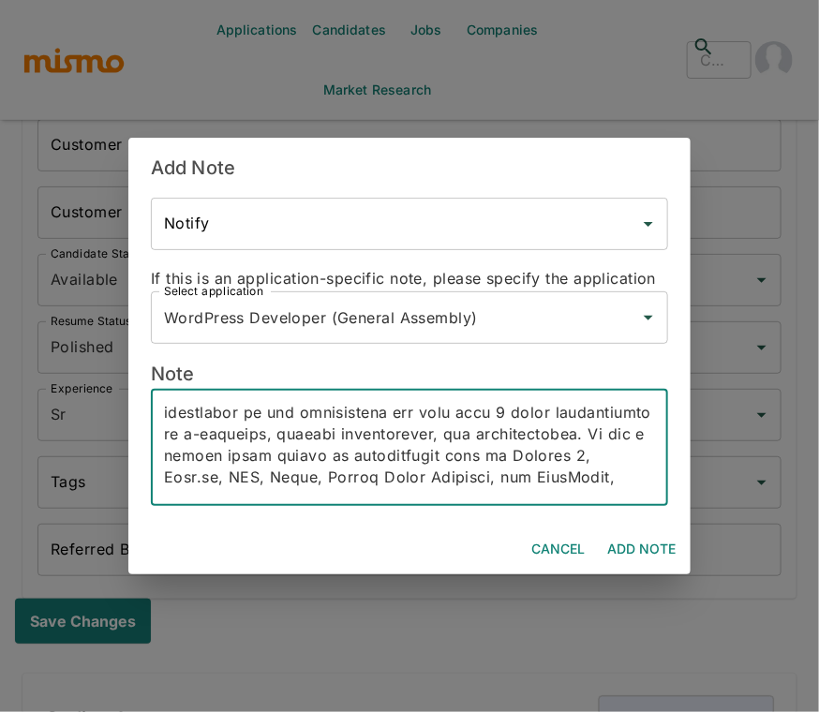
scroll to position [216, 0]
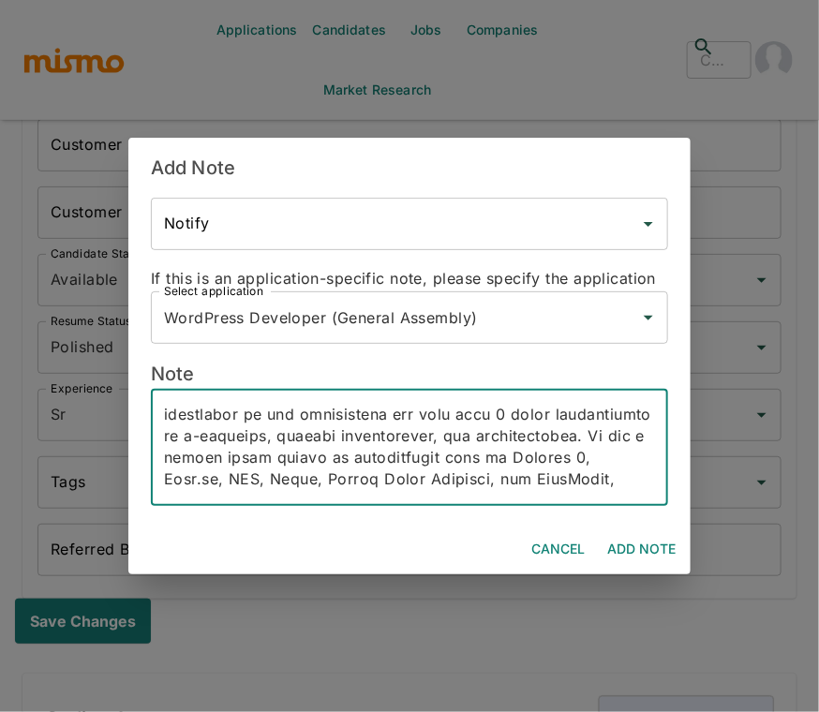
click at [499, 443] on textarea at bounding box center [409, 448] width 491 height 86
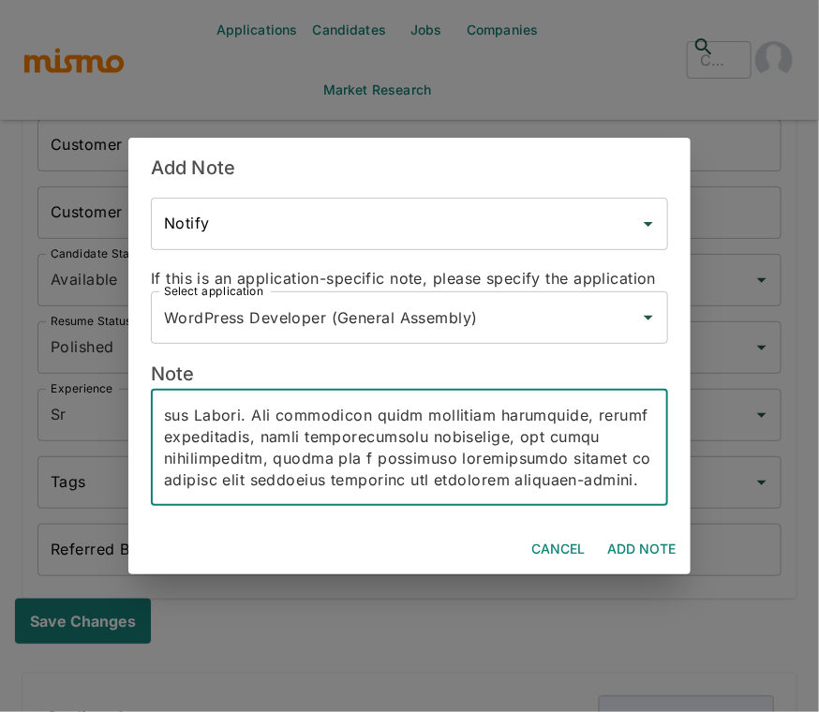
scroll to position [431, 0]
type textarea "Email: blanginoe@gmail.com Phone: +549 351 3065065 Lives: Cordoba, argentina En…"
click at [643, 544] on button "Add Note" at bounding box center [641, 549] width 83 height 35
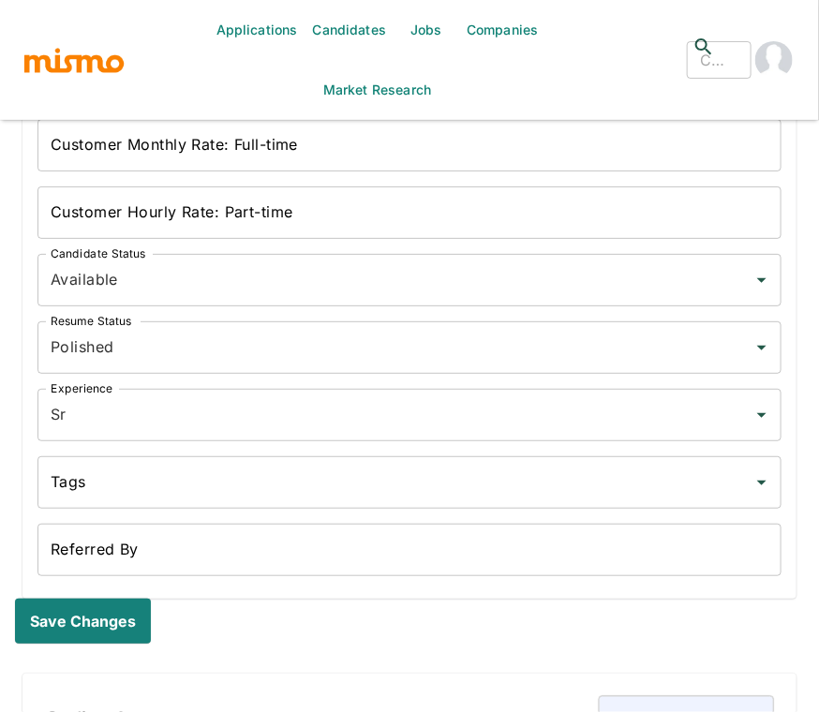
scroll to position [1764, 0]
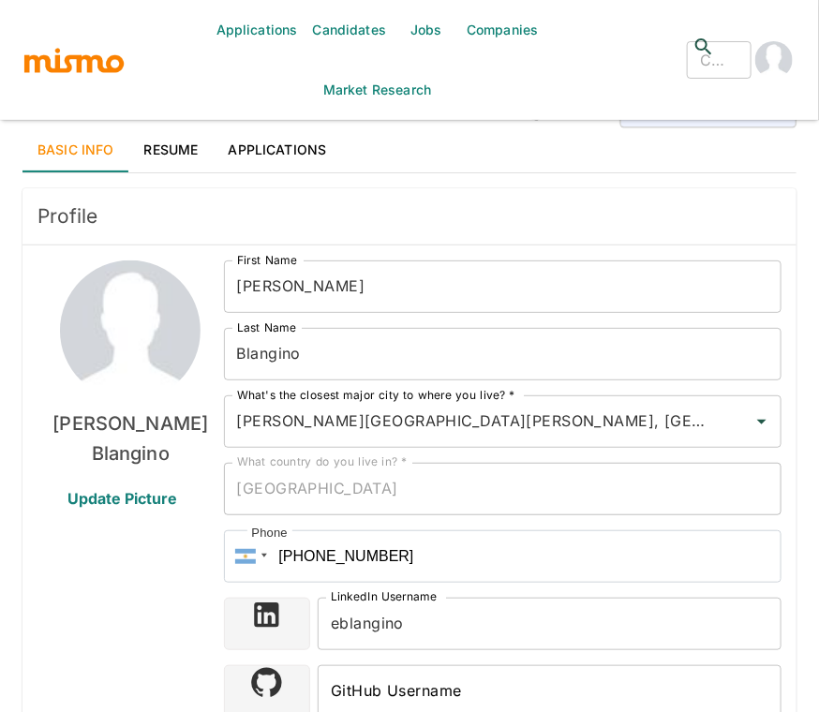
click at [590, 201] on div "Profile" at bounding box center [409, 216] width 774 height 56
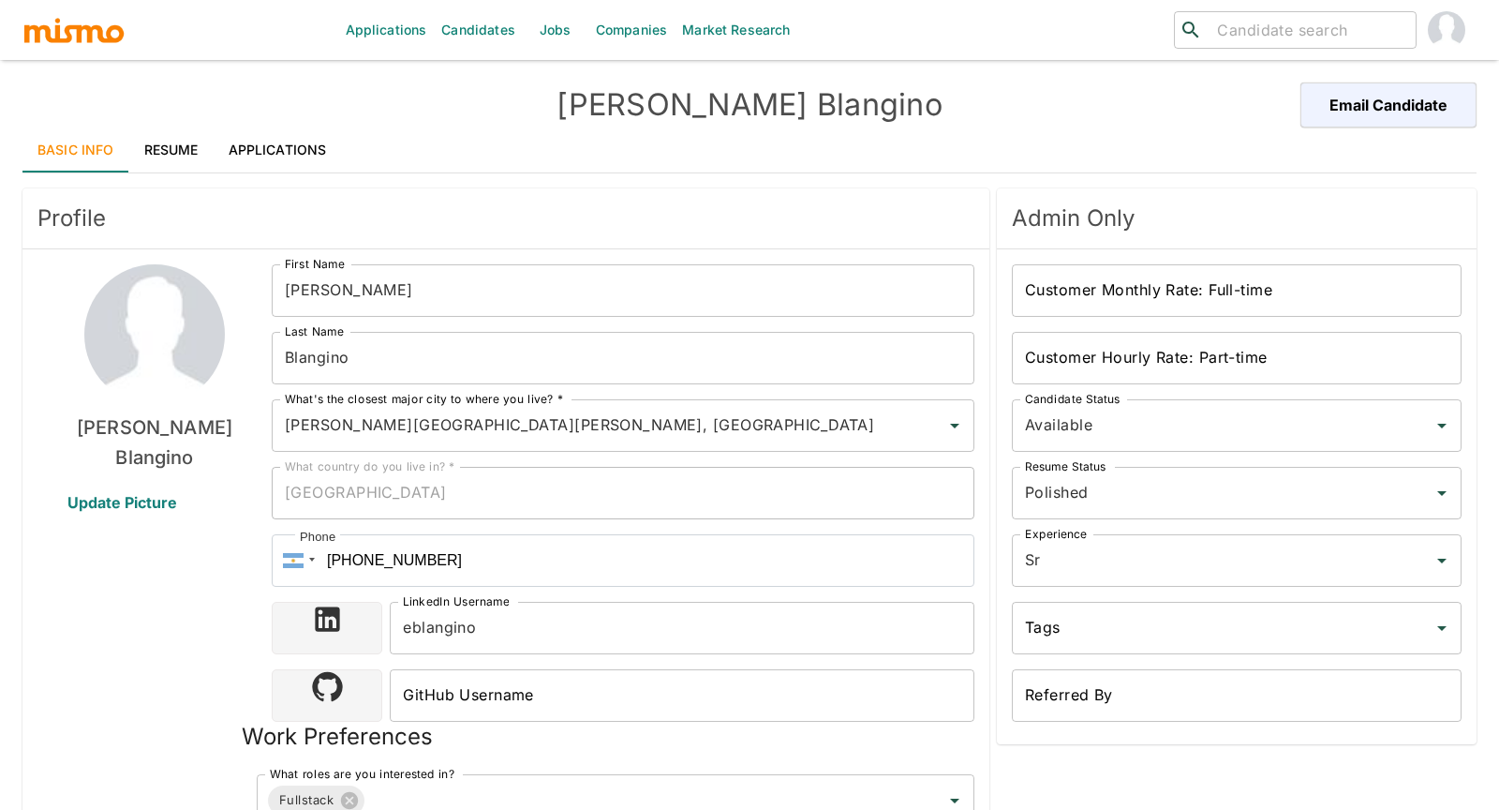
click at [102, 642] on div "[PERSON_NAME] Update Picture" at bounding box center [154, 747] width 234 height 967
click at [176, 133] on link "Resume" at bounding box center [171, 149] width 84 height 45
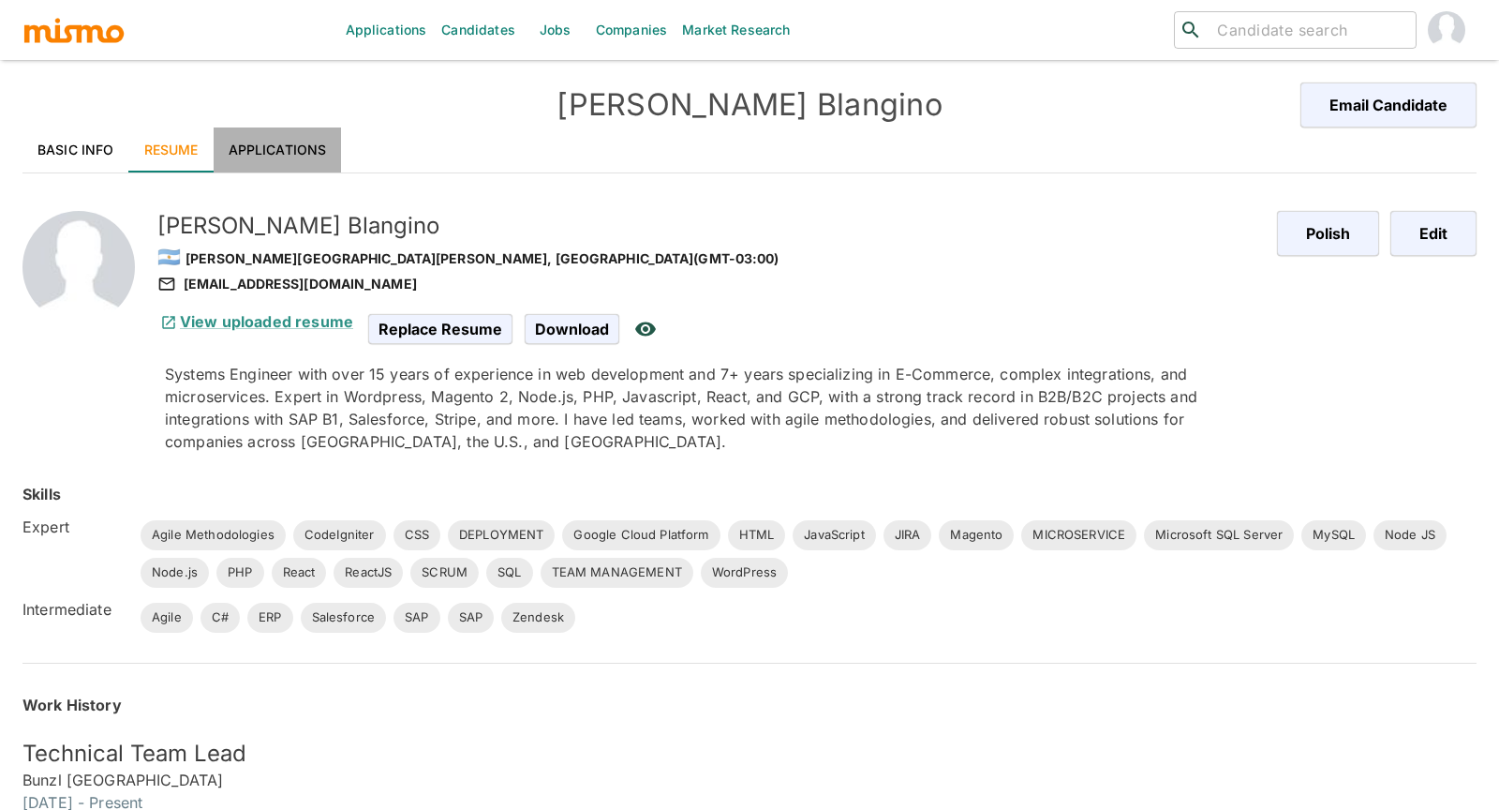
click at [300, 135] on link "Applications" at bounding box center [278, 149] width 128 height 45
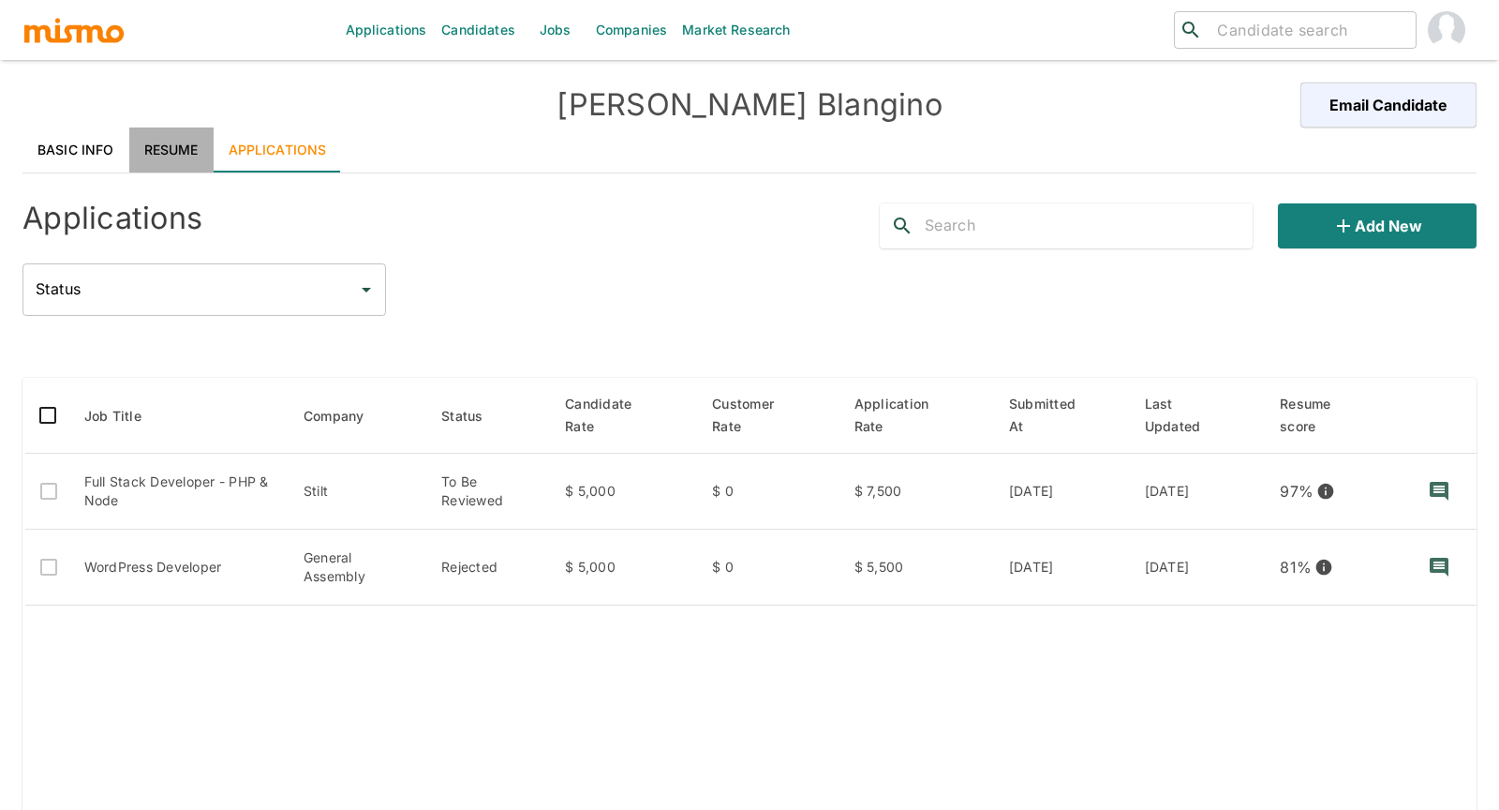
click at [174, 147] on link "Resume" at bounding box center [171, 149] width 84 height 45
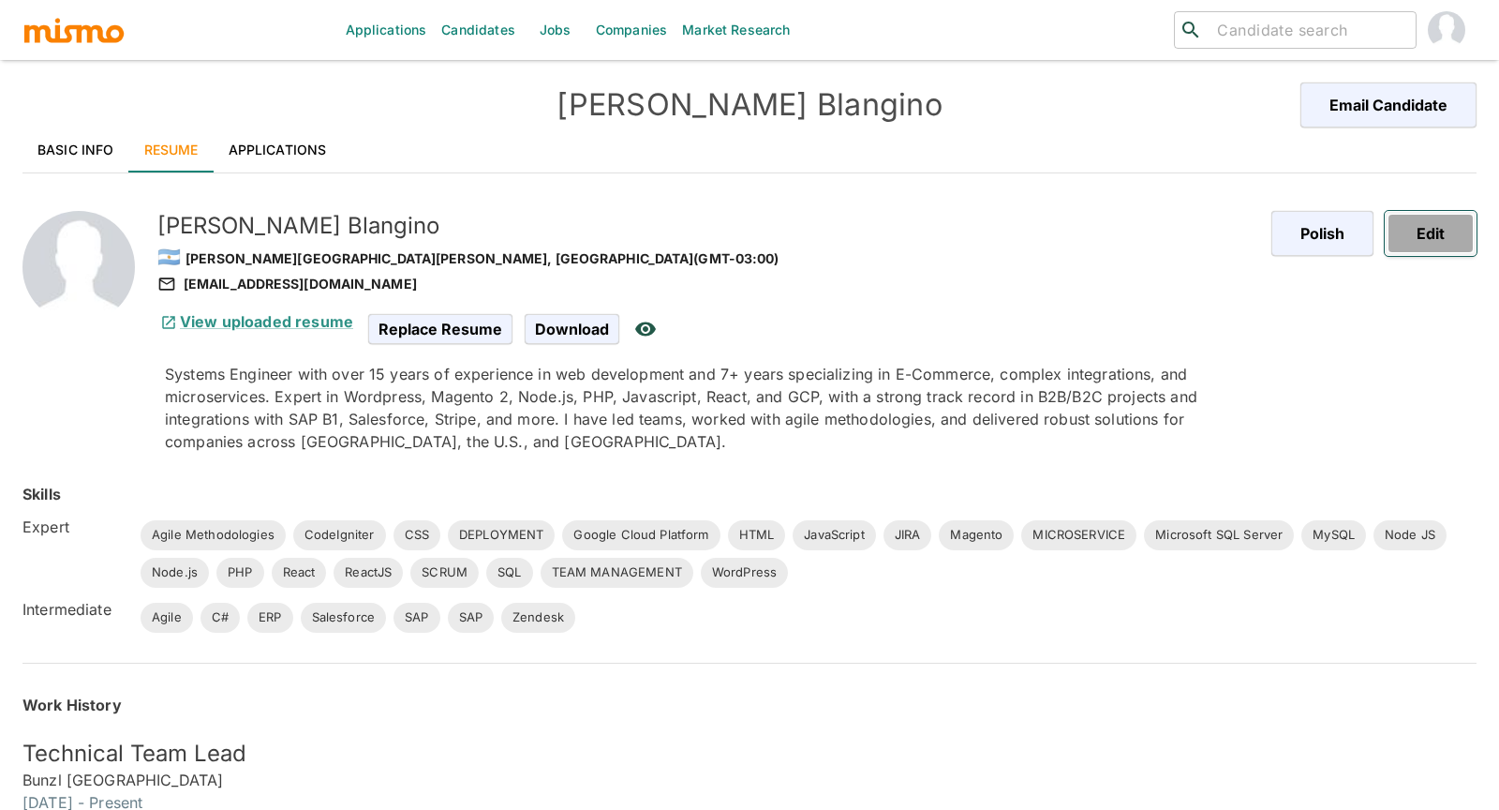
click at [818, 218] on button "Edit" at bounding box center [1431, 233] width 92 height 45
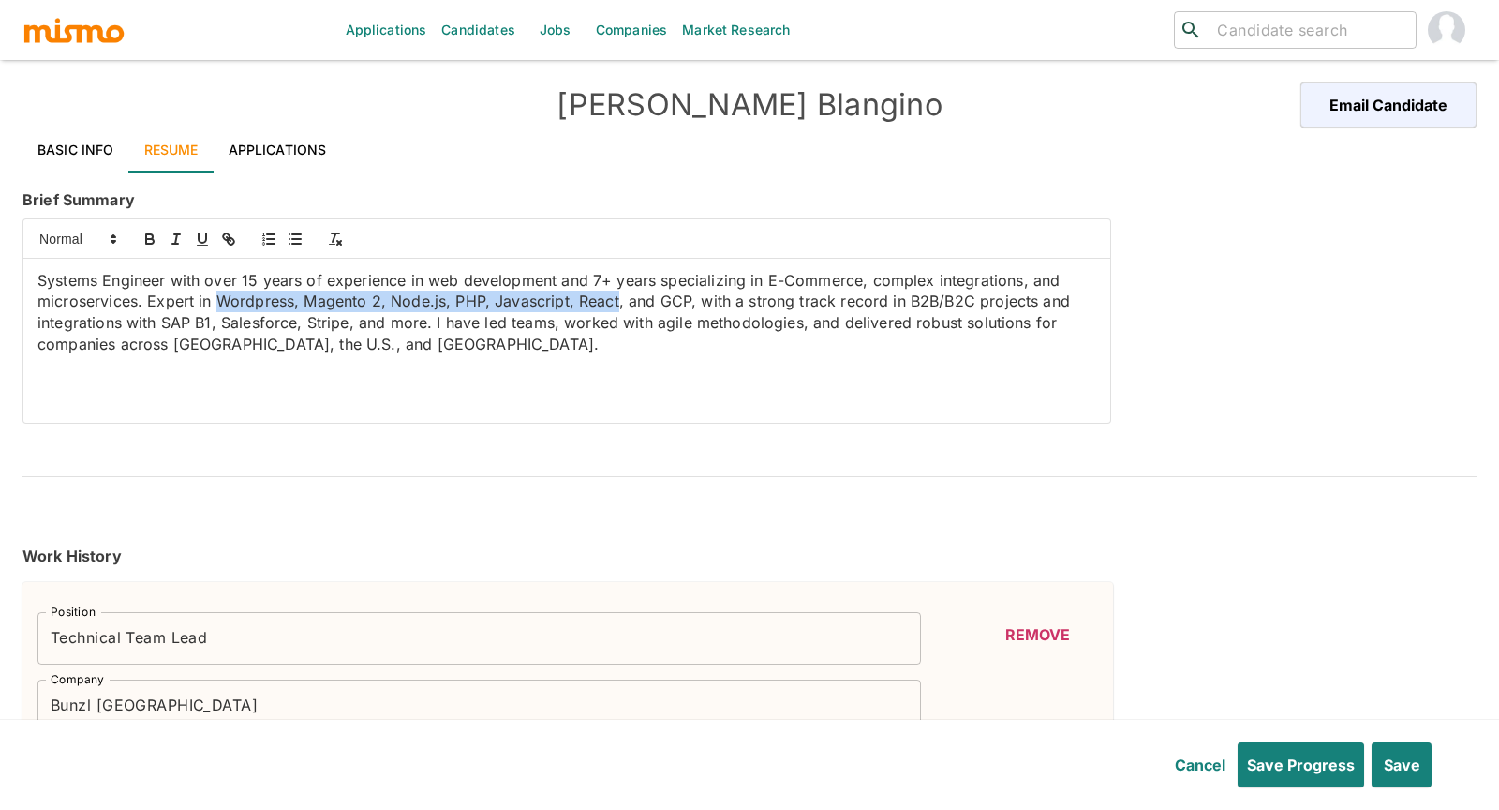
drag, startPoint x: 217, startPoint y: 301, endPoint x: 618, endPoint y: 297, distance: 400.2
click at [618, 297] on p "Systems Engineer with over 15 years of experience in web development and 7+ yea…" at bounding box center [566, 312] width 1059 height 85
click at [146, 239] on icon "button" at bounding box center [149, 241] width 7 height 5
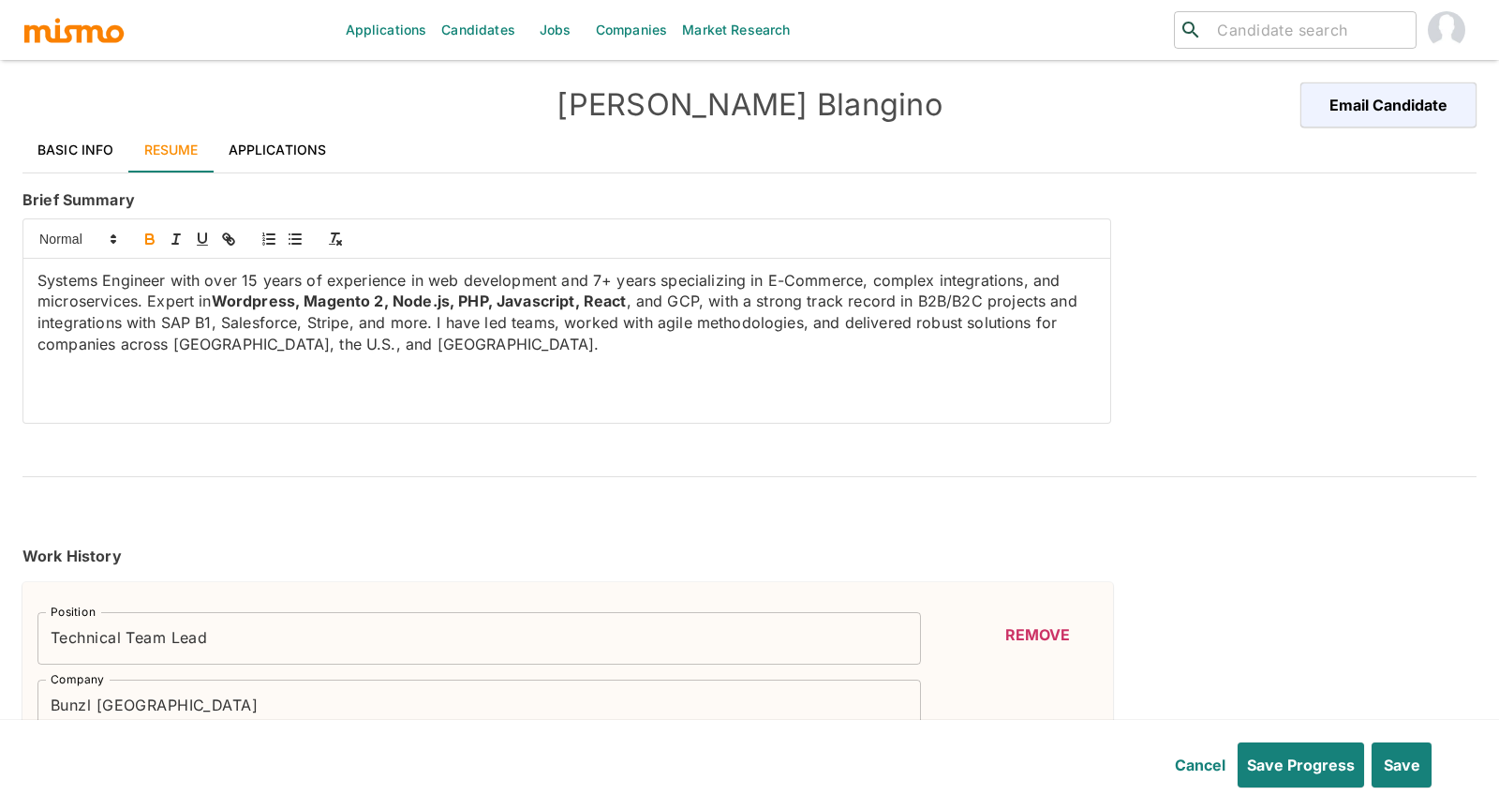
click at [670, 292] on p "Systems Engineer with over 15 years of experience in web development and 7+ yea…" at bounding box center [566, 312] width 1059 height 85
click at [148, 239] on icon "button" at bounding box center [149, 241] width 7 height 5
drag, startPoint x: 164, startPoint y: 322, endPoint x: 348, endPoint y: 327, distance: 183.7
click at [348, 327] on p "Systems Engineer with over 15 years of experience in web development and 7+ yea…" at bounding box center [566, 312] width 1059 height 85
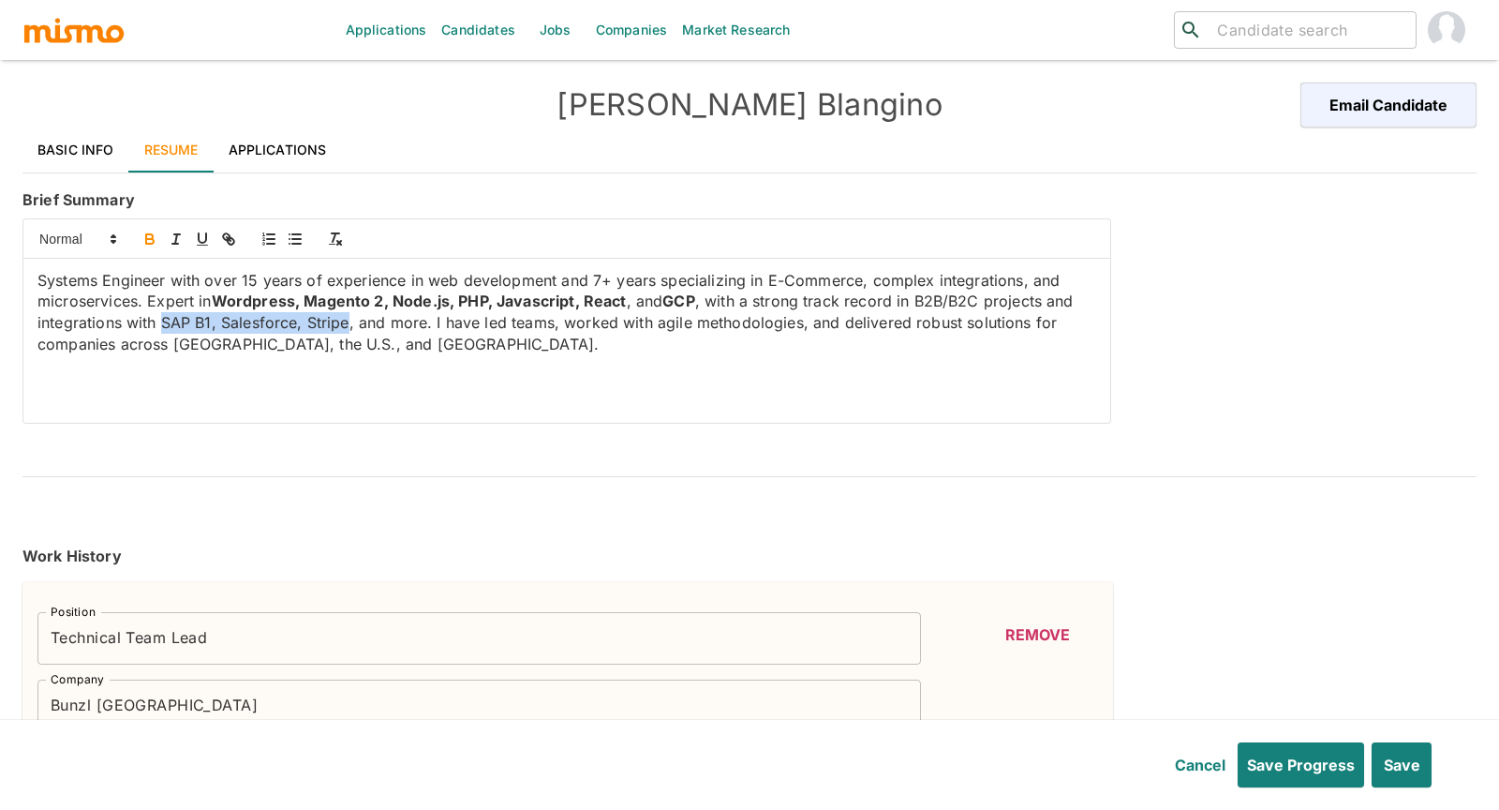
click at [156, 238] on icon "button" at bounding box center [150, 239] width 17 height 17
click at [818, 711] on button "Save" at bounding box center [1400, 764] width 63 height 45
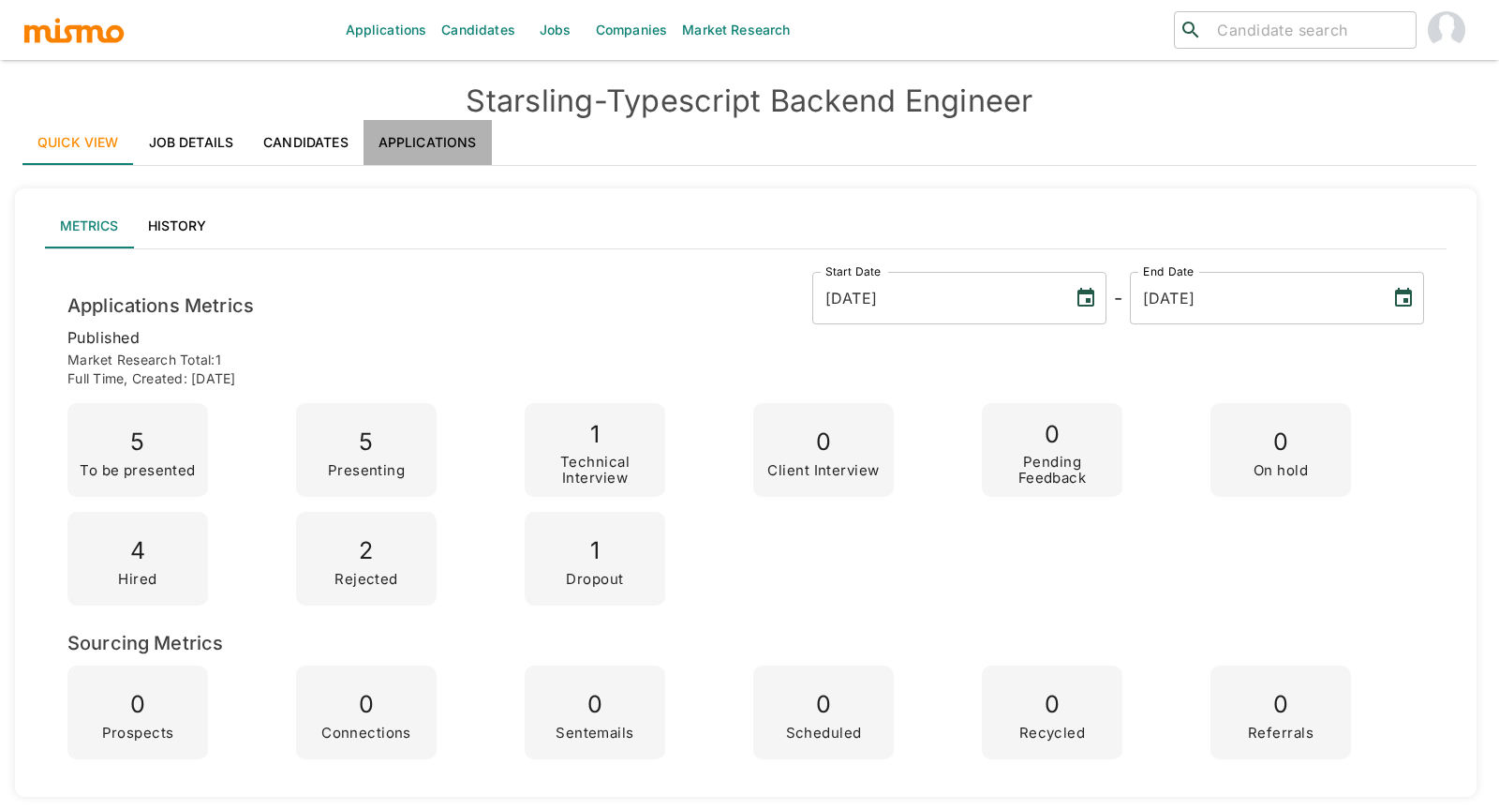
click at [449, 143] on link "Applications" at bounding box center [428, 142] width 128 height 45
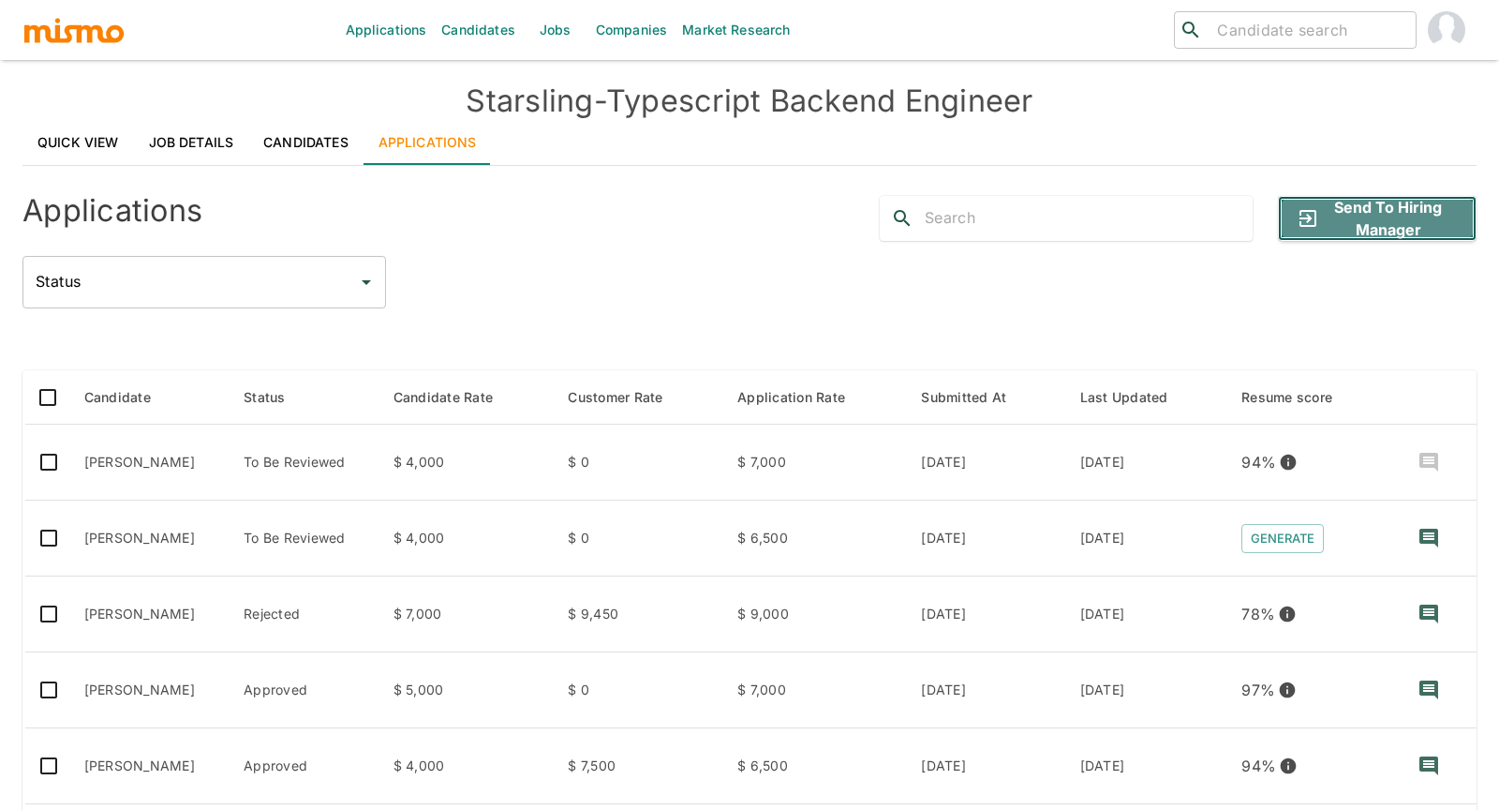
click at [1419, 216] on button "Send to Hiring Manager" at bounding box center [1377, 218] width 199 height 45
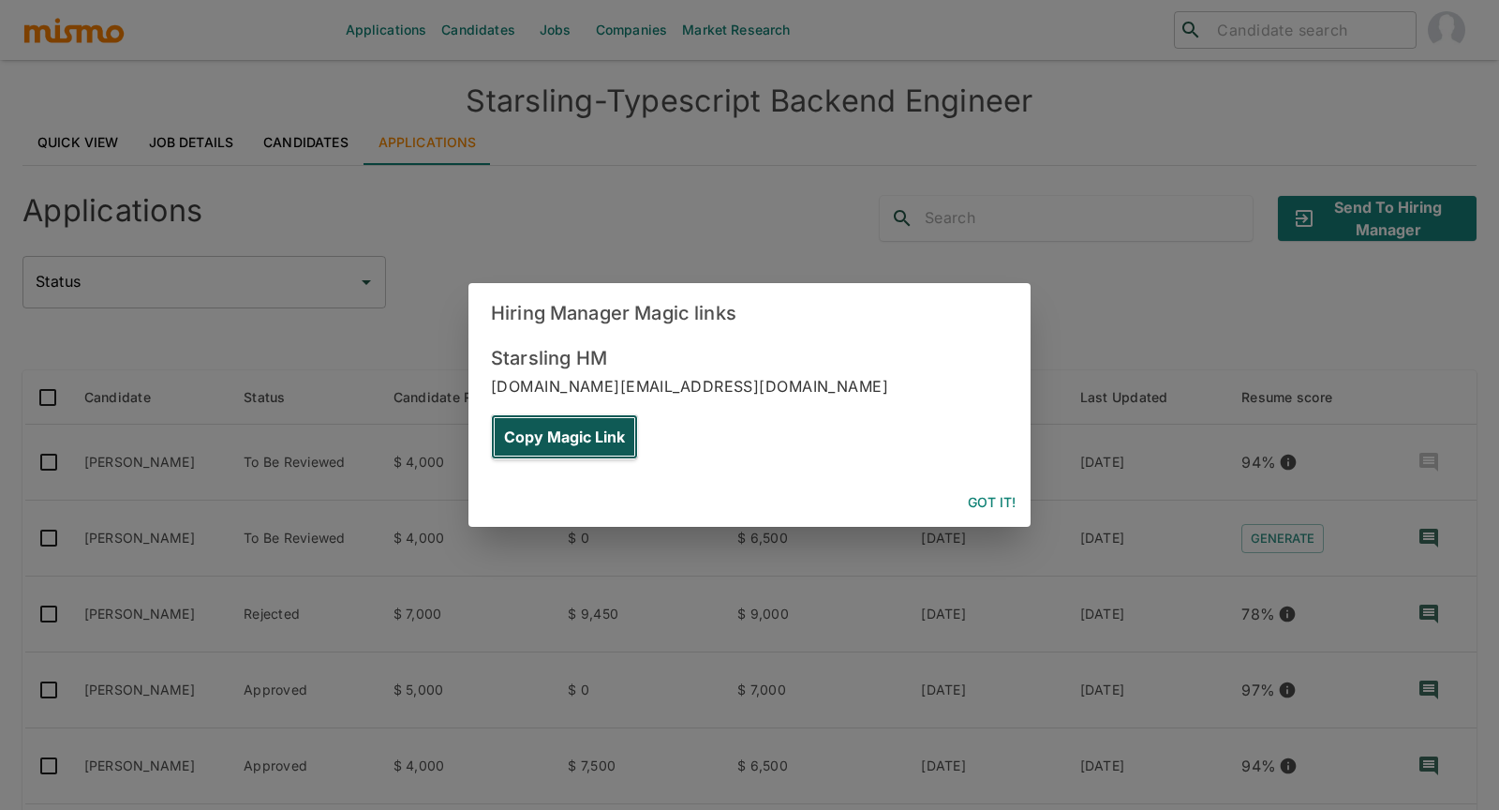
click at [638, 414] on button "Copy Magic Link" at bounding box center [564, 436] width 147 height 45
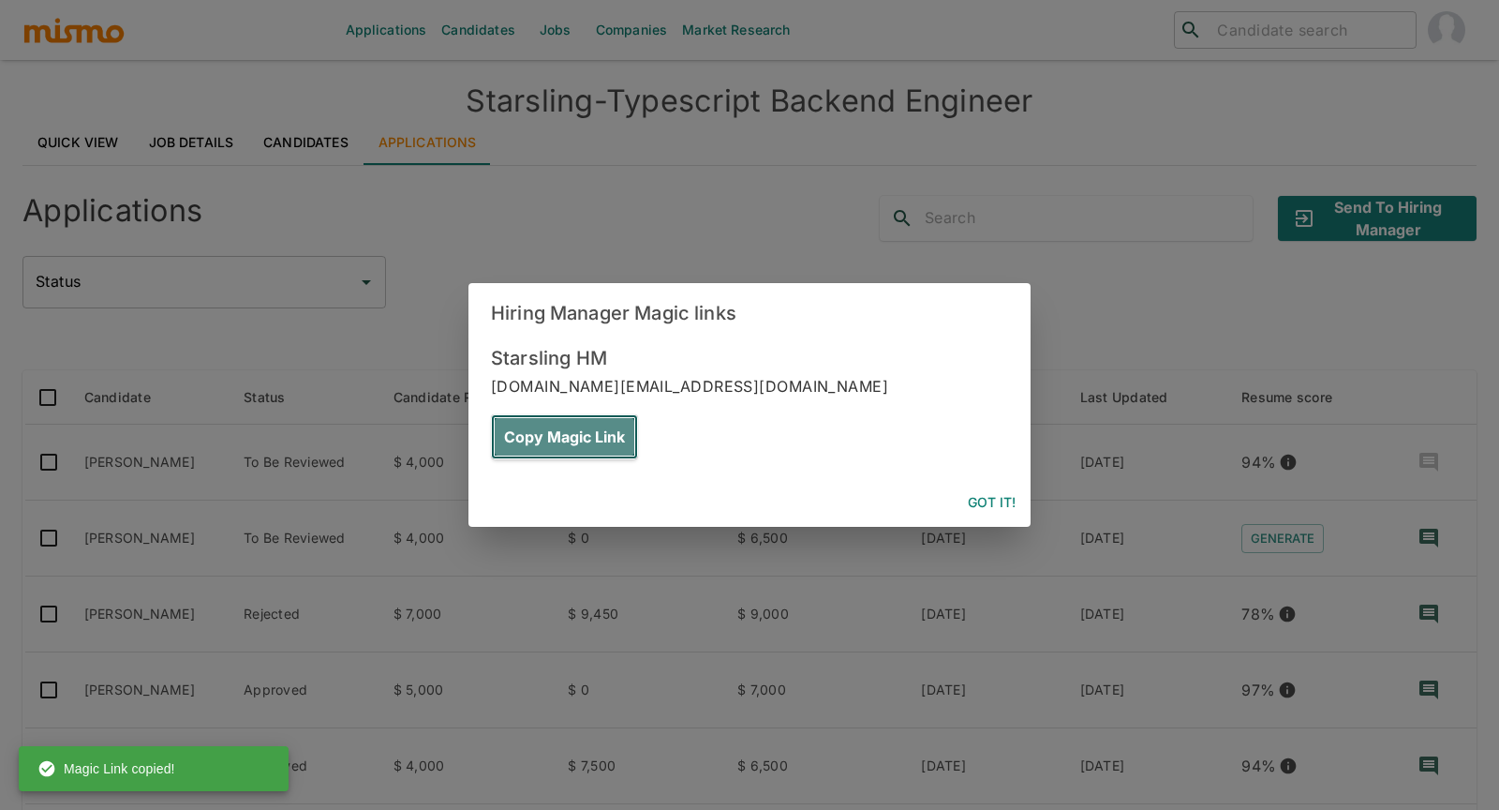
click at [638, 414] on button "Copy Magic Link" at bounding box center [564, 436] width 147 height 45
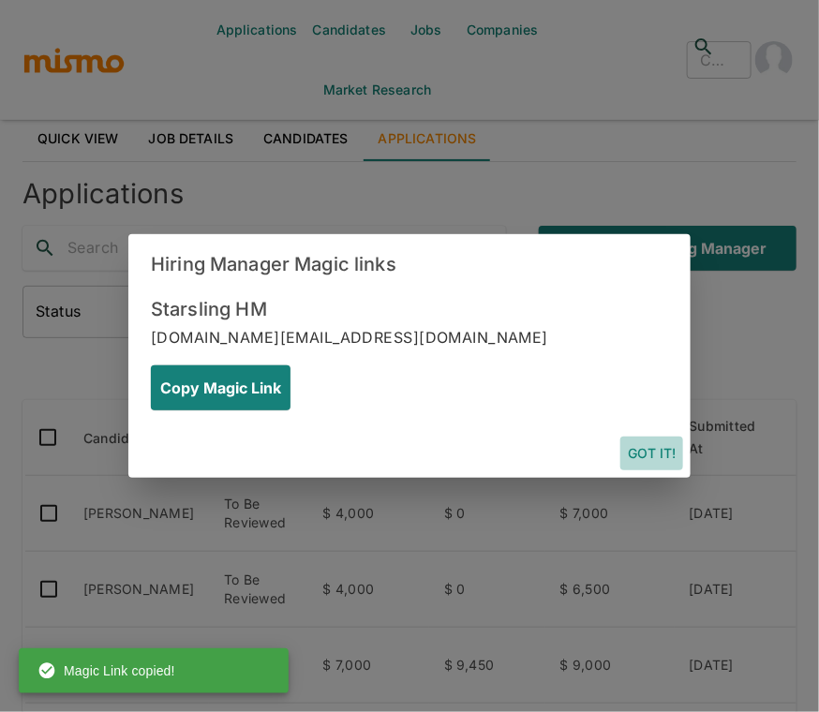
click at [653, 437] on button "Got it!" at bounding box center [651, 454] width 63 height 35
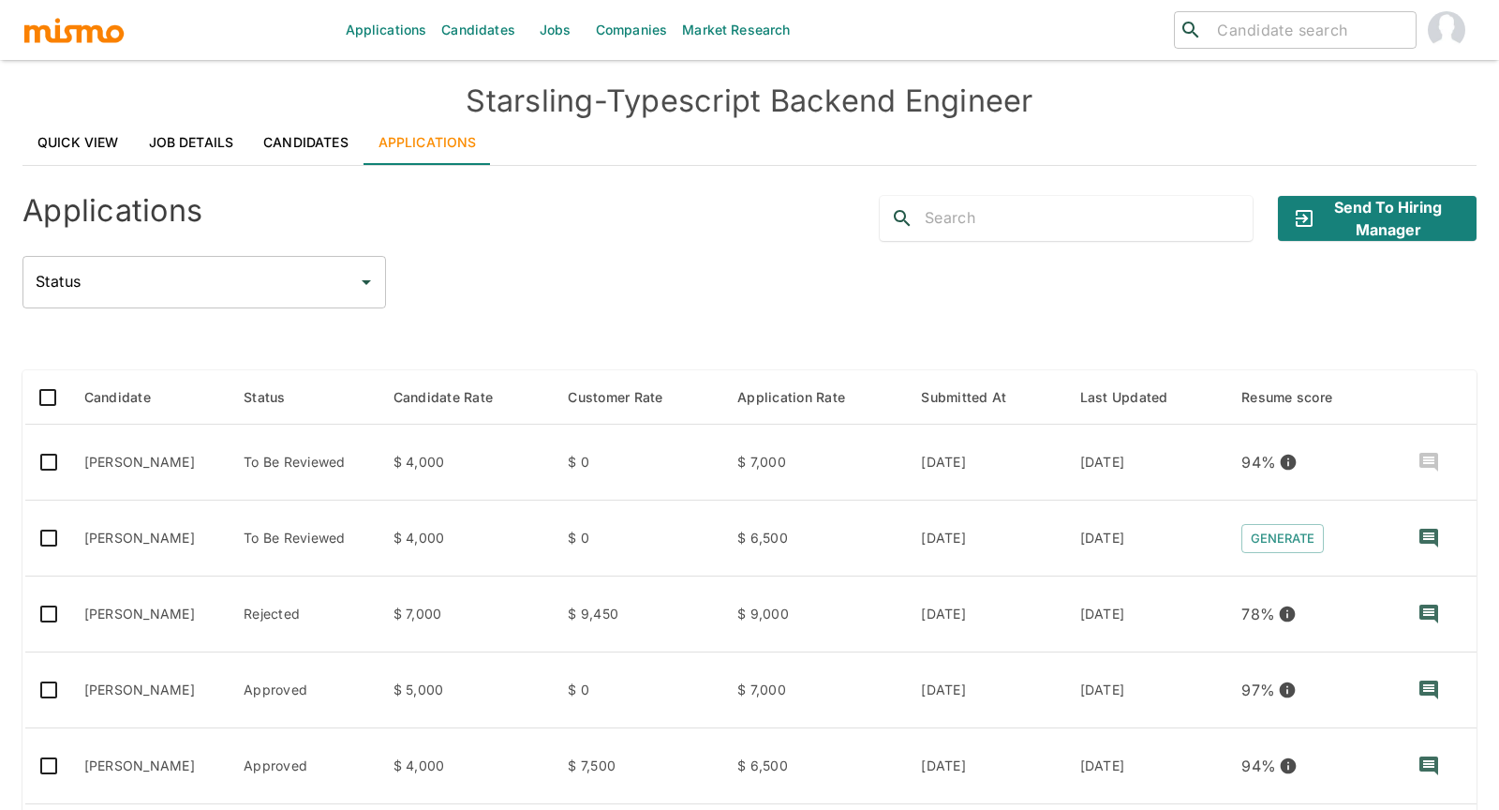
click at [1116, 308] on div "Applications Send to Hiring Manager Status Status Candidate Status Candidate Ra…" at bounding box center [749, 714] width 1454 height 1066
click at [589, 324] on div at bounding box center [749, 339] width 1454 height 32
click at [1362, 216] on button "Send to Hiring Manager" at bounding box center [1377, 218] width 199 height 45
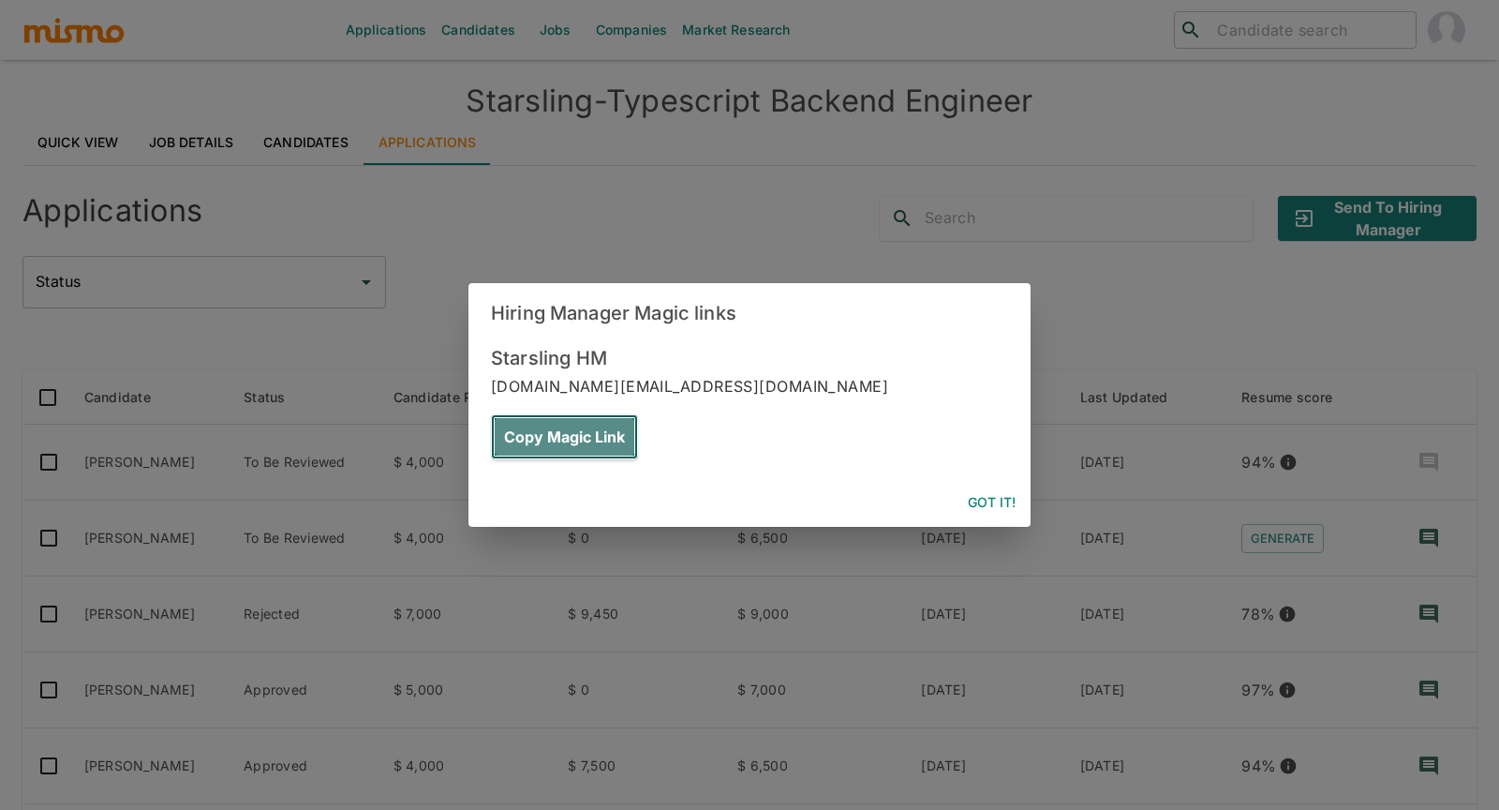
click at [638, 414] on button "Copy Magic Link" at bounding box center [564, 436] width 147 height 45
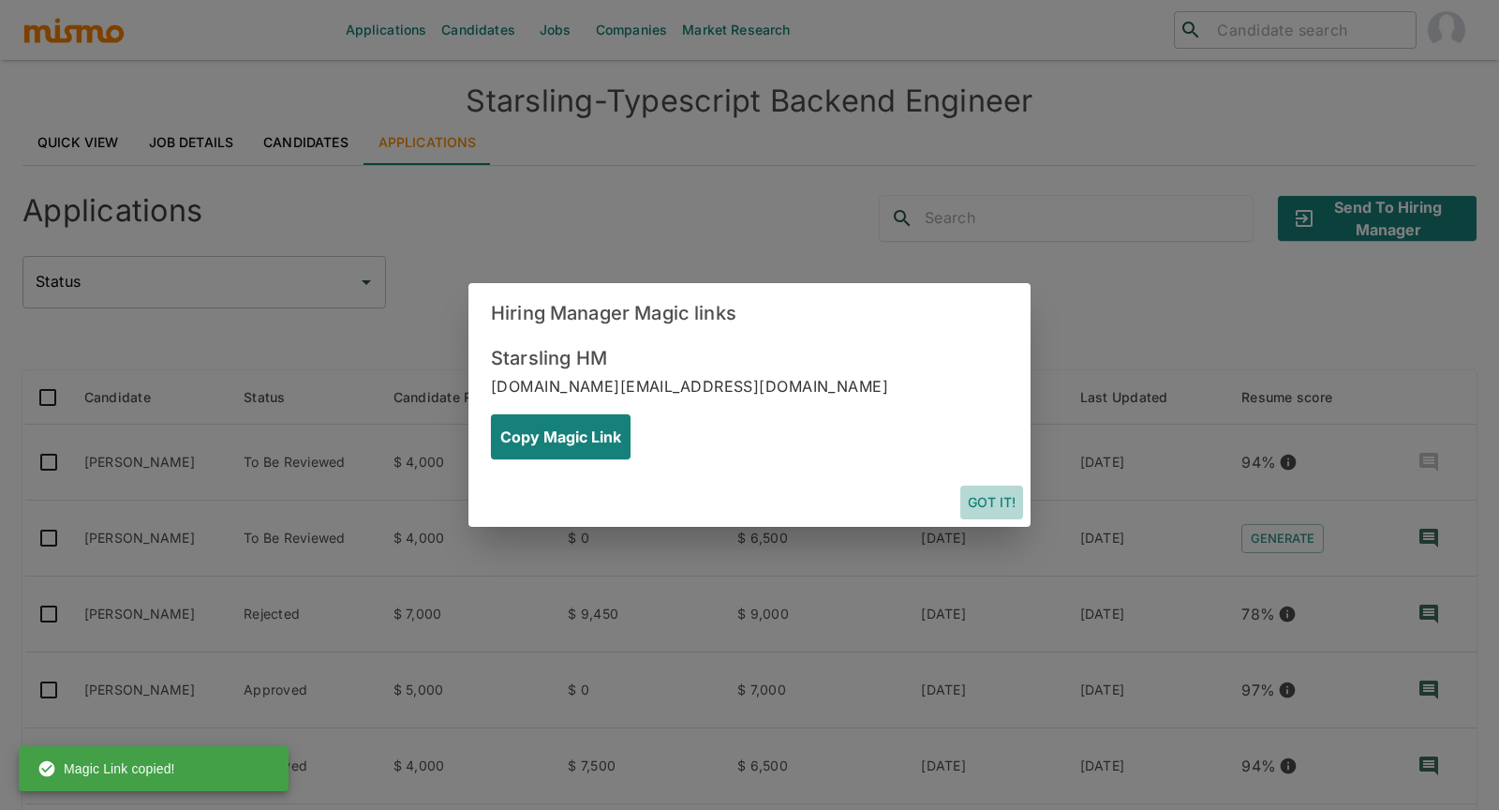
click at [994, 485] on button "Got it!" at bounding box center [992, 502] width 63 height 35
